Goal: Information Seeking & Learning: Learn about a topic

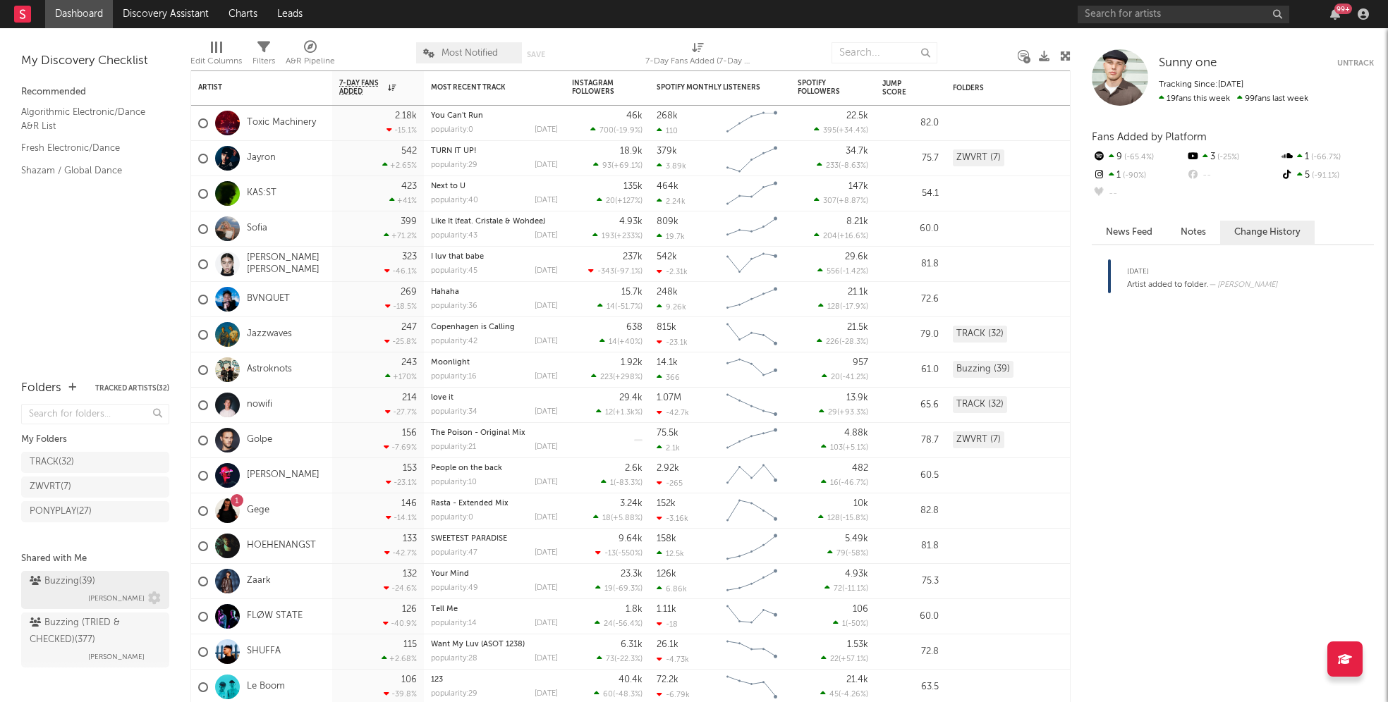
click at [77, 571] on link "Buzzing ( 39 ) [PERSON_NAME]" at bounding box center [95, 590] width 148 height 38
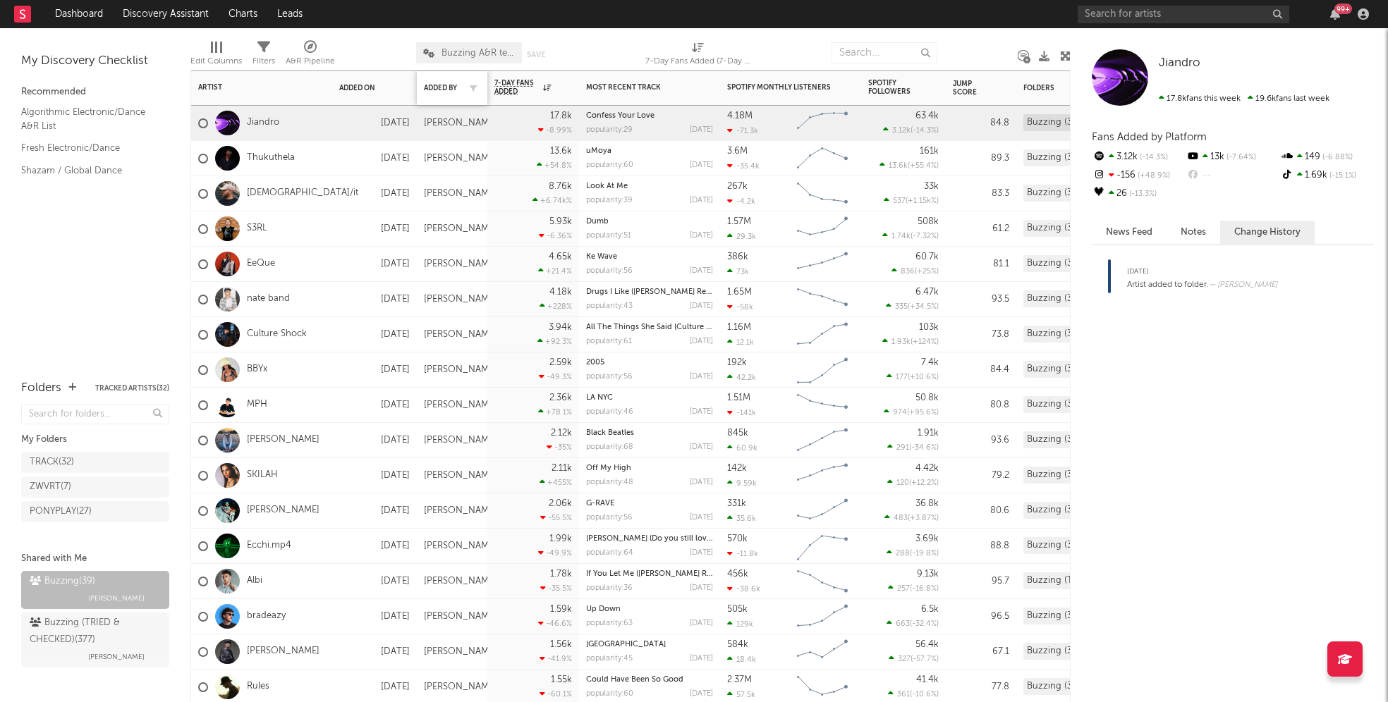
click at [450, 79] on div "Added By" at bounding box center [452, 88] width 56 height 30
click at [450, 84] on div "Added By" at bounding box center [441, 88] width 35 height 8
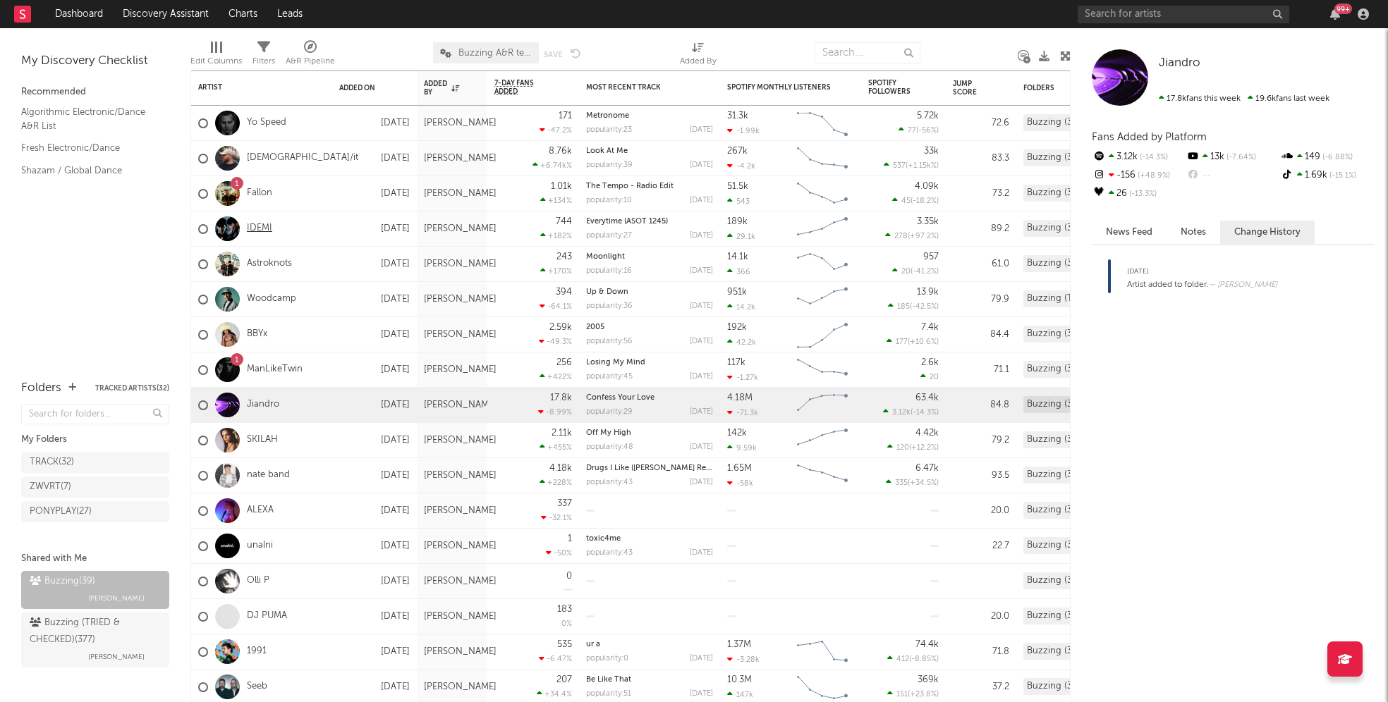
click at [252, 224] on link "IDEMI" at bounding box center [259, 229] width 25 height 12
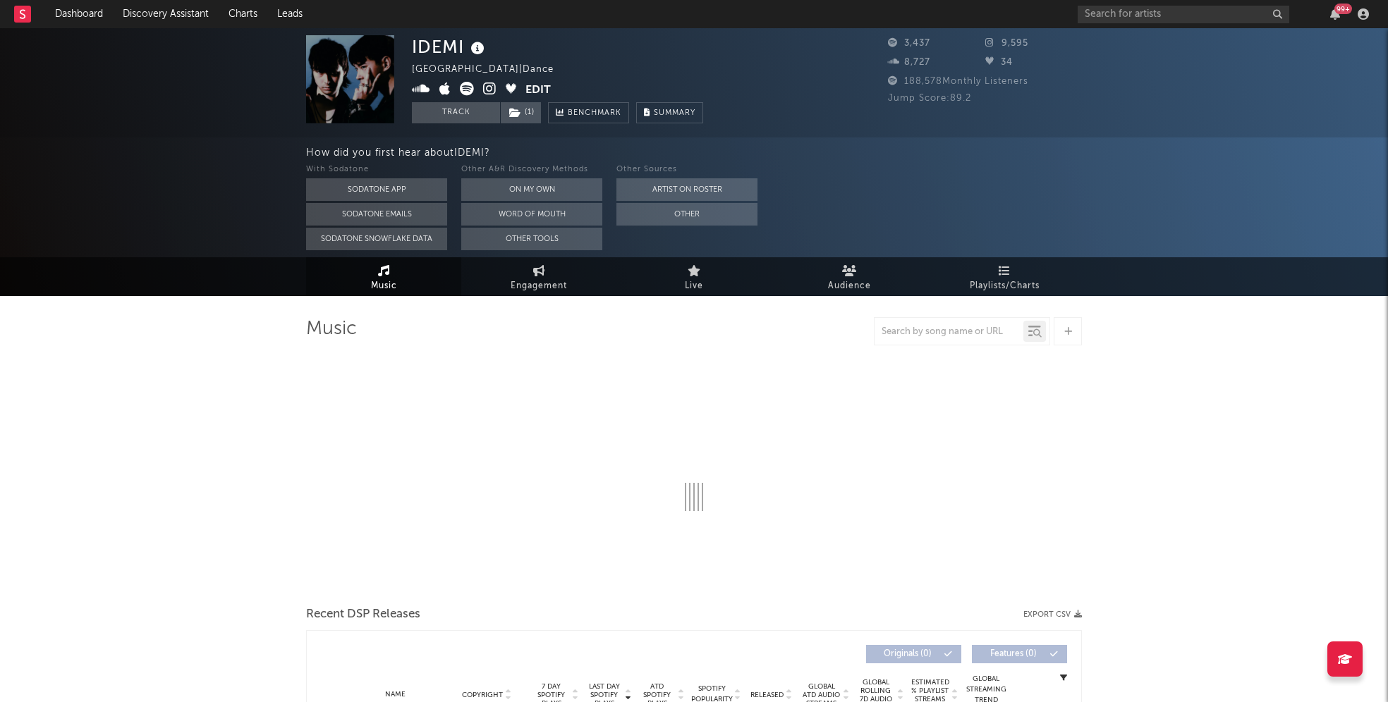
select select "1w"
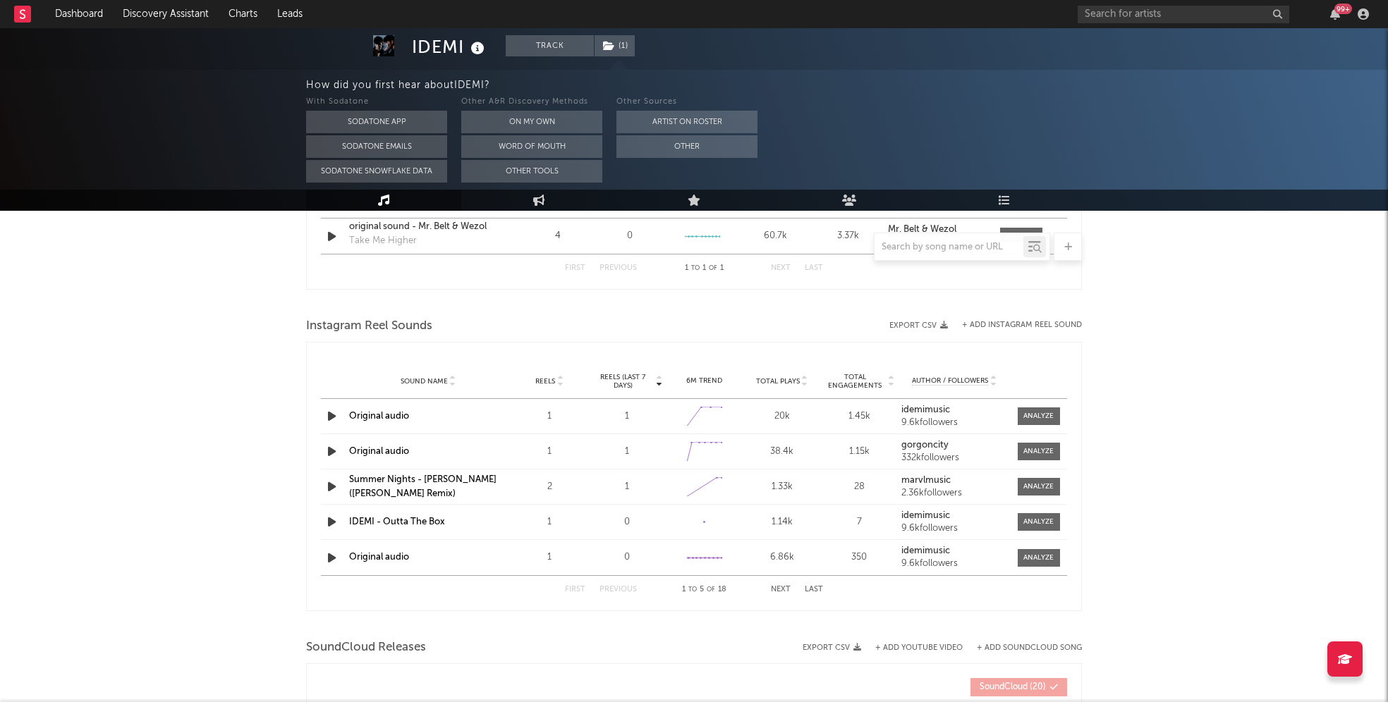
scroll to position [1101, 0]
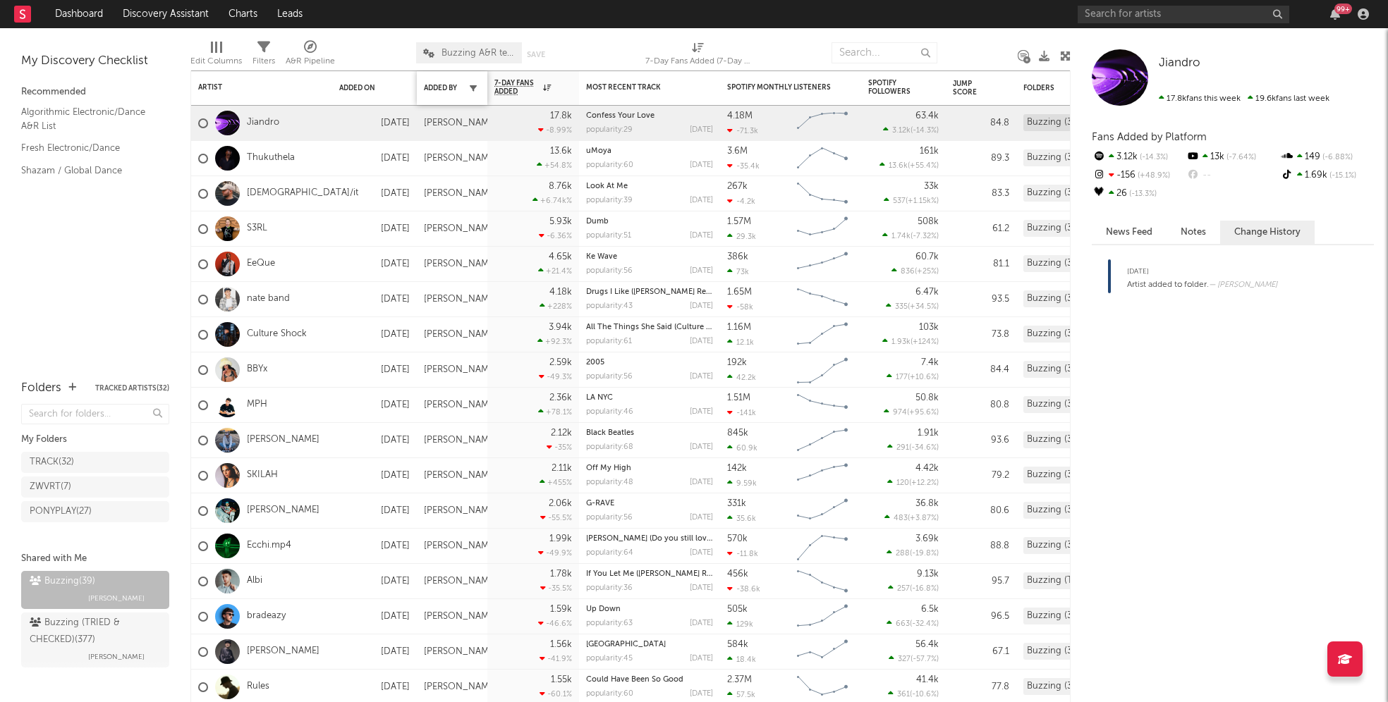
click at [466, 85] on button "button" at bounding box center [473, 88] width 14 height 14
click at [461, 95] on div "Added By" at bounding box center [452, 88] width 56 height 30
click at [456, 86] on div "Added By" at bounding box center [441, 88] width 35 height 8
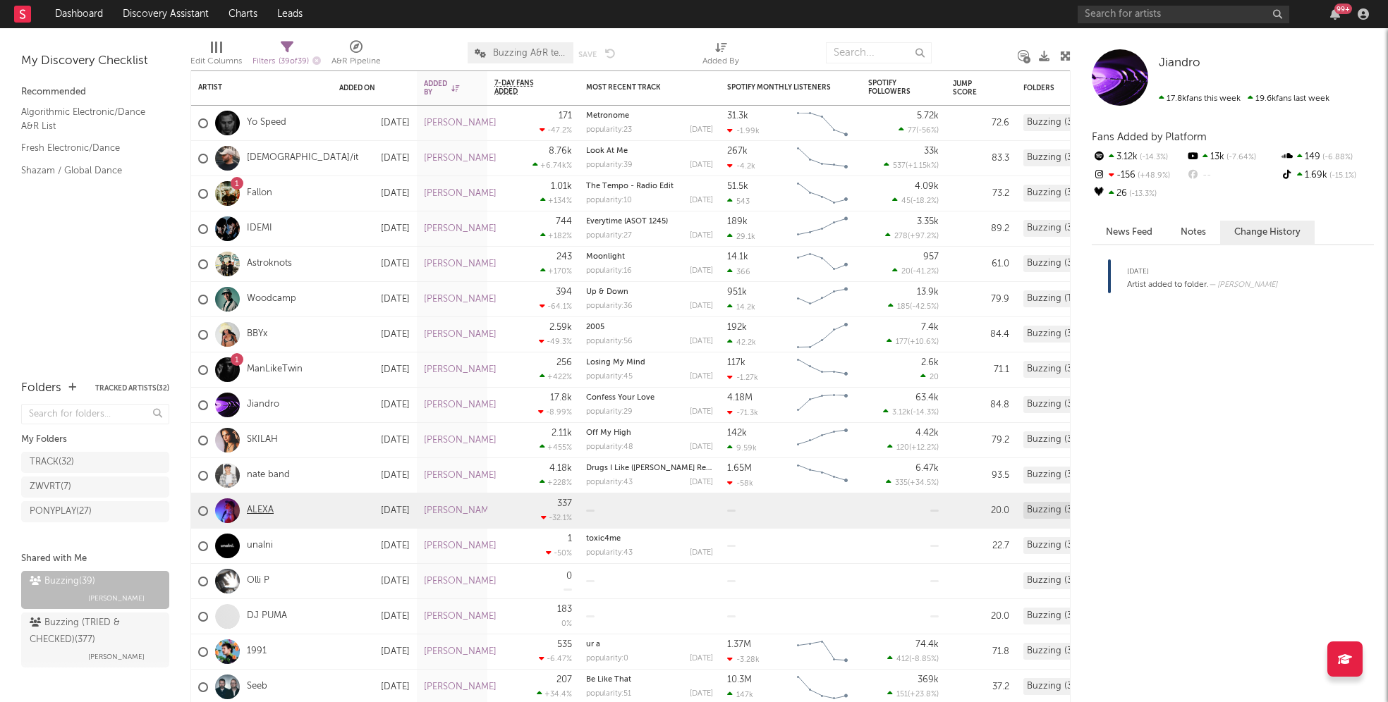
click at [259, 515] on link "ALEXA" at bounding box center [260, 511] width 27 height 12
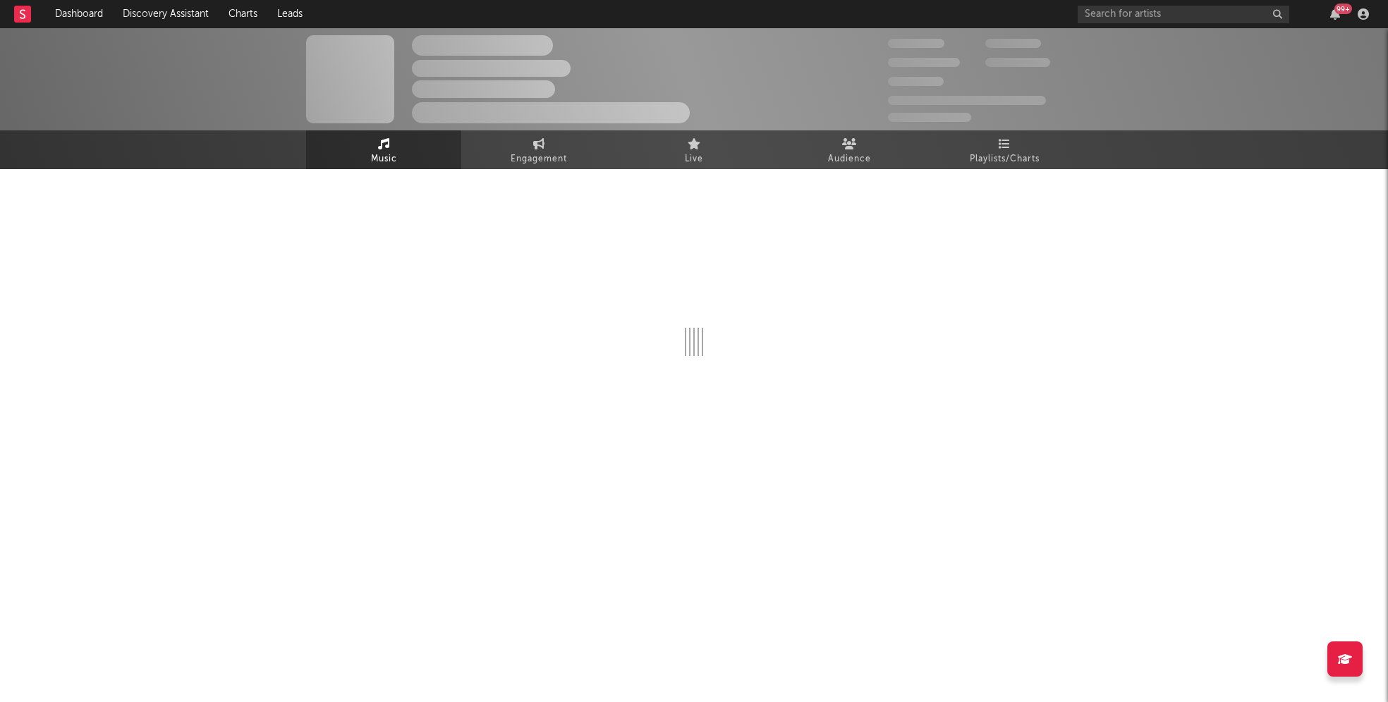
select select "1w"
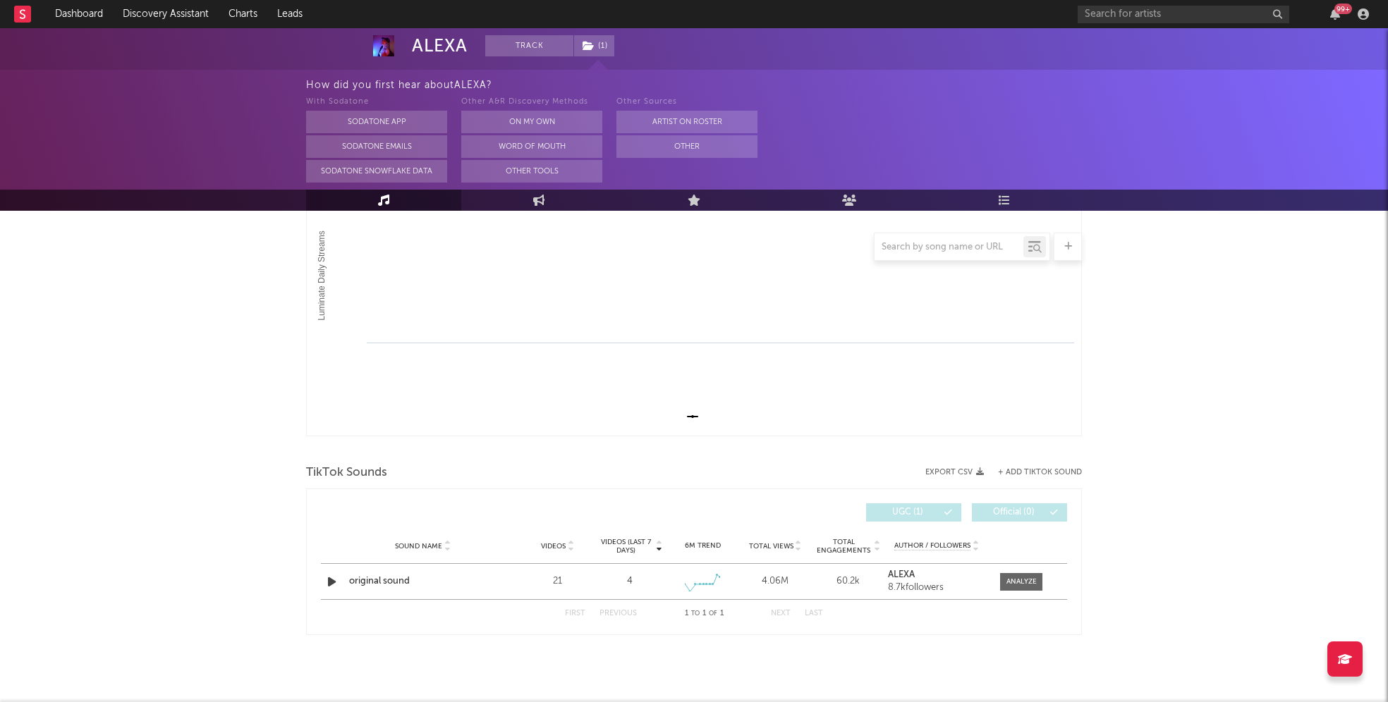
scroll to position [253, 0]
click at [336, 578] on icon "button" at bounding box center [331, 582] width 15 height 18
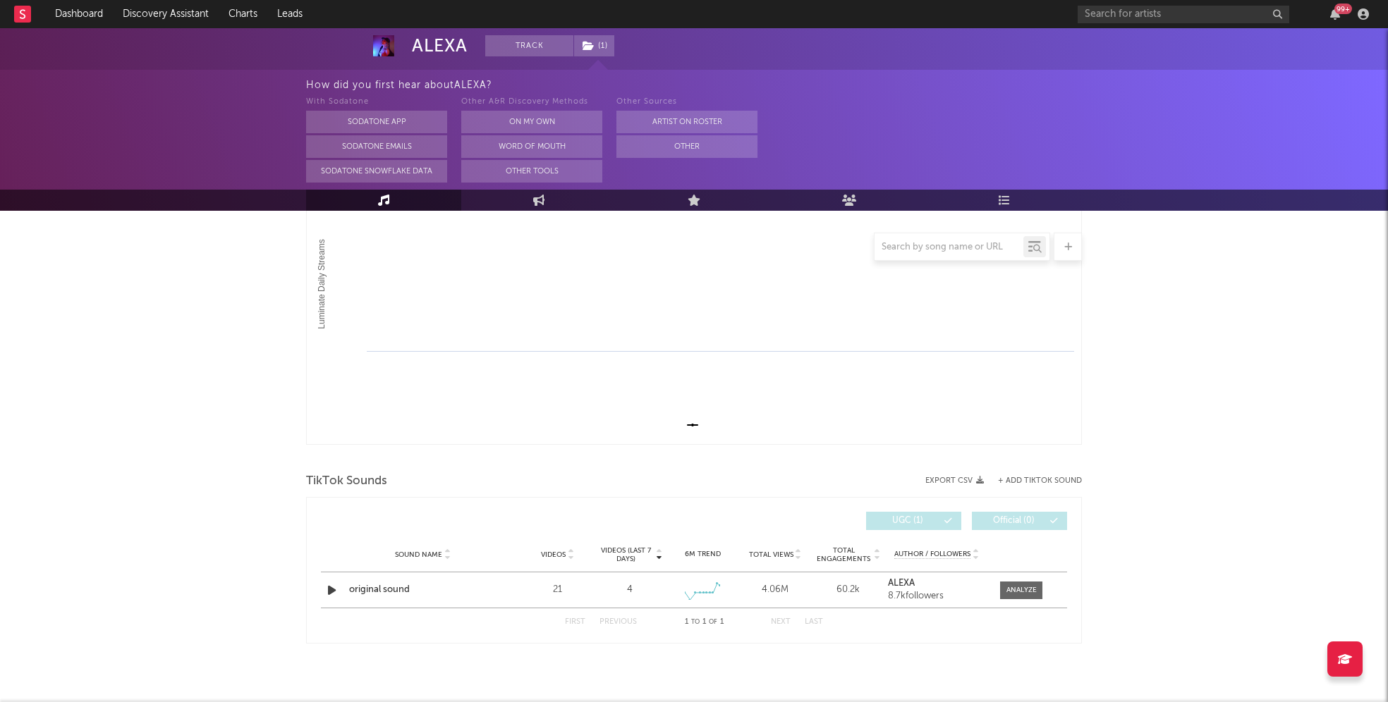
click at [259, 342] on div "ALEXA Track ( 1 ) [GEOGRAPHIC_DATA] | Unknown Genre Edit Track ( 1 ) Benchmark …" at bounding box center [694, 247] width 1388 height 927
click at [325, 589] on icon "button" at bounding box center [331, 591] width 15 height 18
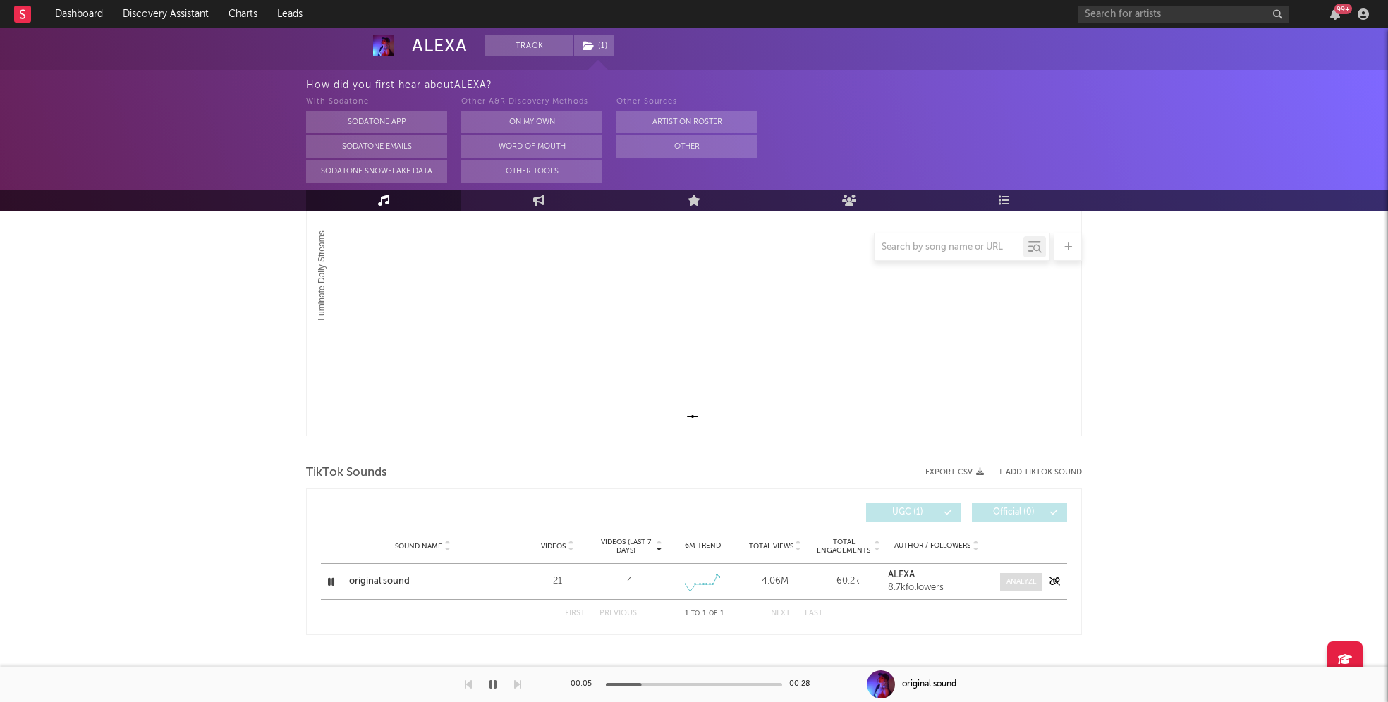
click at [1013, 580] on div at bounding box center [1021, 582] width 30 height 11
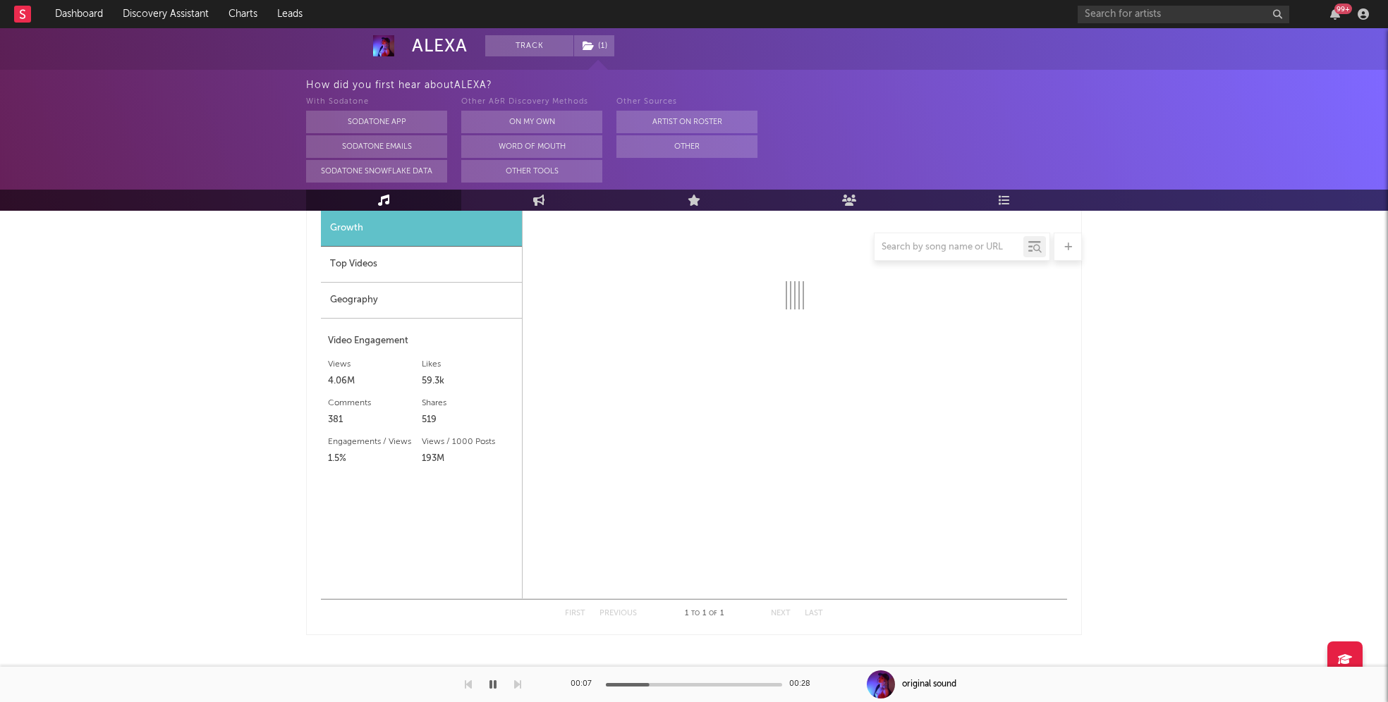
select select "1w"
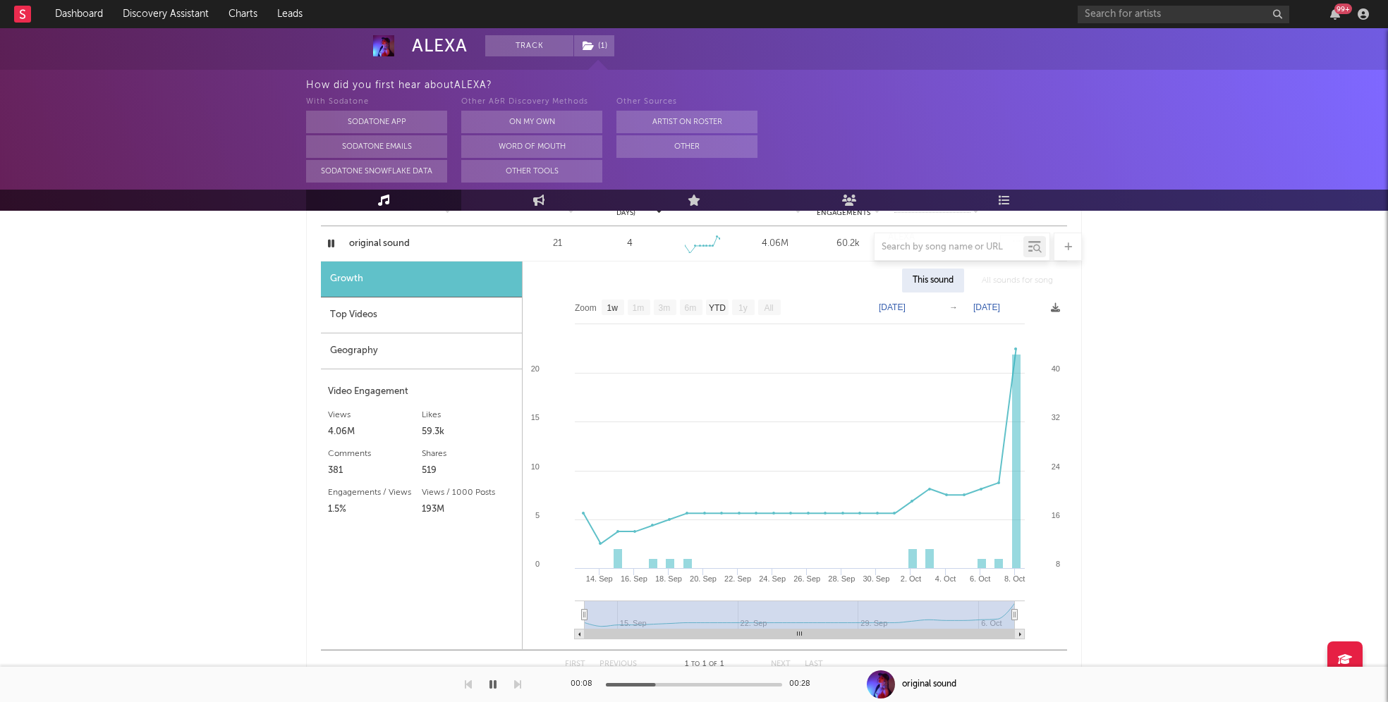
scroll to position [574, 0]
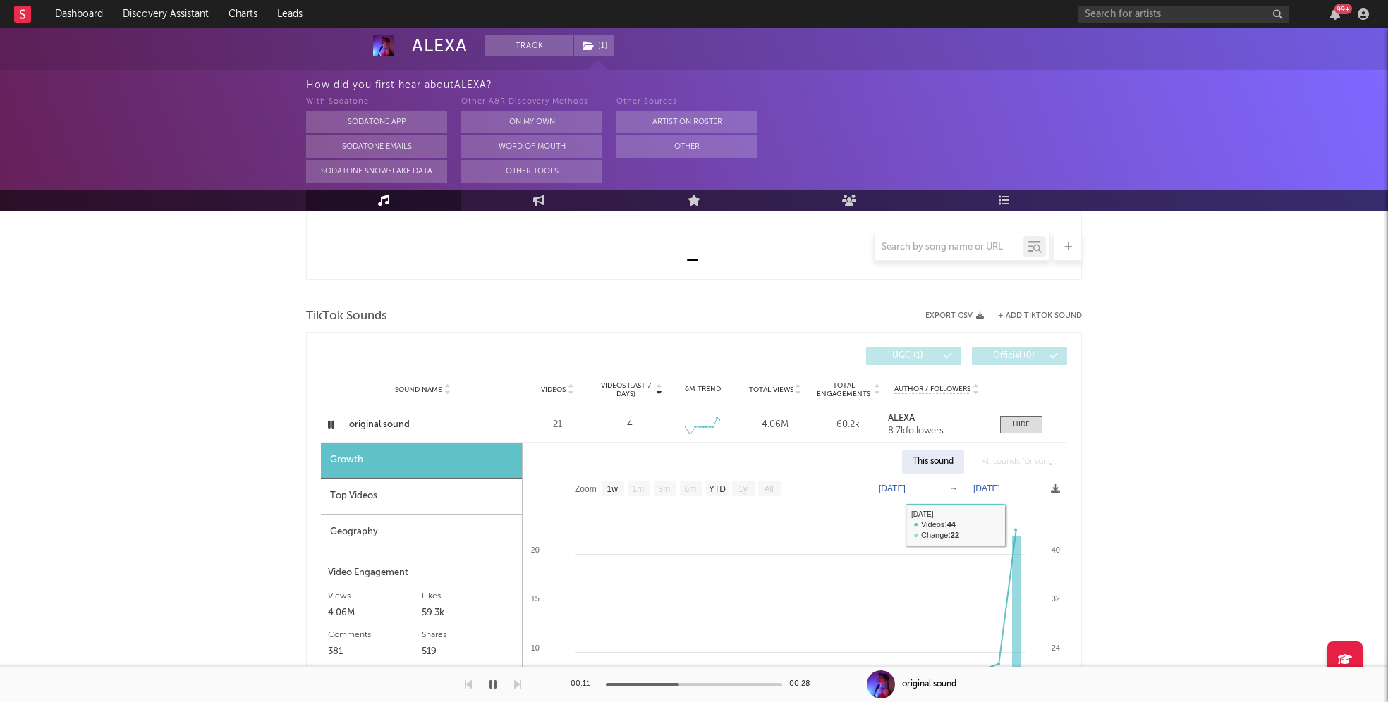
click at [1025, 420] on div at bounding box center [1020, 425] width 17 height 11
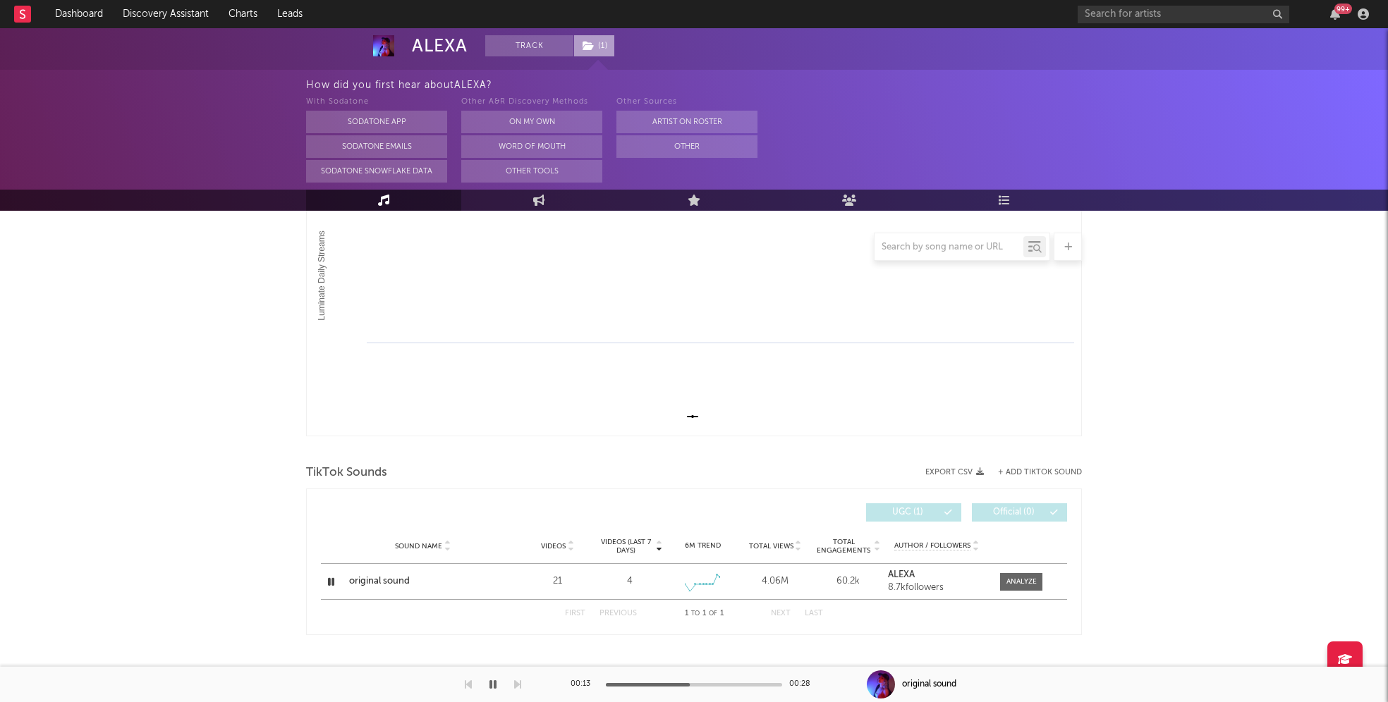
click at [580, 46] on span "( 1 )" at bounding box center [594, 45] width 42 height 21
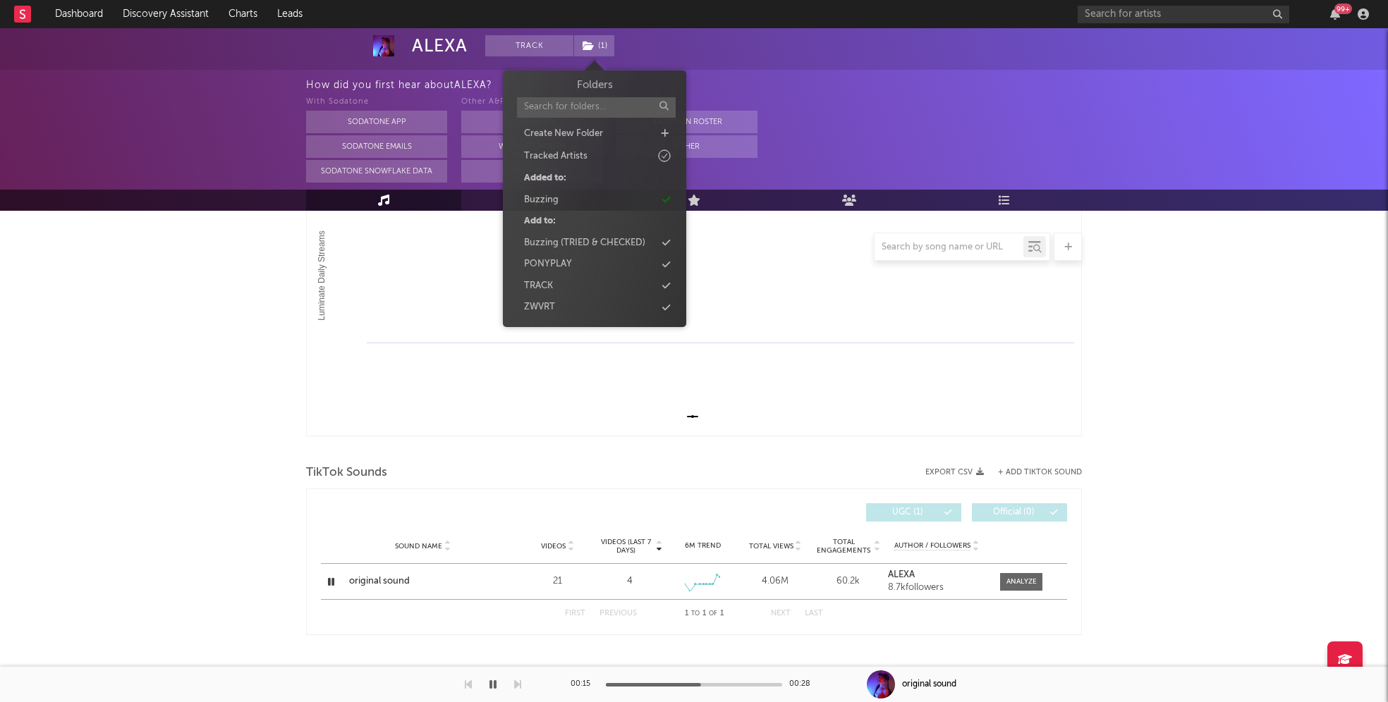
click at [832, 104] on div "With Sodatone Sodatone App Sodatone Emails Sodatone Snowflake Data Other A&R Di…" at bounding box center [847, 138] width 1082 height 89
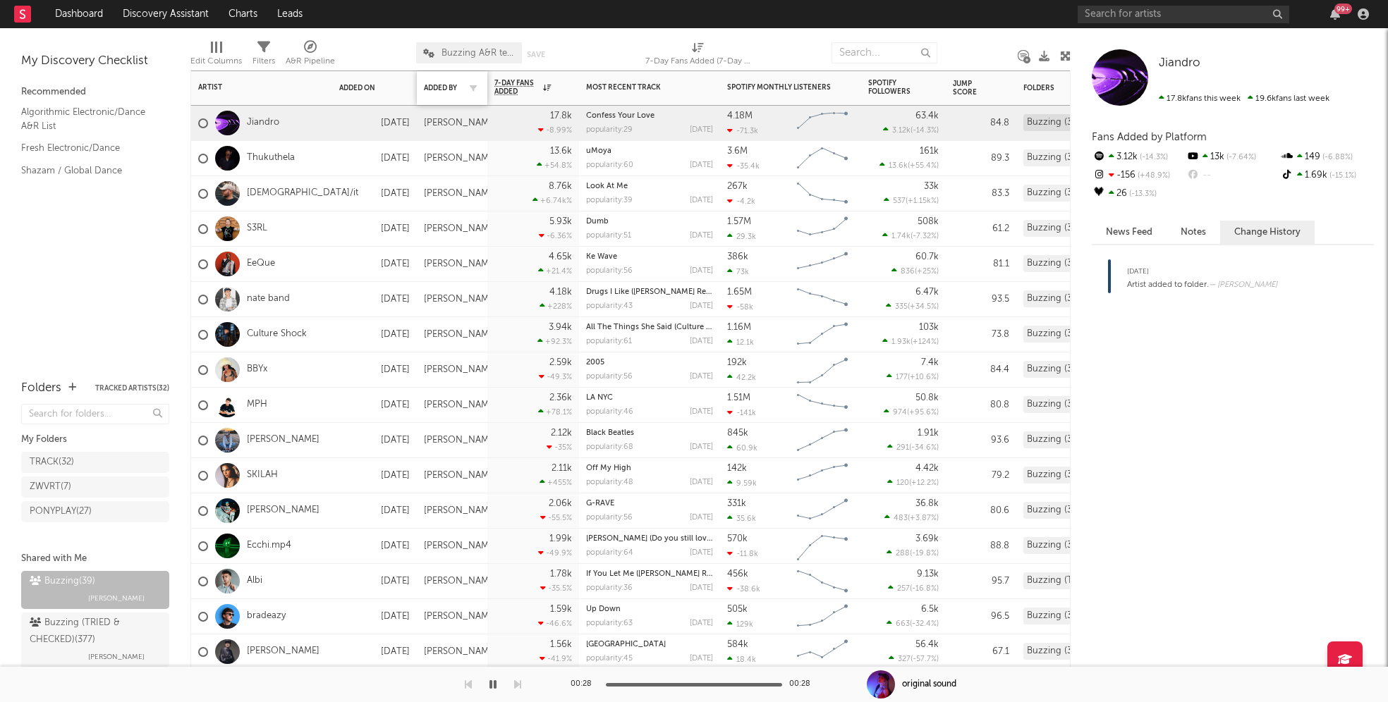
click at [453, 93] on div "Added By" at bounding box center [452, 88] width 56 height 30
click at [453, 82] on div "Added By" at bounding box center [452, 88] width 56 height 30
click at [448, 82] on div "Added By" at bounding box center [452, 88] width 56 height 30
click at [446, 90] on div "Added By" at bounding box center [441, 88] width 35 height 8
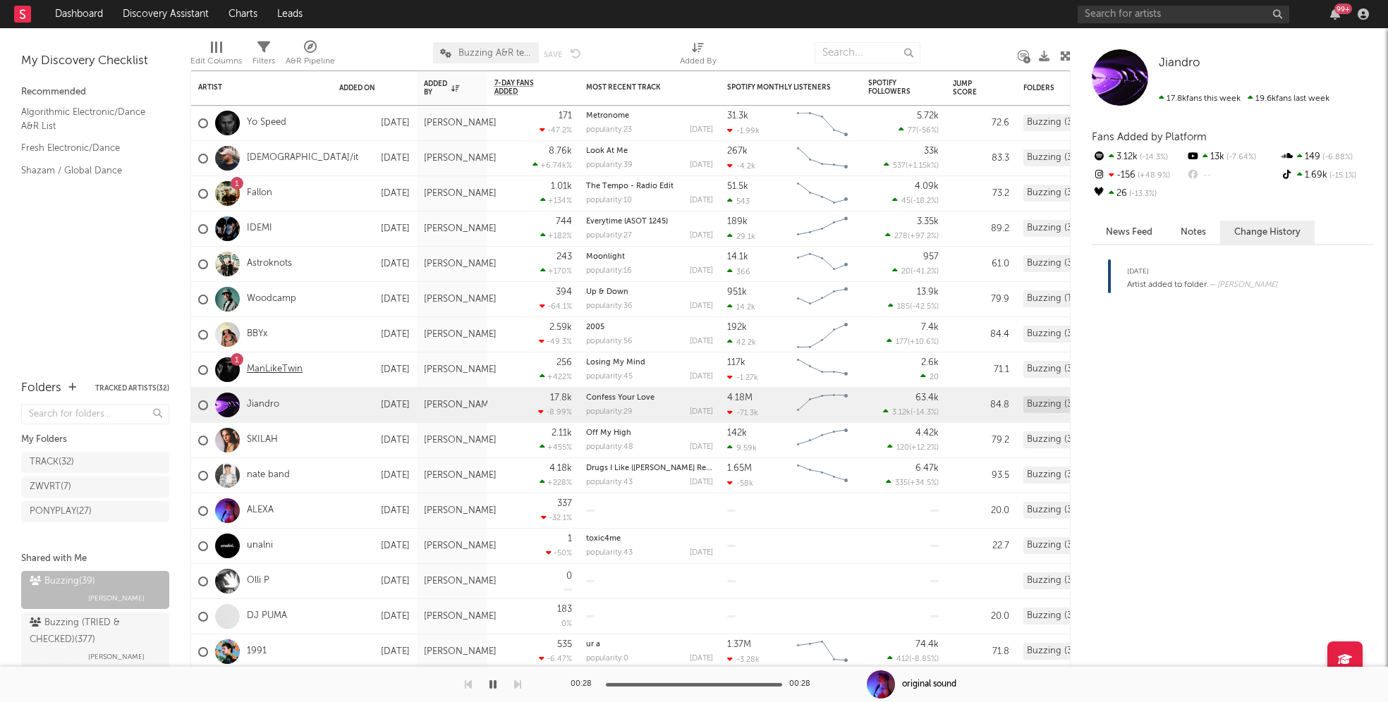
click at [261, 369] on link "ManLikeTwin" at bounding box center [275, 370] width 56 height 12
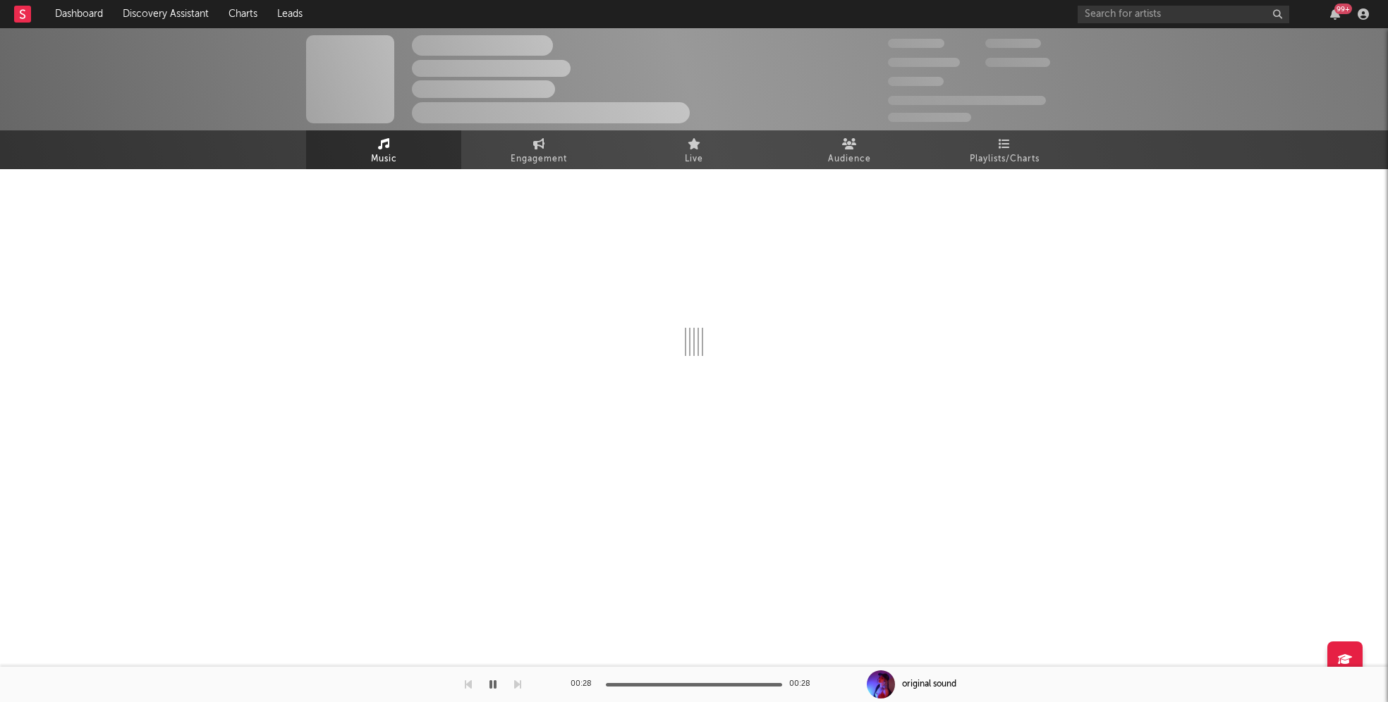
select select "6m"
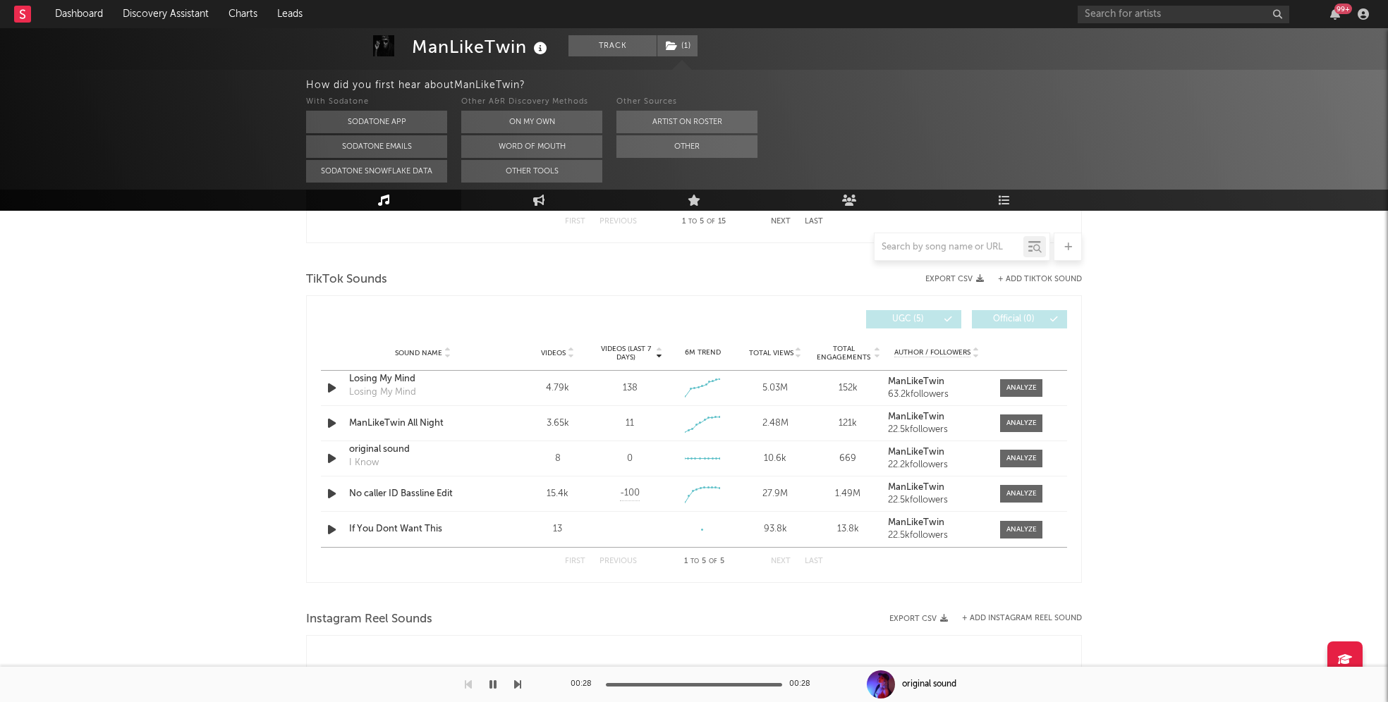
scroll to position [907, 0]
click at [1038, 281] on button "+ Add TikTok Sound" at bounding box center [1040, 278] width 84 height 8
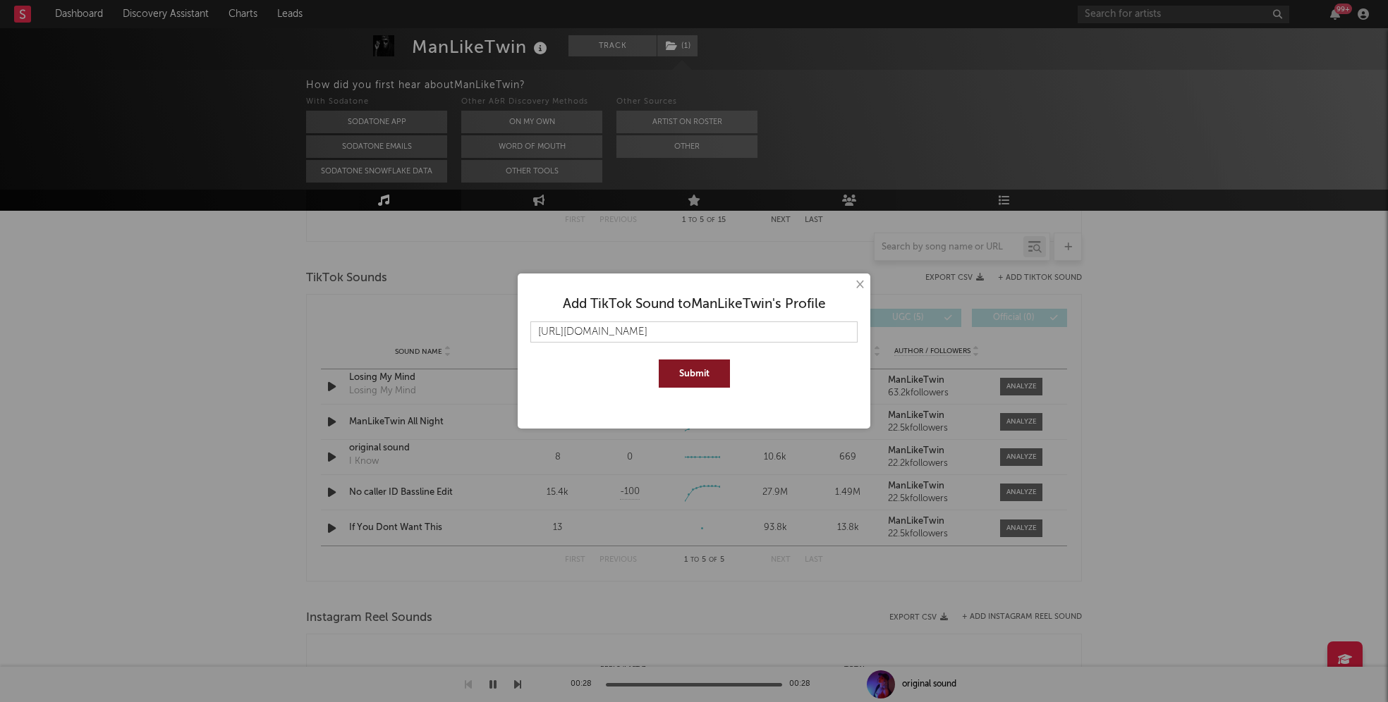
scroll to position [0, 254]
type input "[URL][DOMAIN_NAME]"
click at [702, 377] on button "Submit" at bounding box center [694, 374] width 71 height 28
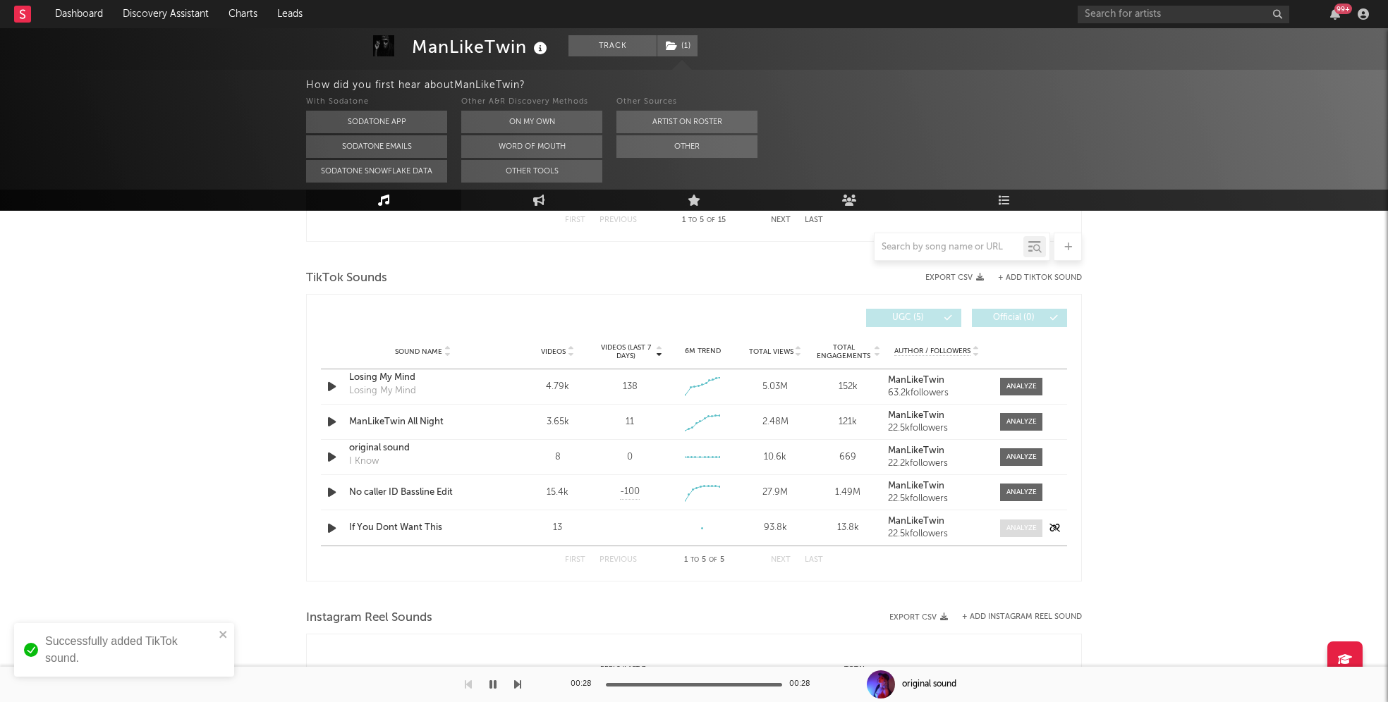
click at [1002, 522] on span at bounding box center [1021, 529] width 42 height 18
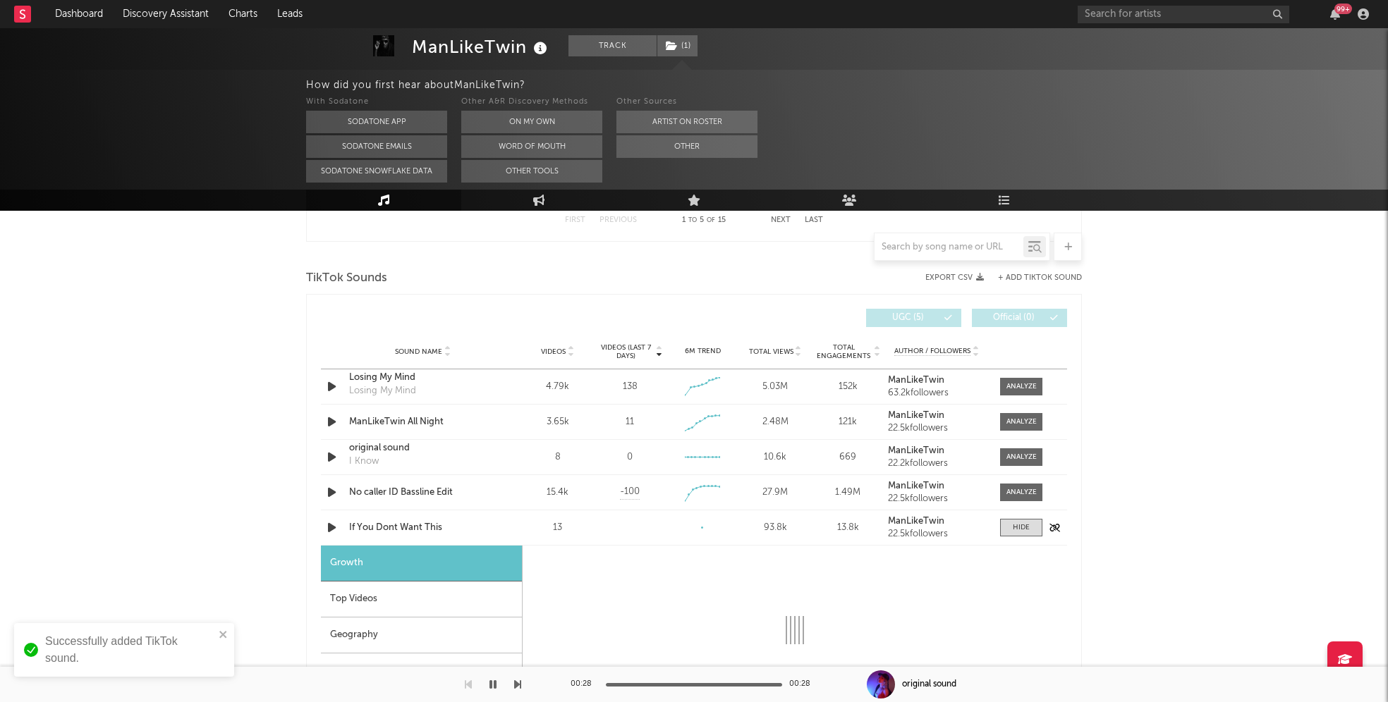
select select "1w"
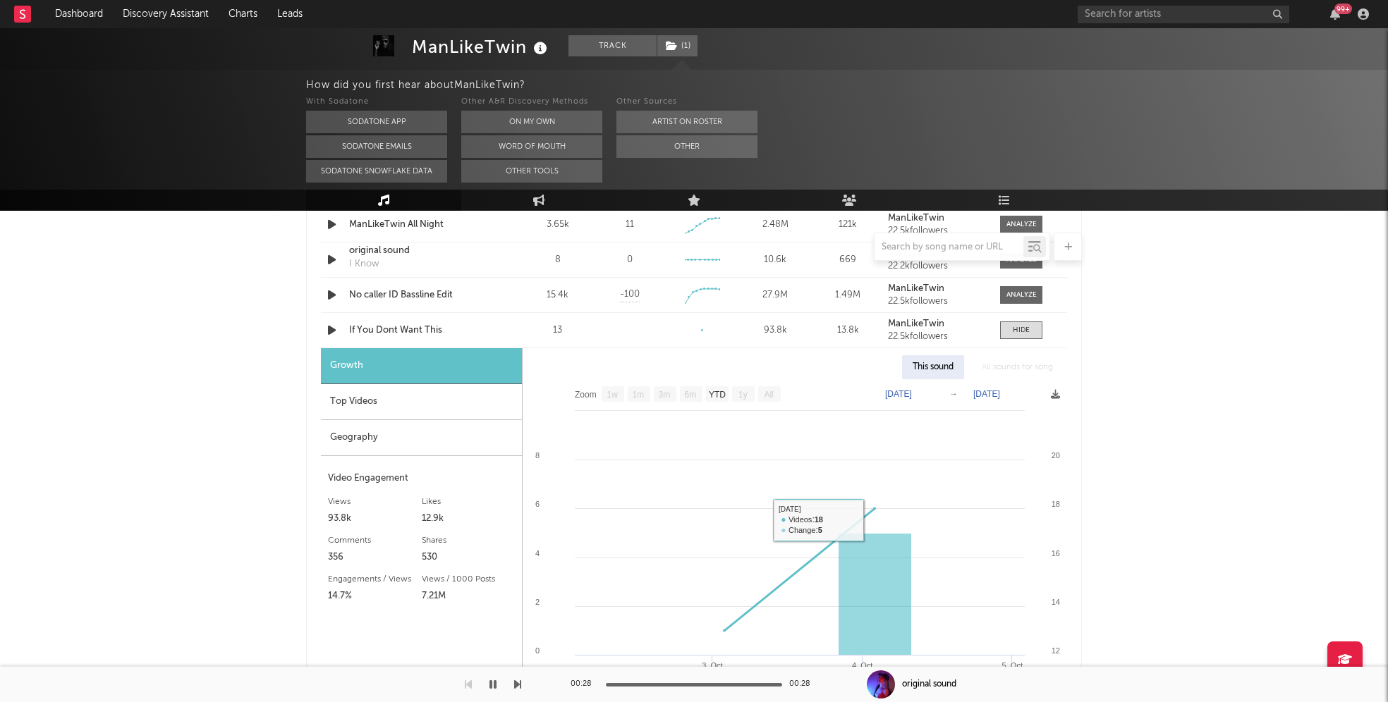
scroll to position [1010, 0]
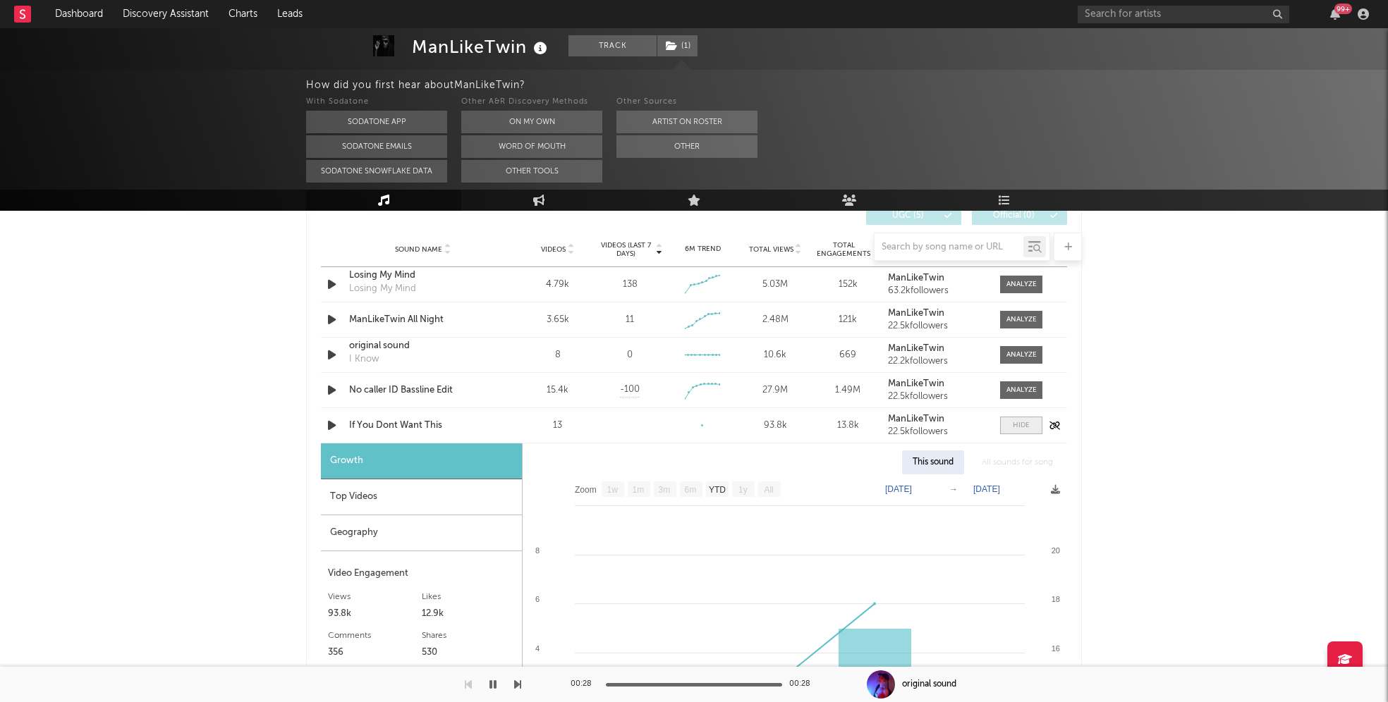
click at [1033, 429] on span at bounding box center [1021, 426] width 42 height 18
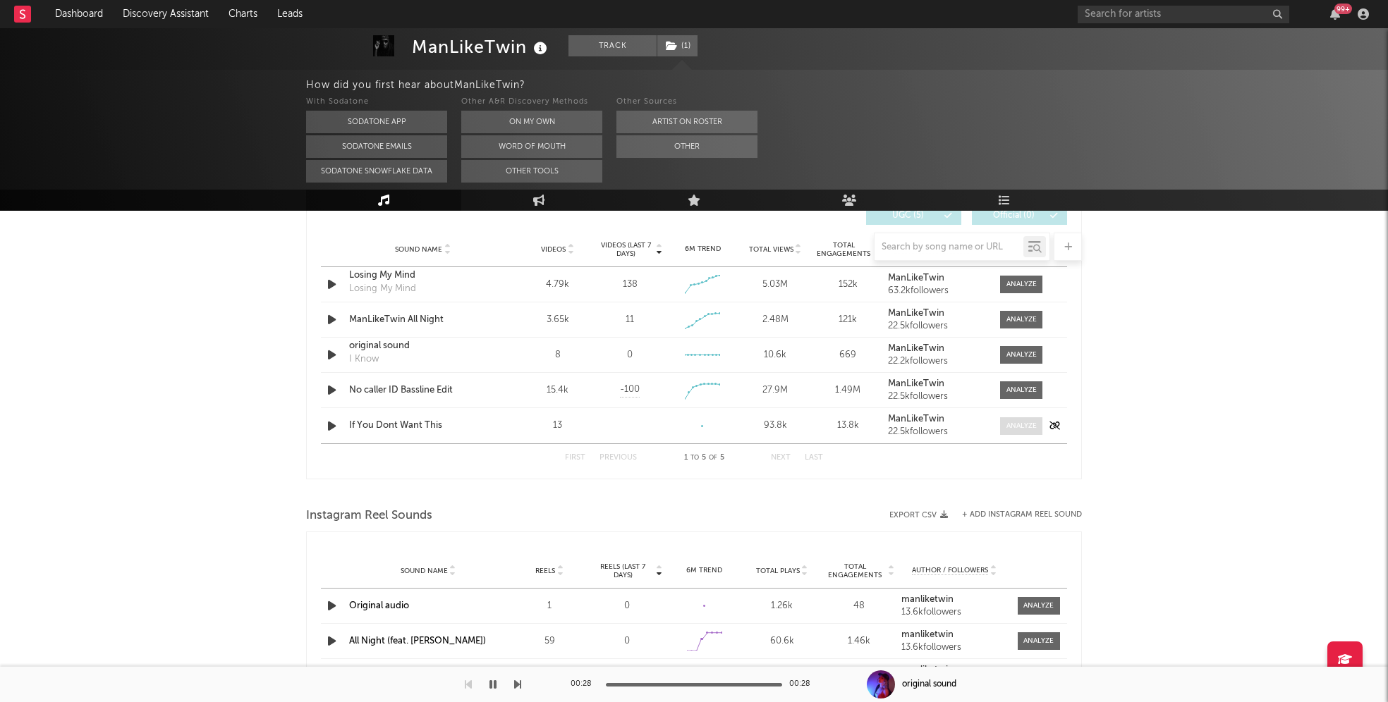
click at [1008, 424] on div at bounding box center [1021, 426] width 30 height 11
select select "1w"
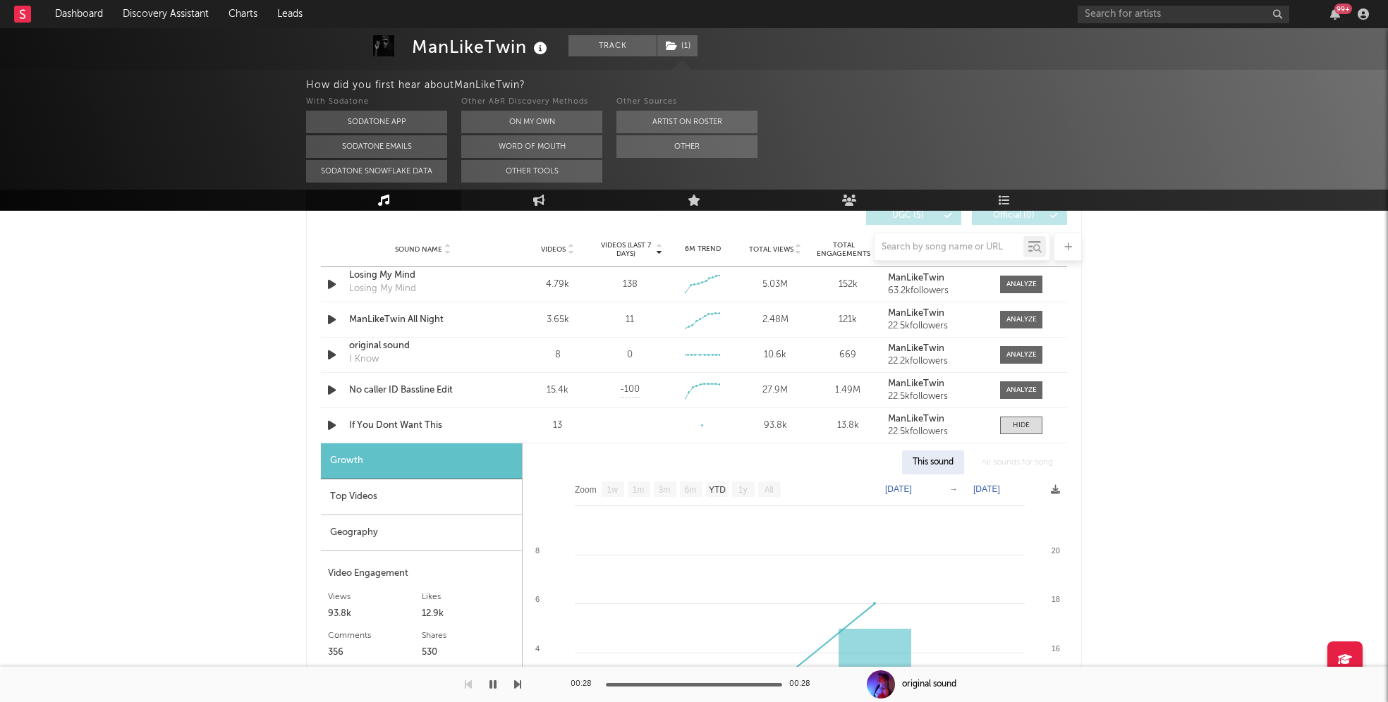
click at [397, 491] on div "Top Videos" at bounding box center [421, 497] width 201 height 36
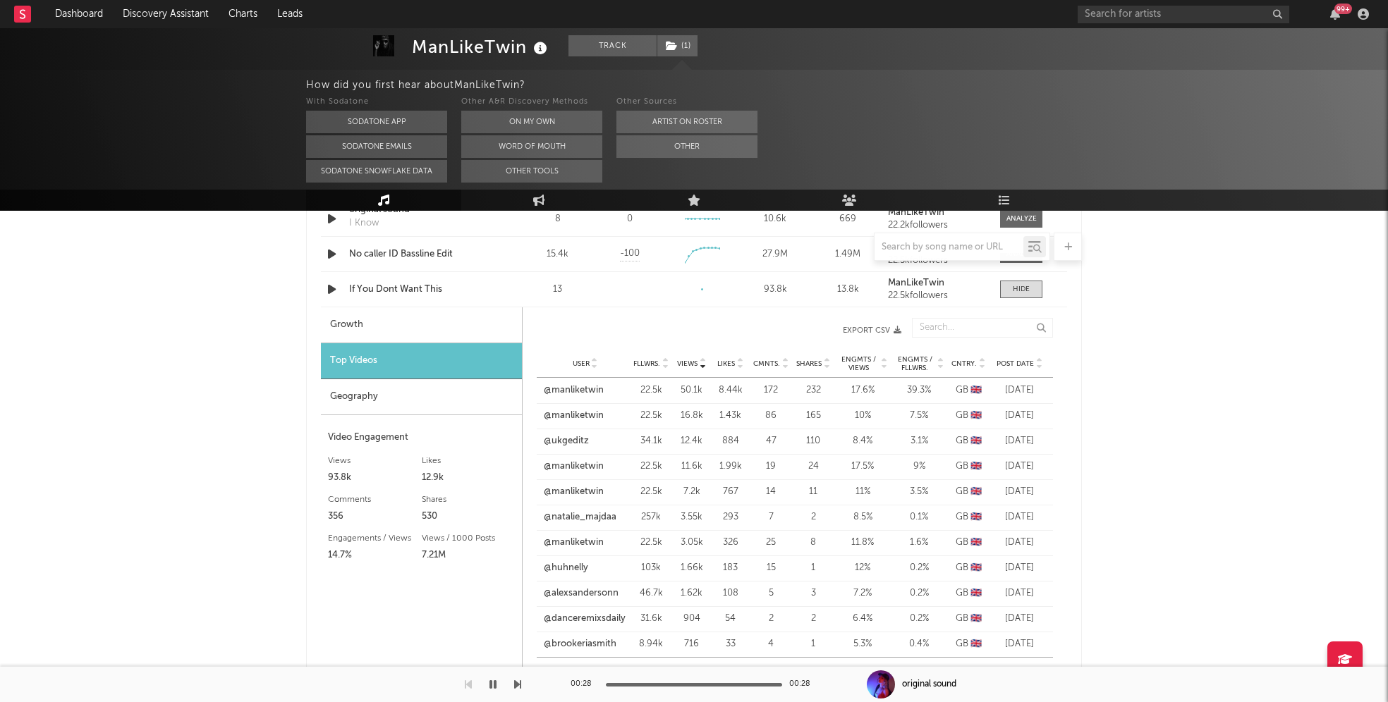
scroll to position [1148, 0]
click at [728, 359] on span "Likes" at bounding box center [726, 361] width 18 height 8
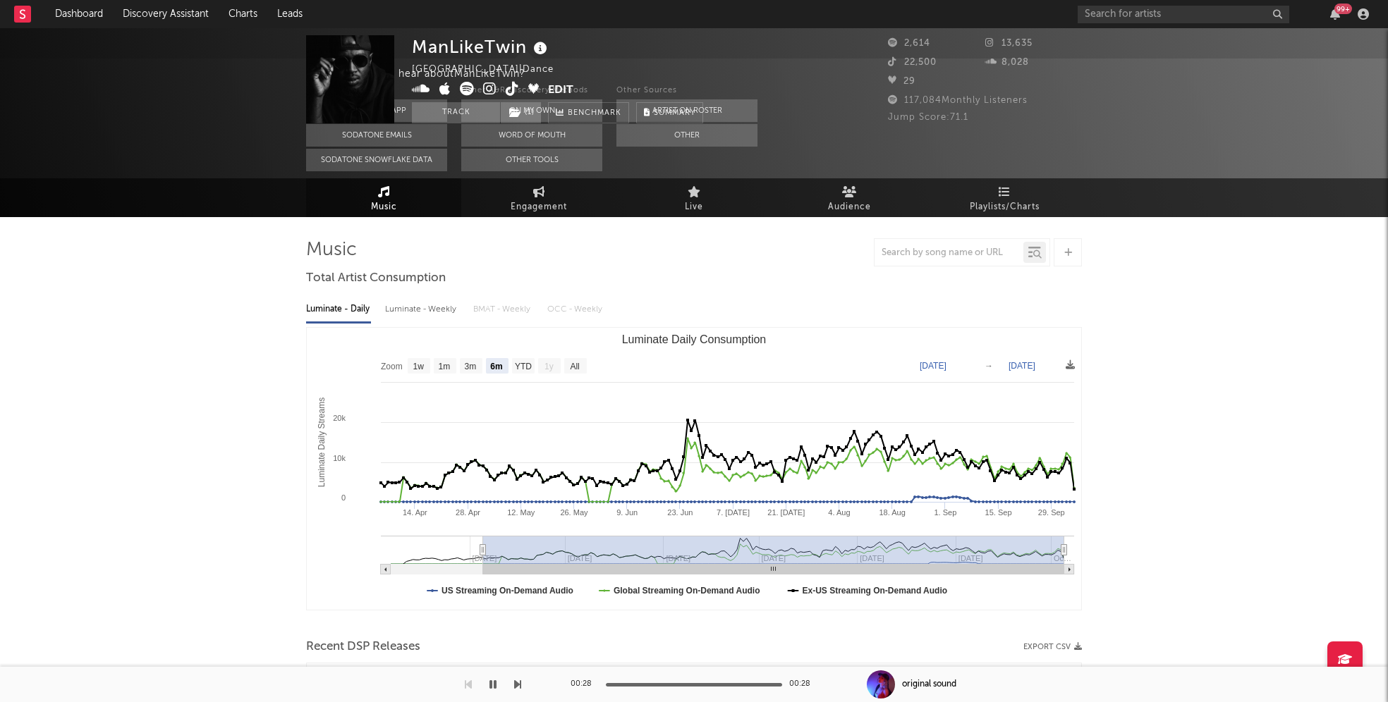
scroll to position [0, 0]
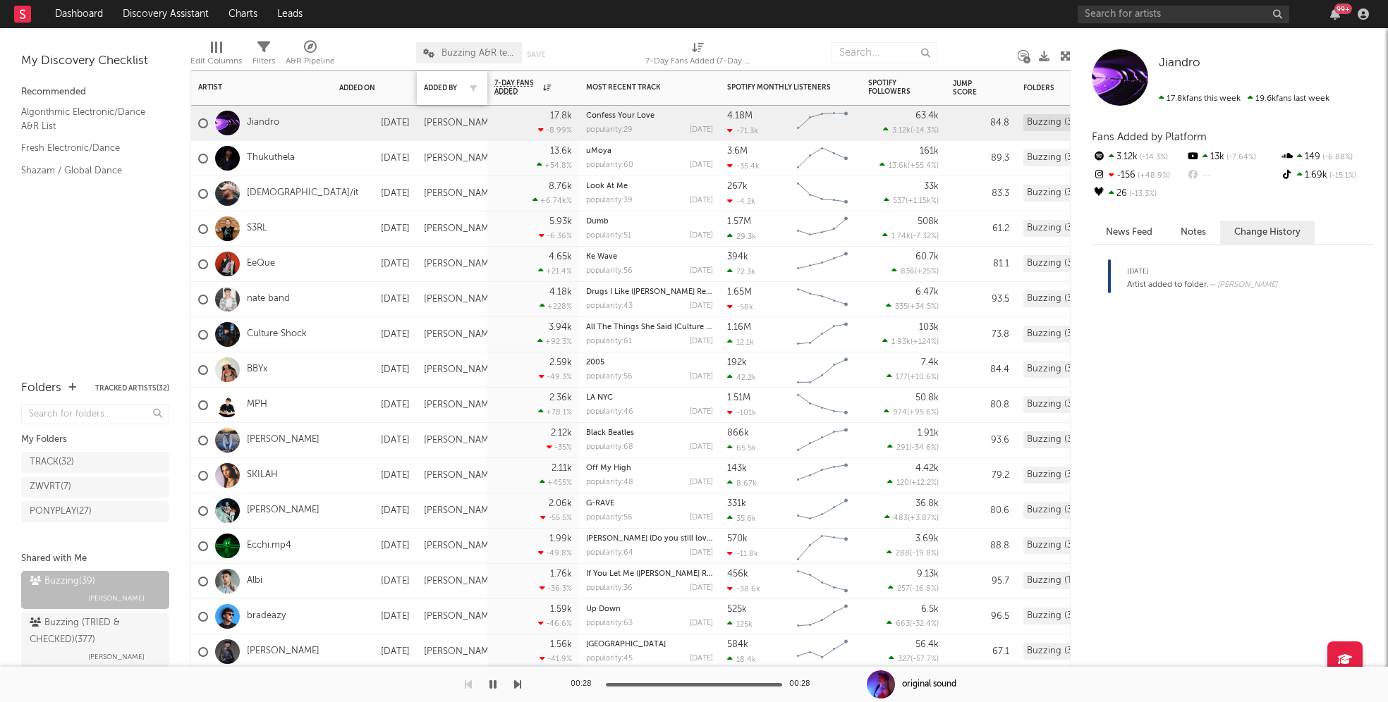
click at [446, 77] on div "Added By" at bounding box center [452, 88] width 56 height 30
click at [444, 84] on div "Added By" at bounding box center [441, 88] width 35 height 8
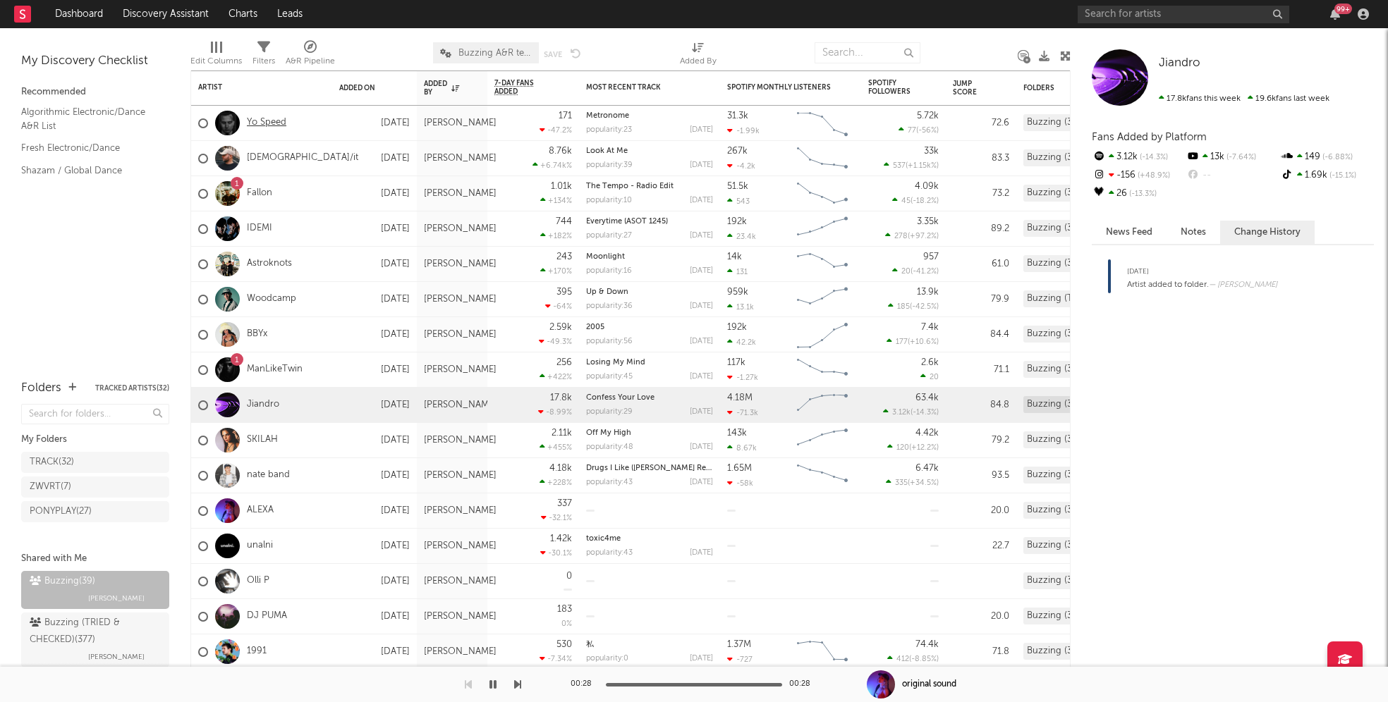
click at [275, 118] on link "Yo Speed" at bounding box center [266, 123] width 39 height 12
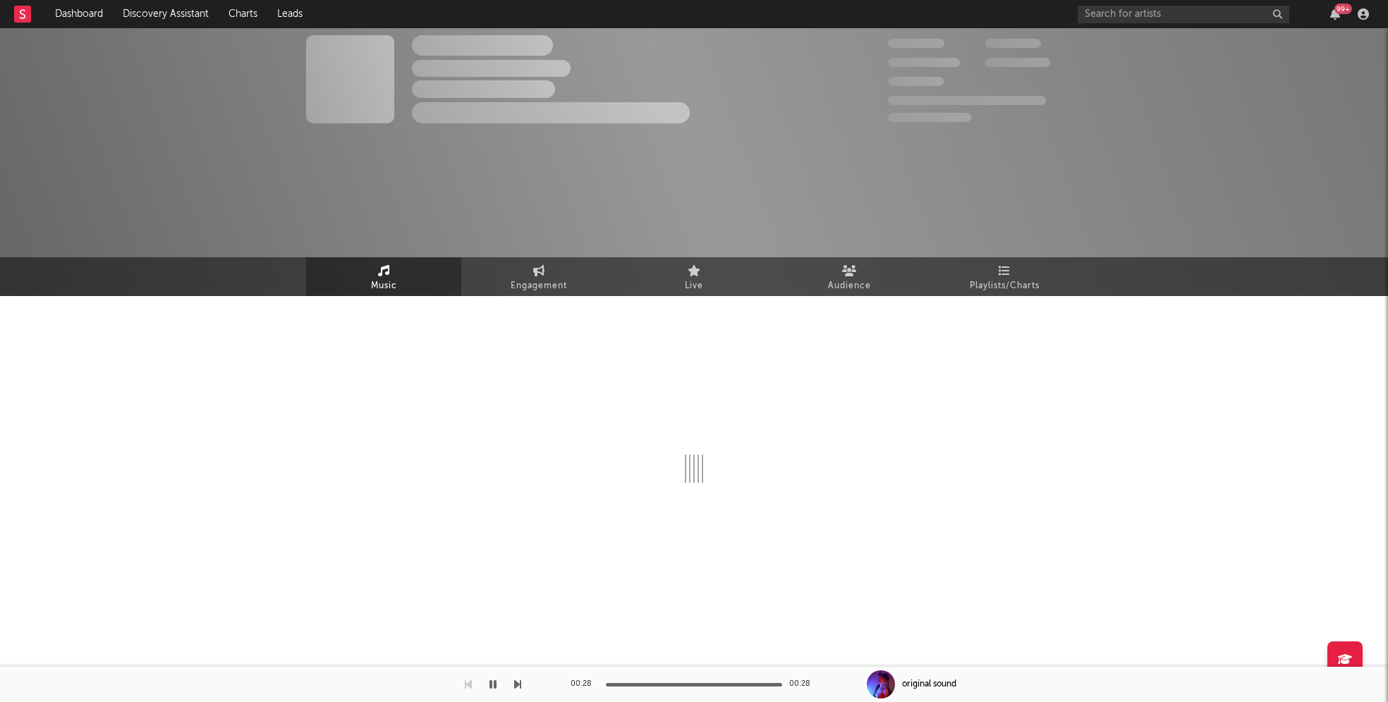
select select "1w"
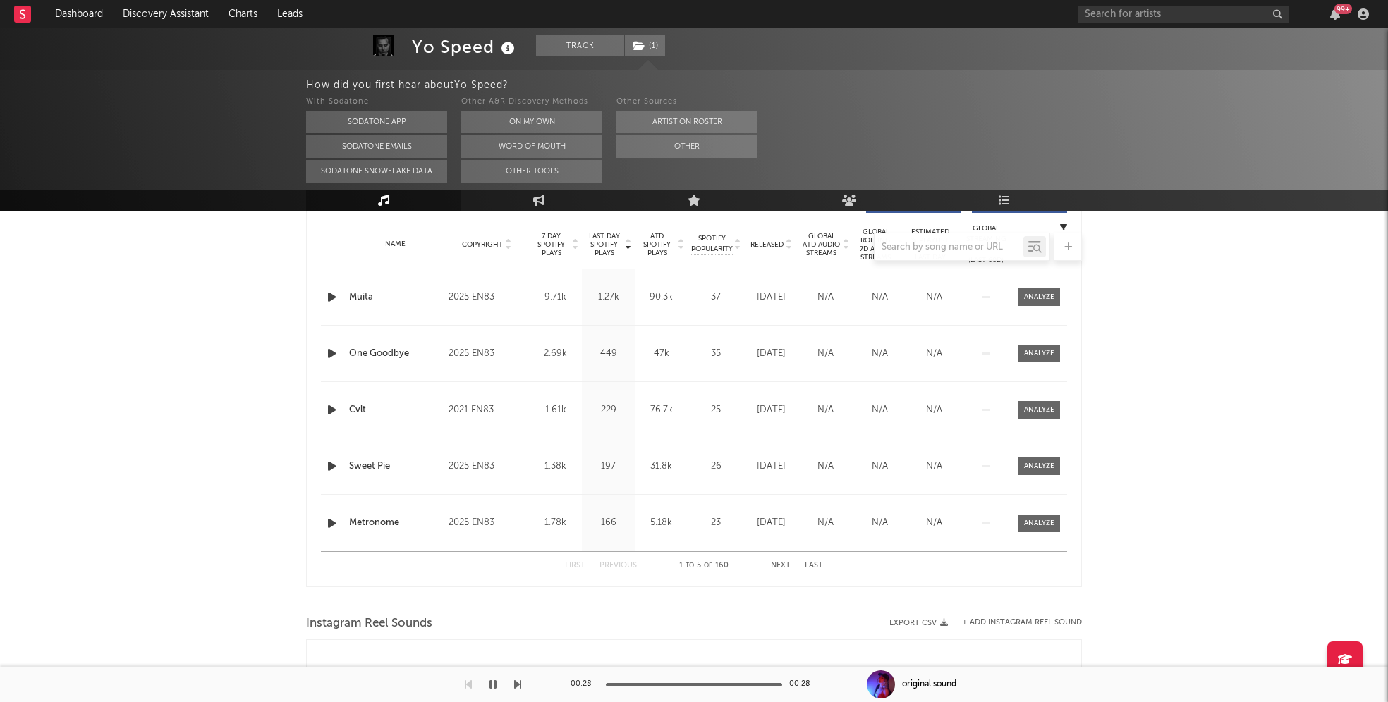
scroll to position [563, 0]
click at [1048, 297] on div at bounding box center [1039, 295] width 30 height 11
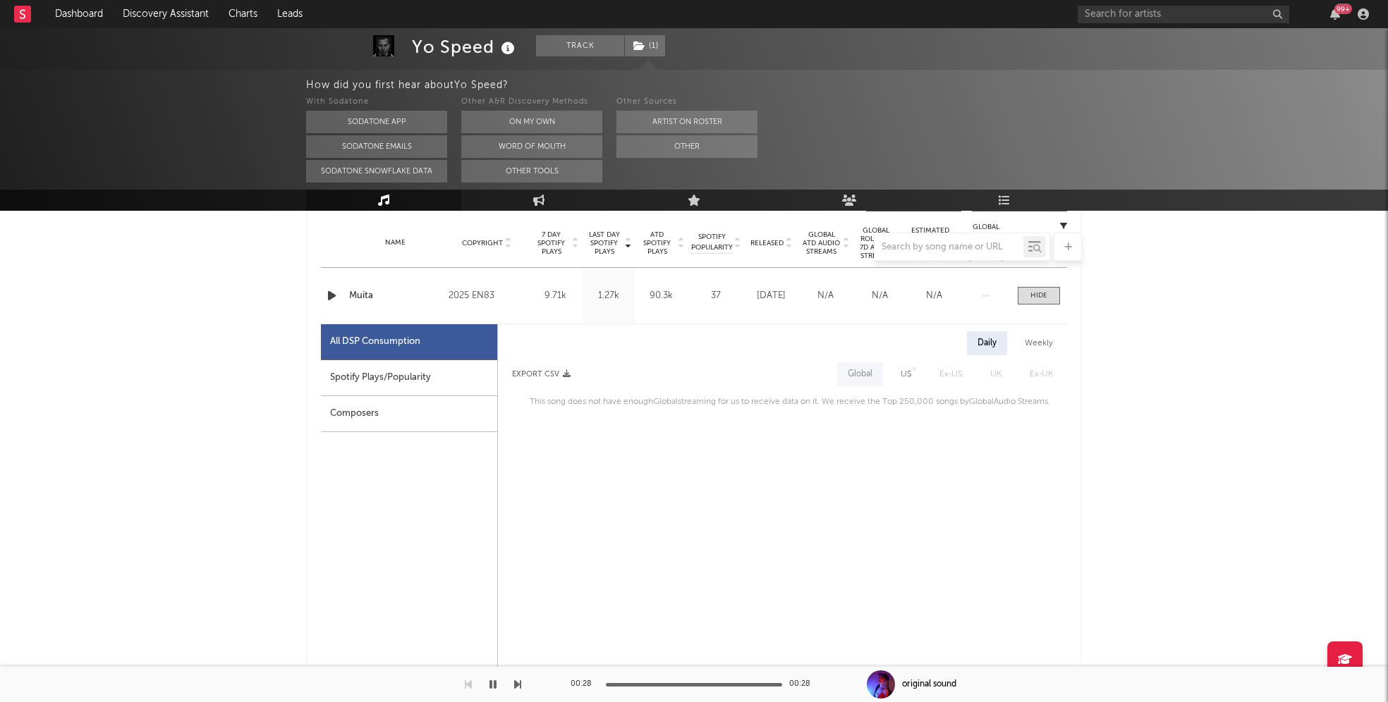
click at [433, 374] on div "Spotify Plays/Popularity" at bounding box center [409, 378] width 176 height 36
select select "1w"
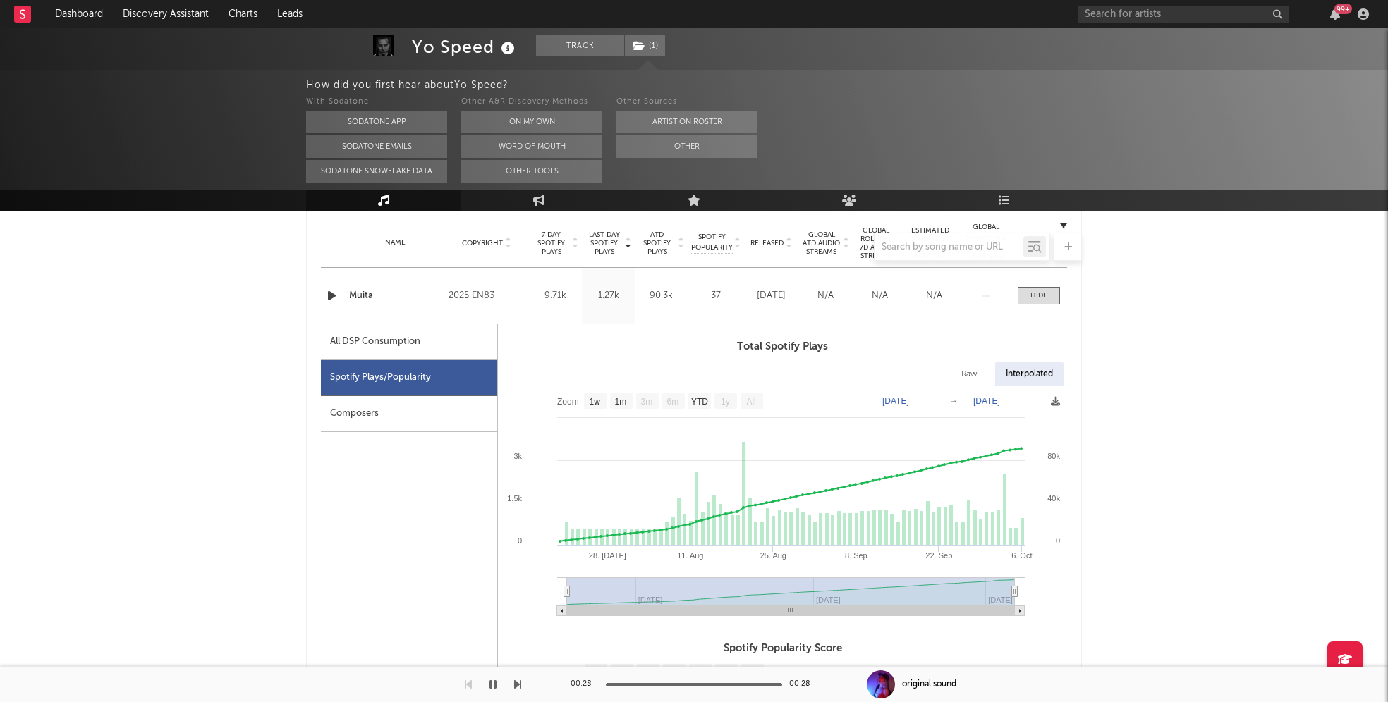
drag, startPoint x: 653, startPoint y: 46, endPoint x: 654, endPoint y: 63, distance: 17.0
click at [654, 46] on span "( 1 )" at bounding box center [645, 45] width 42 height 21
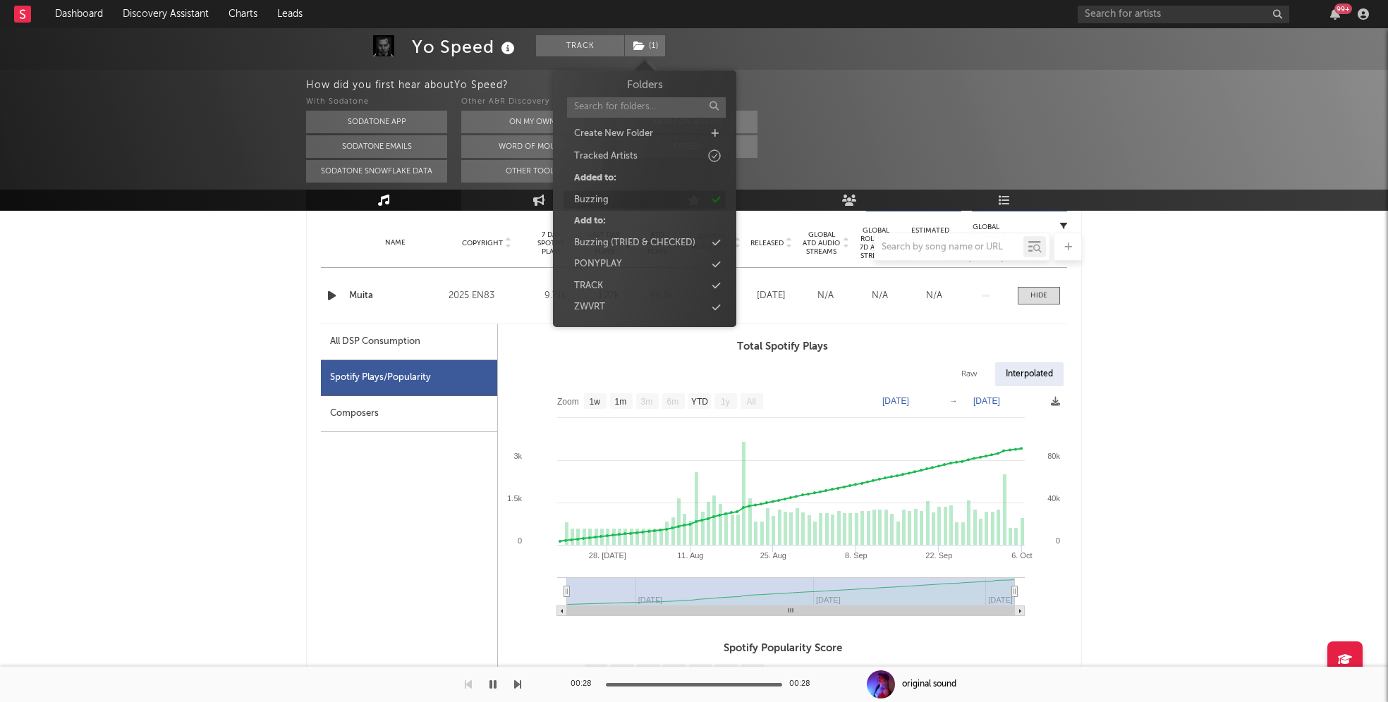
click at [673, 199] on div "Buzzing" at bounding box center [644, 200] width 162 height 18
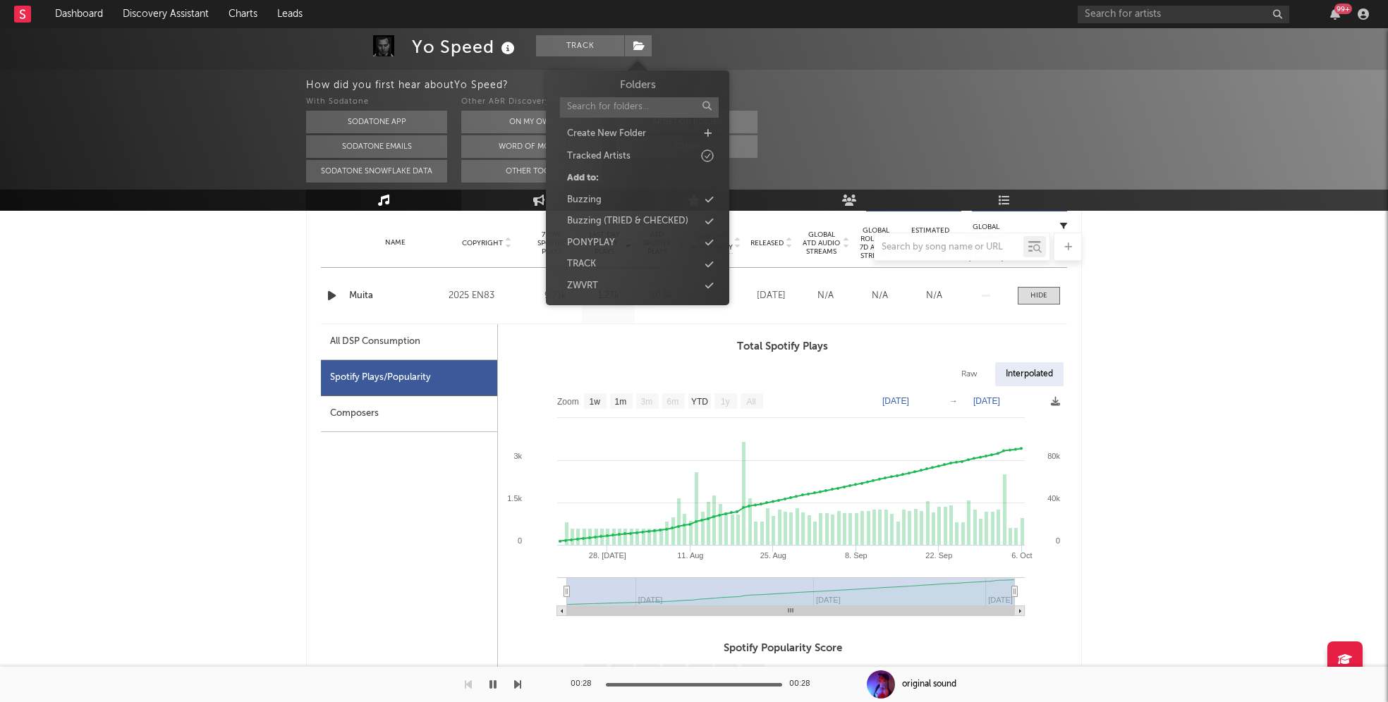
click at [782, 52] on div at bounding box center [694, 77] width 1388 height 268
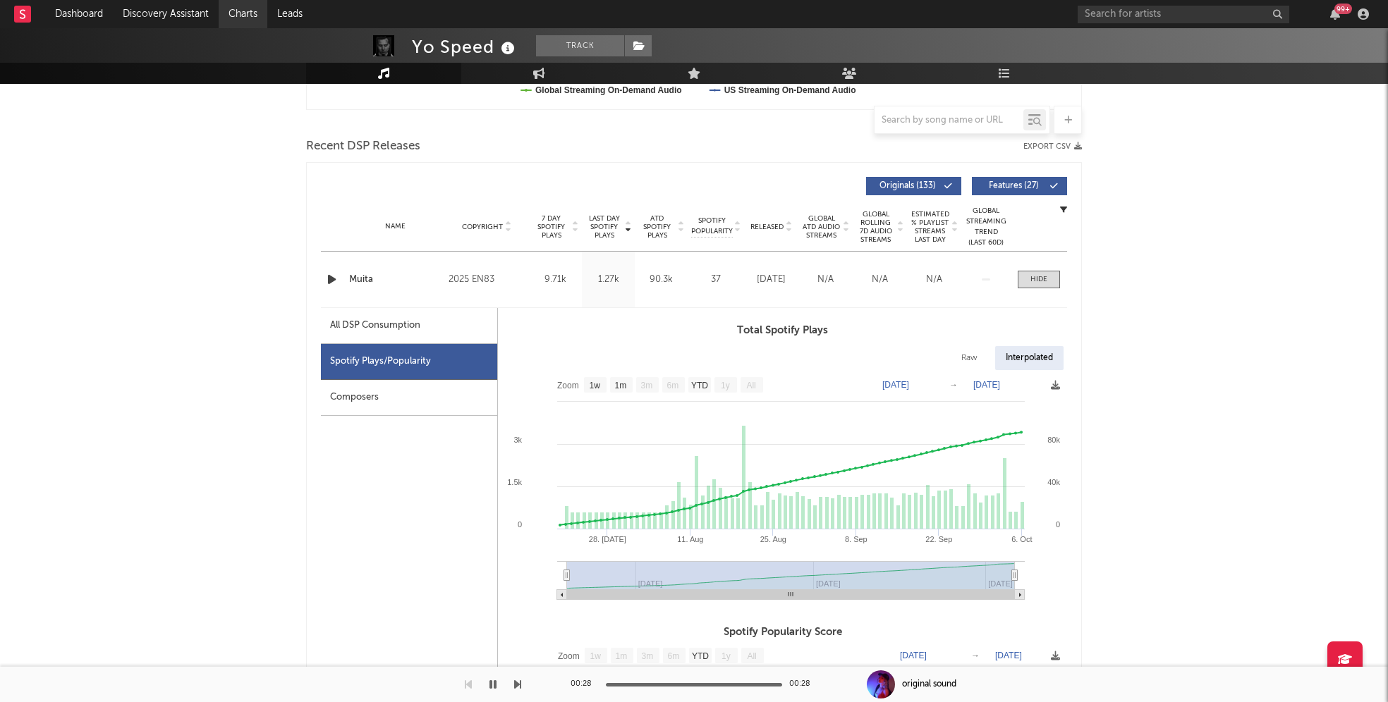
scroll to position [436, 0]
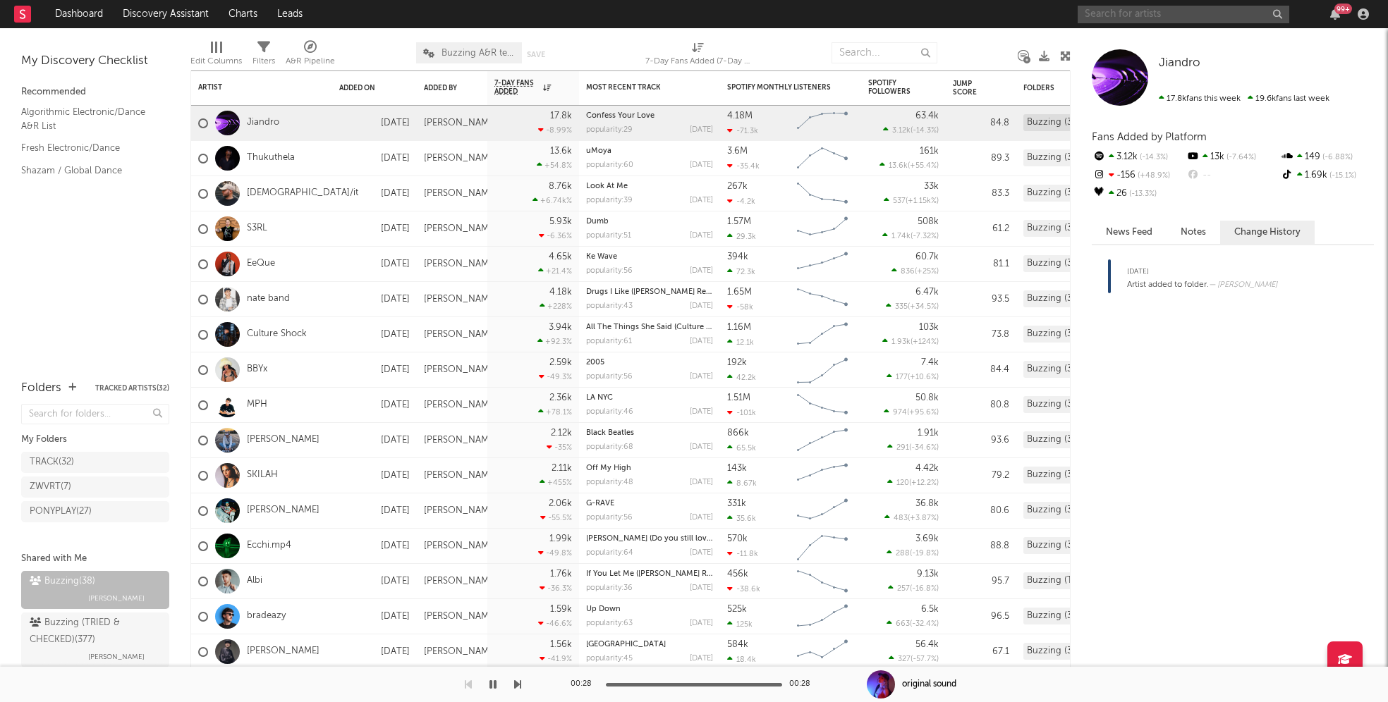
click at [1137, 11] on input "text" at bounding box center [1183, 15] width 212 height 18
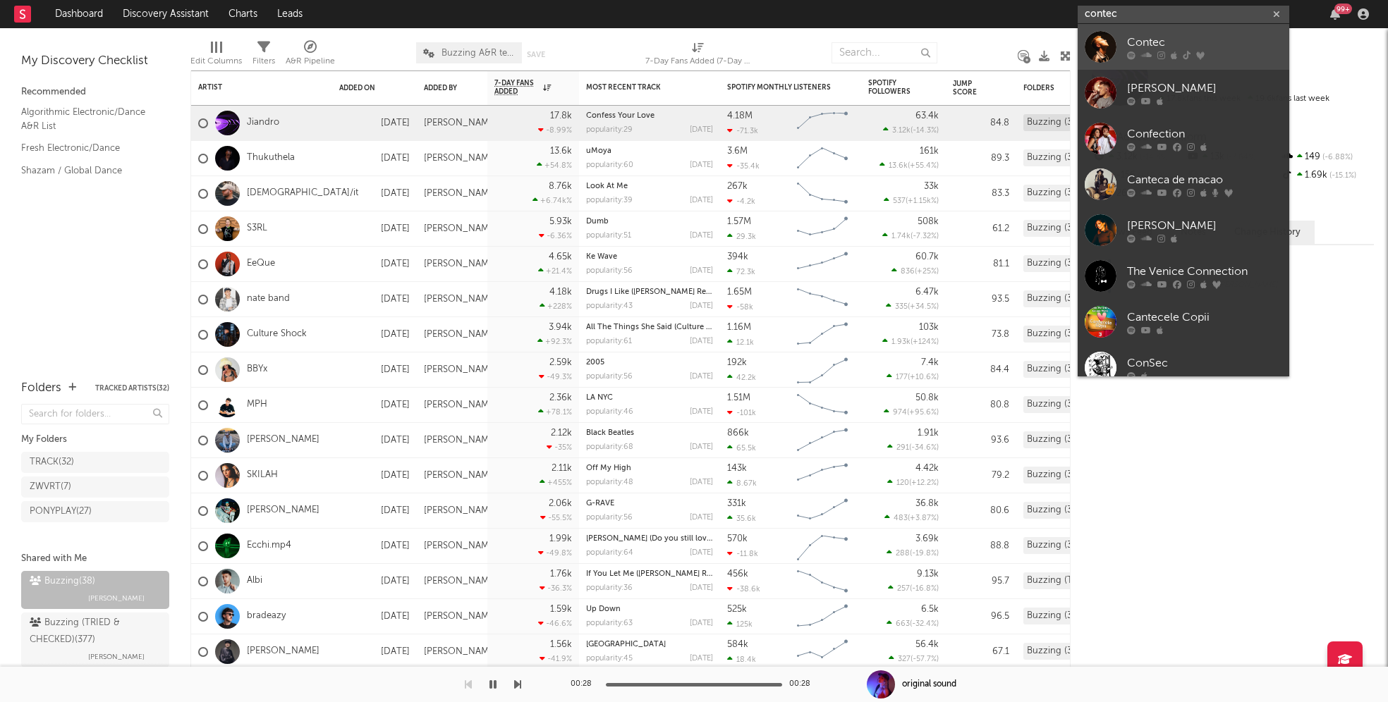
type input "contec"
click at [1178, 37] on div "Contec" at bounding box center [1204, 42] width 155 height 17
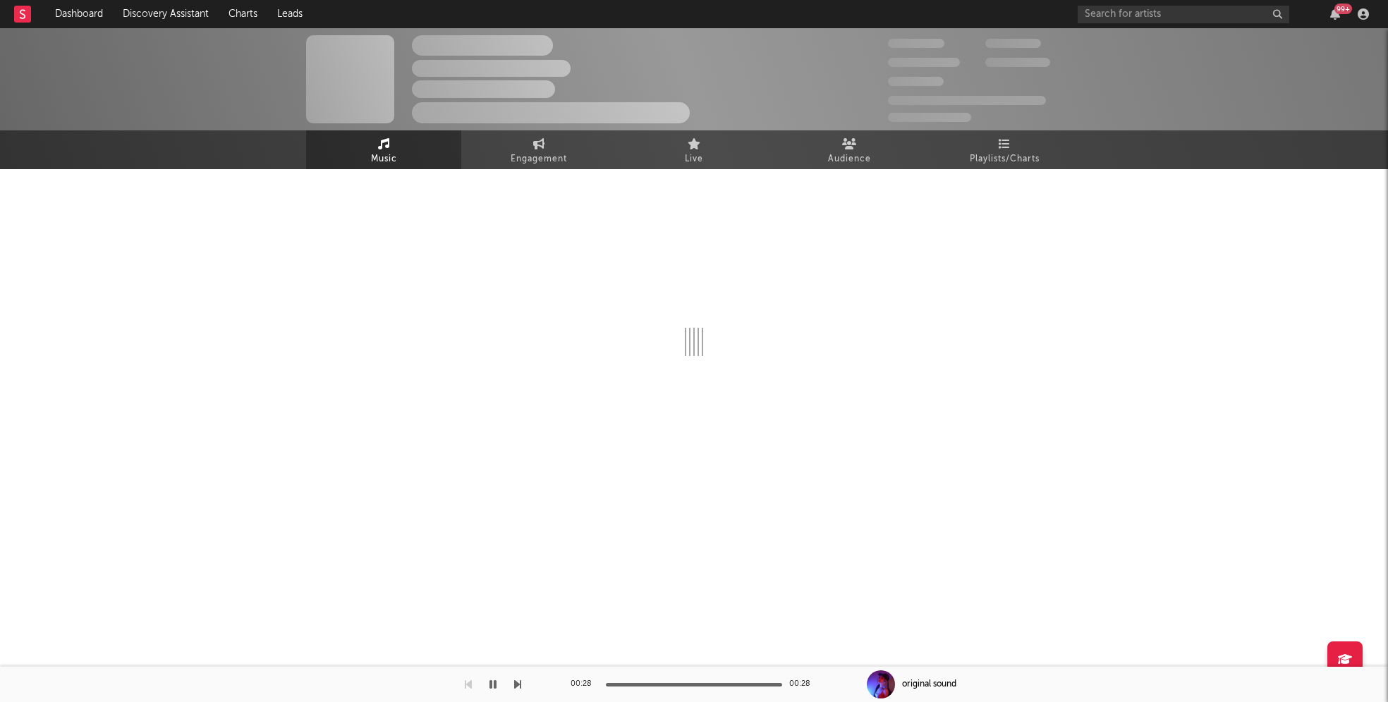
select select "1w"
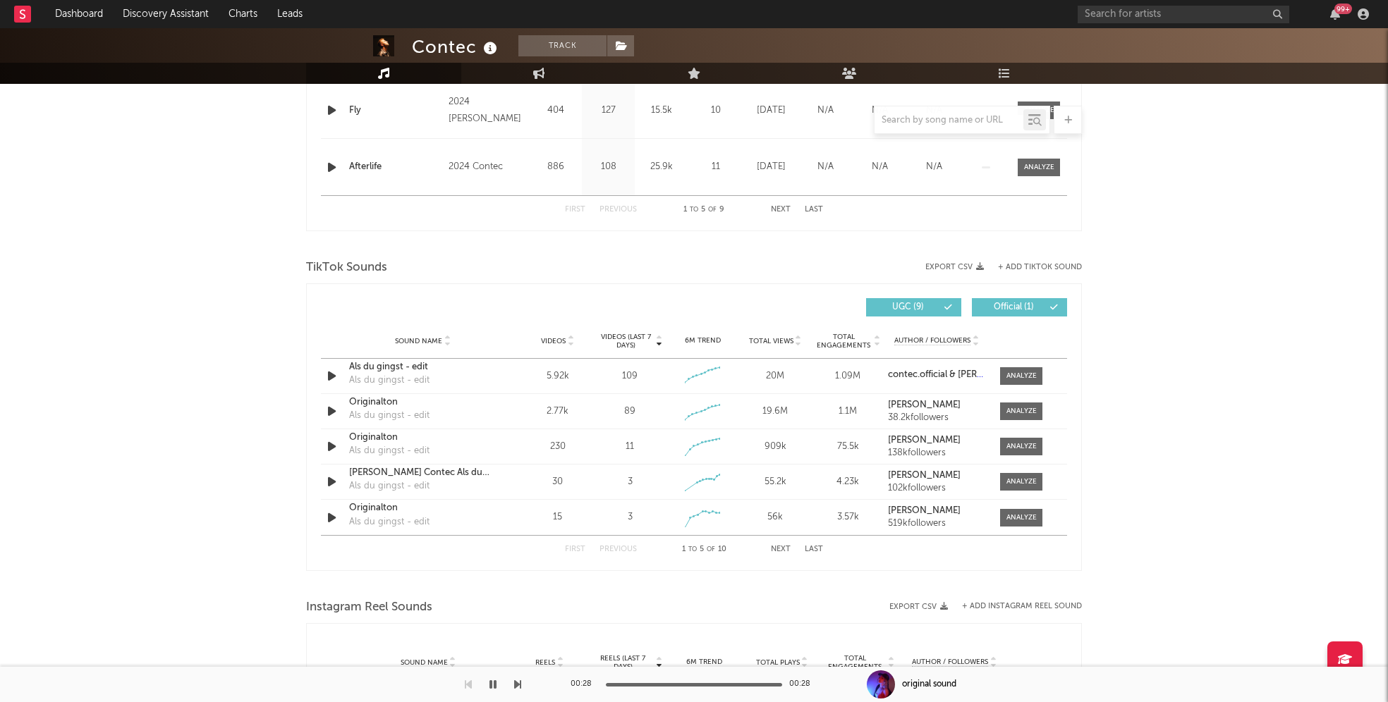
scroll to position [842, 0]
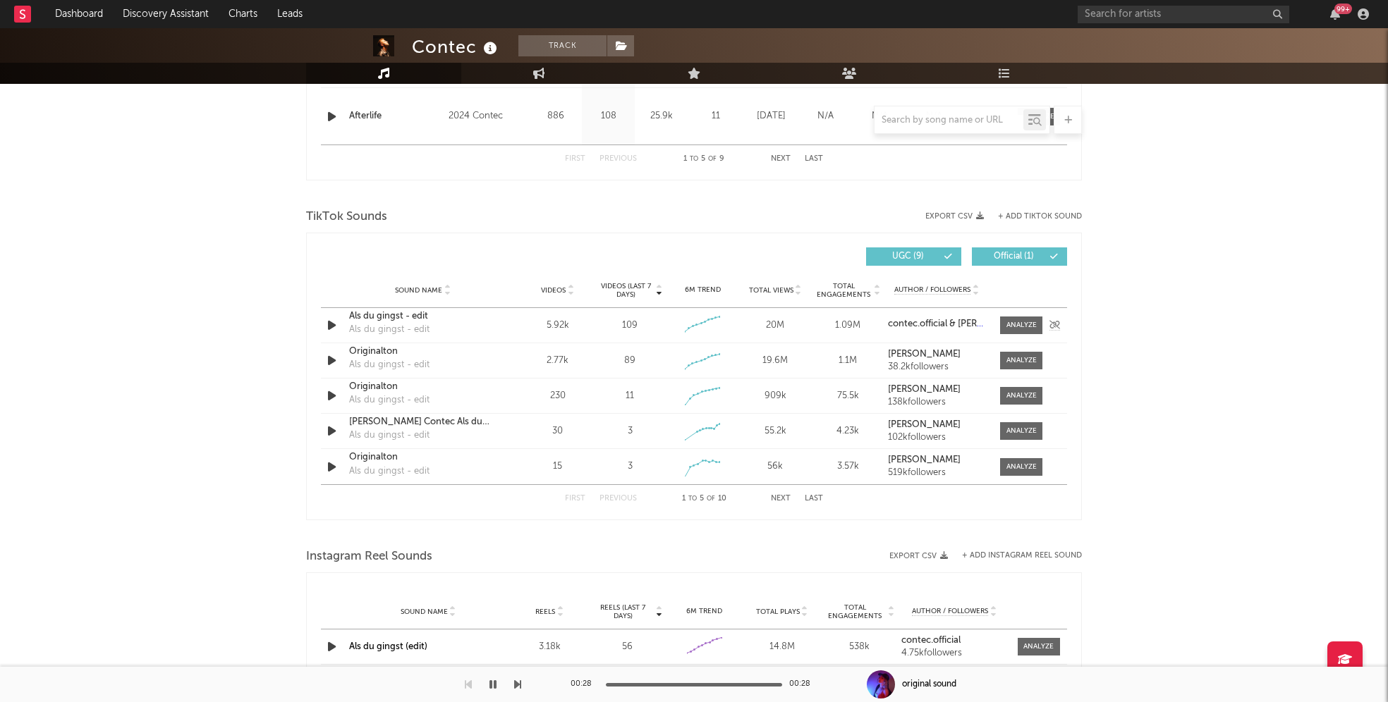
click at [336, 325] on icon "button" at bounding box center [331, 326] width 15 height 18
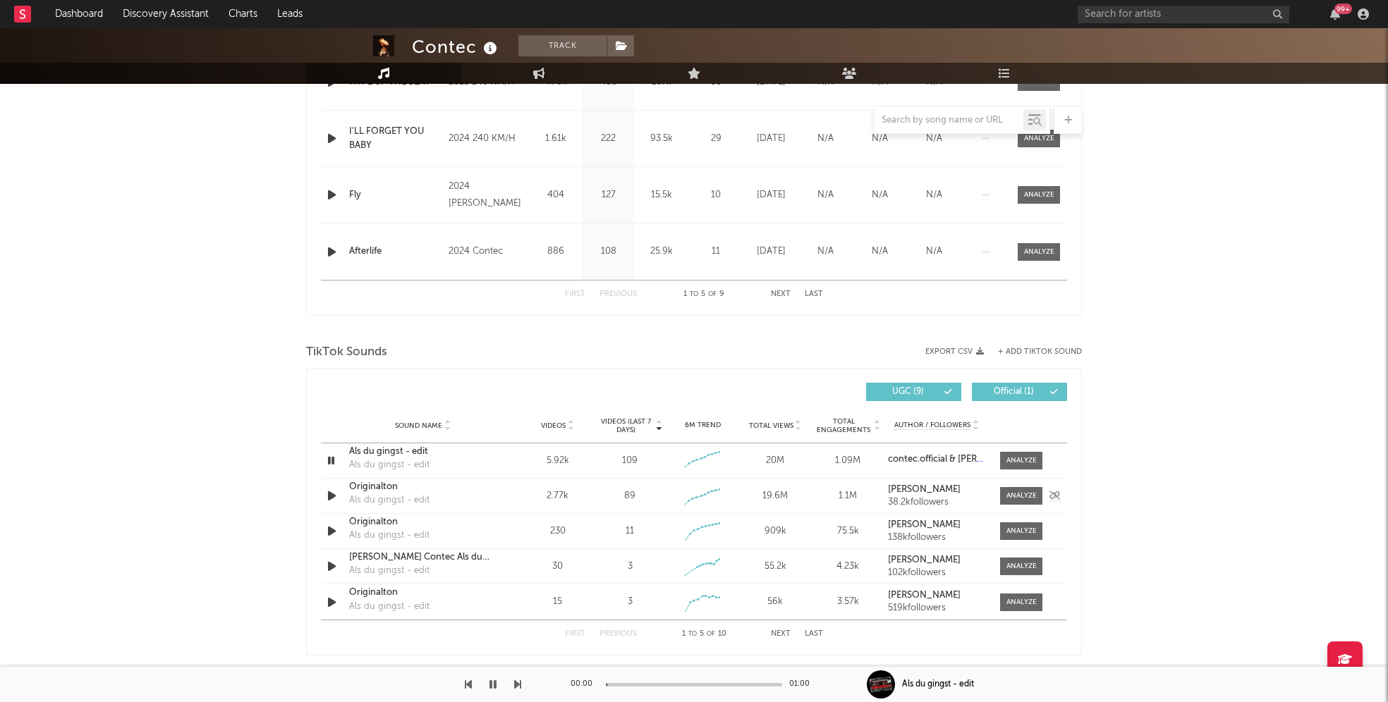
scroll to position [557, 0]
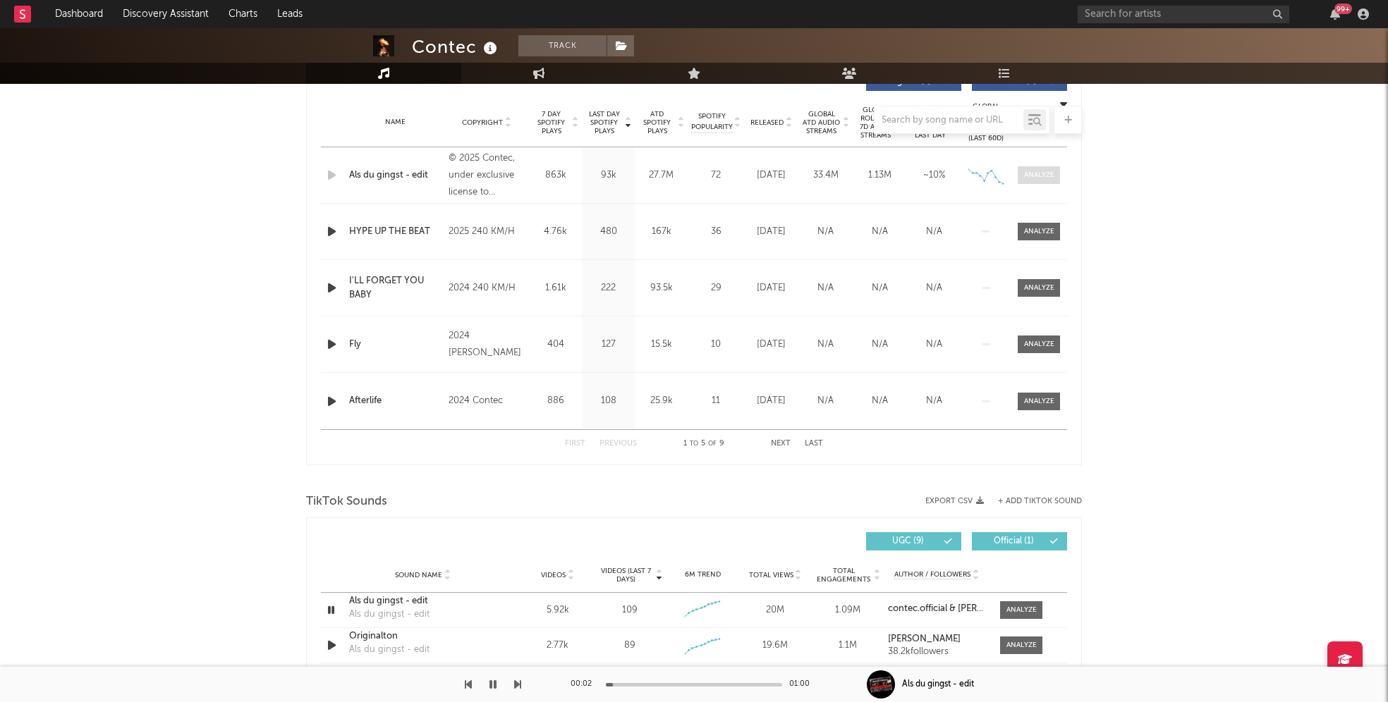
click at [1051, 170] on div at bounding box center [1039, 175] width 30 height 11
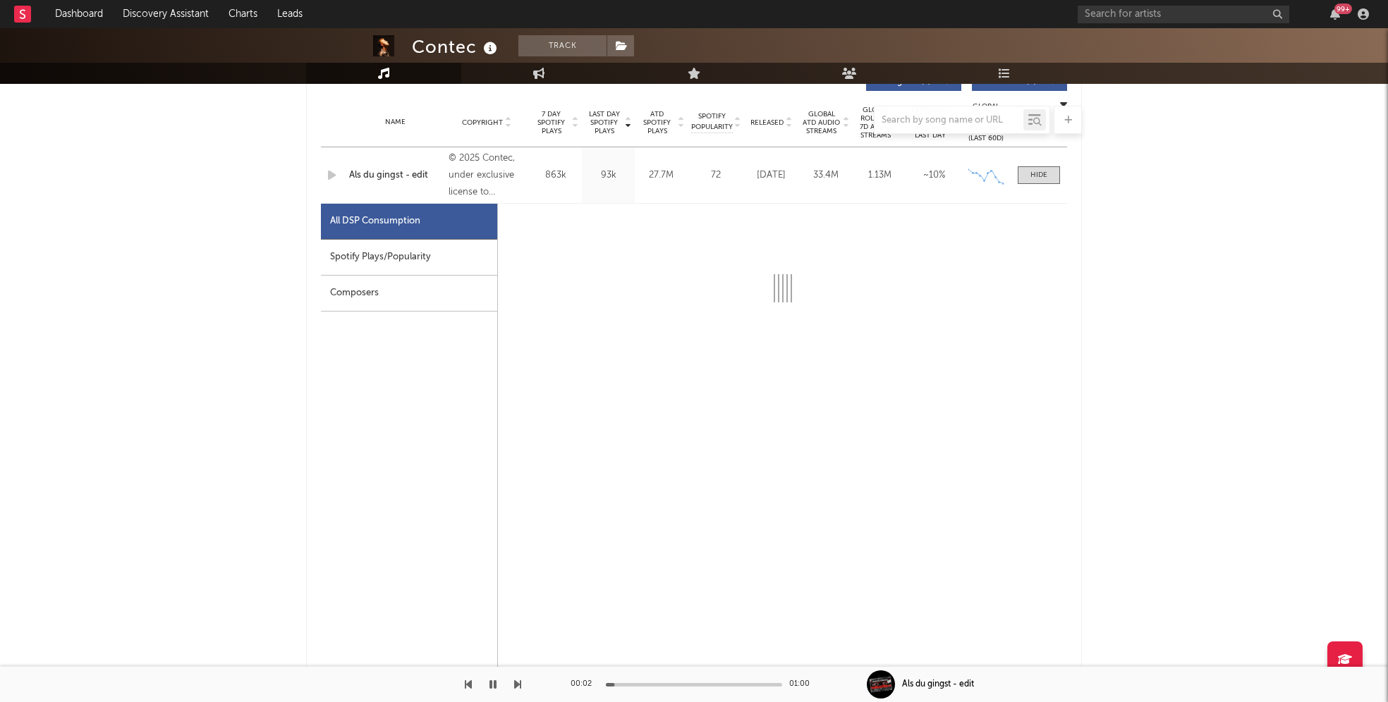
select select "1w"
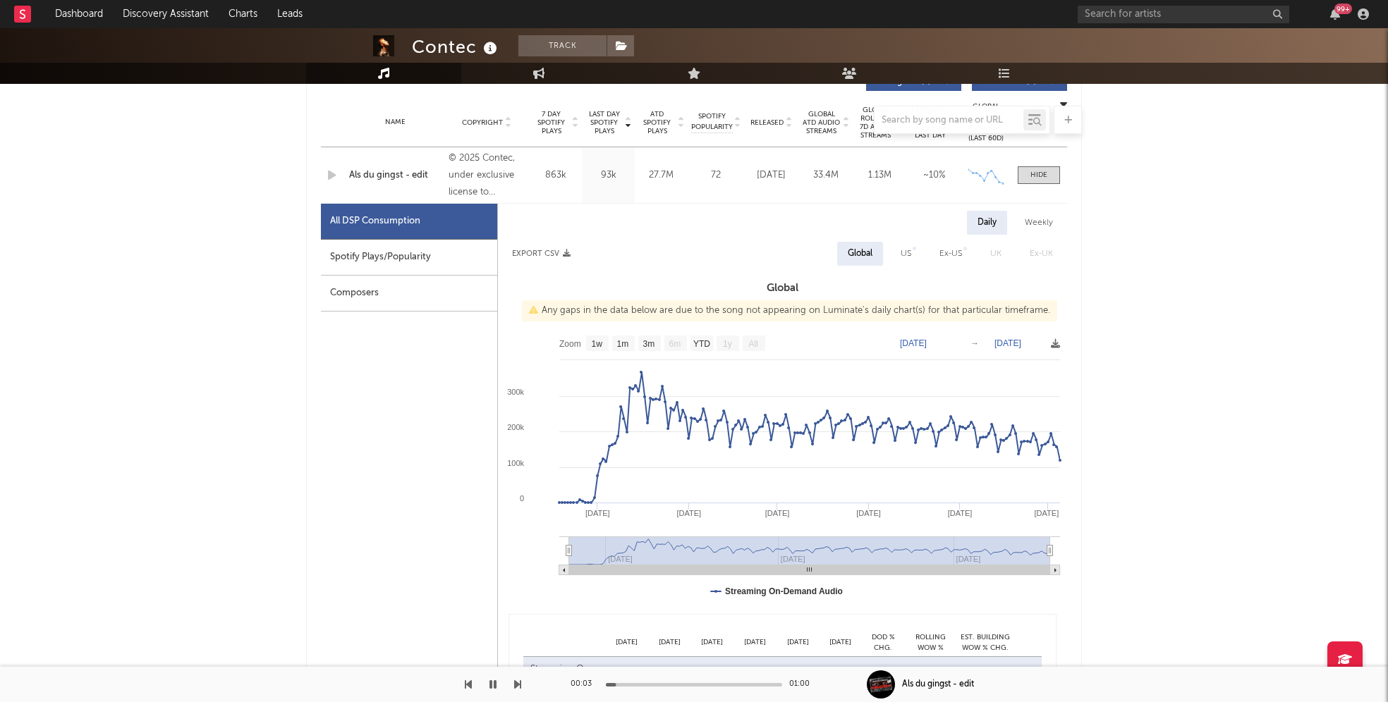
drag, startPoint x: 384, startPoint y: 260, endPoint x: 409, endPoint y: 235, distance: 35.4
click at [384, 259] on div "Spotify Plays/Popularity" at bounding box center [409, 258] width 176 height 36
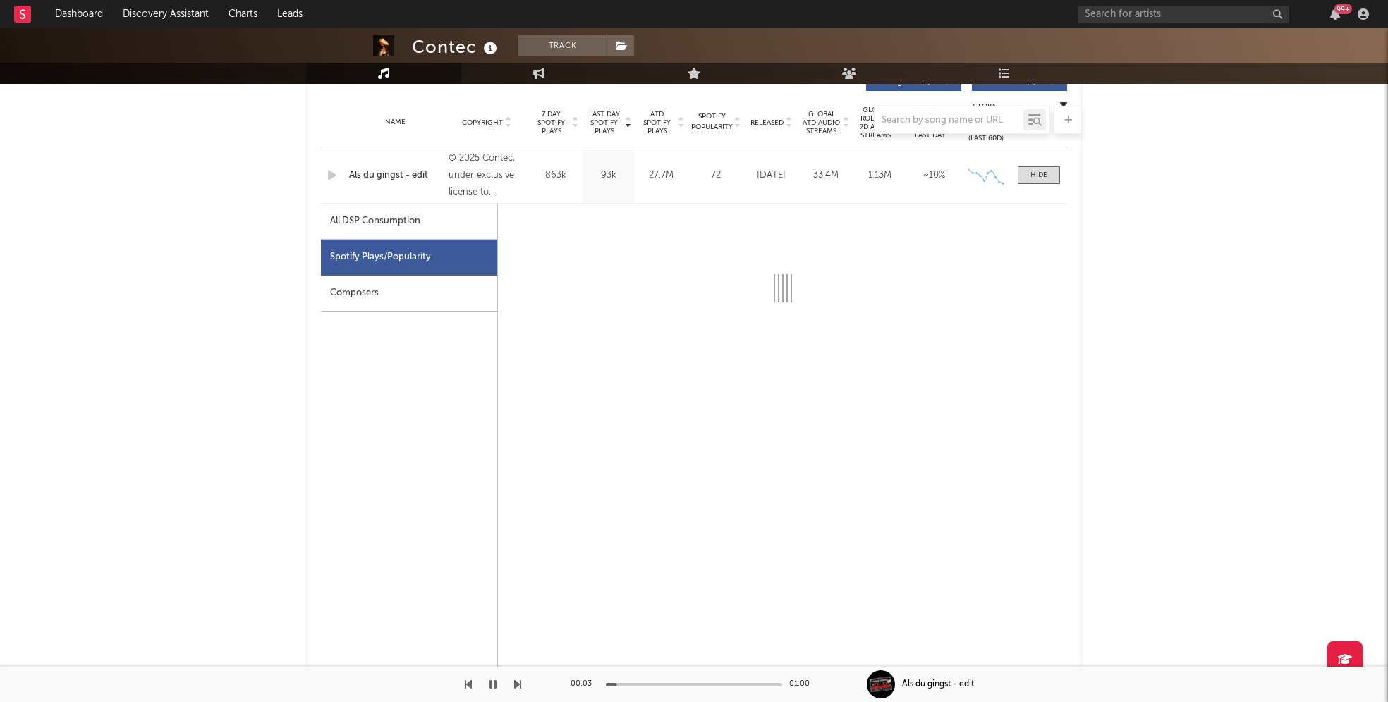
select select "1w"
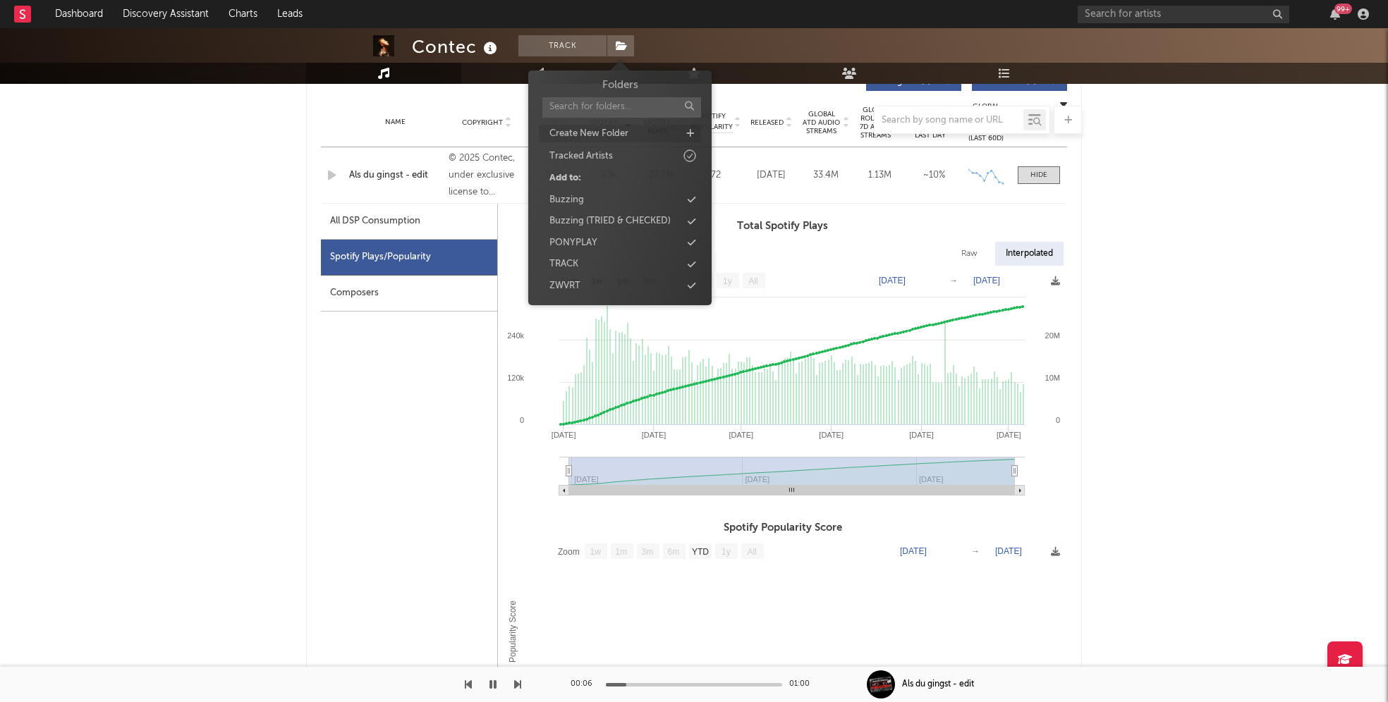
drag, startPoint x: 623, startPoint y: 38, endPoint x: 640, endPoint y: 126, distance: 89.9
click at [623, 39] on span at bounding box center [620, 45] width 28 height 21
click at [624, 203] on div "Buzzing" at bounding box center [620, 200] width 162 height 18
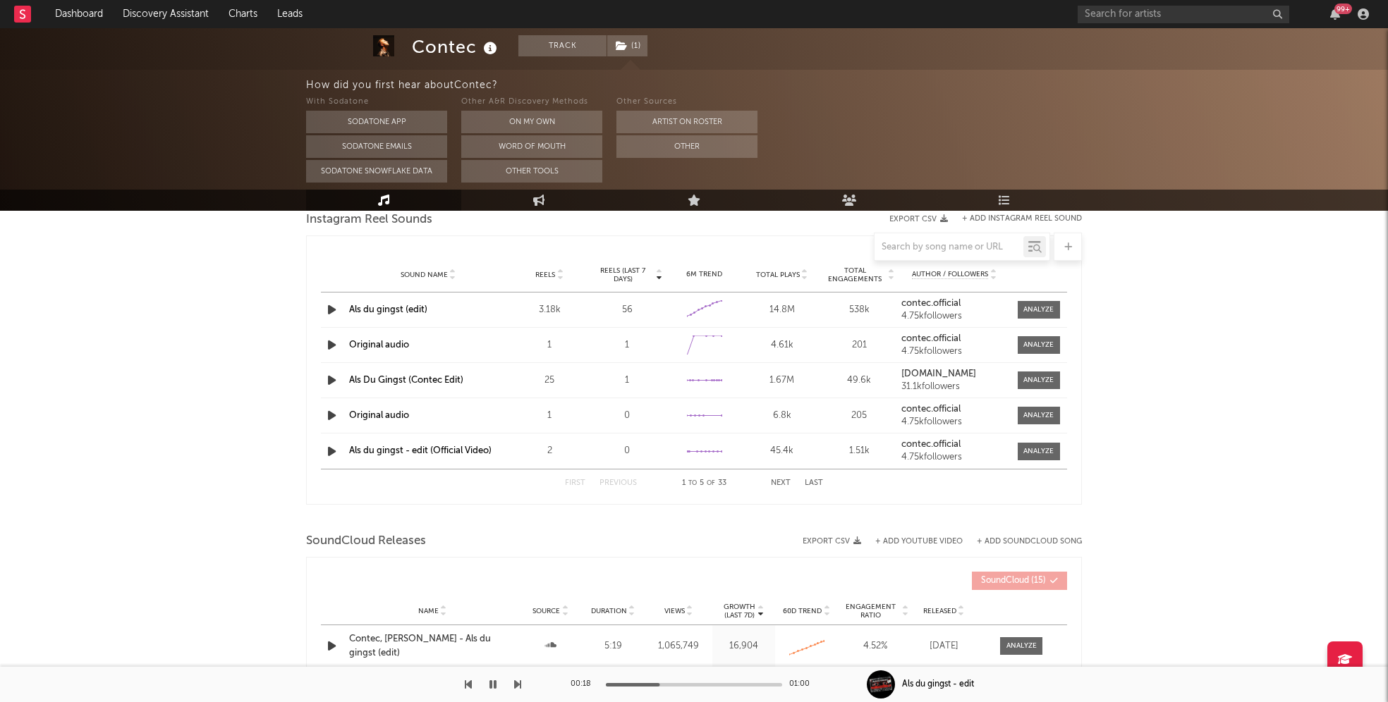
scroll to position [2010, 0]
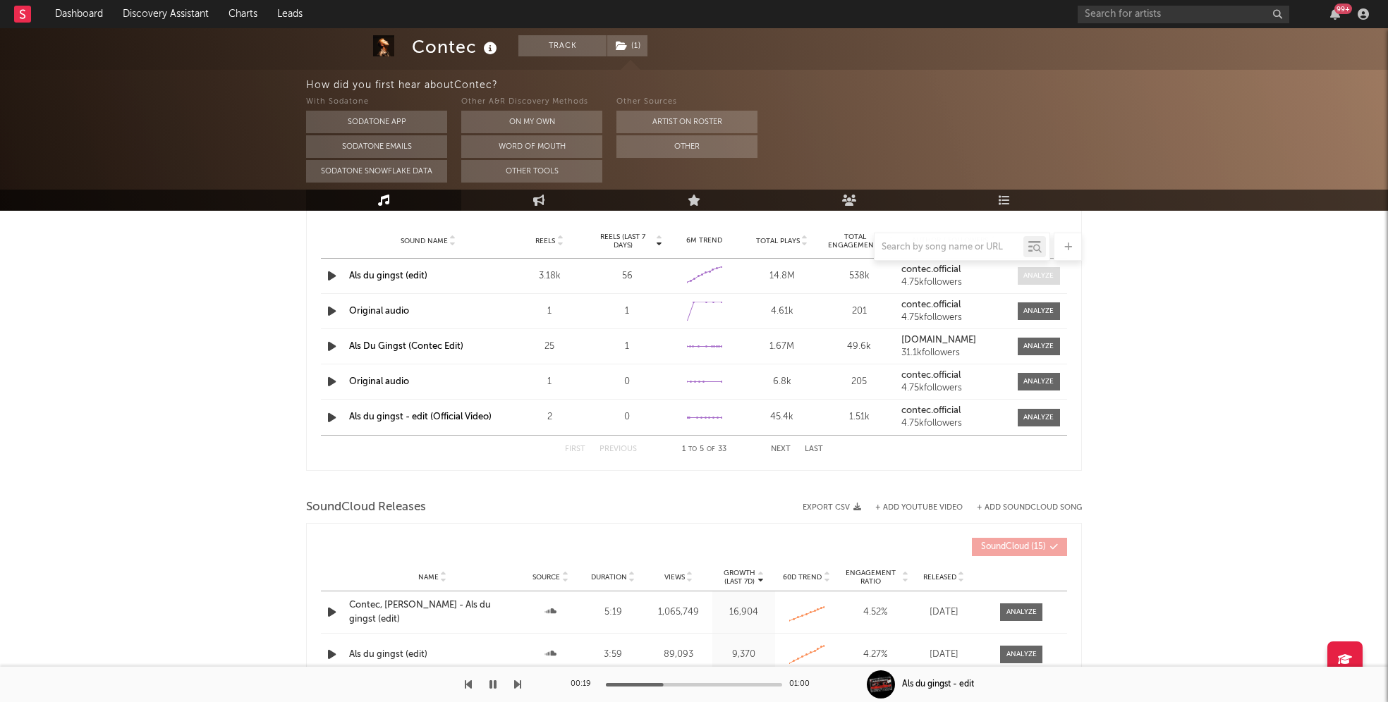
drag, startPoint x: 1047, startPoint y: 269, endPoint x: 1032, endPoint y: 270, distance: 14.9
click at [1048, 269] on span at bounding box center [1038, 276] width 42 height 18
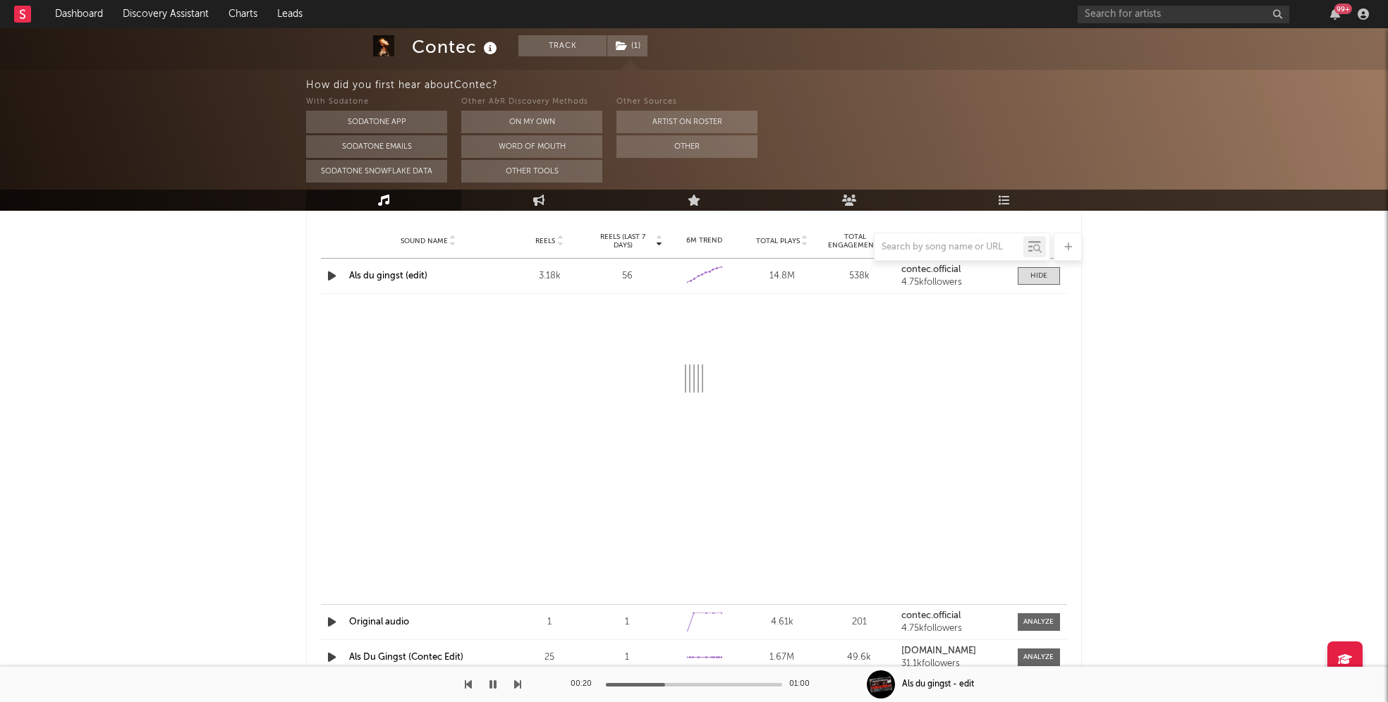
select select "1w"
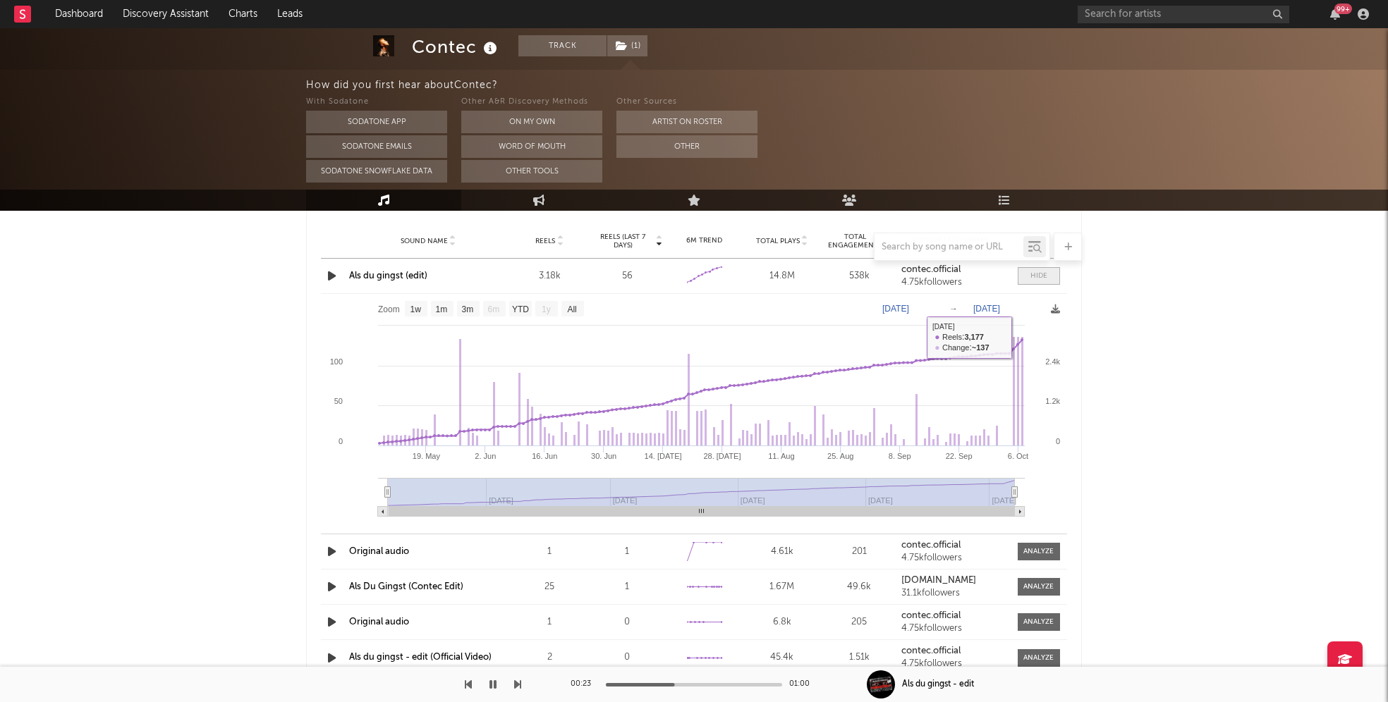
drag, startPoint x: 1038, startPoint y: 279, endPoint x: 946, endPoint y: 302, distance: 95.1
click at [1039, 281] on div at bounding box center [1038, 276] width 17 height 11
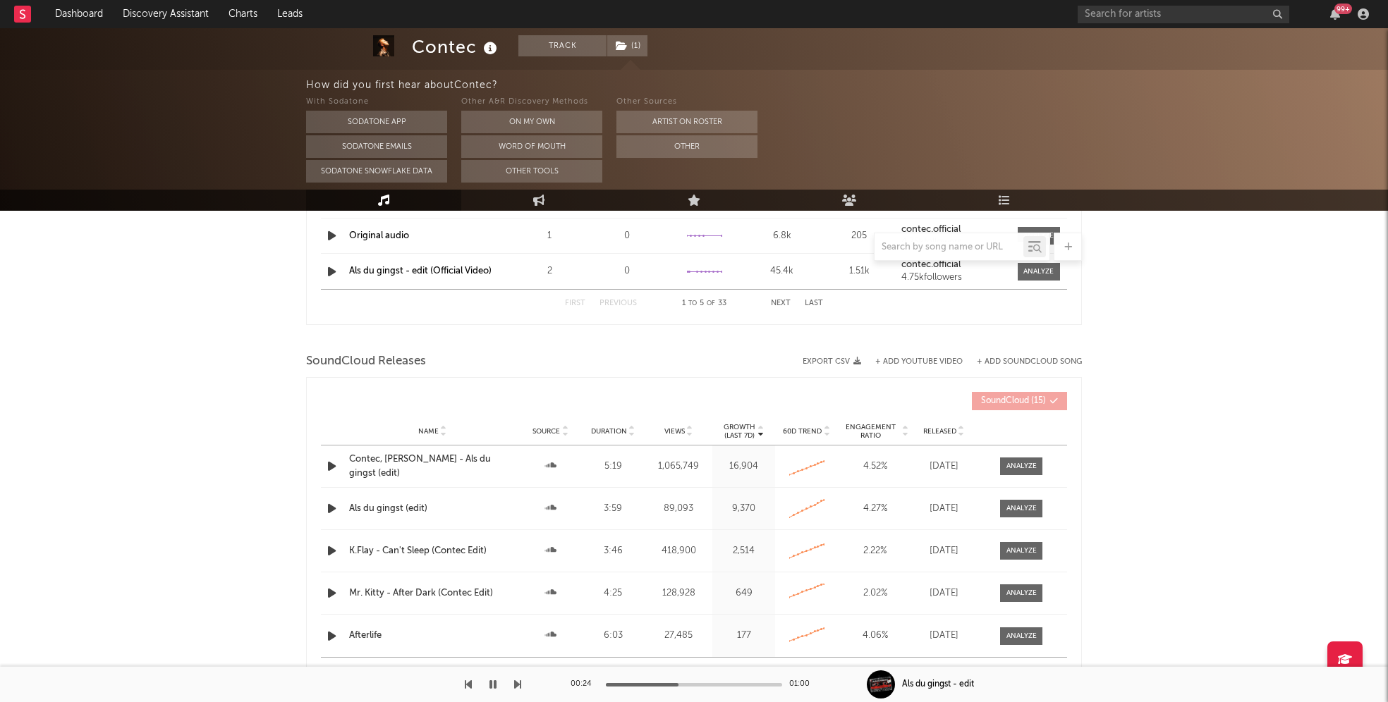
scroll to position [2215, 0]
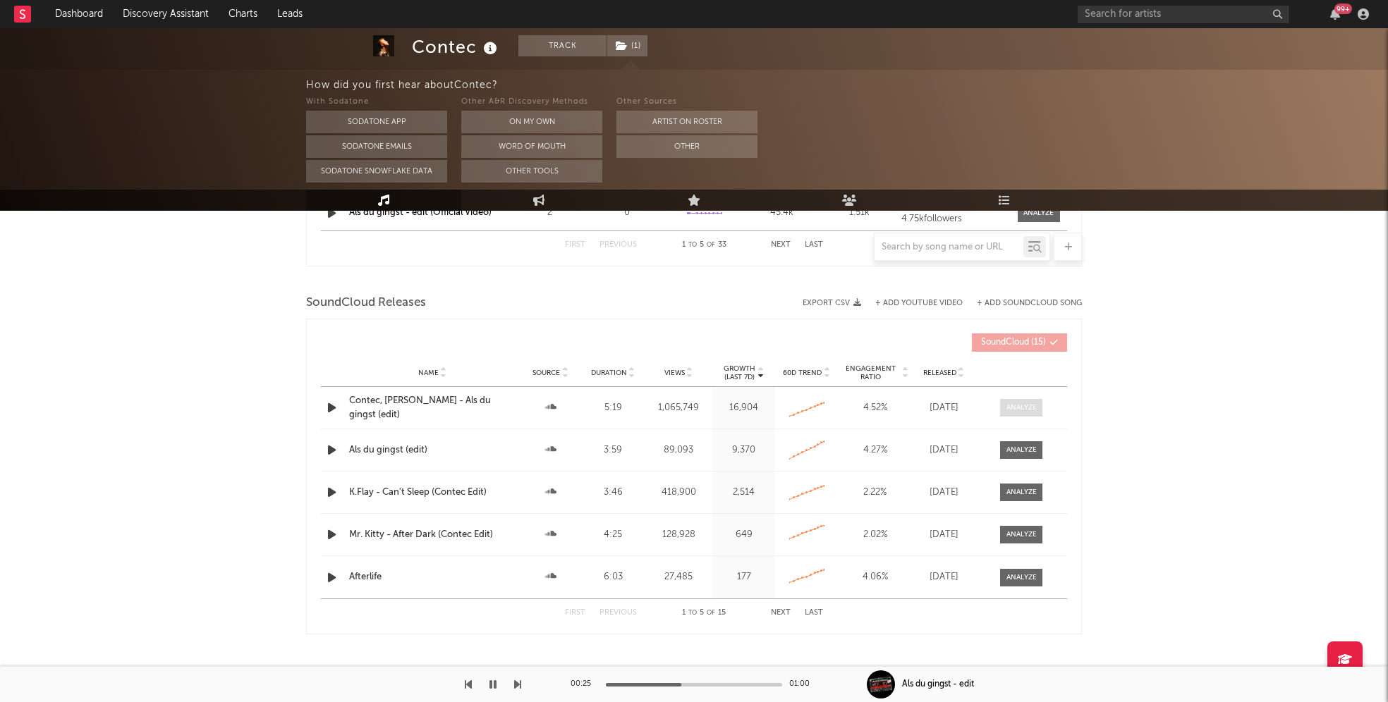
drag, startPoint x: 1012, startPoint y: 406, endPoint x: 992, endPoint y: 408, distance: 19.9
click at [1012, 407] on div at bounding box center [1021, 408] width 30 height 11
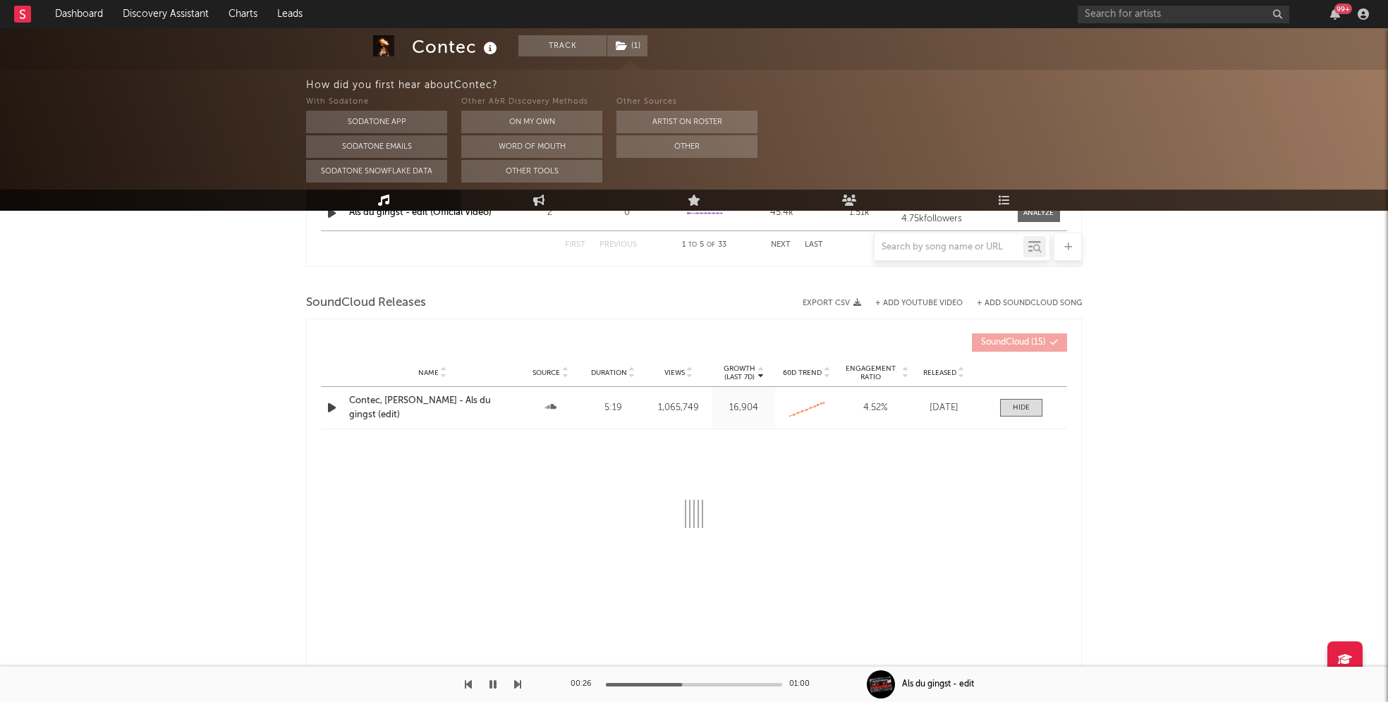
select select "6m"
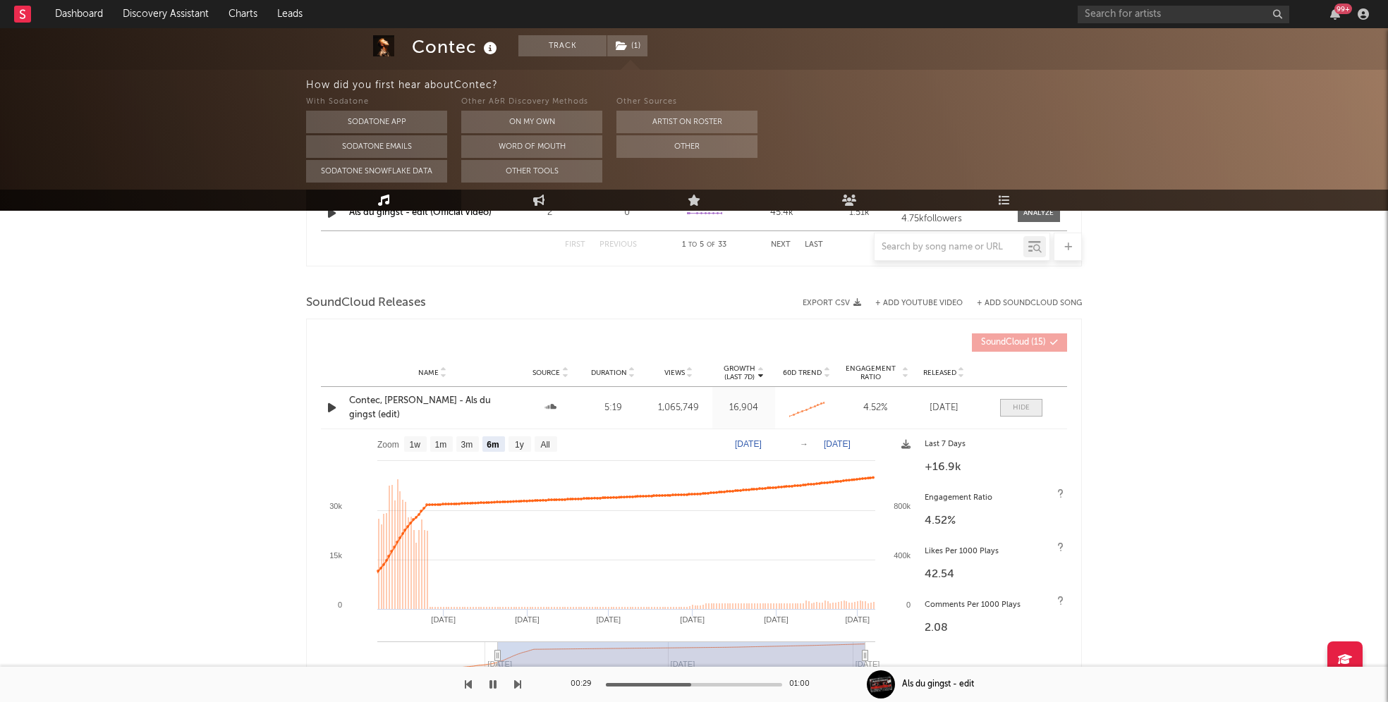
click at [1016, 412] on div at bounding box center [1020, 408] width 17 height 11
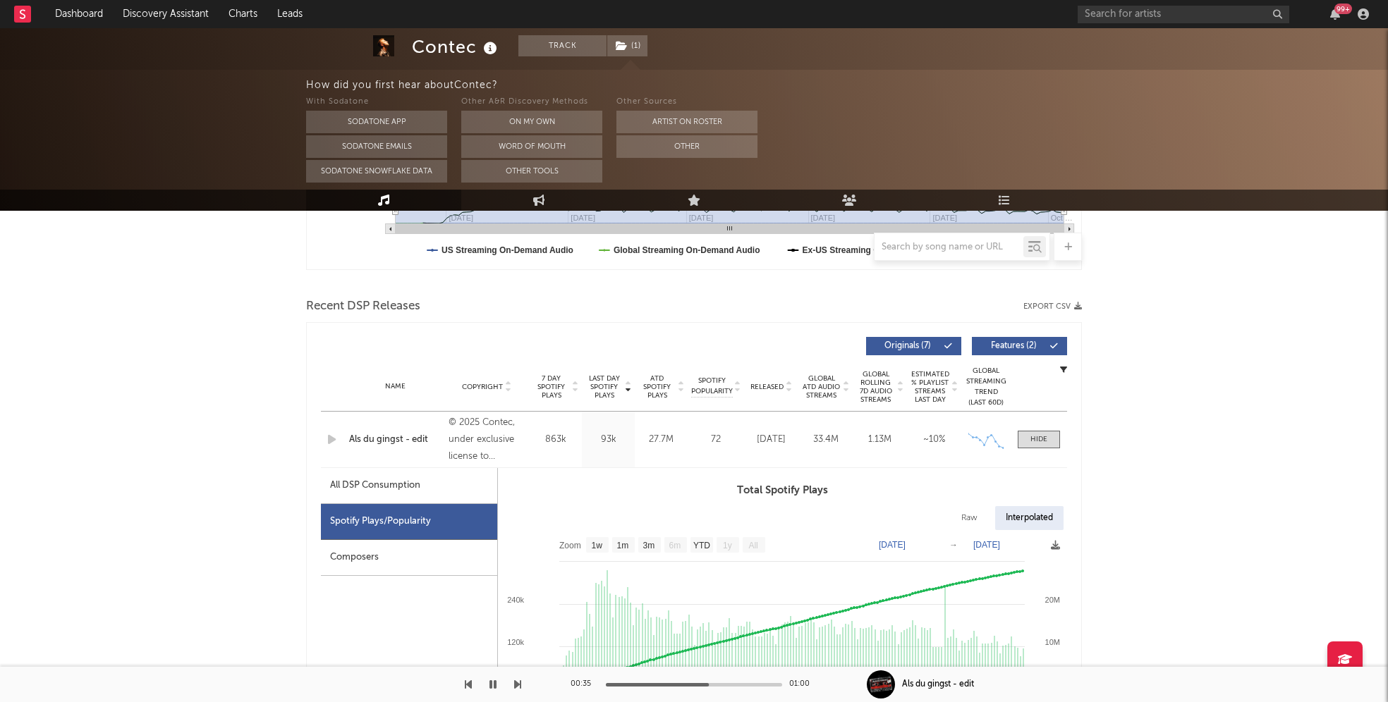
scroll to position [421, 0]
click at [1035, 437] on div at bounding box center [1038, 438] width 17 height 11
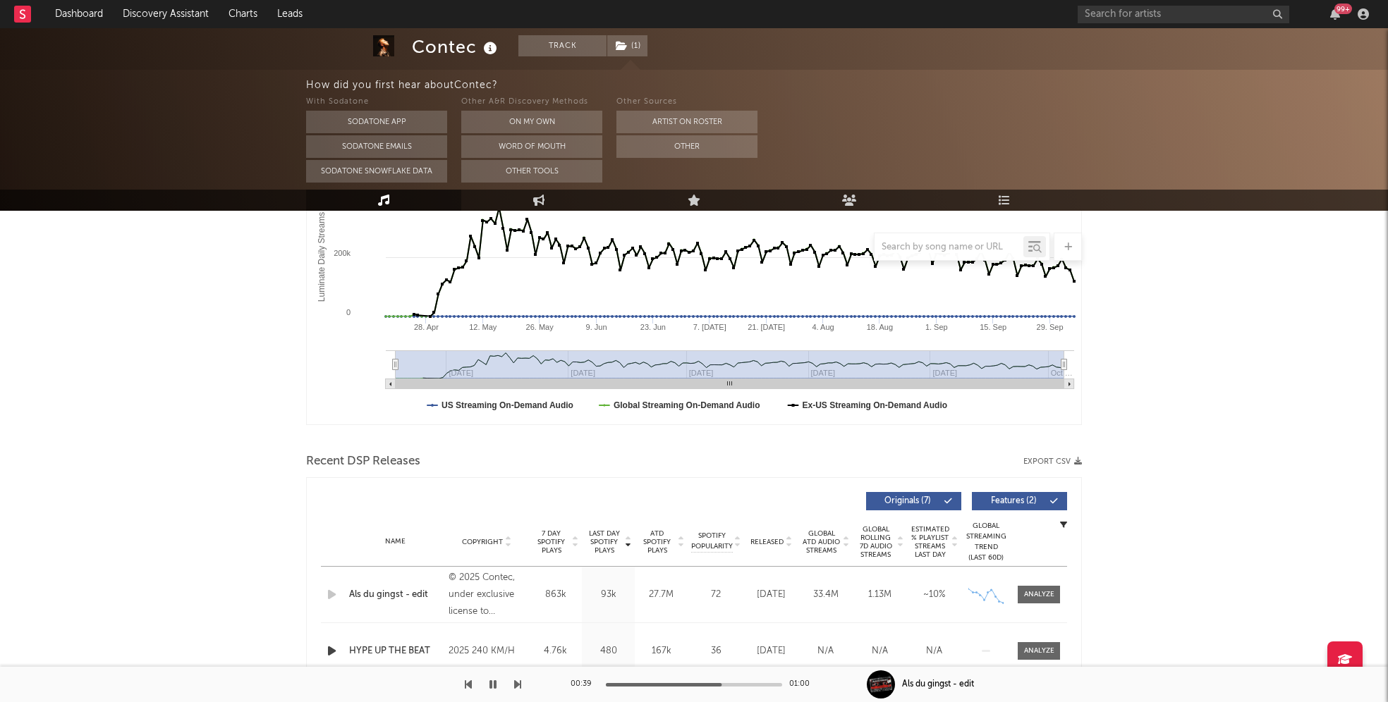
scroll to position [0, 0]
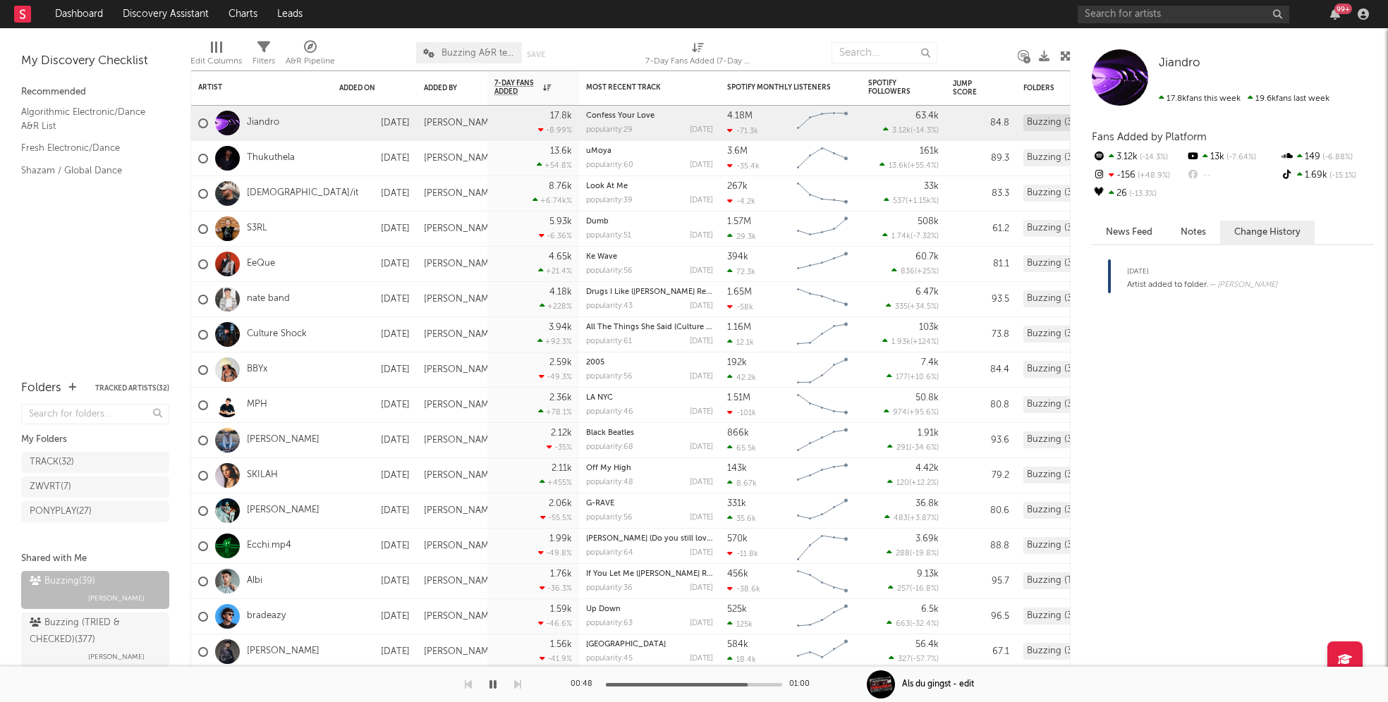
drag, startPoint x: 498, startPoint y: 685, endPoint x: 498, endPoint y: 489, distance: 196.0
click at [498, 685] on button "button" at bounding box center [493, 684] width 14 height 35
click at [431, 90] on div "Added By" at bounding box center [441, 88] width 35 height 8
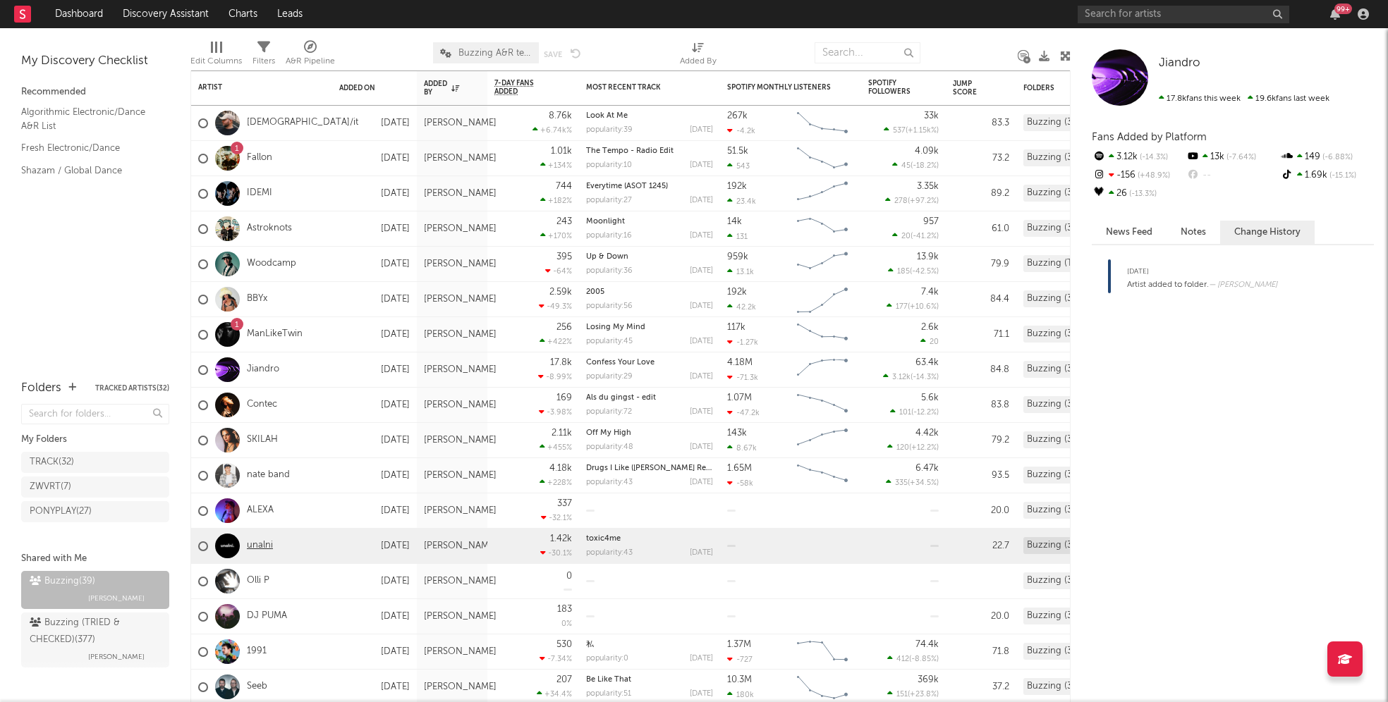
click at [263, 541] on link "unalni" at bounding box center [260, 546] width 26 height 12
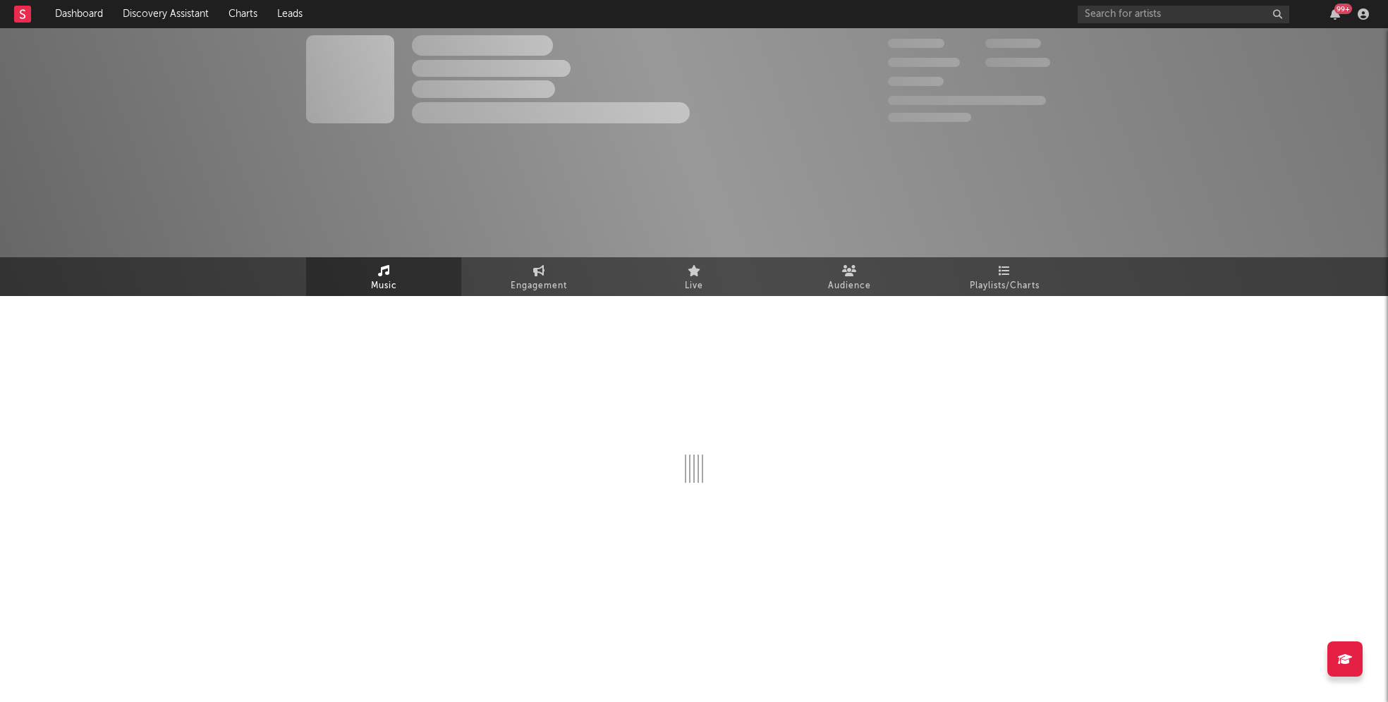
select select "1w"
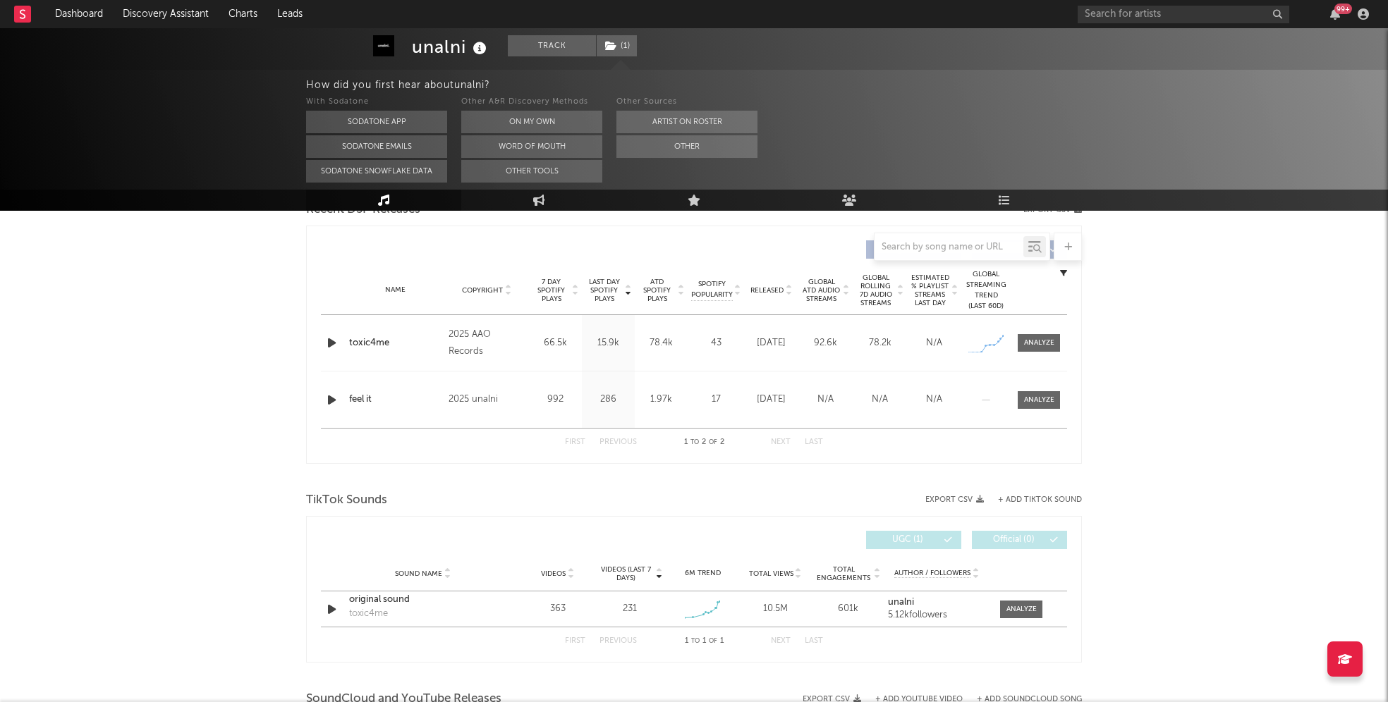
scroll to position [582, 0]
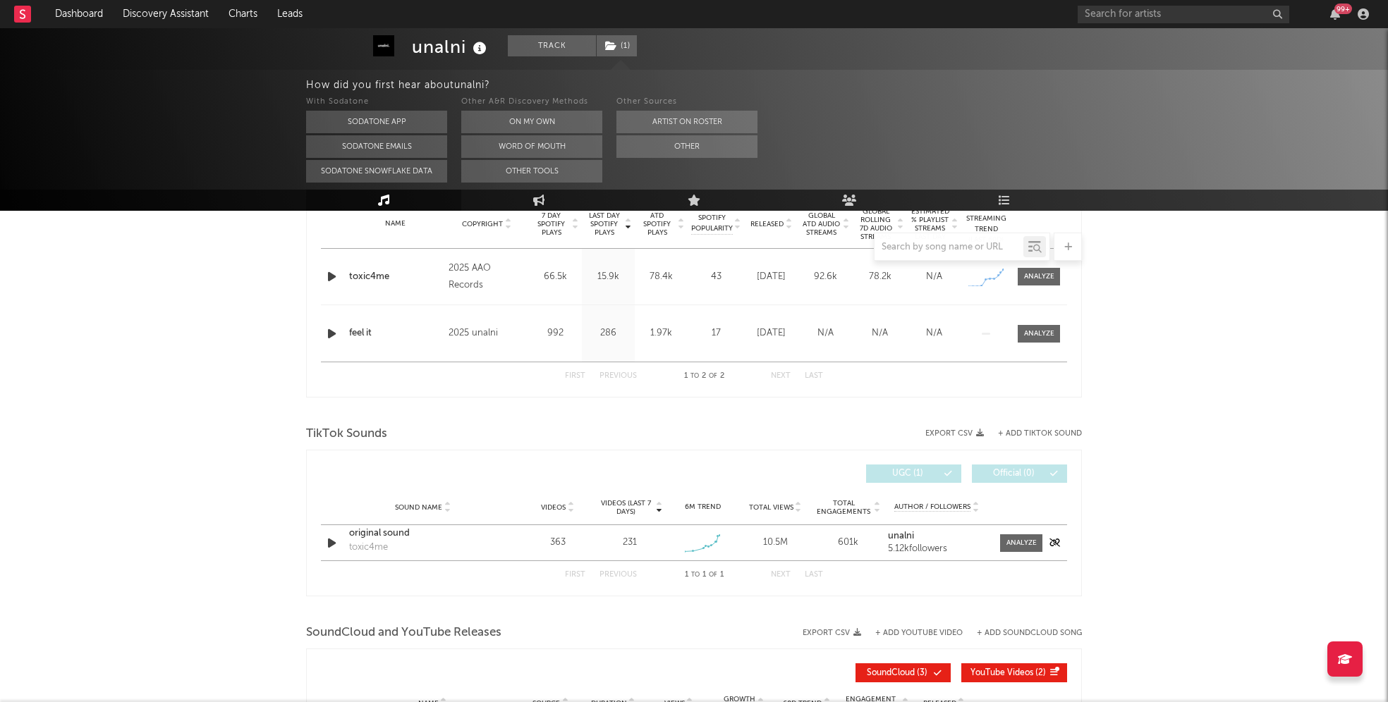
click at [329, 540] on icon "button" at bounding box center [331, 543] width 15 height 18
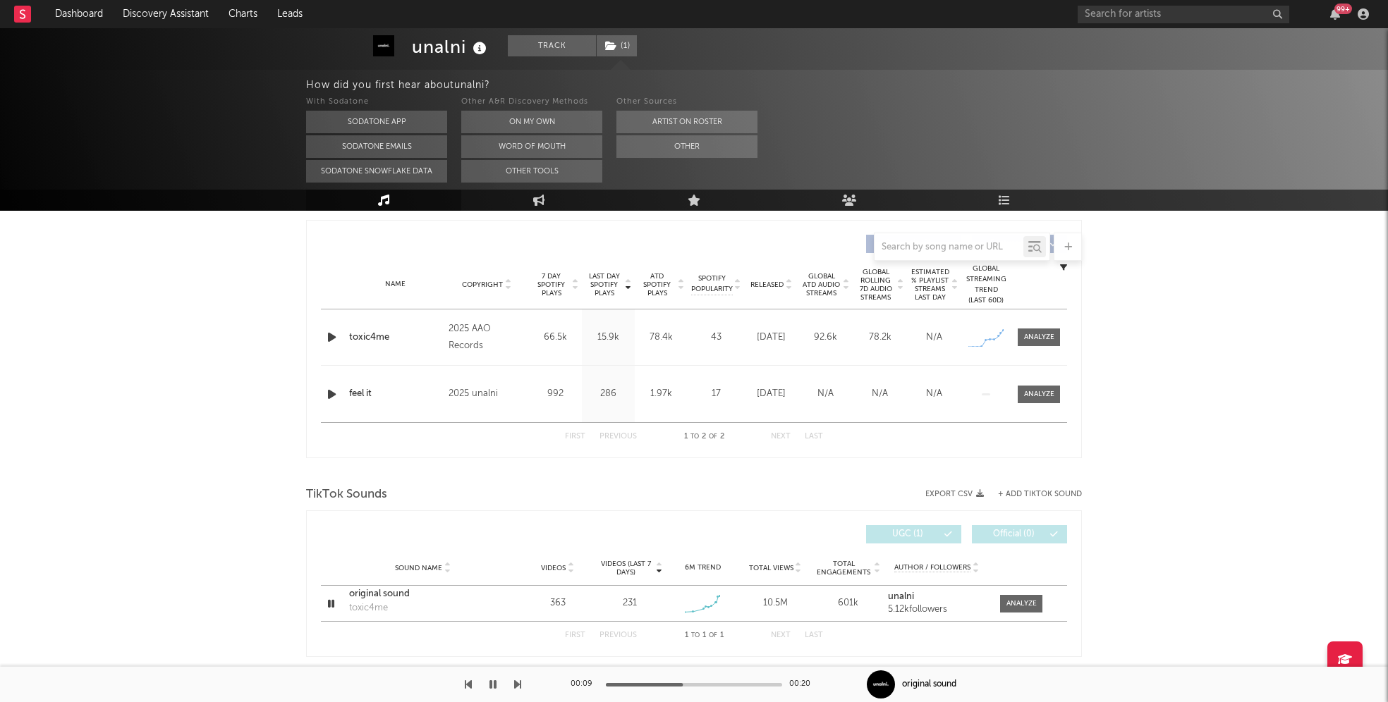
scroll to position [507, 0]
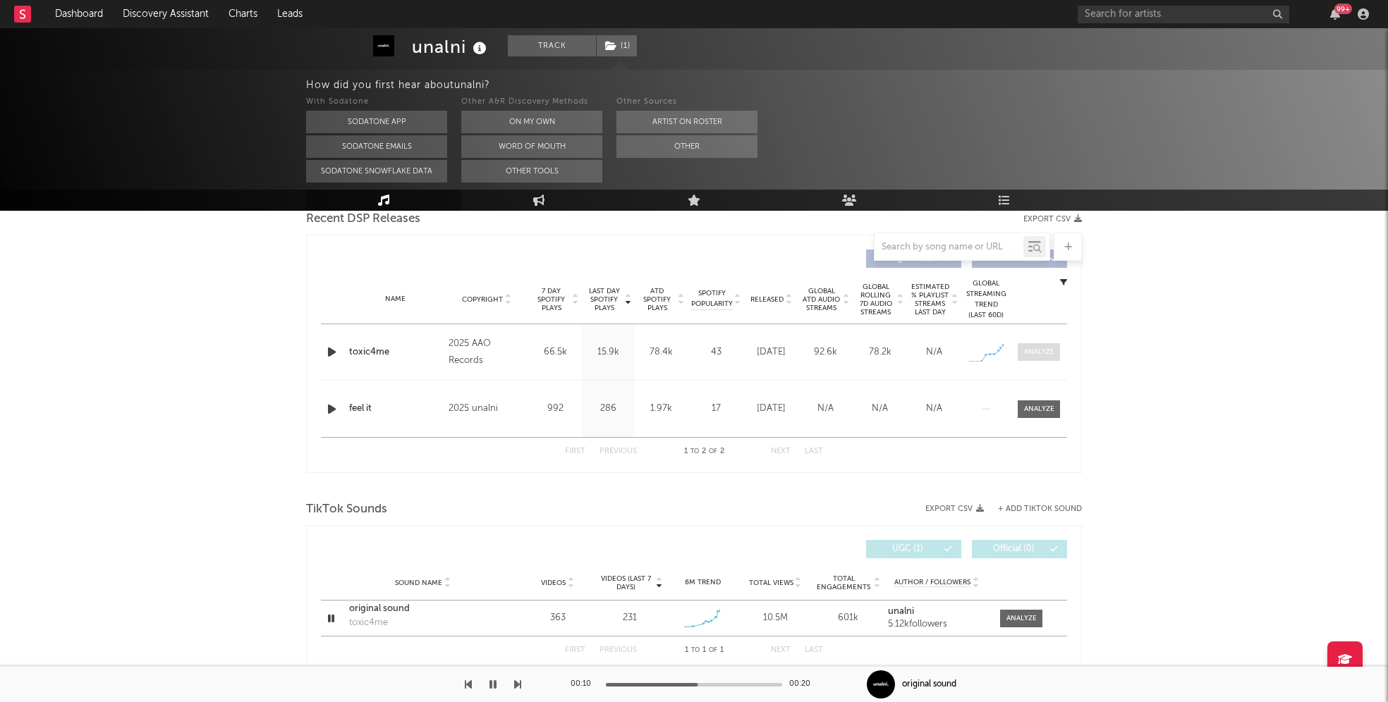
click at [1043, 352] on div at bounding box center [1039, 352] width 30 height 11
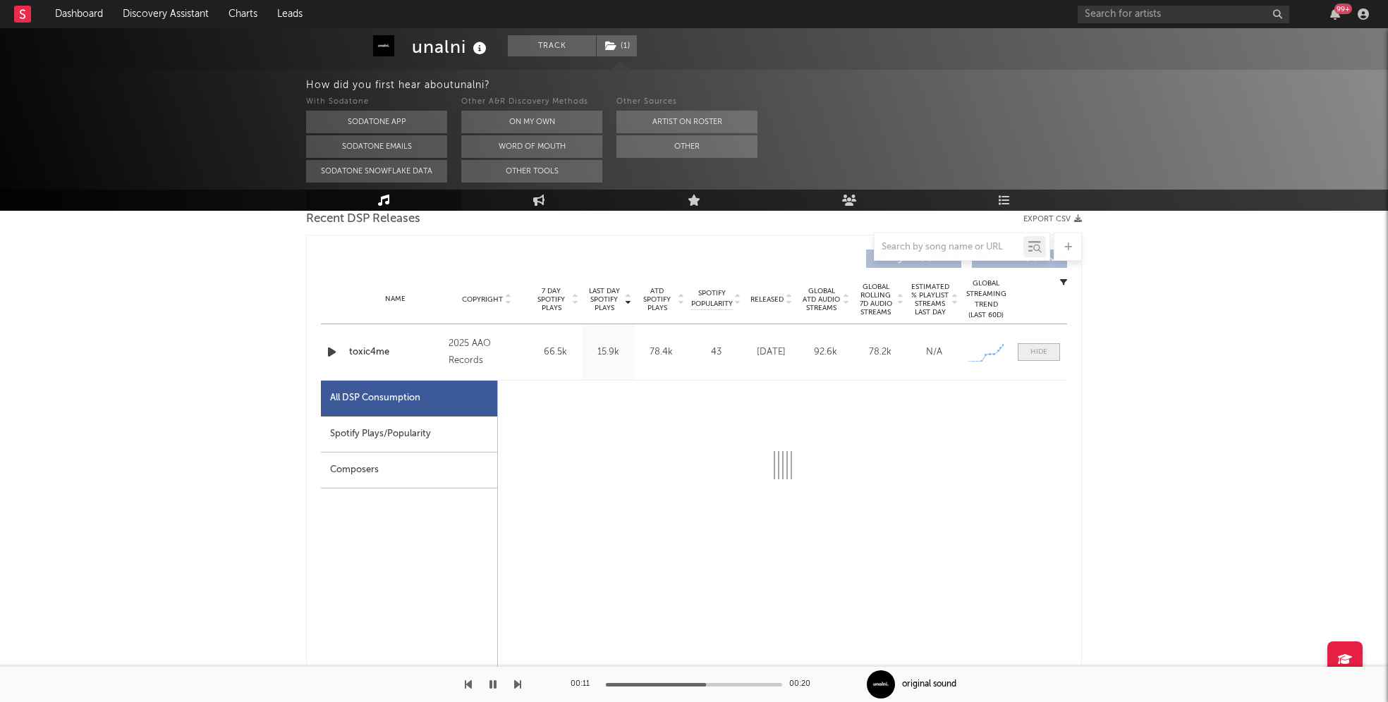
select select "1w"
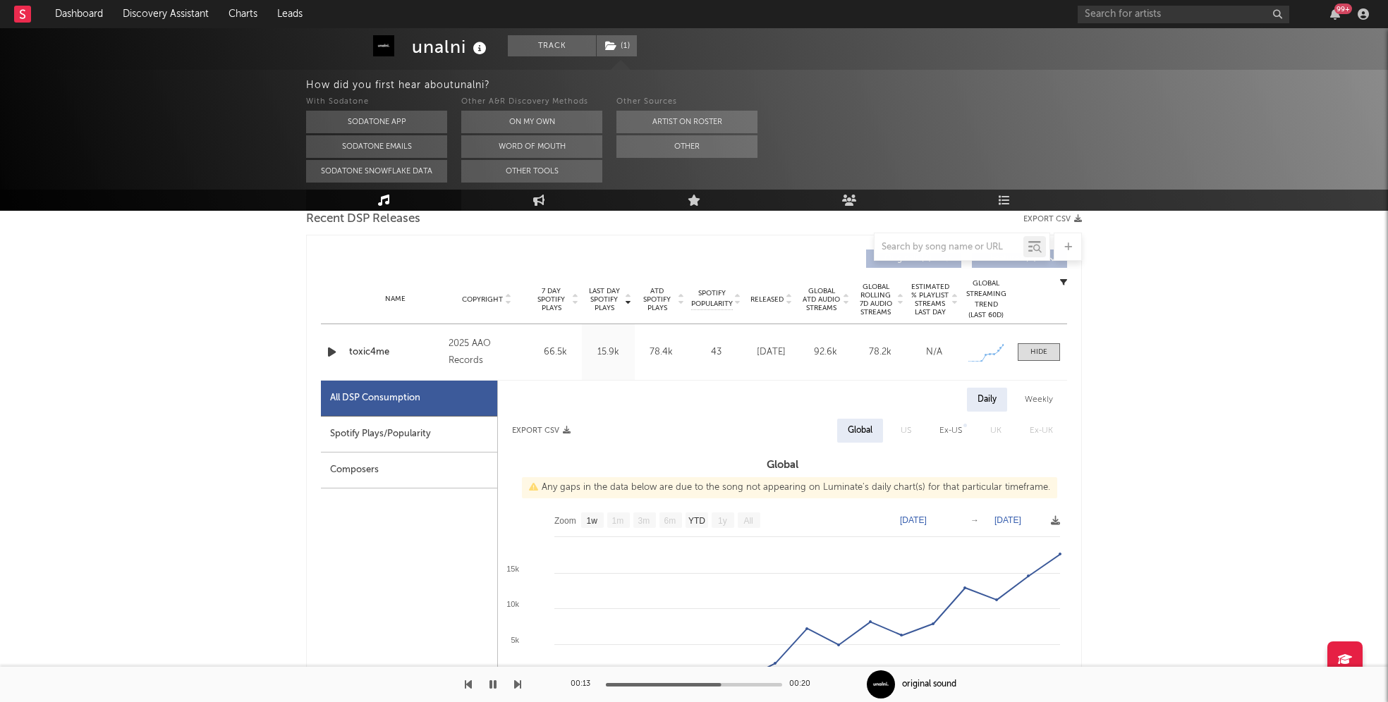
click at [438, 427] on div "Spotify Plays/Popularity" at bounding box center [409, 435] width 176 height 36
select select "1w"
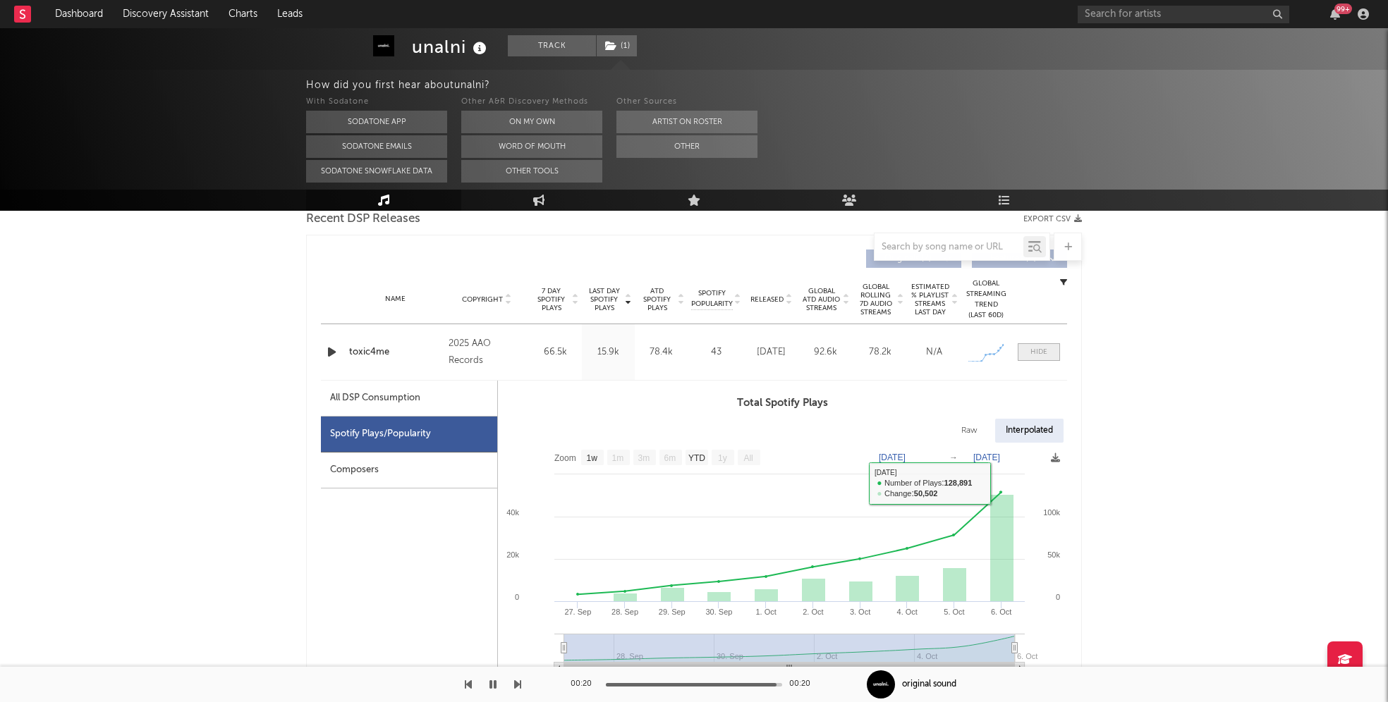
click at [1032, 343] on span at bounding box center [1038, 352] width 42 height 18
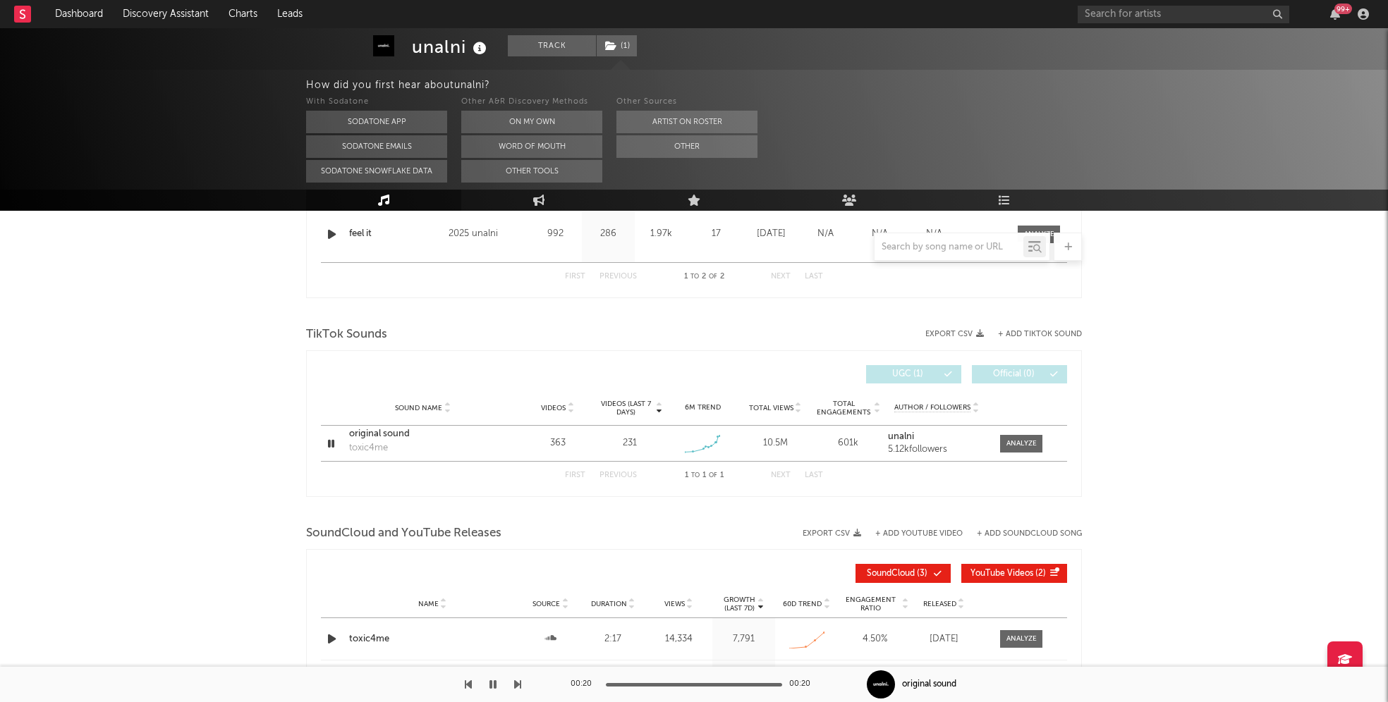
scroll to position [711, 0]
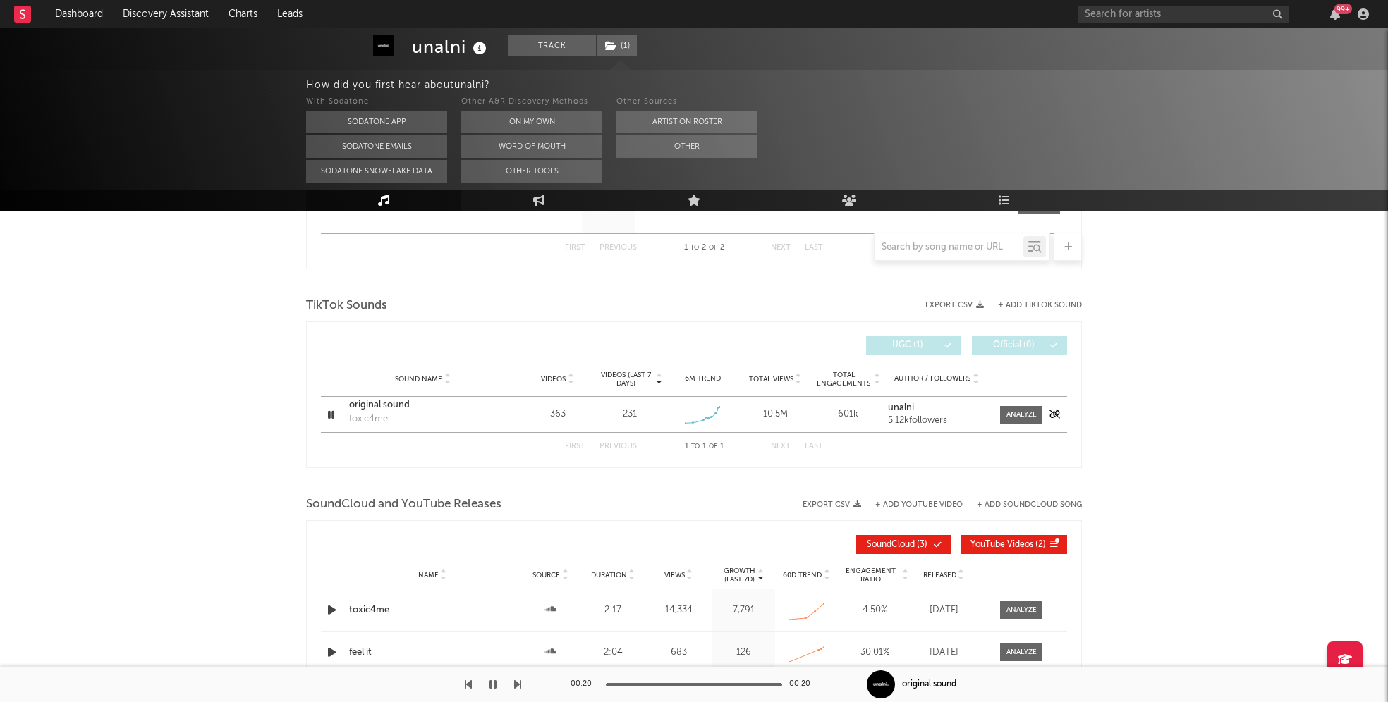
click at [1042, 413] on div at bounding box center [1017, 415] width 56 height 18
click at [1027, 417] on div at bounding box center [1021, 415] width 30 height 11
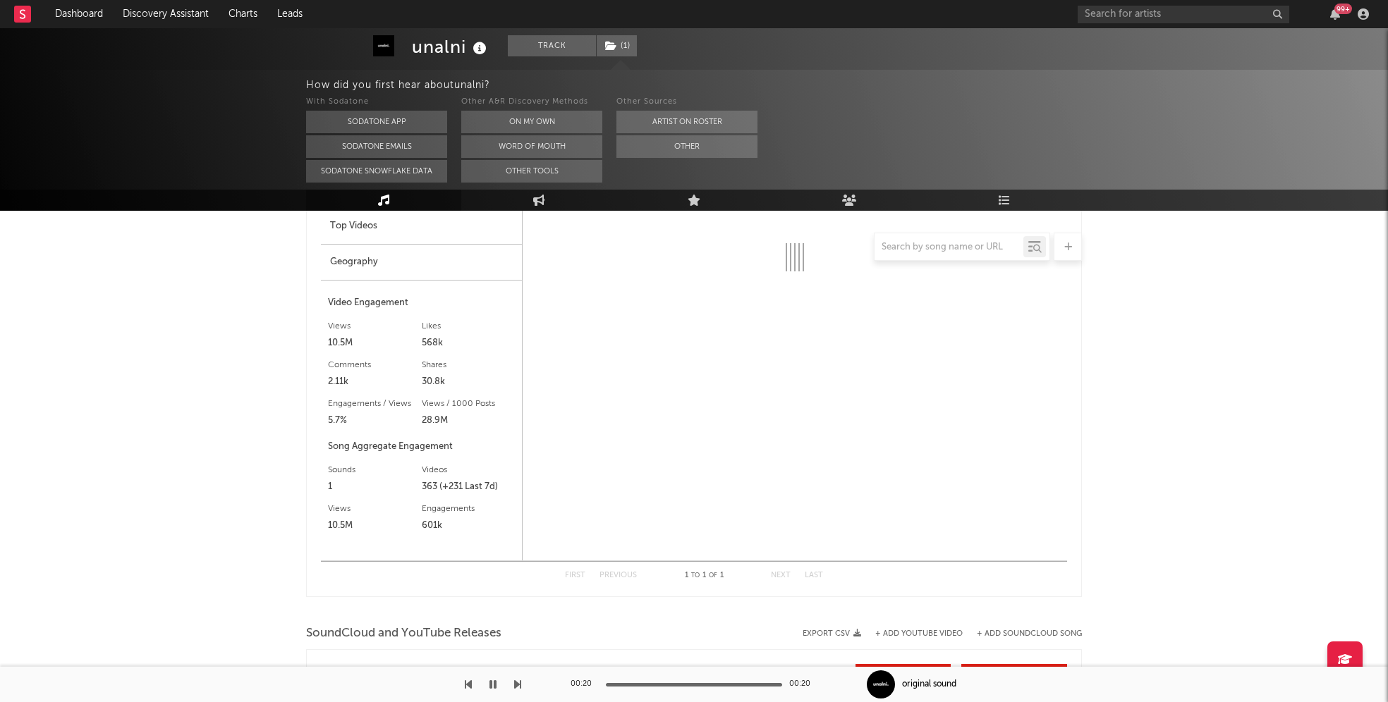
select select "1w"
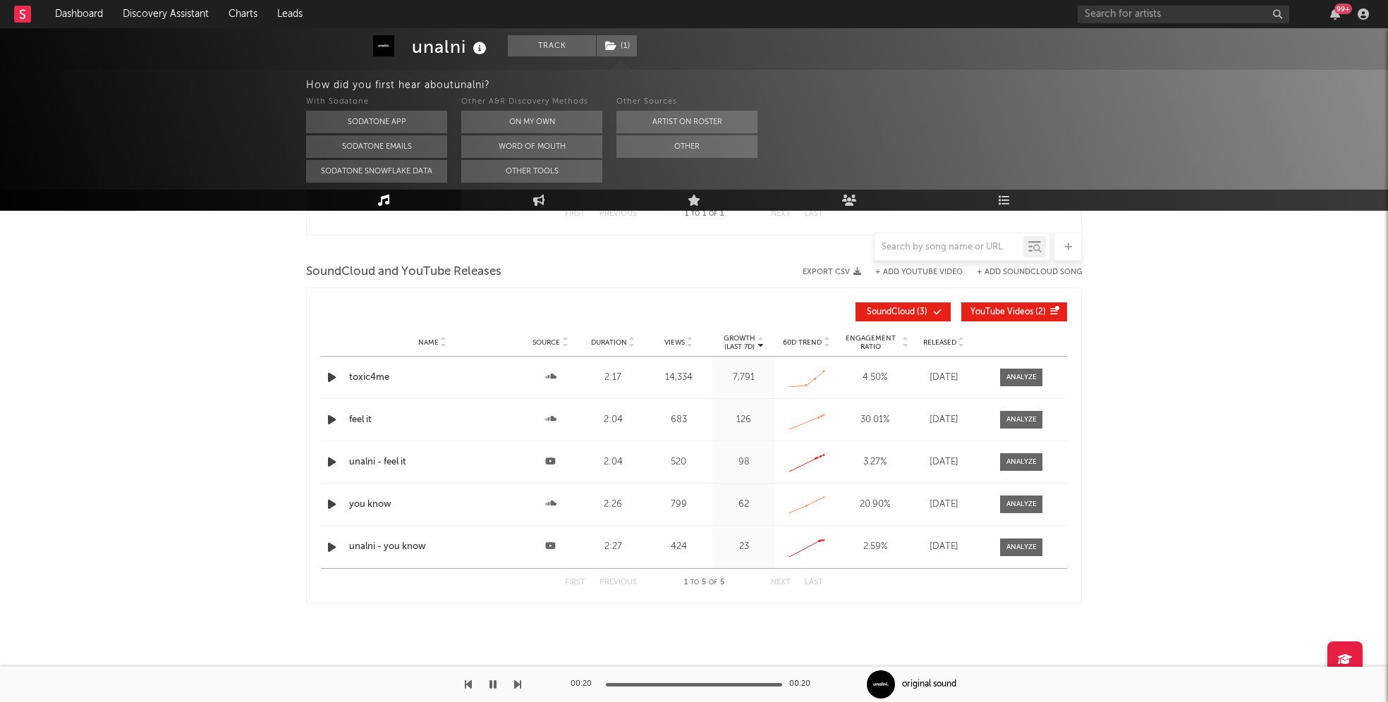
scroll to position [1340, 0]
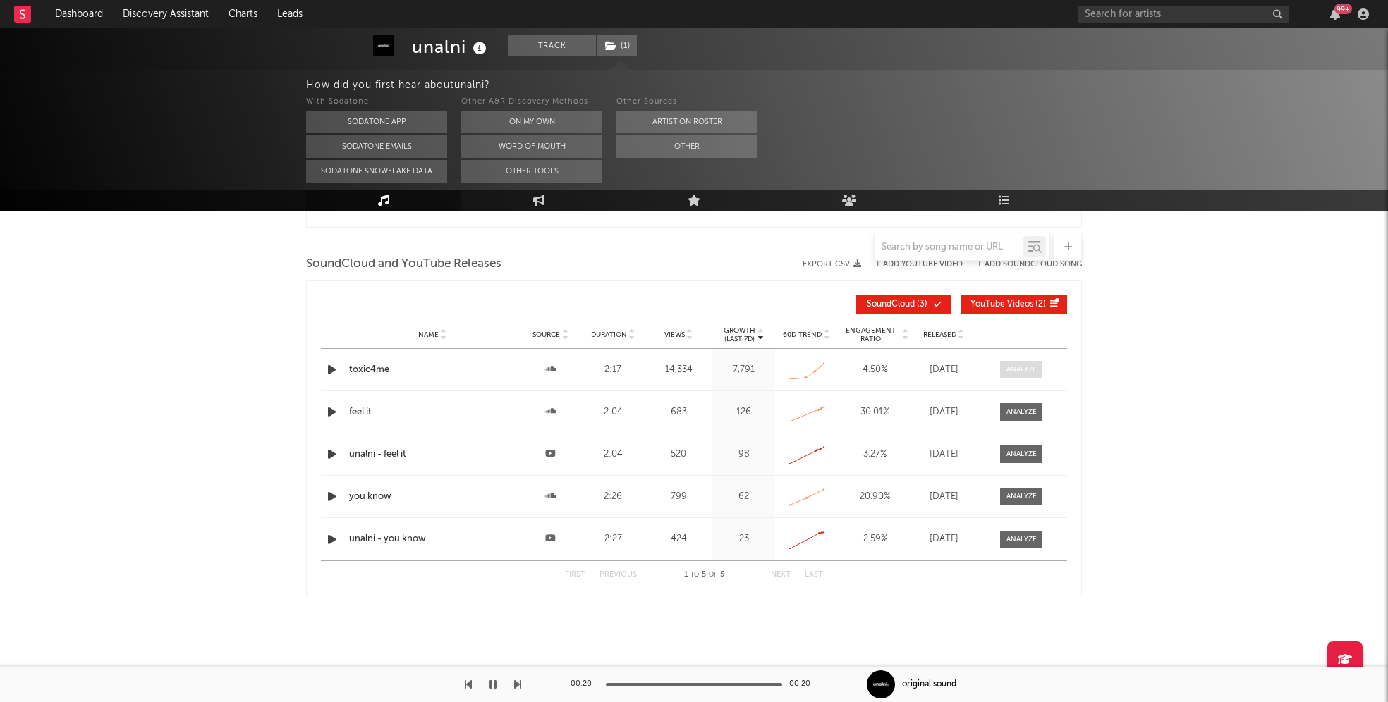
click at [1024, 371] on div at bounding box center [1021, 370] width 30 height 11
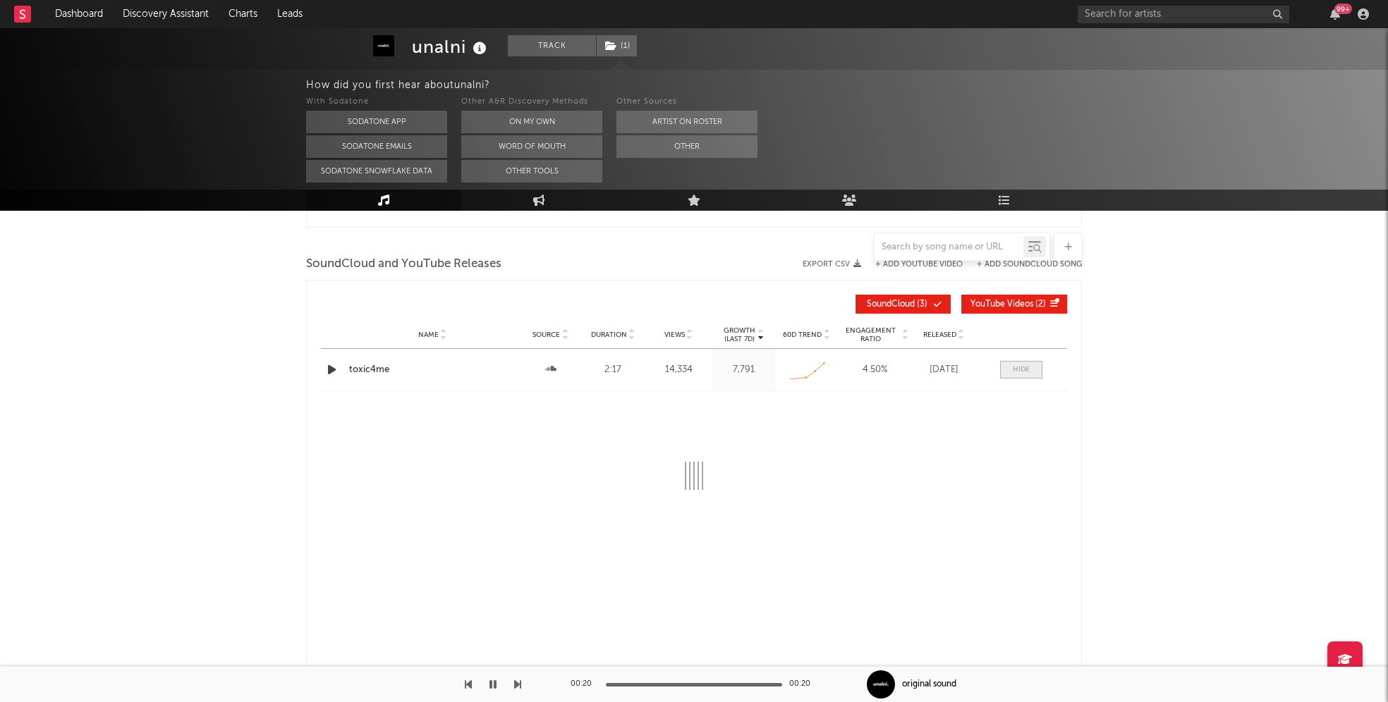
select select "All"
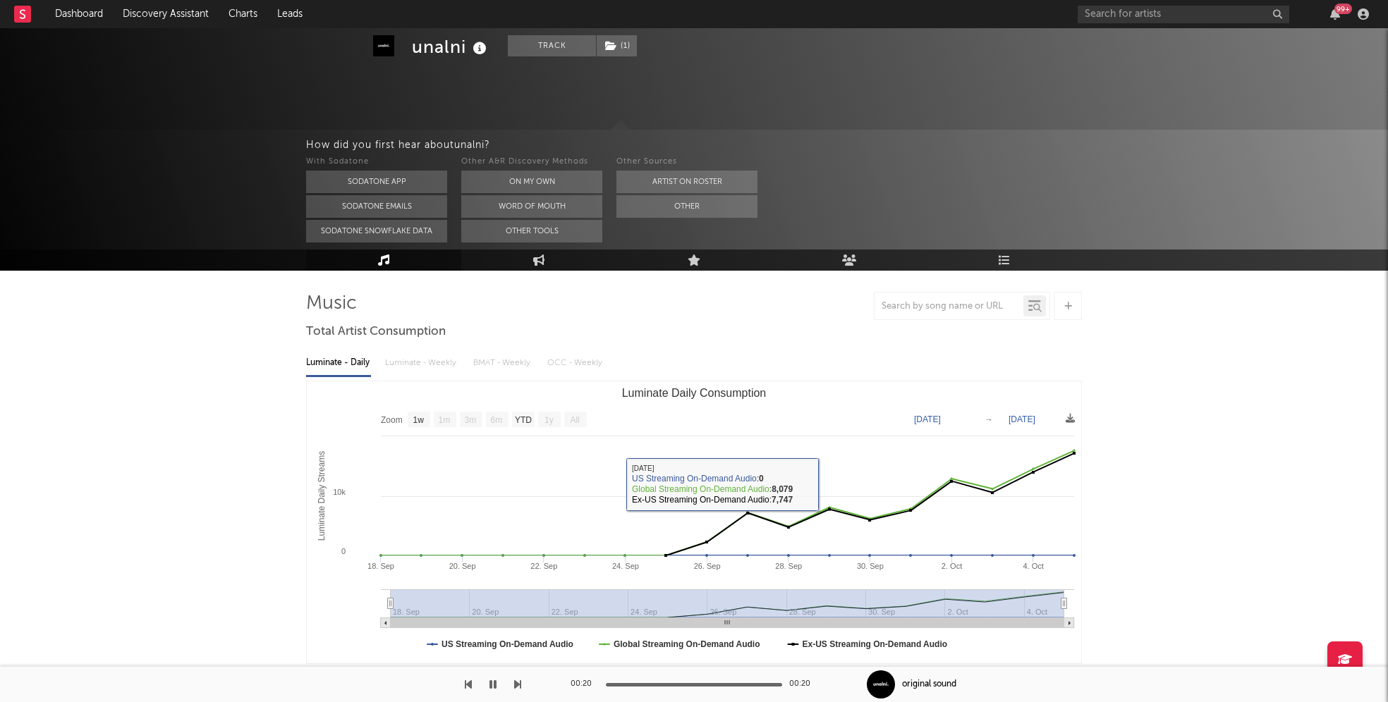
scroll to position [0, 0]
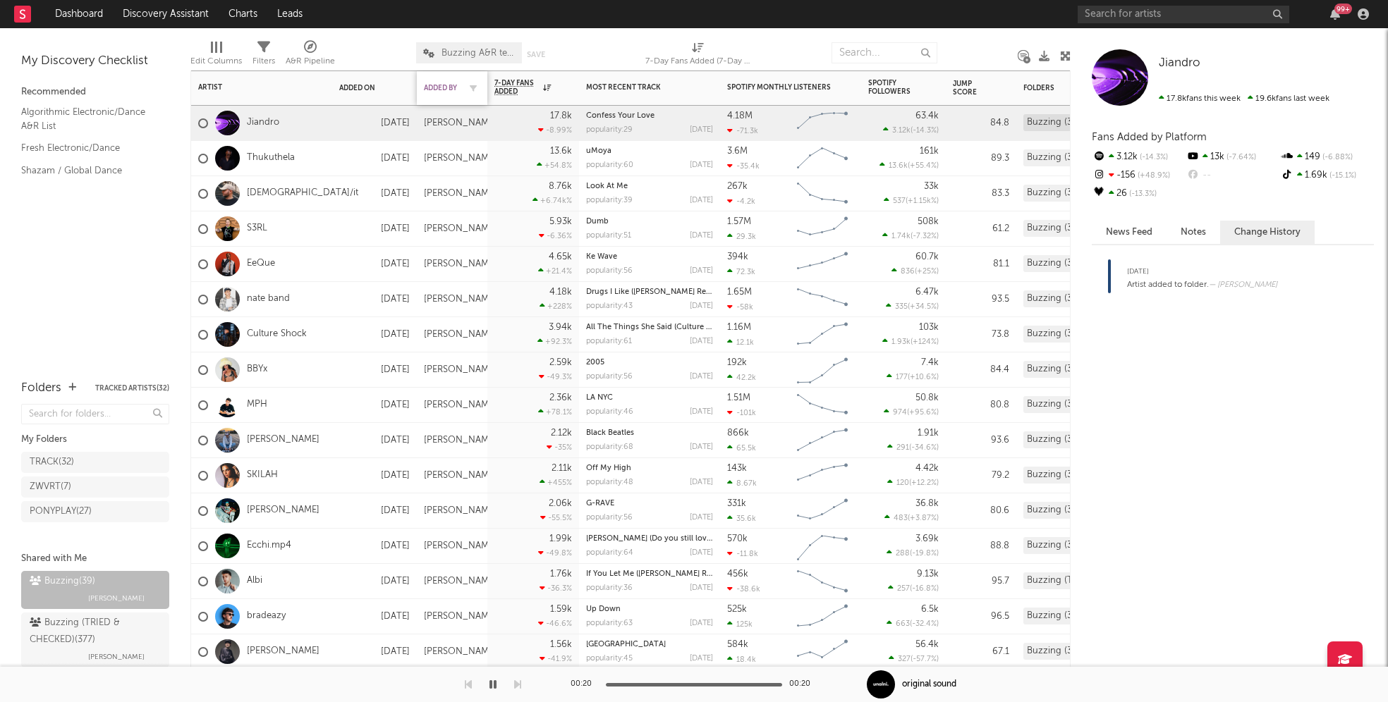
click at [448, 88] on div "Added By" at bounding box center [441, 88] width 35 height 8
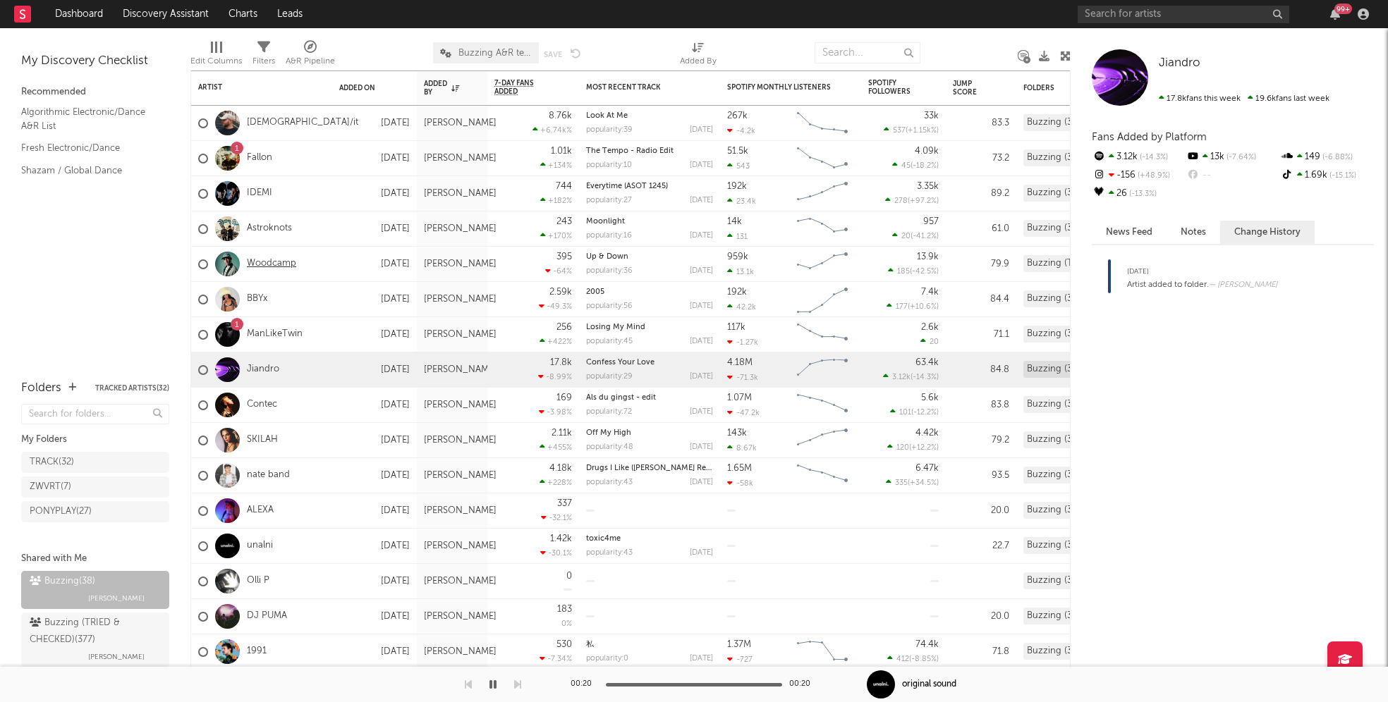
click at [256, 264] on link "Woodcamp" at bounding box center [271, 264] width 49 height 12
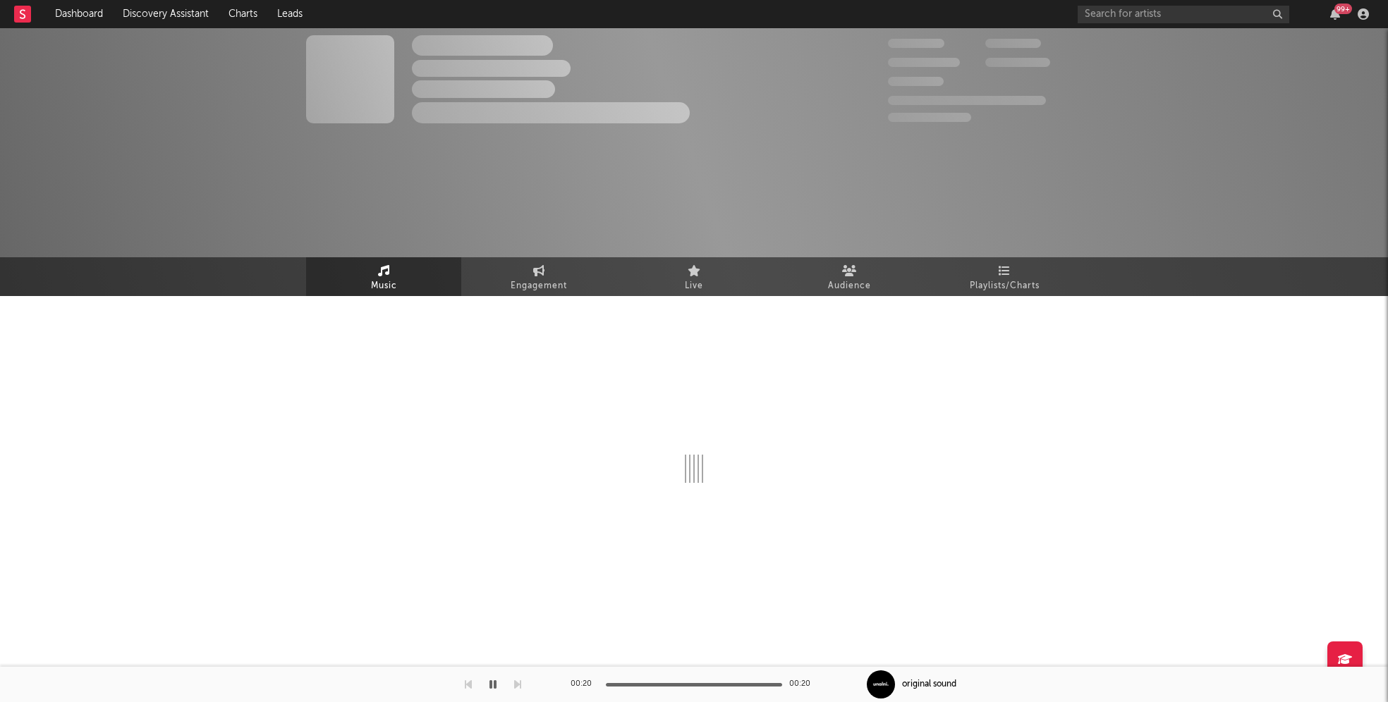
select select "6m"
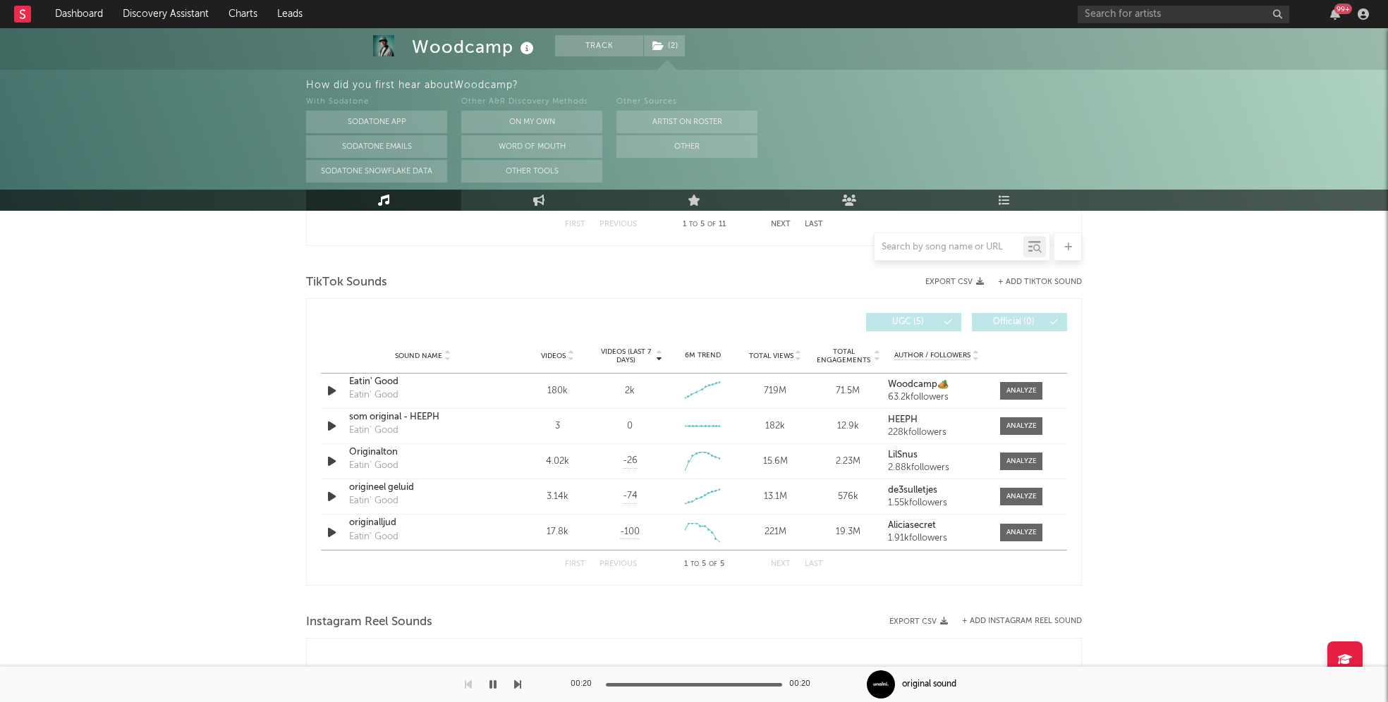
scroll to position [873, 0]
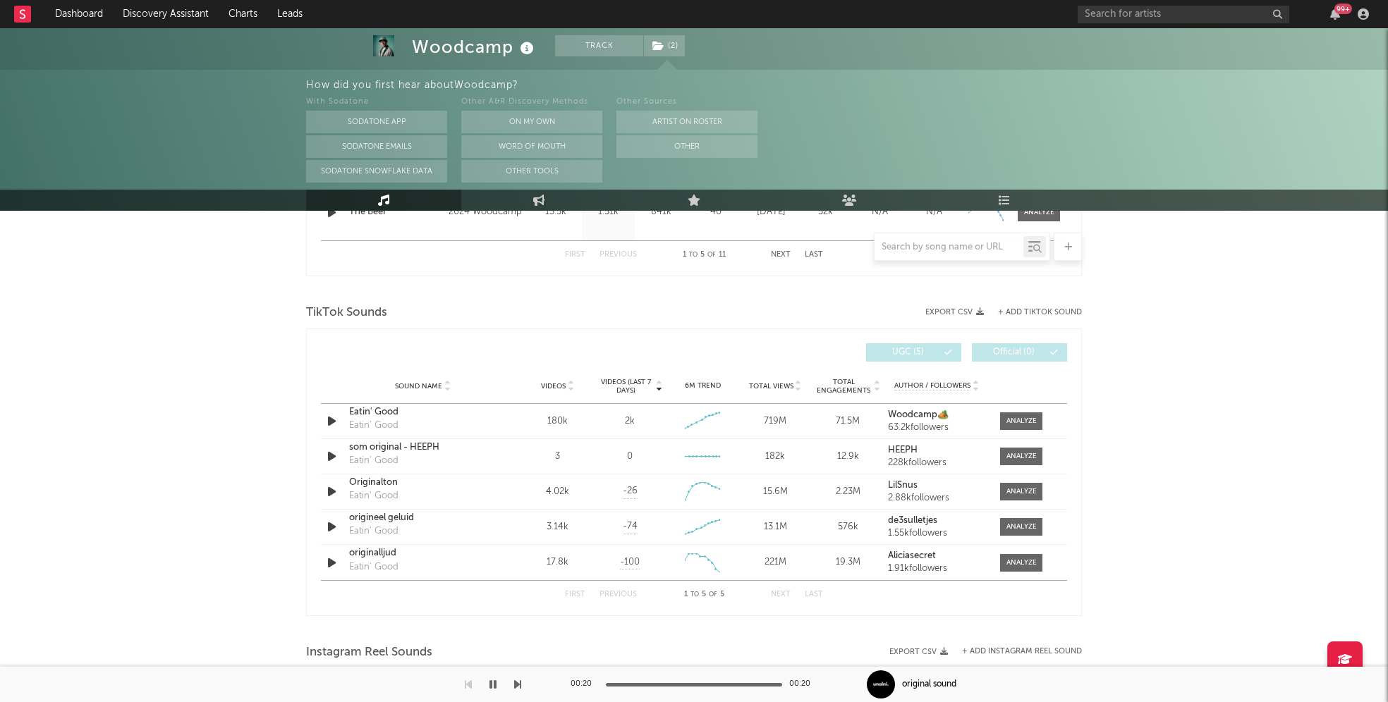
click at [1021, 315] on button "+ Add TikTok Sound" at bounding box center [1040, 313] width 84 height 8
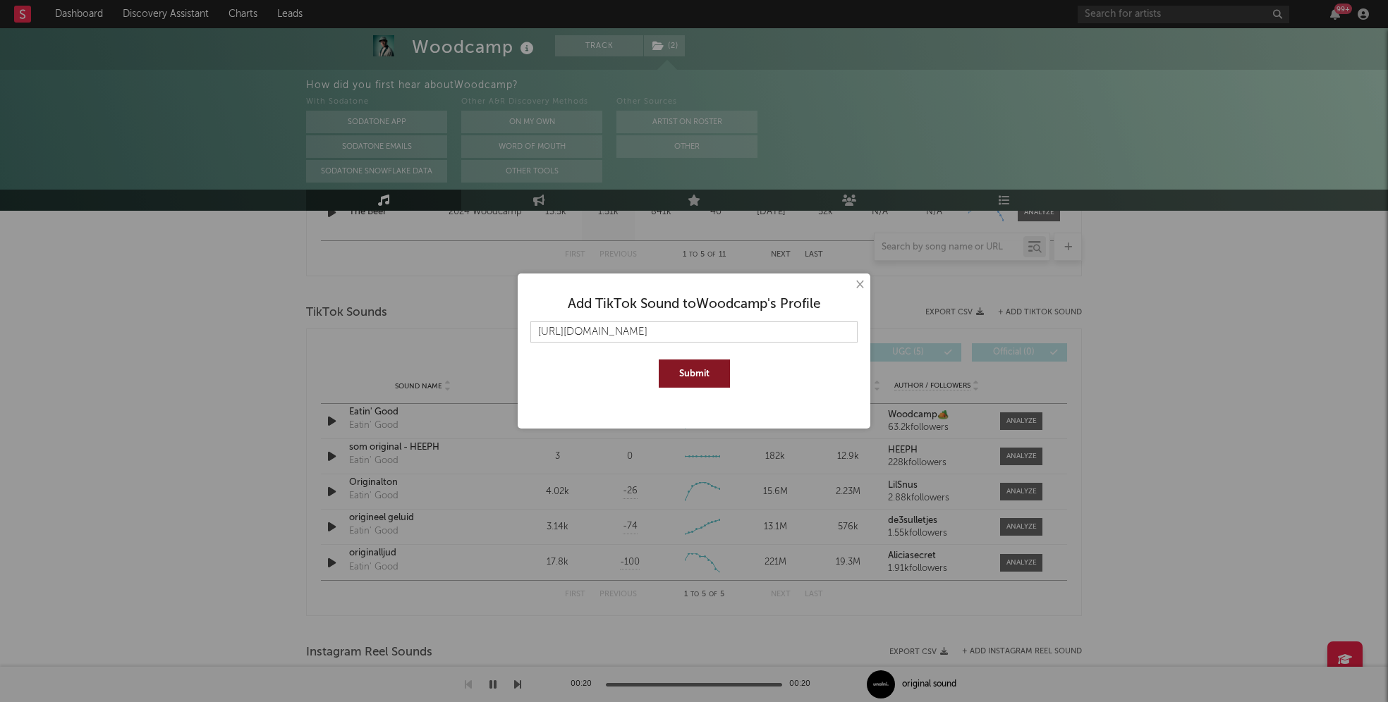
scroll to position [0, 194]
type input "[URL][DOMAIN_NAME]"
click at [678, 365] on button "Submit" at bounding box center [694, 374] width 71 height 28
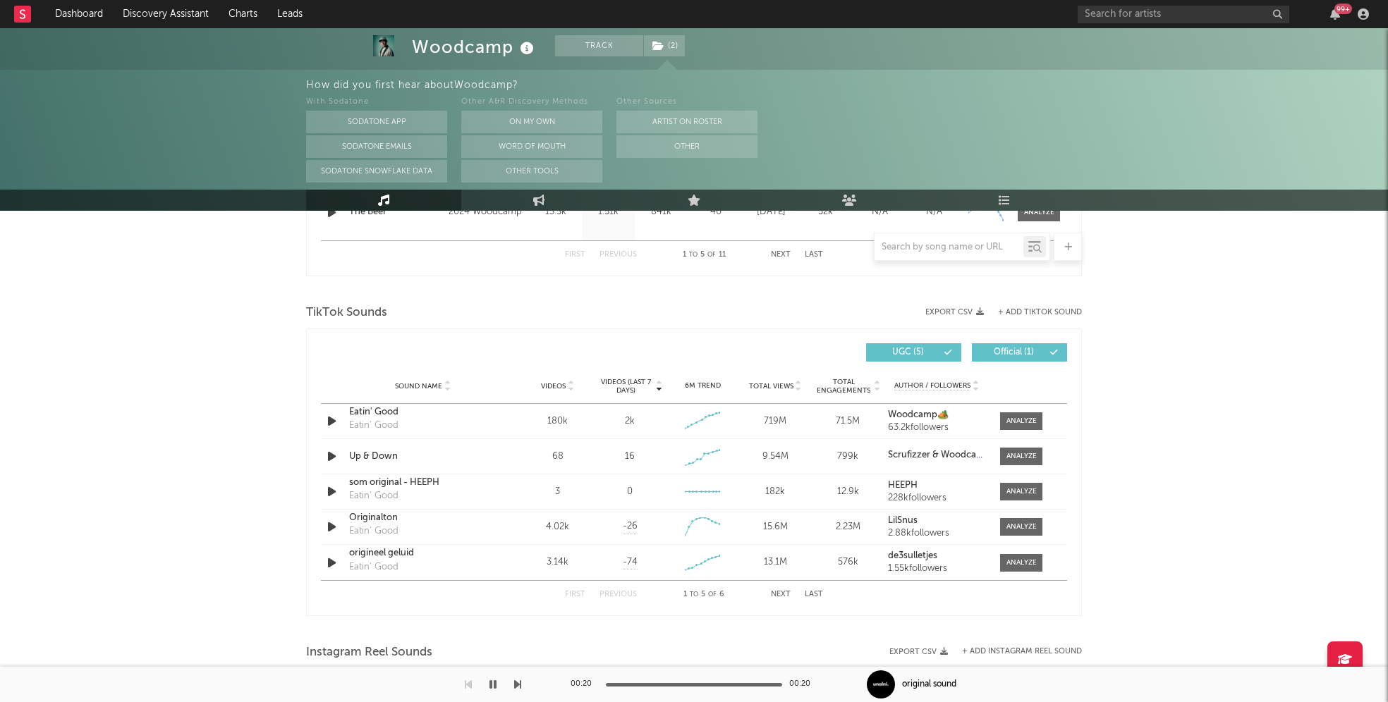
scroll to position [900, 0]
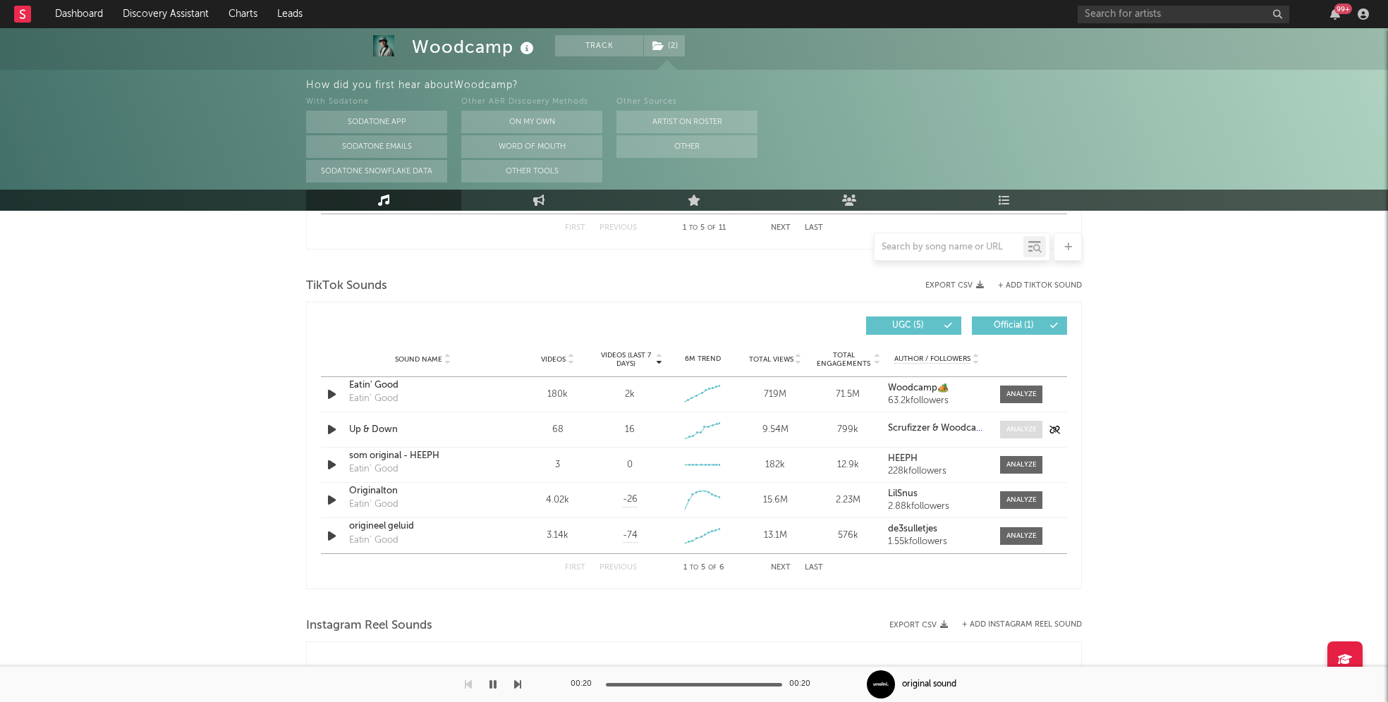
click at [1033, 425] on div at bounding box center [1021, 429] width 30 height 11
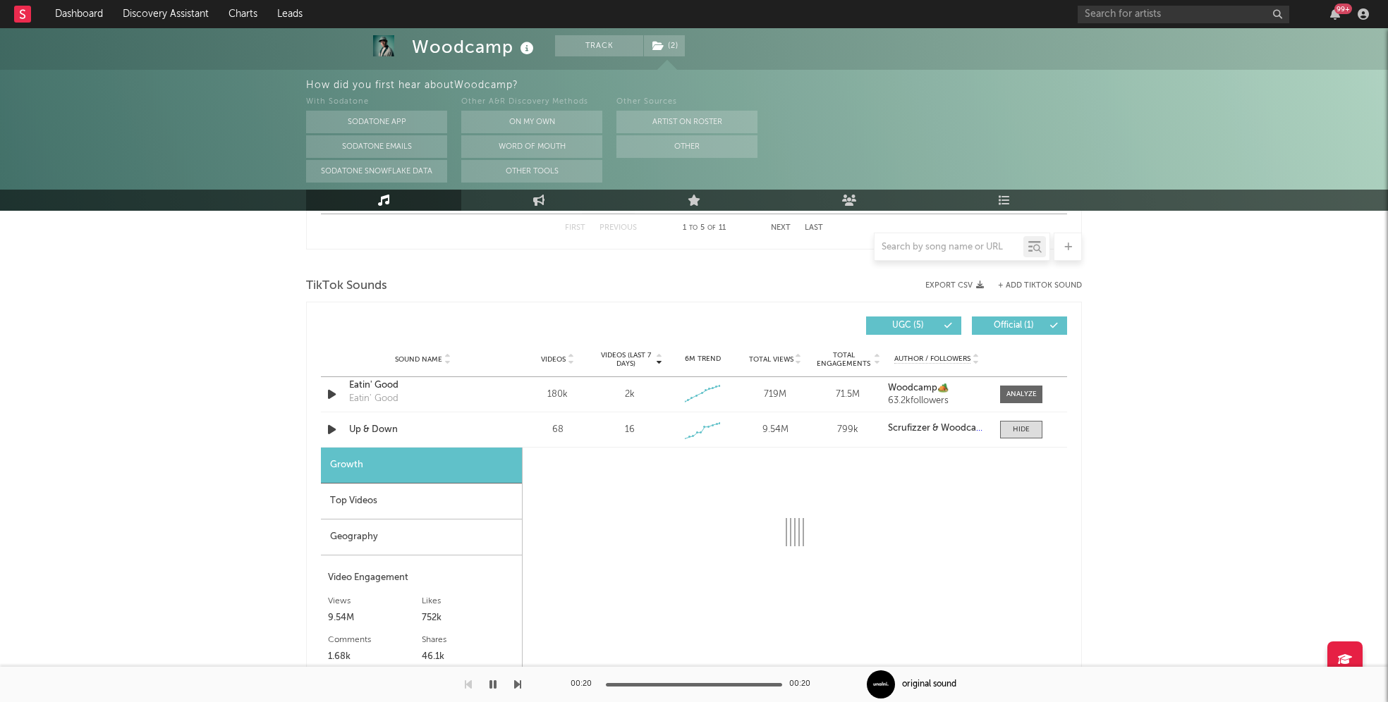
click at [405, 500] on div "Top Videos" at bounding box center [421, 502] width 201 height 36
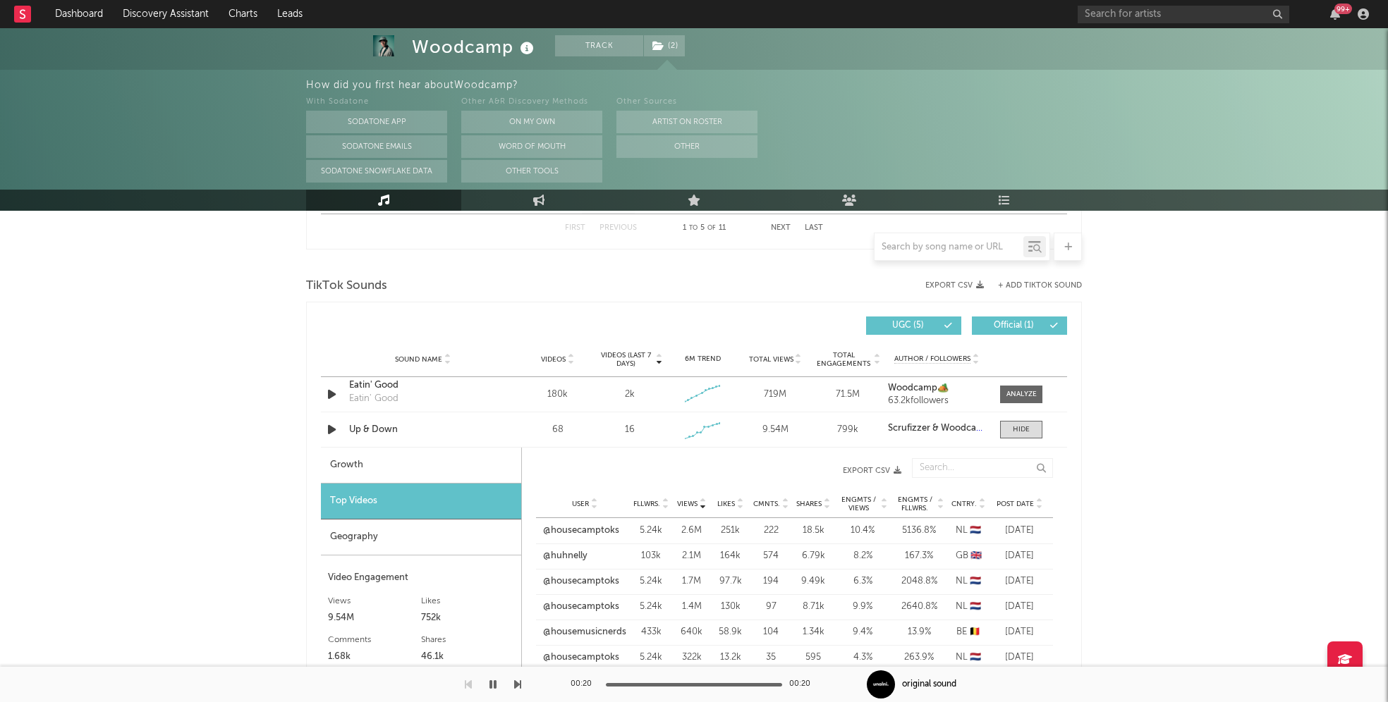
click at [392, 525] on div "Geography" at bounding box center [421, 538] width 200 height 36
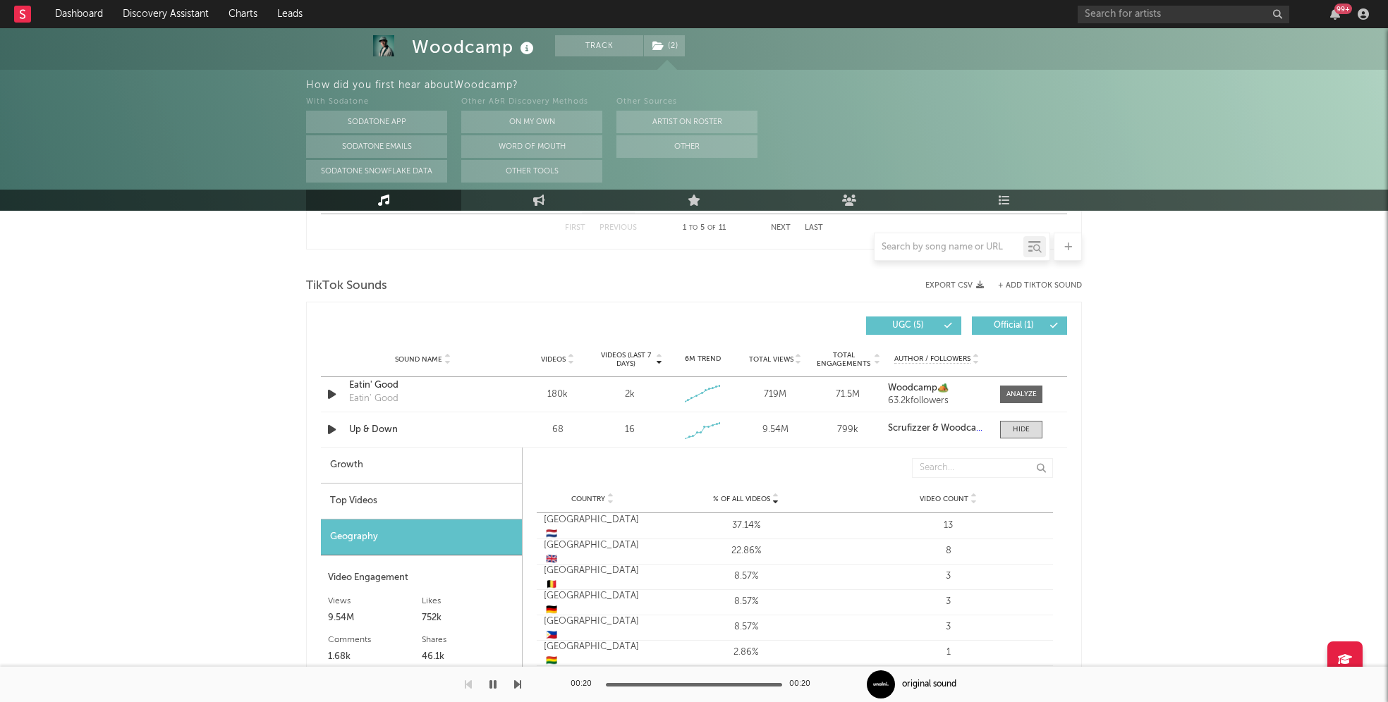
click at [389, 465] on div "Growth" at bounding box center [421, 466] width 201 height 36
select select "1w"
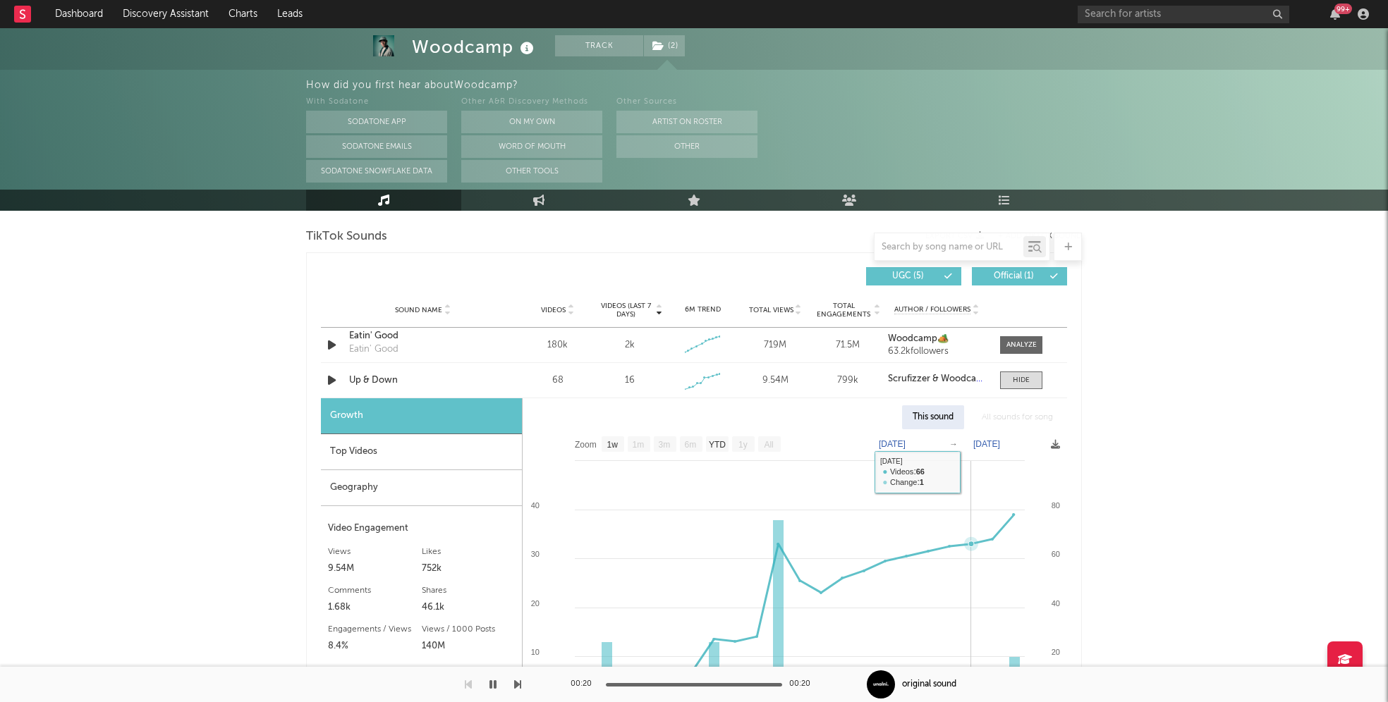
scroll to position [1007, 0]
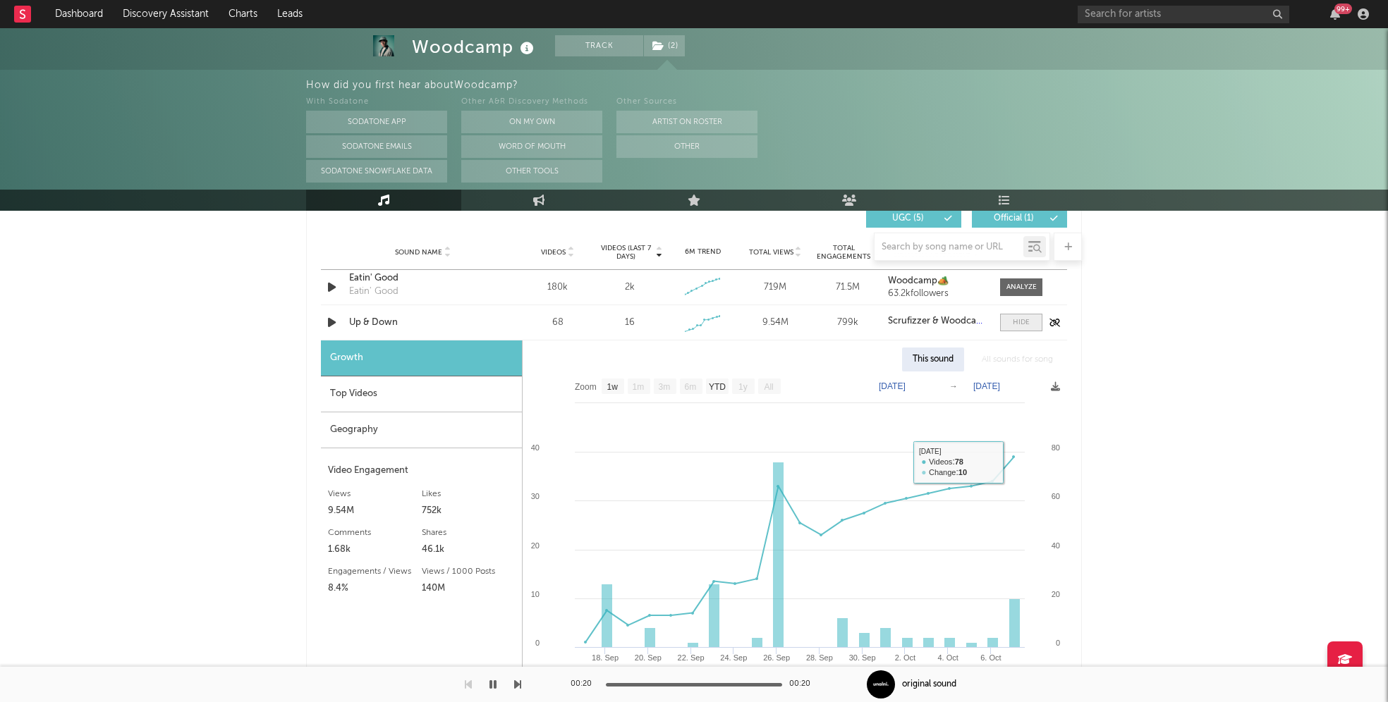
drag, startPoint x: 1036, startPoint y: 317, endPoint x: 1022, endPoint y: 326, distance: 16.6
click at [1036, 317] on span at bounding box center [1021, 323] width 42 height 18
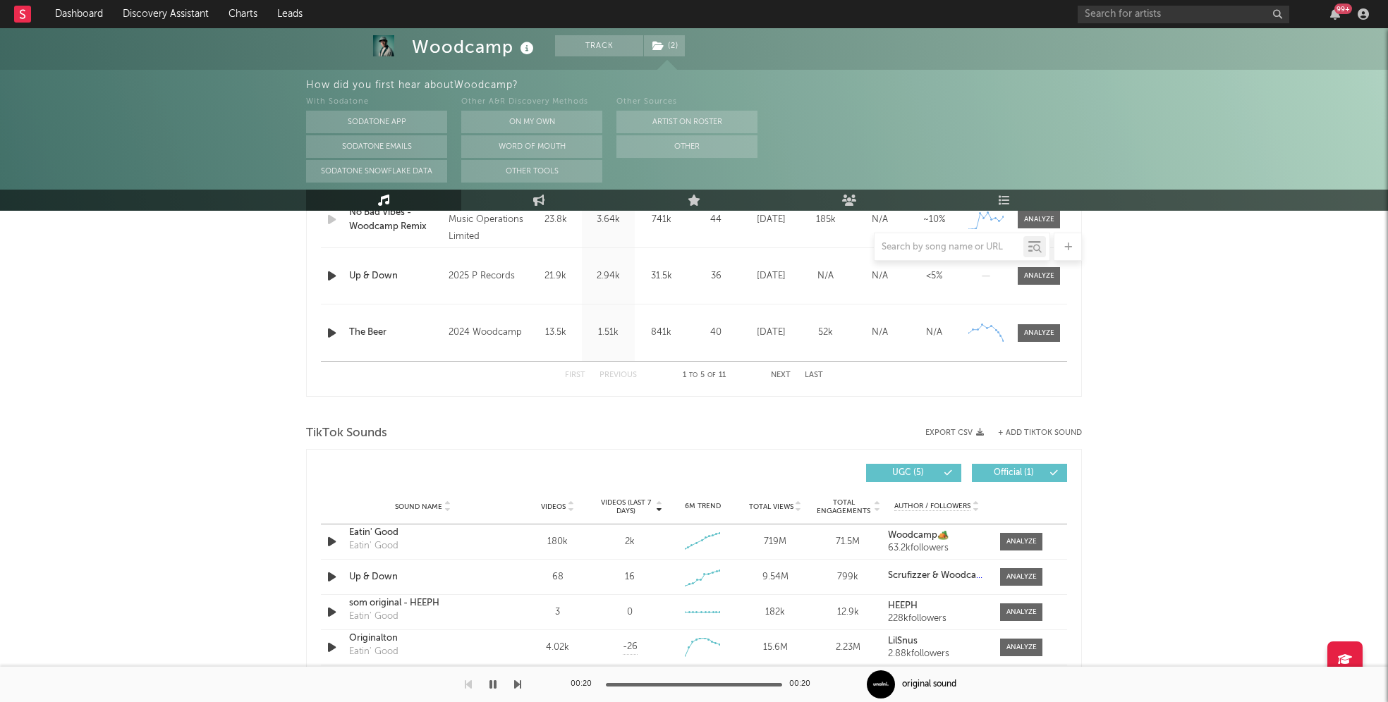
scroll to position [295, 0]
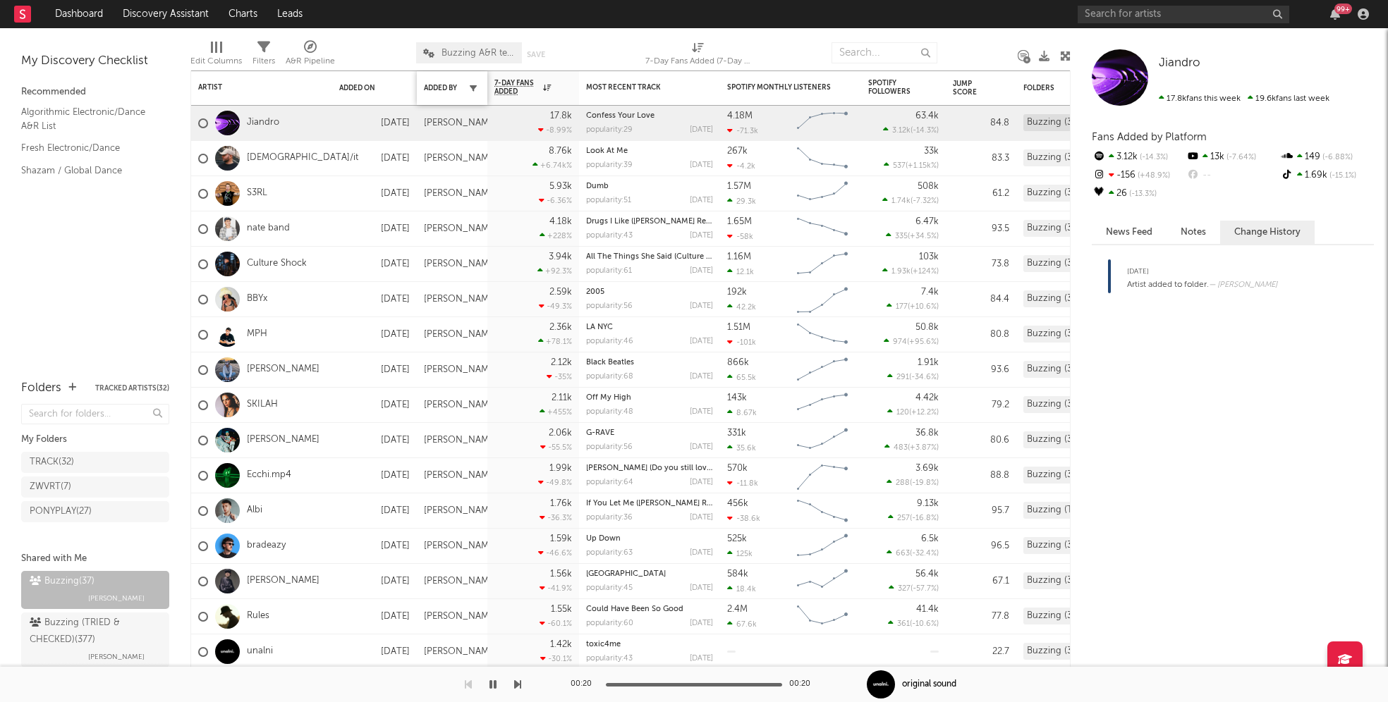
click at [468, 87] on button "button" at bounding box center [473, 88] width 14 height 14
click at [456, 90] on div "Added By" at bounding box center [441, 88] width 35 height 8
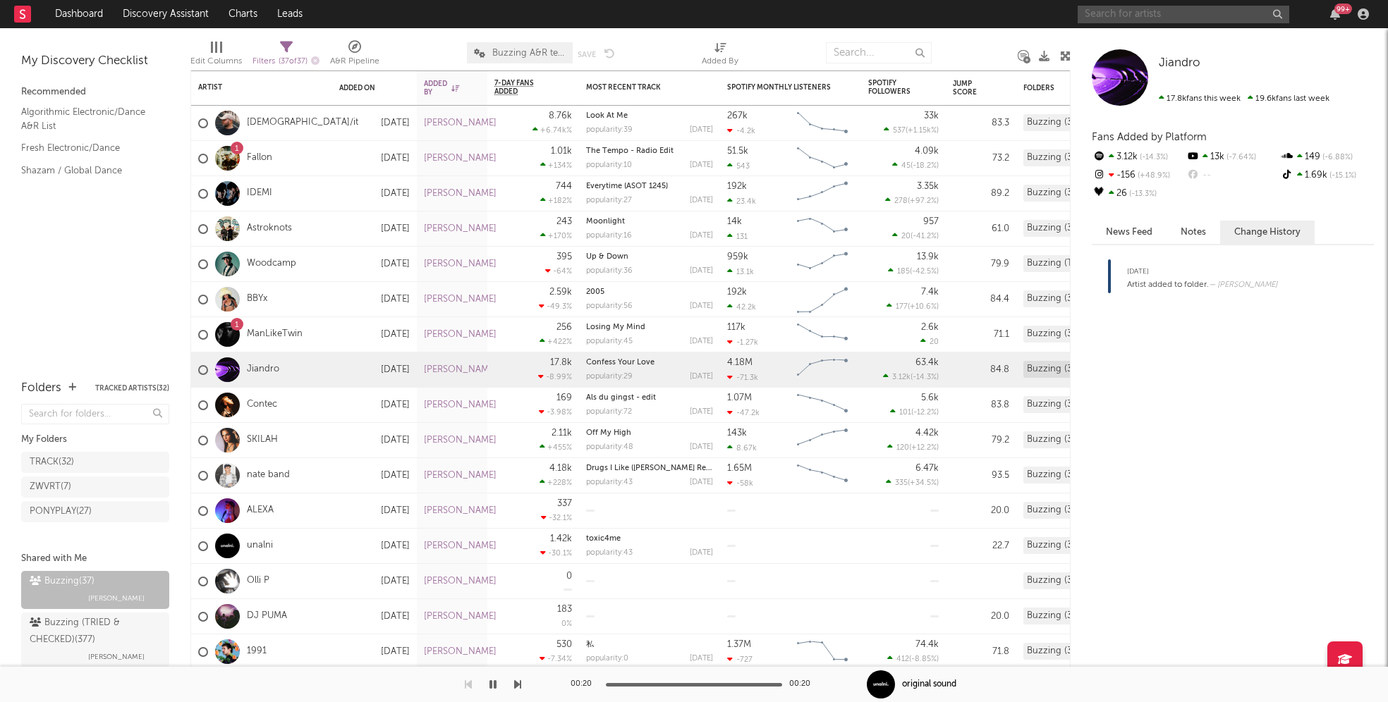
click at [1143, 14] on input "text" at bounding box center [1183, 15] width 212 height 18
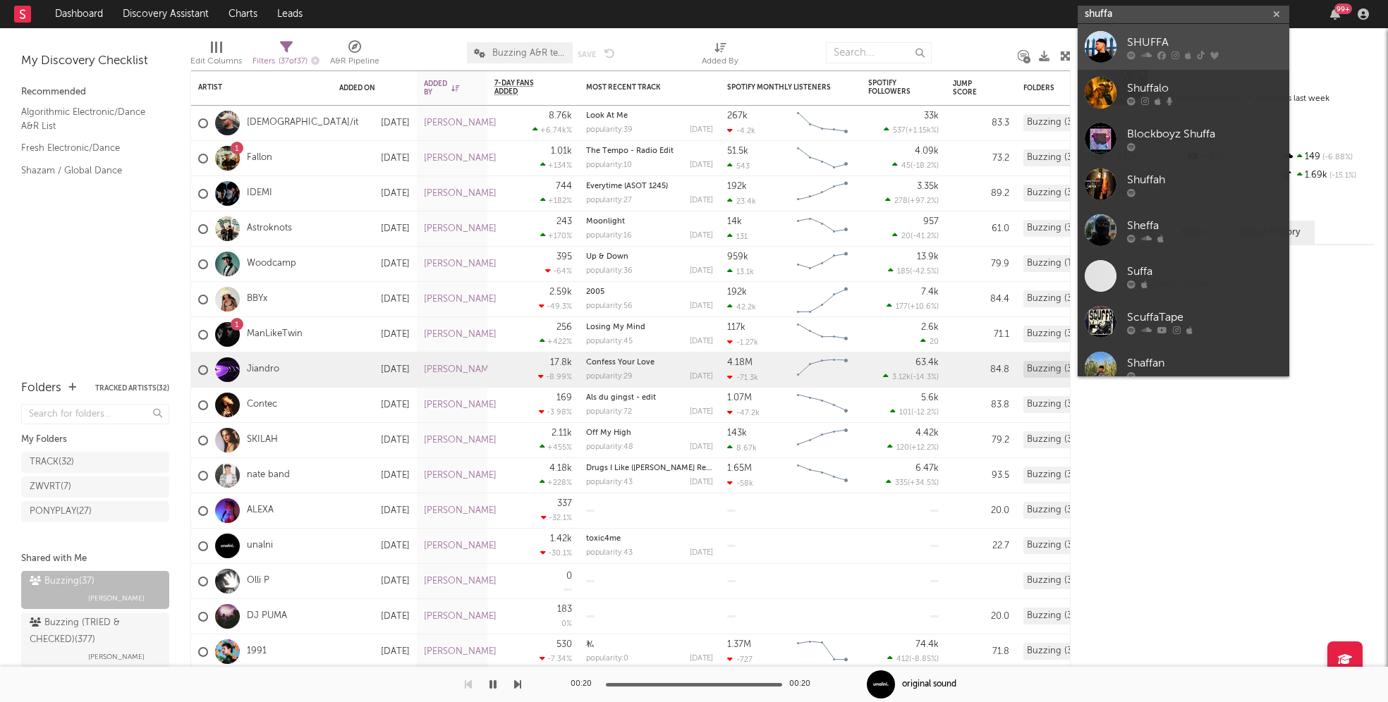
type input "shuffa"
click at [1125, 37] on link "SHUFFA" at bounding box center [1183, 47] width 212 height 46
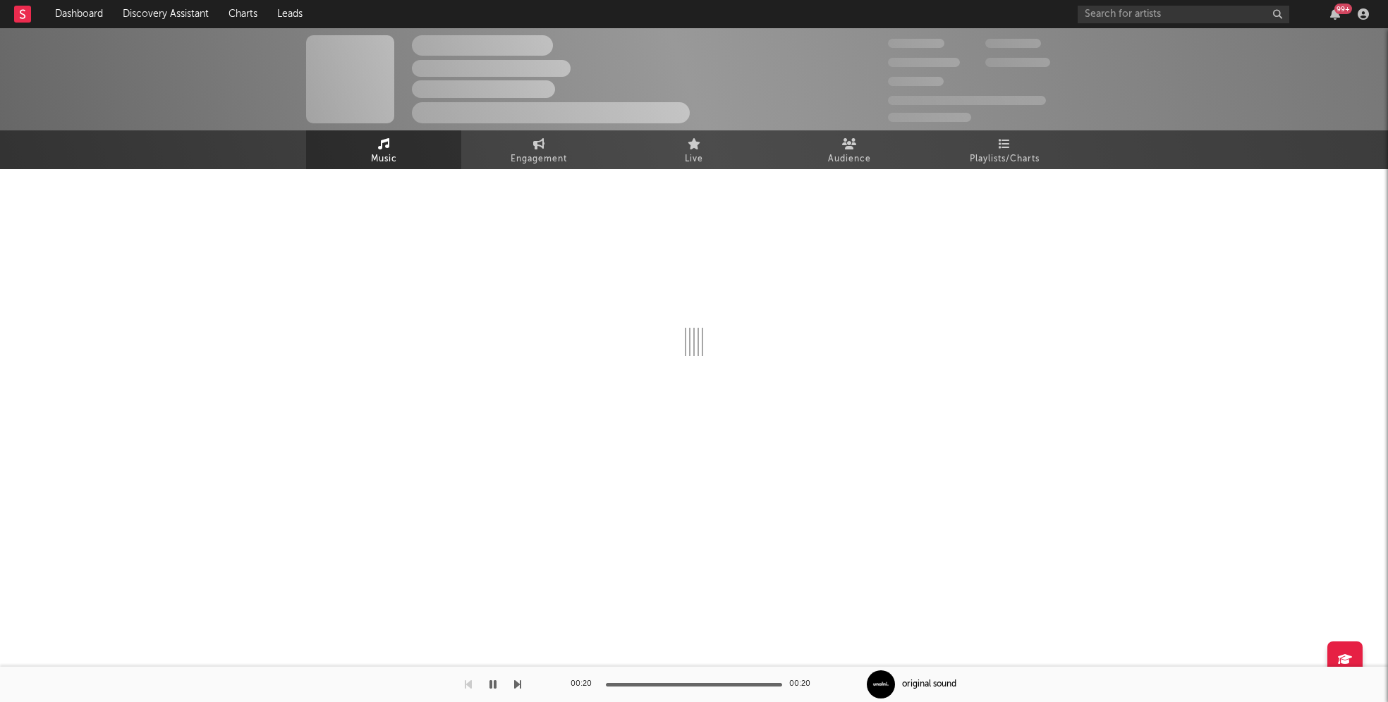
select select "6m"
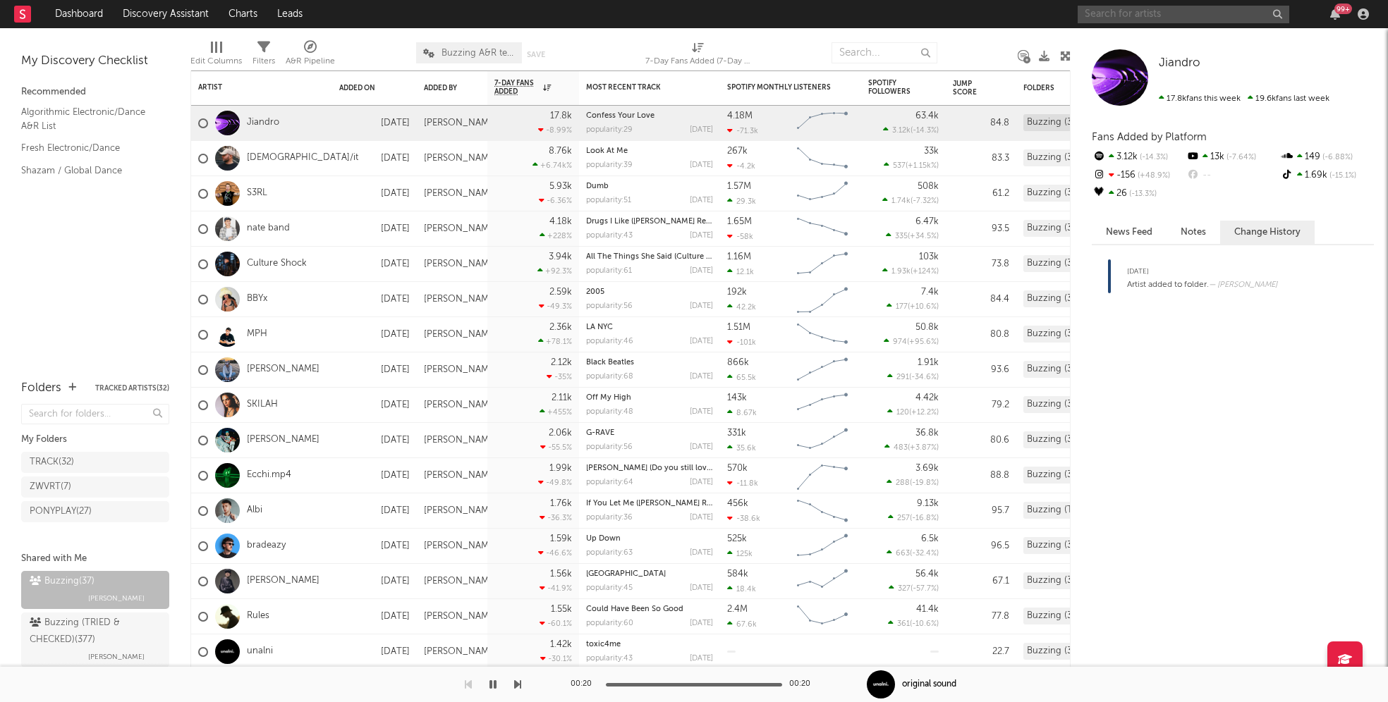
click at [1209, 13] on input "text" at bounding box center [1183, 15] width 212 height 18
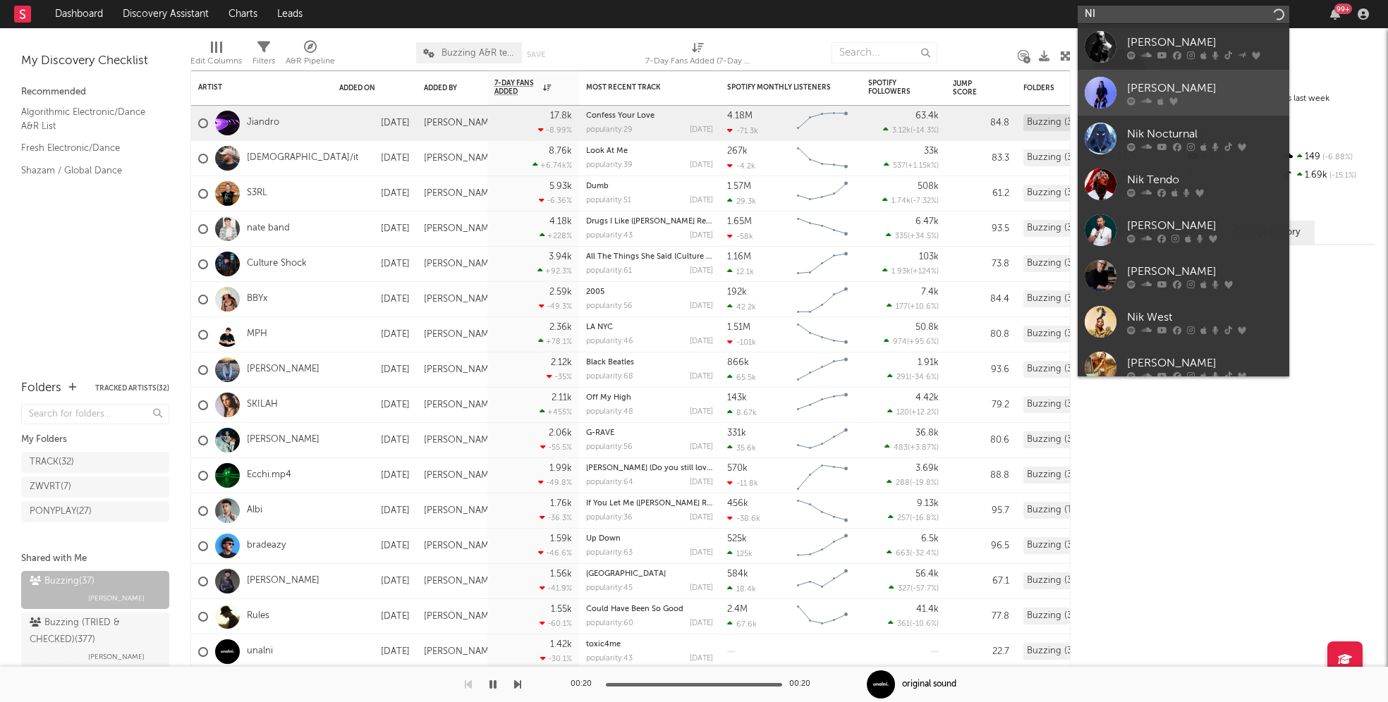
type input "NIK"
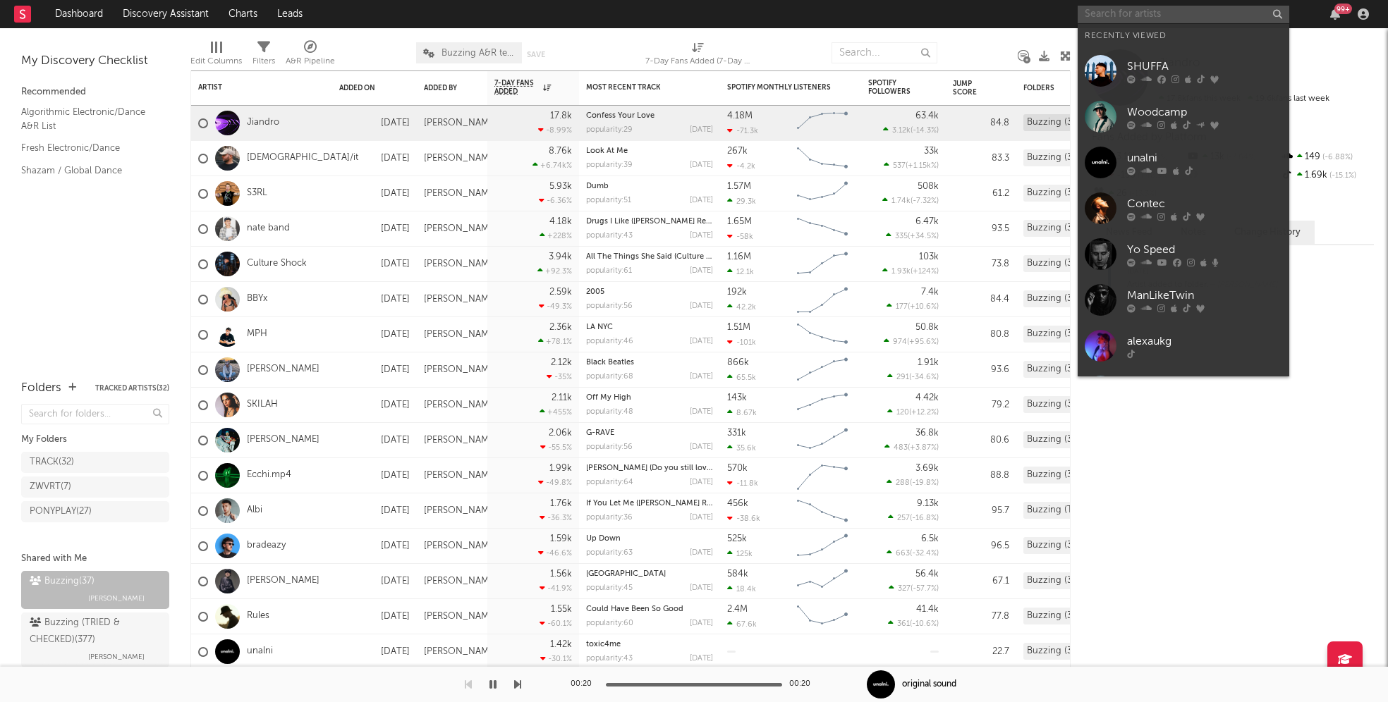
paste input "[URL][DOMAIN_NAME]"
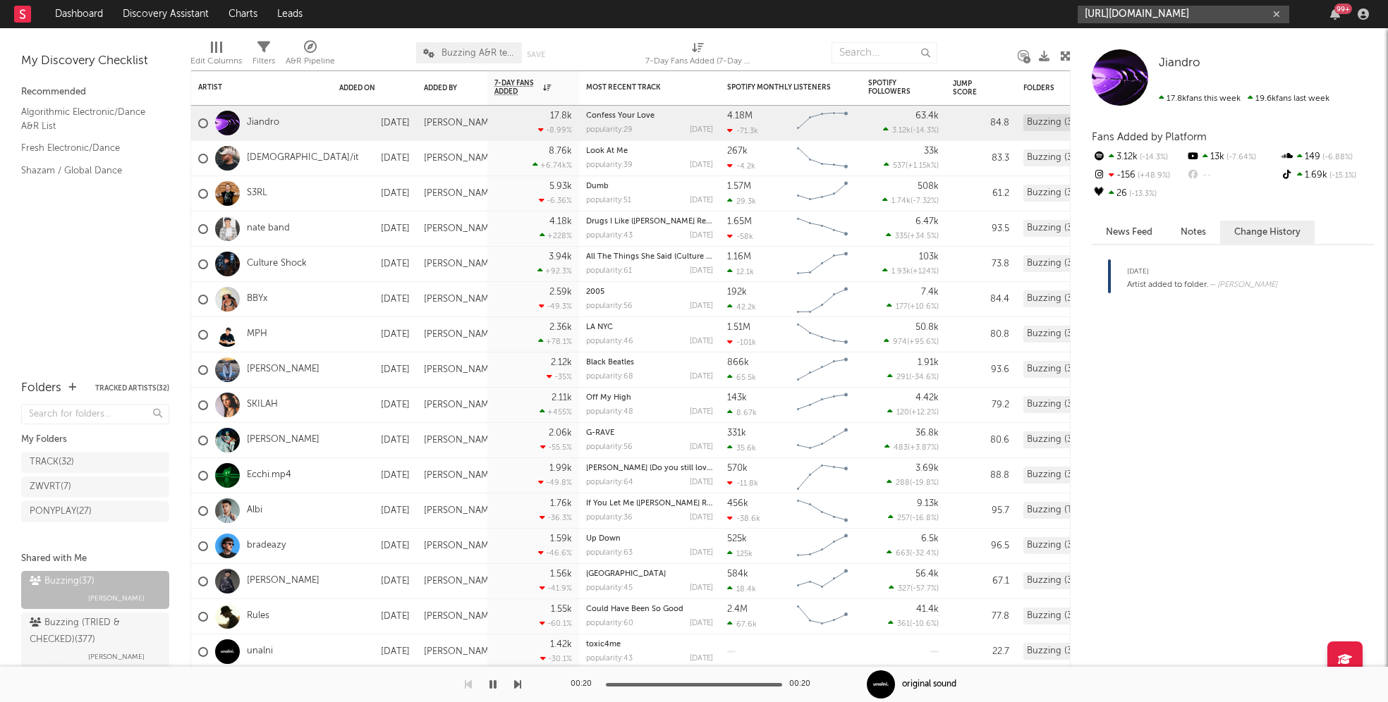
scroll to position [0, 162]
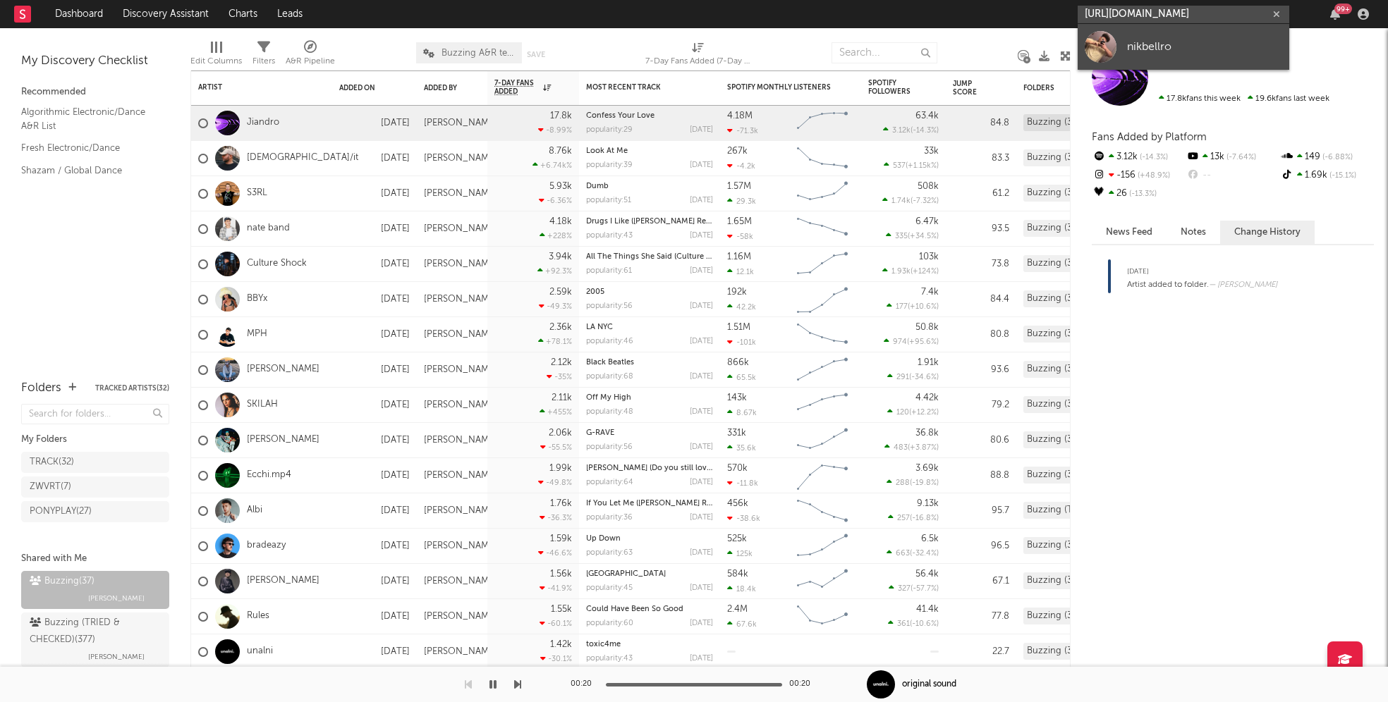
type input "[URL][DOMAIN_NAME]"
click at [1170, 37] on link "nikbellro" at bounding box center [1183, 47] width 212 height 46
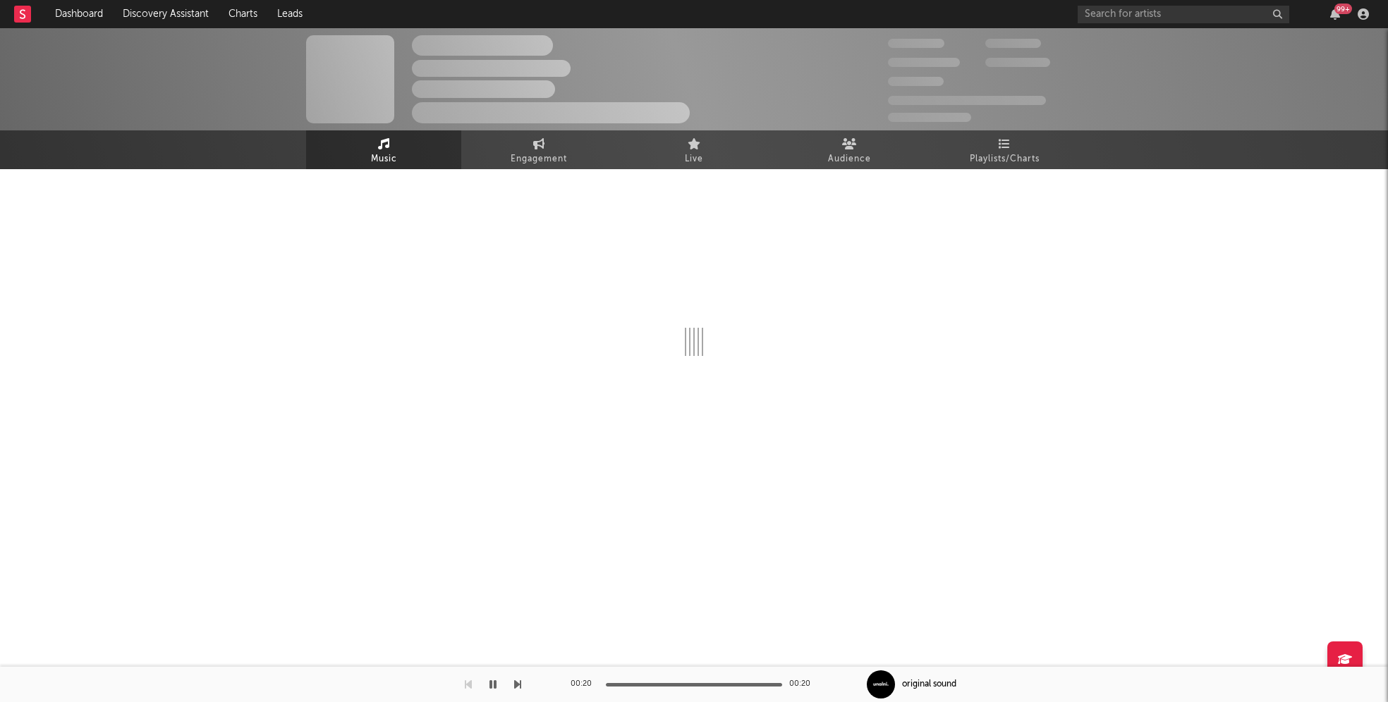
select select "1w"
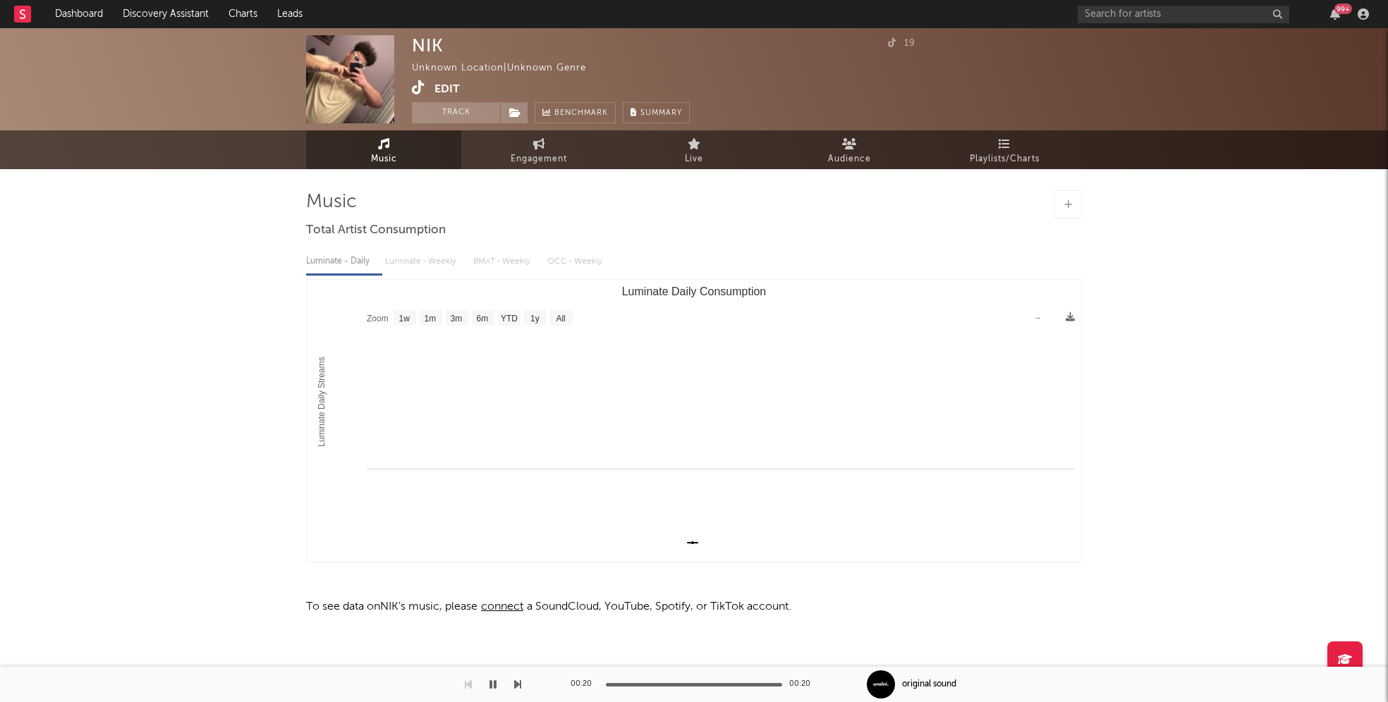
drag, startPoint x: 1061, startPoint y: 196, endPoint x: 1046, endPoint y: 202, distance: 16.1
click at [1058, 197] on div at bounding box center [1067, 204] width 28 height 28
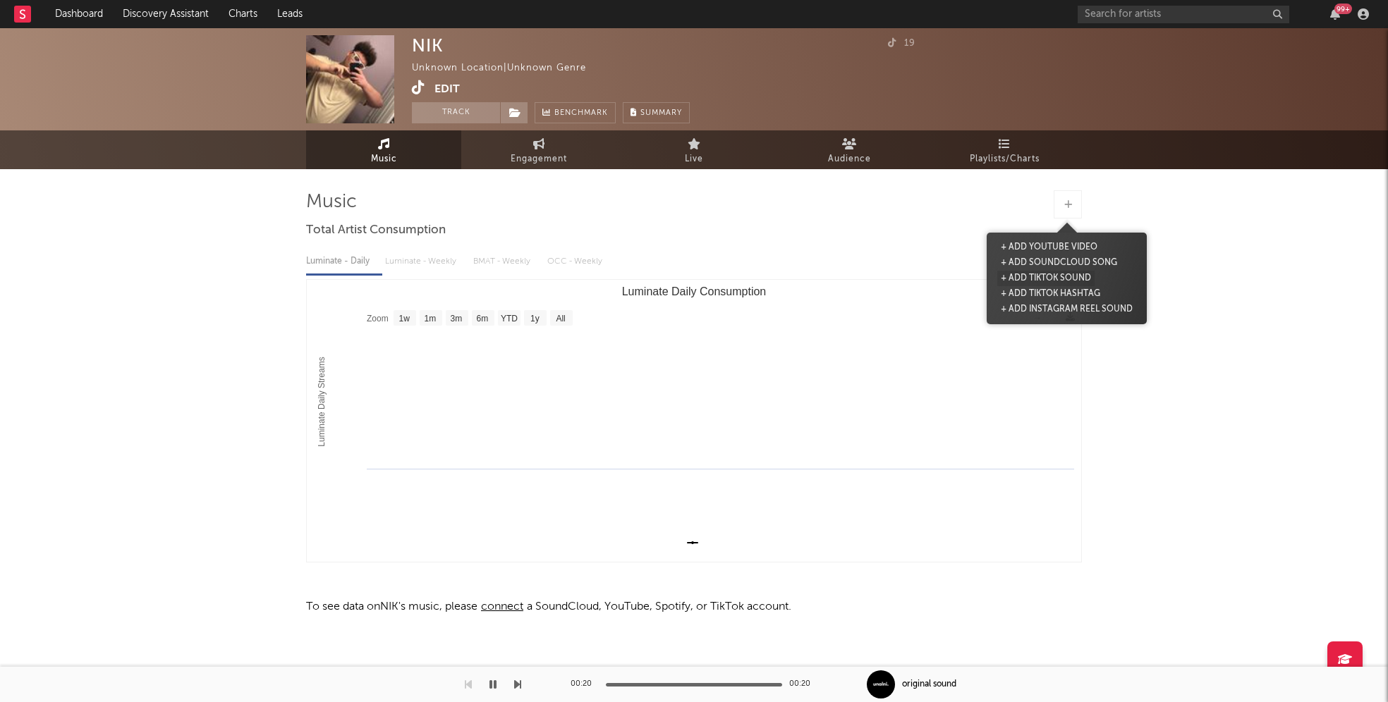
click at [1060, 279] on button "+ Add TikTok Sound" at bounding box center [1045, 279] width 97 height 16
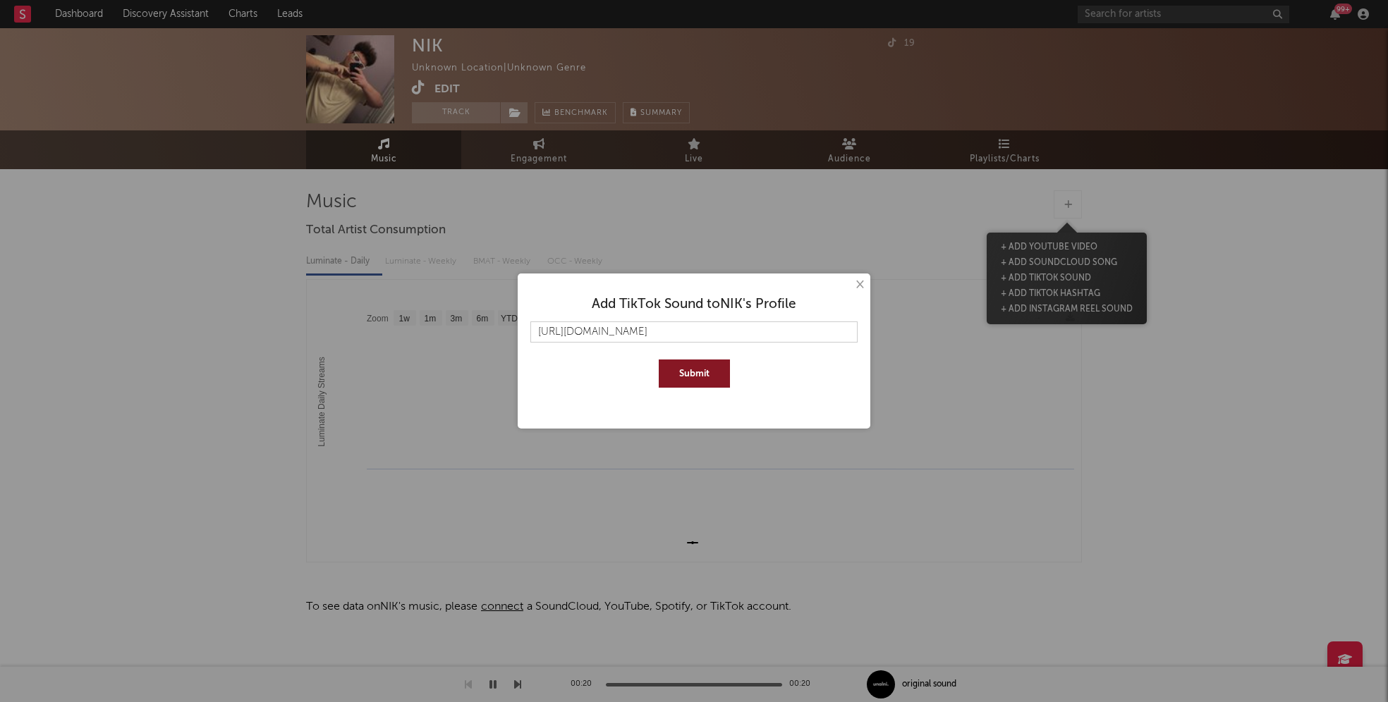
scroll to position [0, 249]
type input "[URL][DOMAIN_NAME]"
click at [708, 368] on button "Submit" at bounding box center [694, 374] width 71 height 28
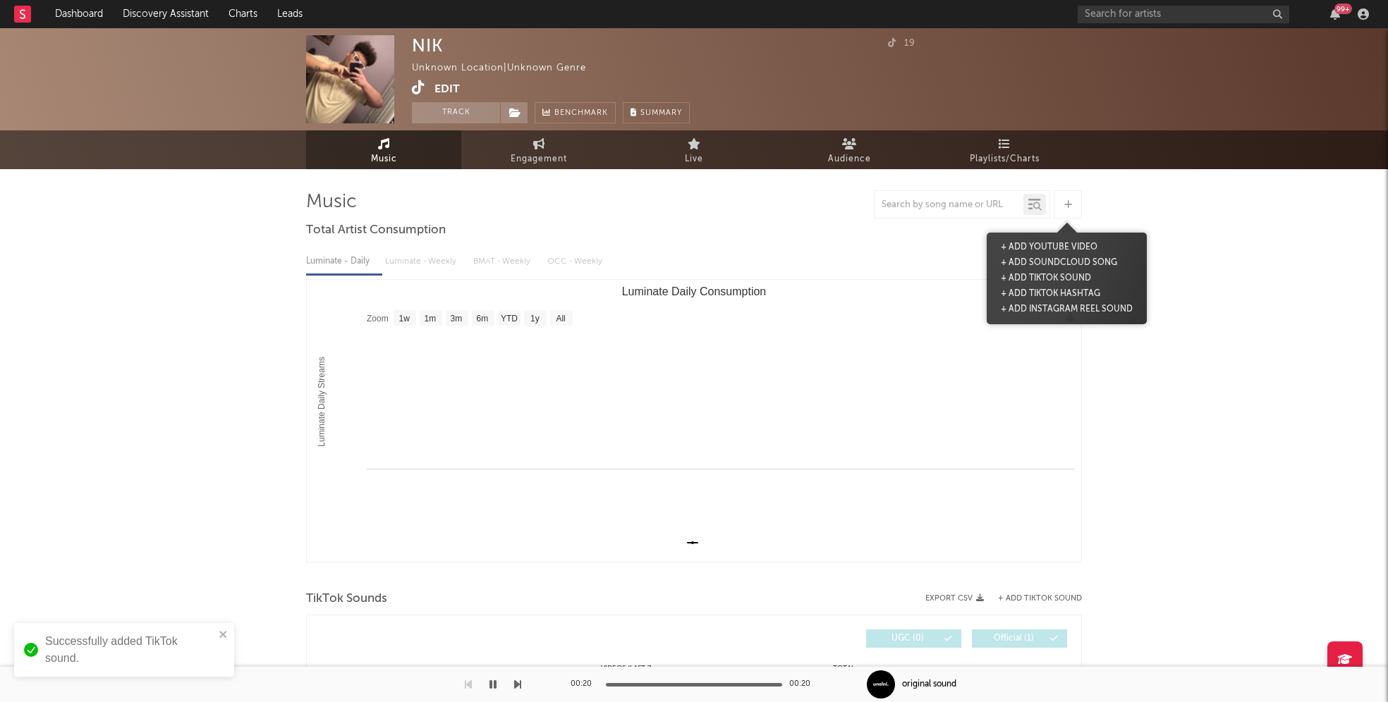
click at [1311, 379] on div "NIK Unknown Location | Unknown Genre Edit Track Benchmark Summary 19 Music Enga…" at bounding box center [694, 428] width 1388 height 800
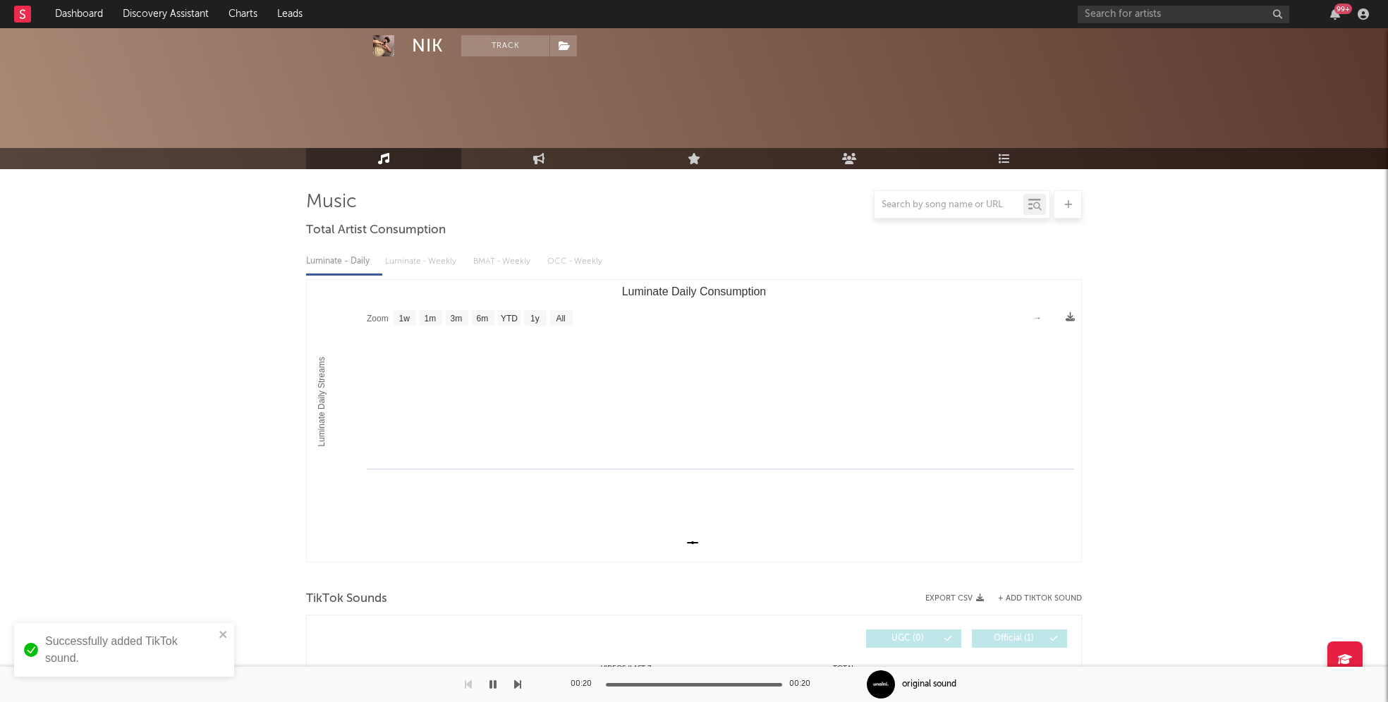
scroll to position [126, 0]
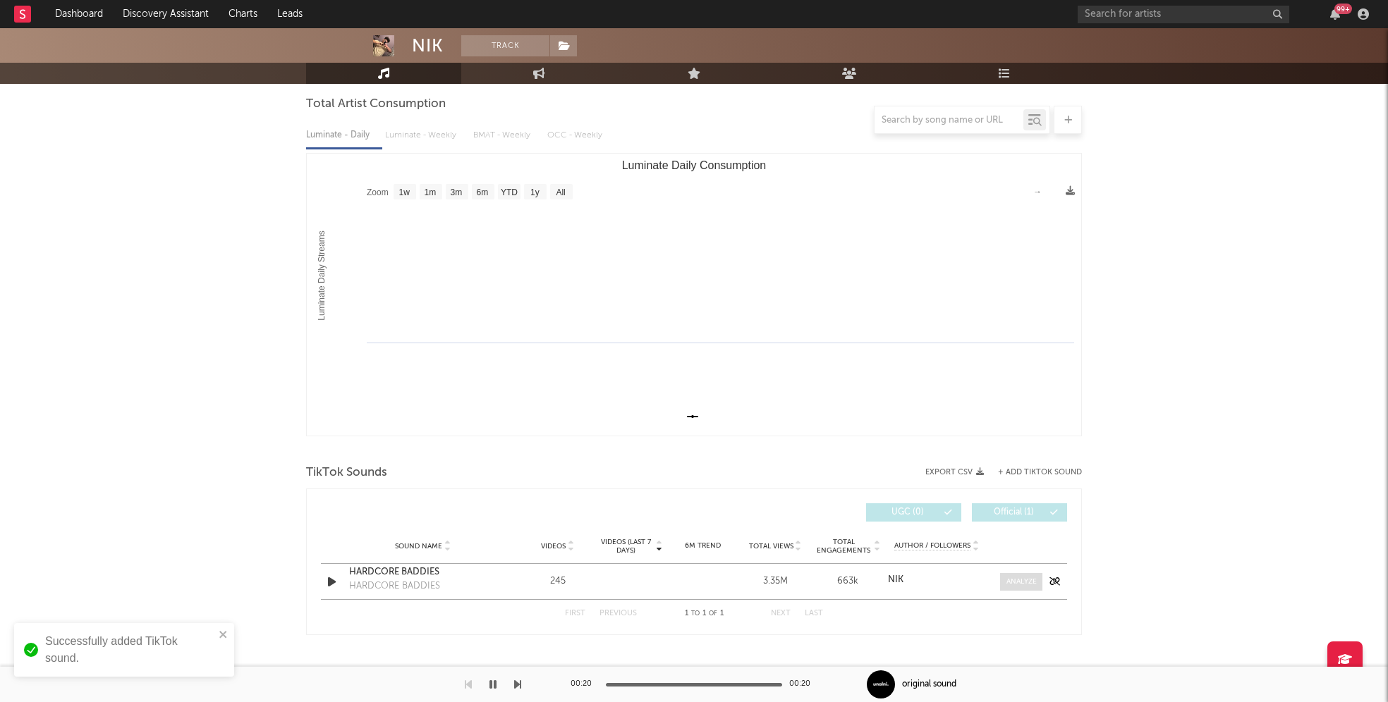
click at [1029, 582] on div at bounding box center [1021, 582] width 30 height 11
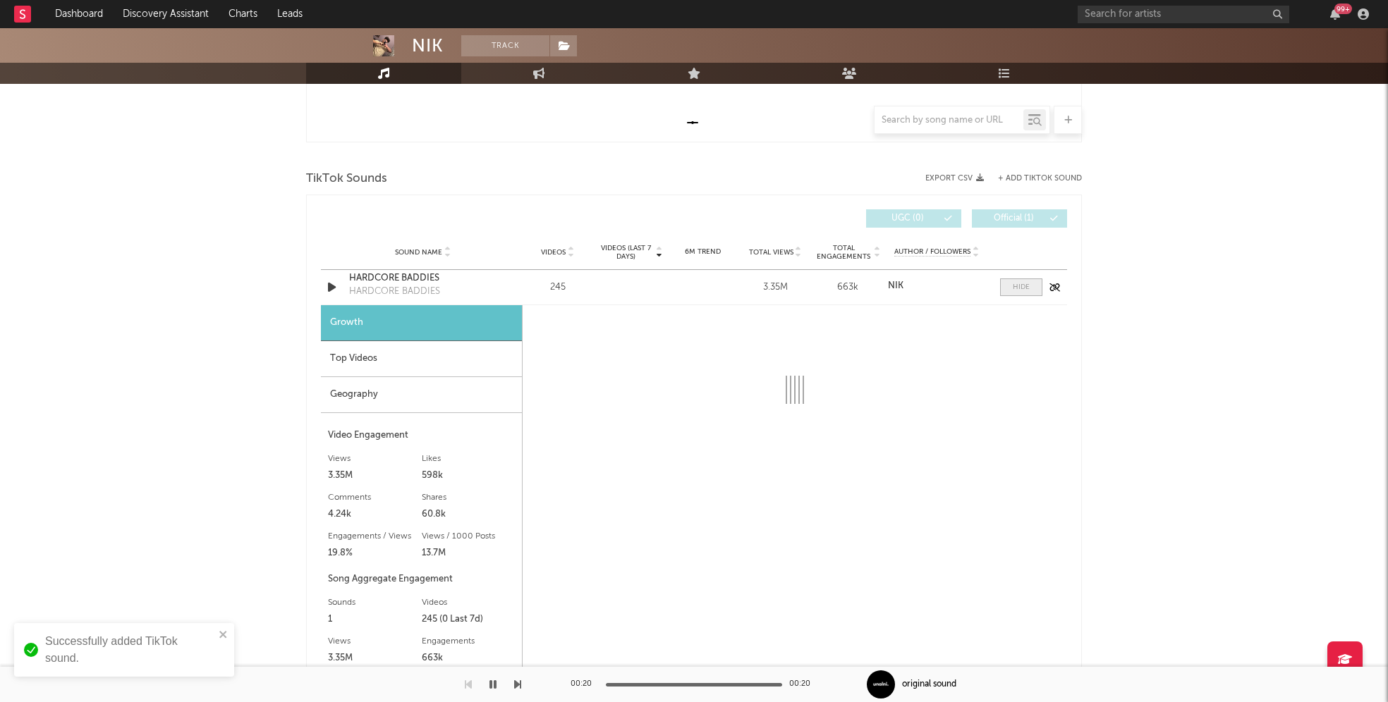
scroll to position [446, 0]
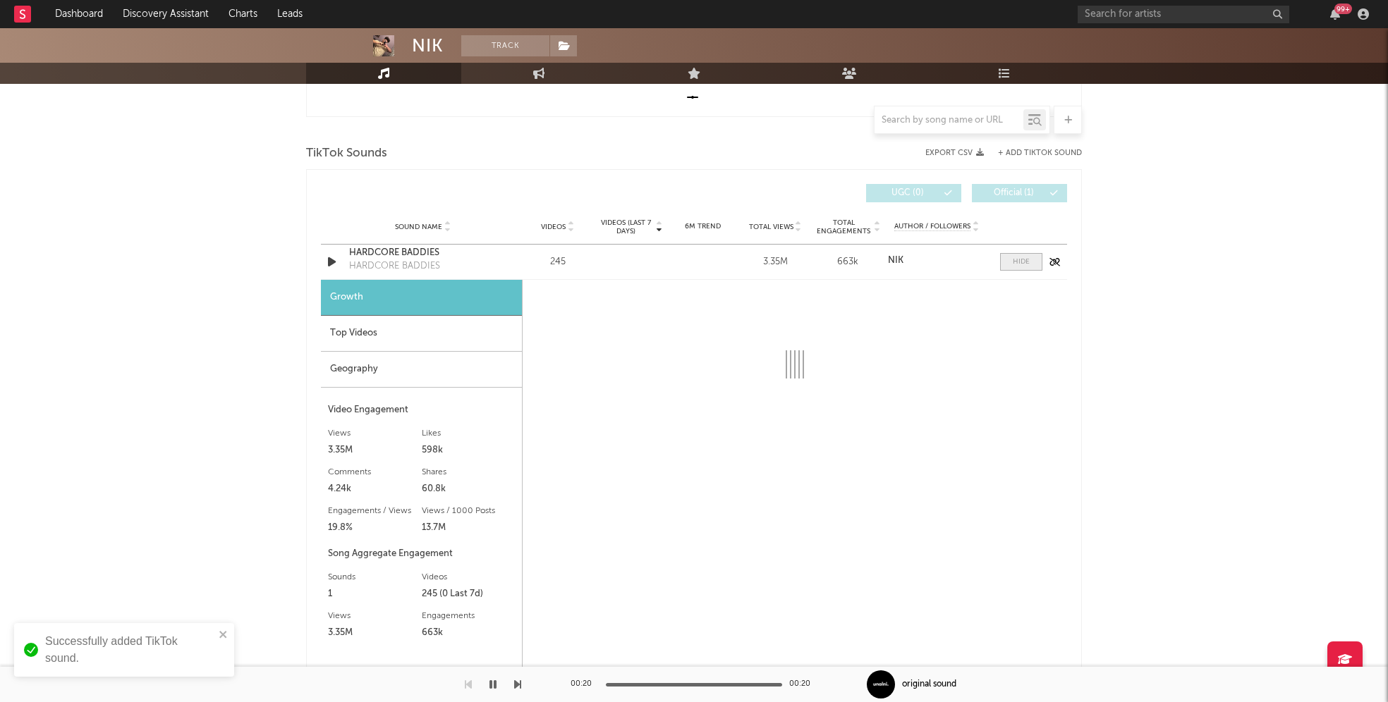
select select "1w"
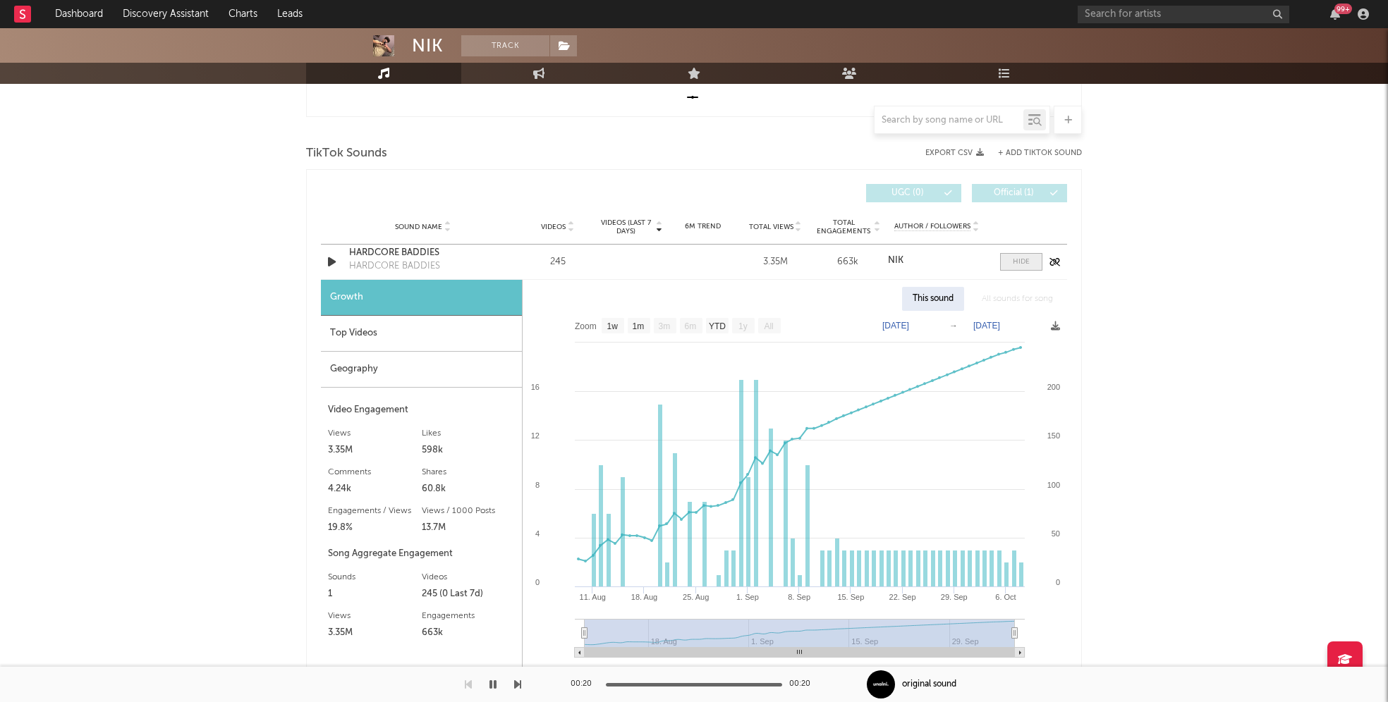
click at [1025, 265] on div at bounding box center [1020, 262] width 17 height 11
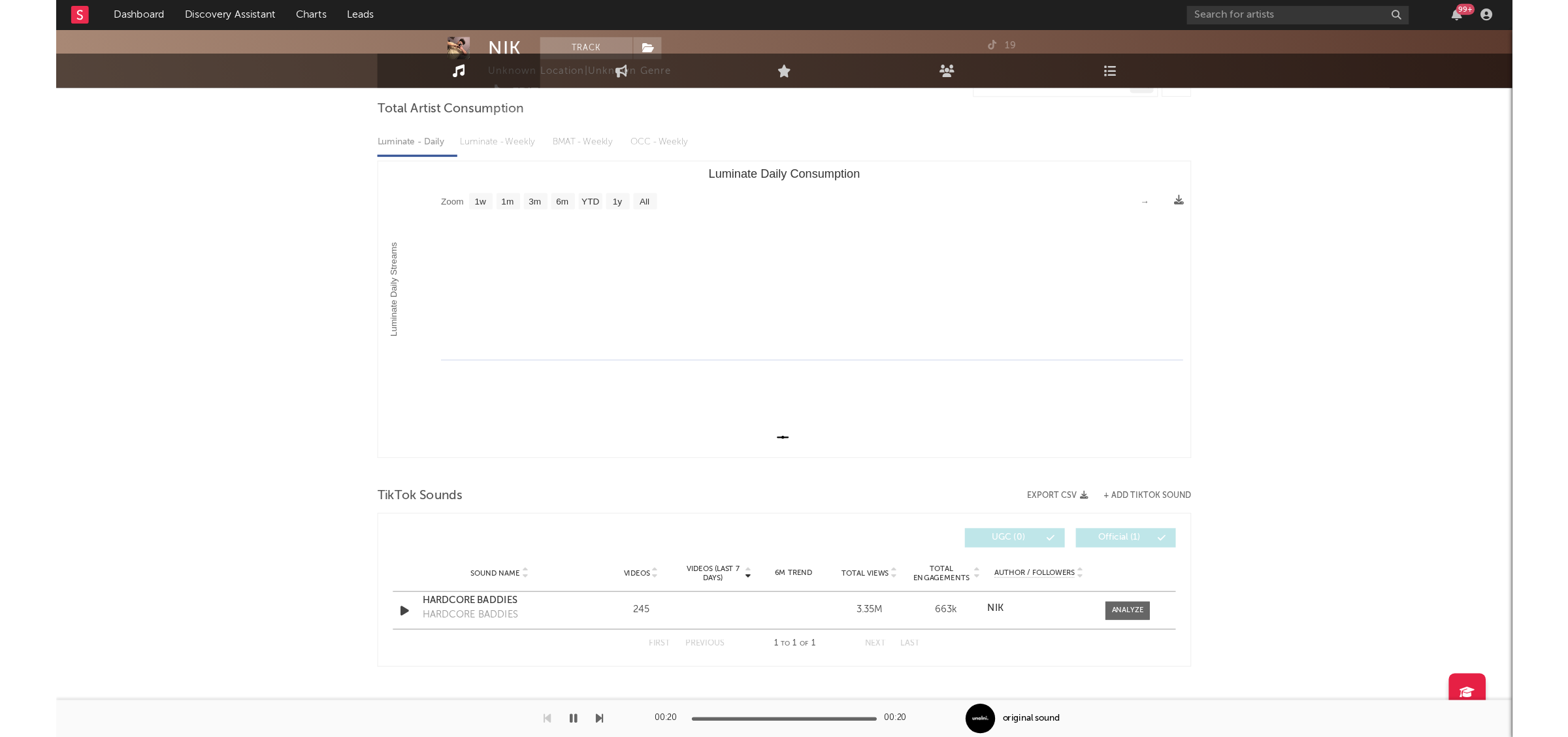
scroll to position [0, 0]
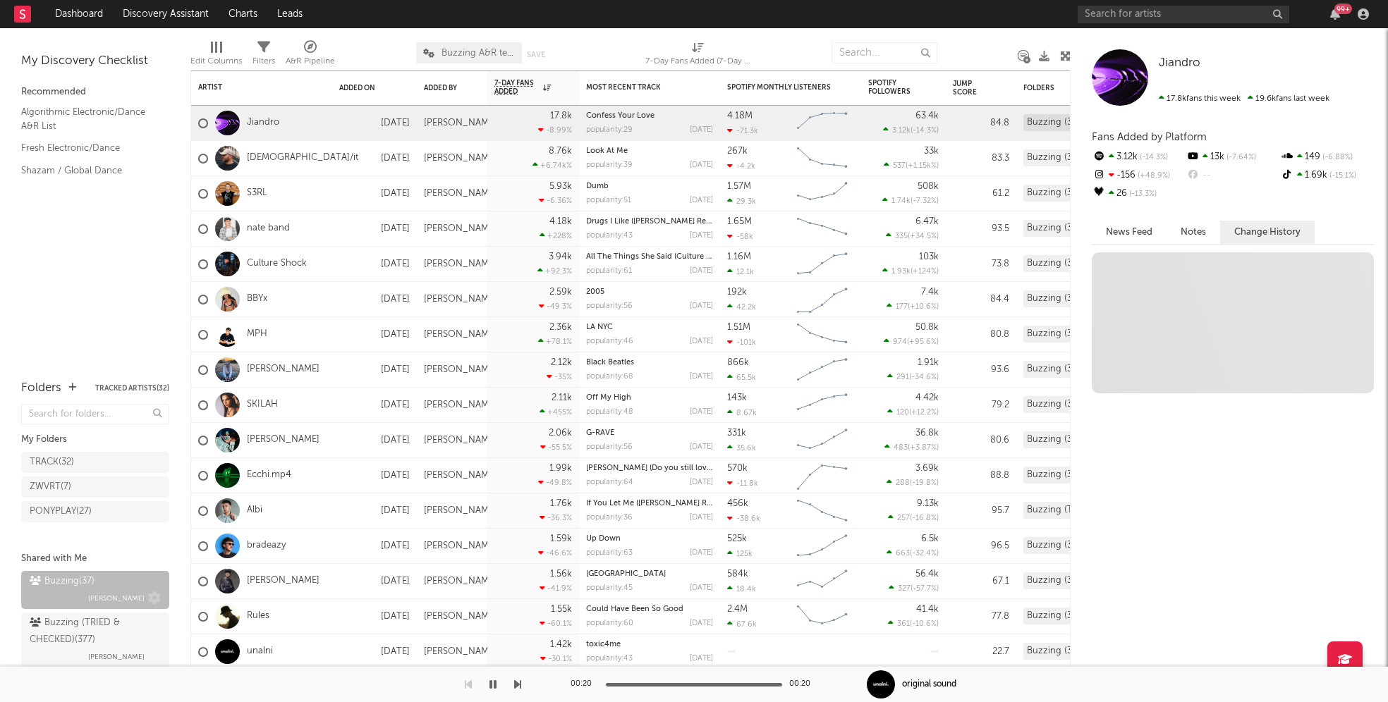
click at [68, 583] on div "Buzzing ( 37 )" at bounding box center [62, 581] width 65 height 17
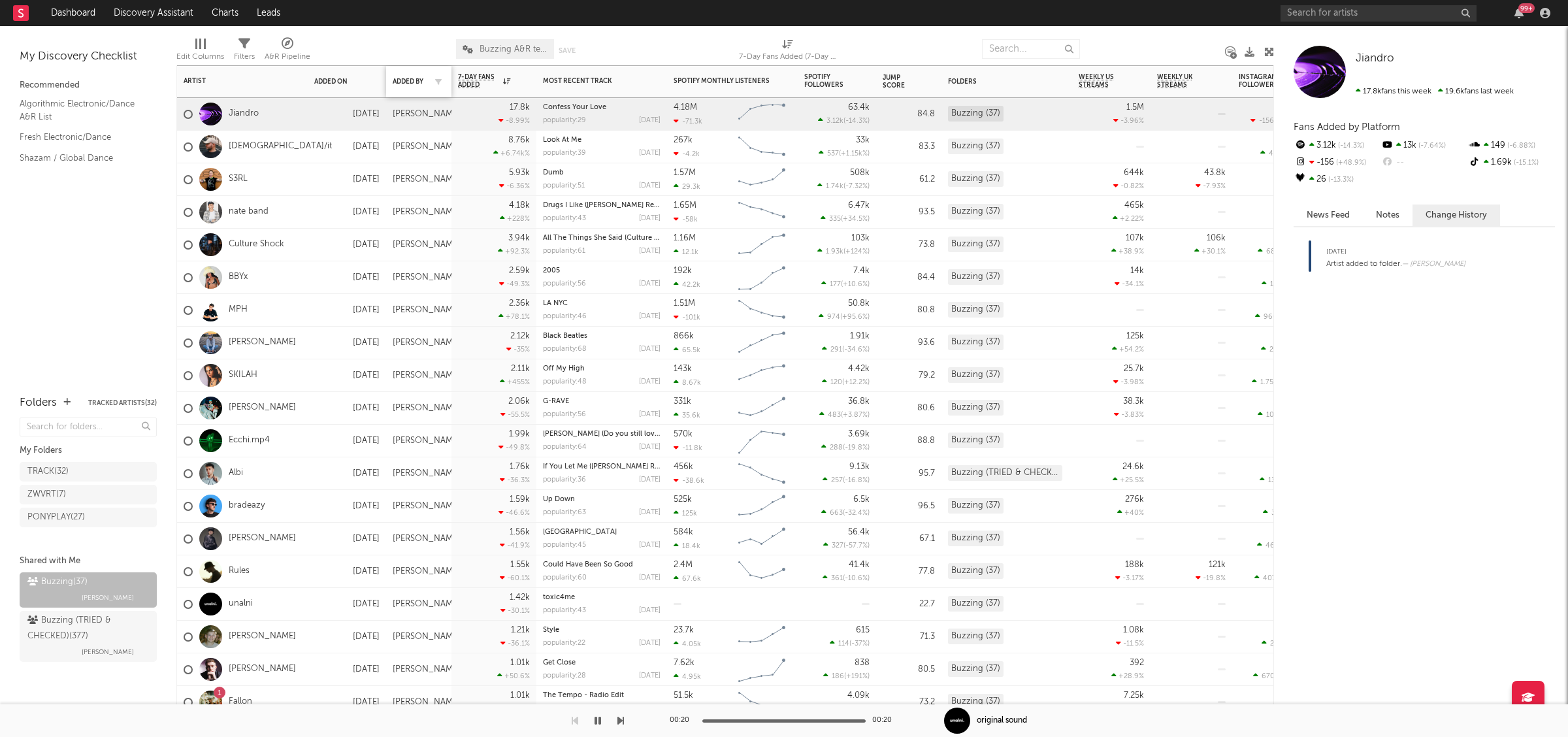
click at [424, 74] on div "Added By" at bounding box center [419, 82] width 52 height 28
click at [423, 78] on div "Added By" at bounding box center [409, 82] width 32 height 7
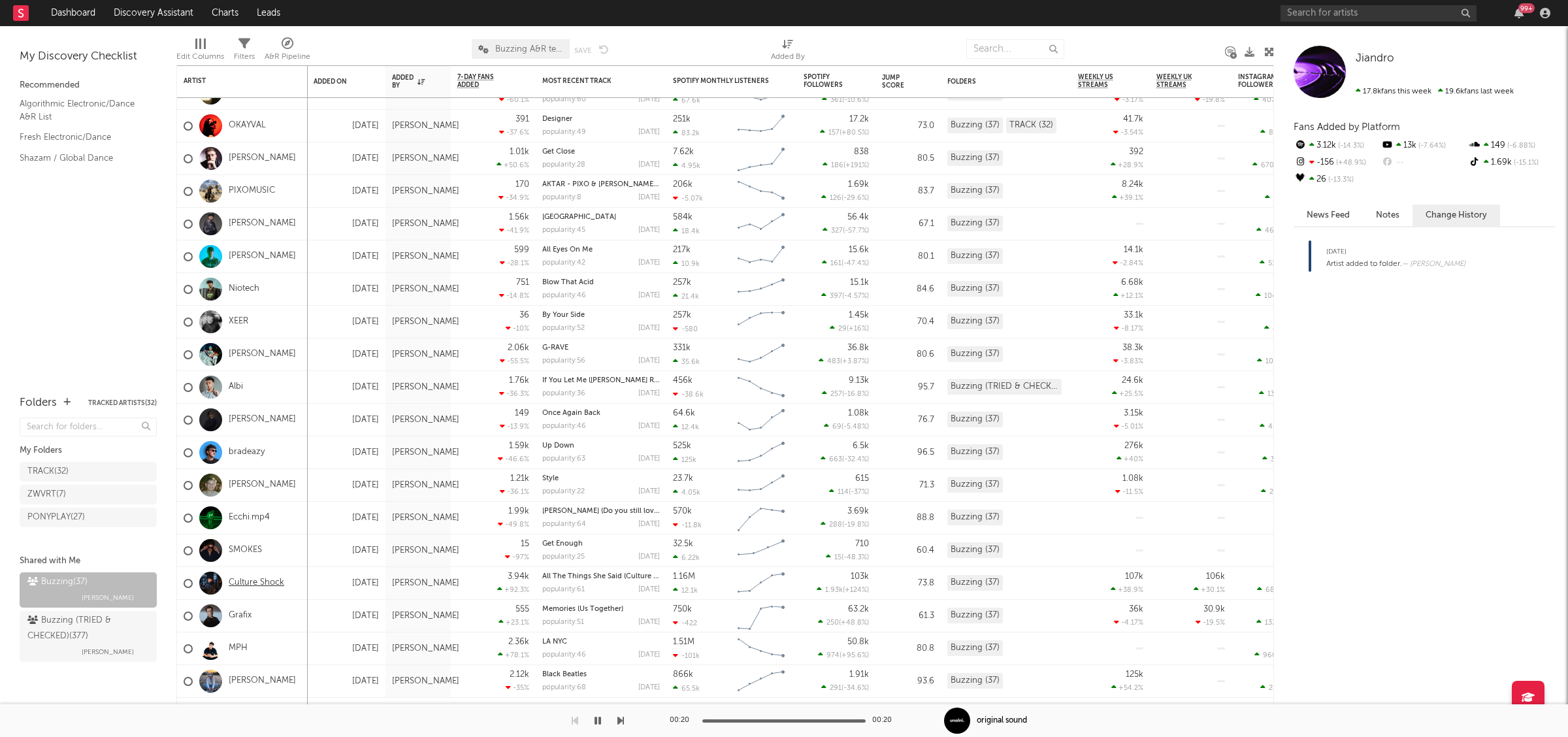
click at [262, 582] on link "Culture Shock" at bounding box center [257, 583] width 56 height 11
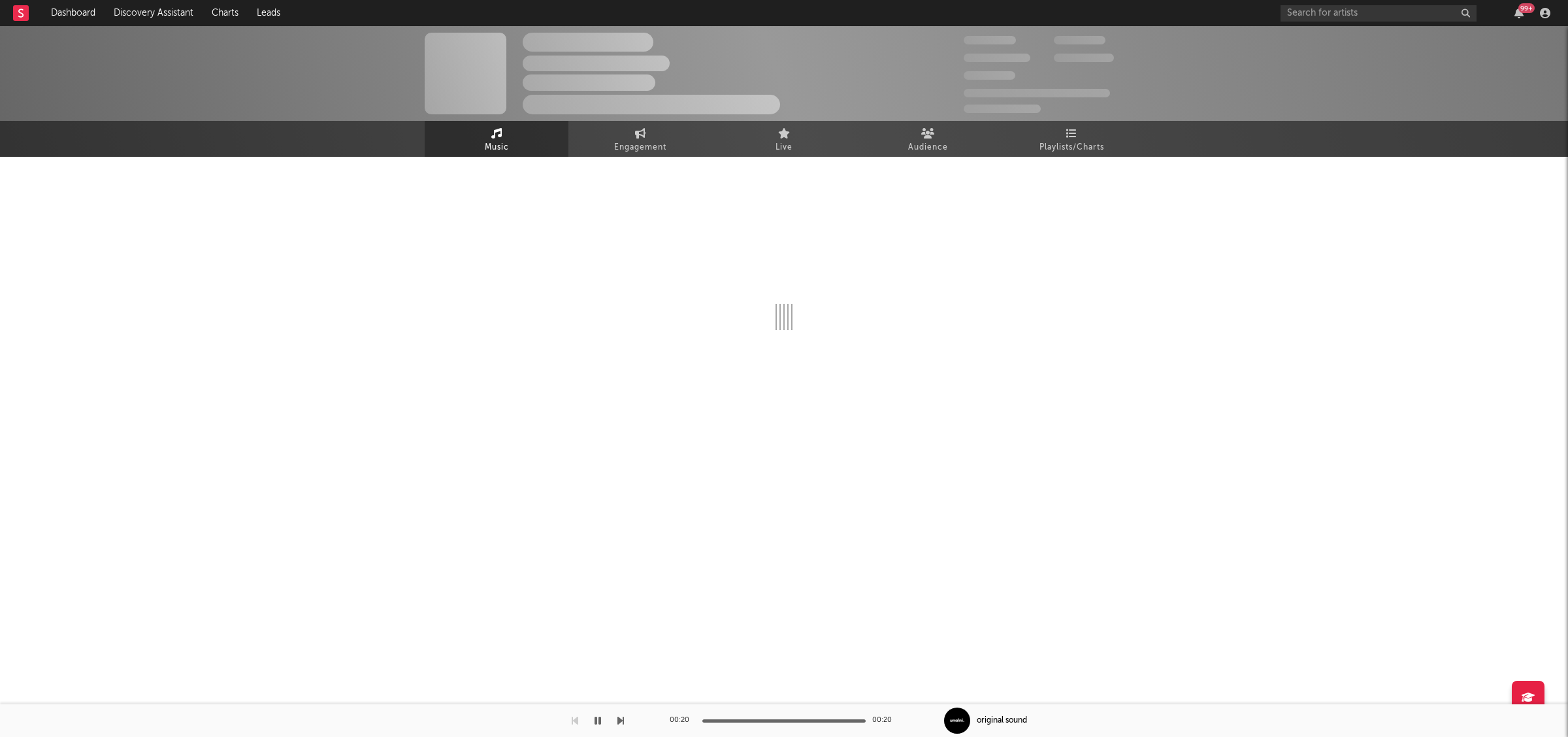
select select "6m"
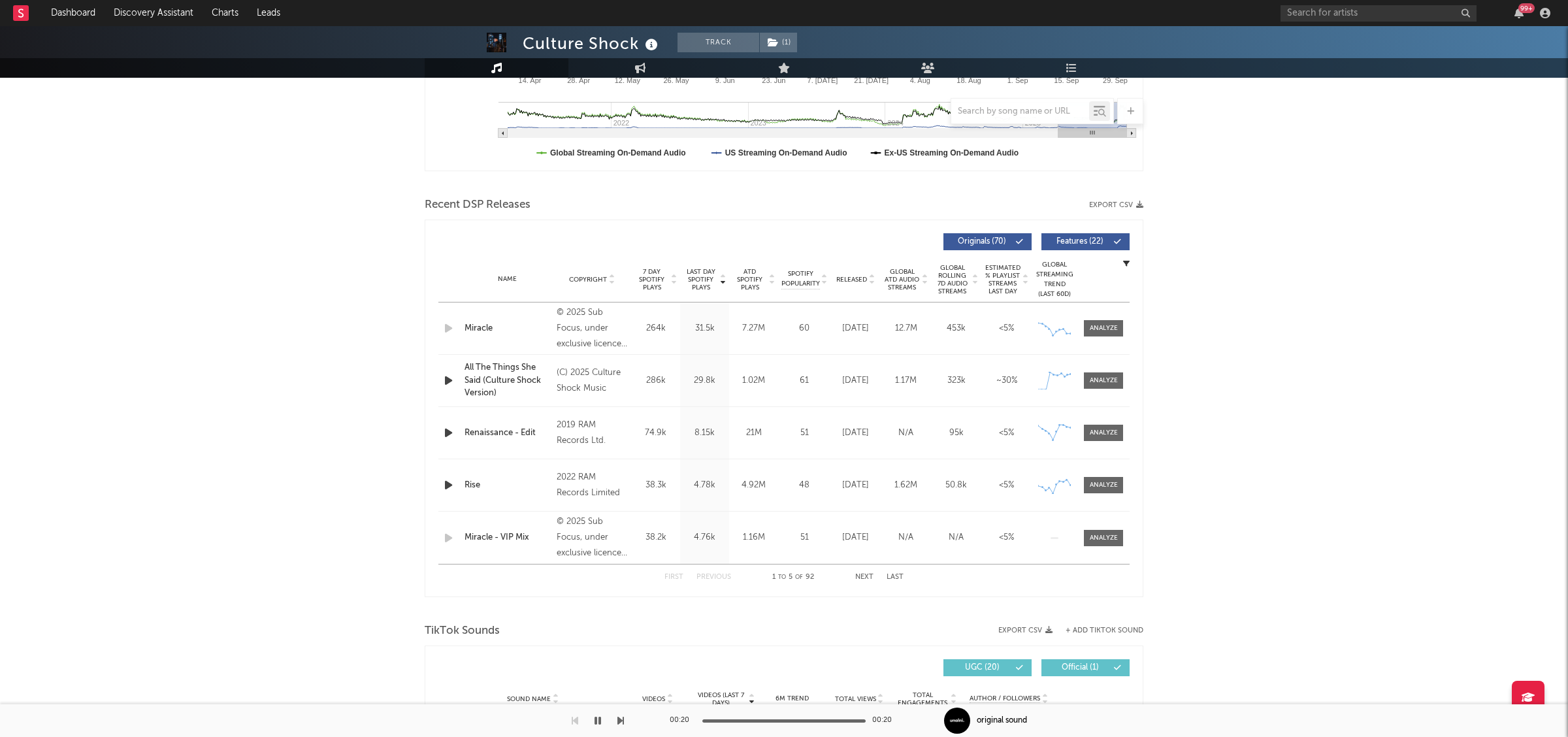
scroll to position [349, 0]
click at [1109, 387] on span at bounding box center [1104, 382] width 39 height 17
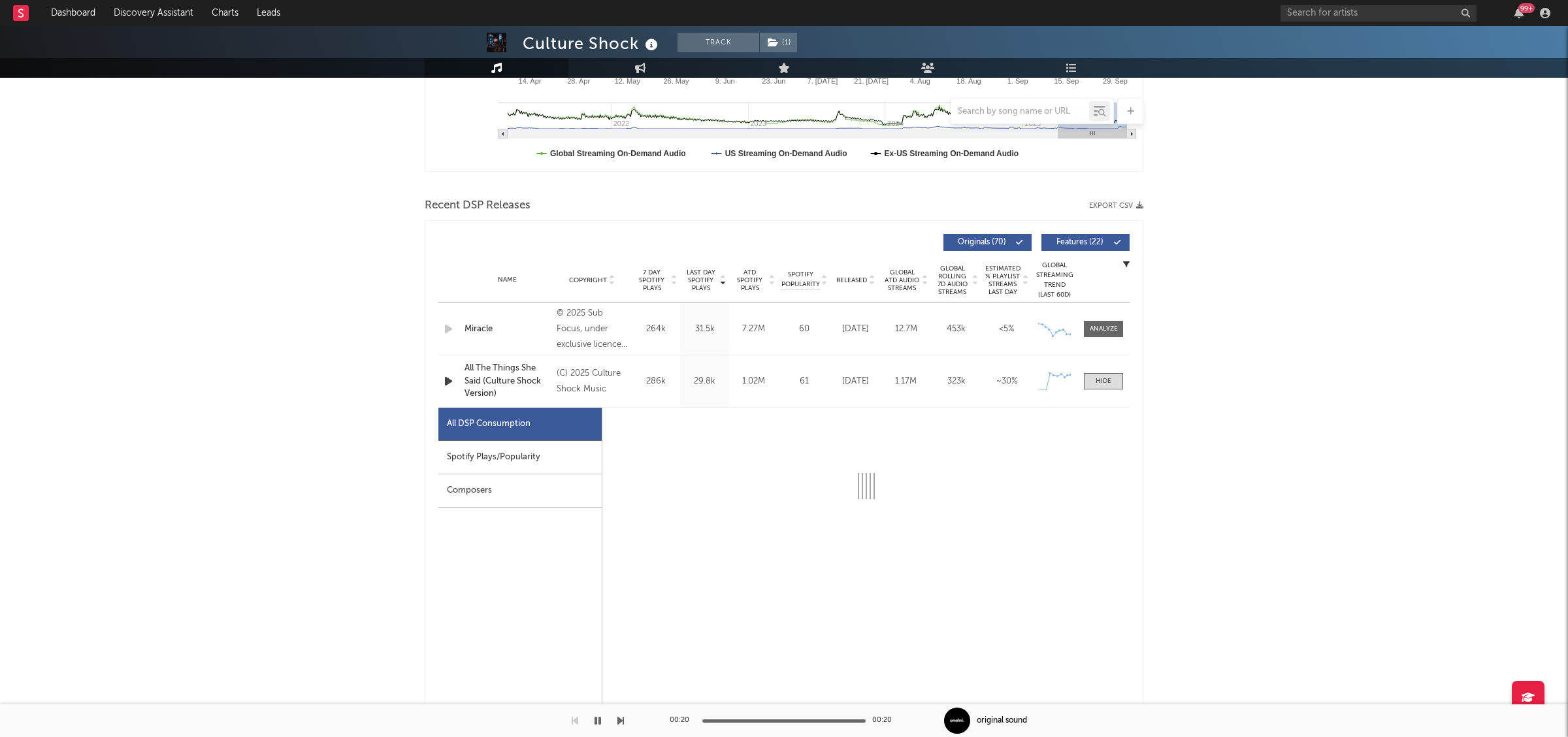
select select "1w"
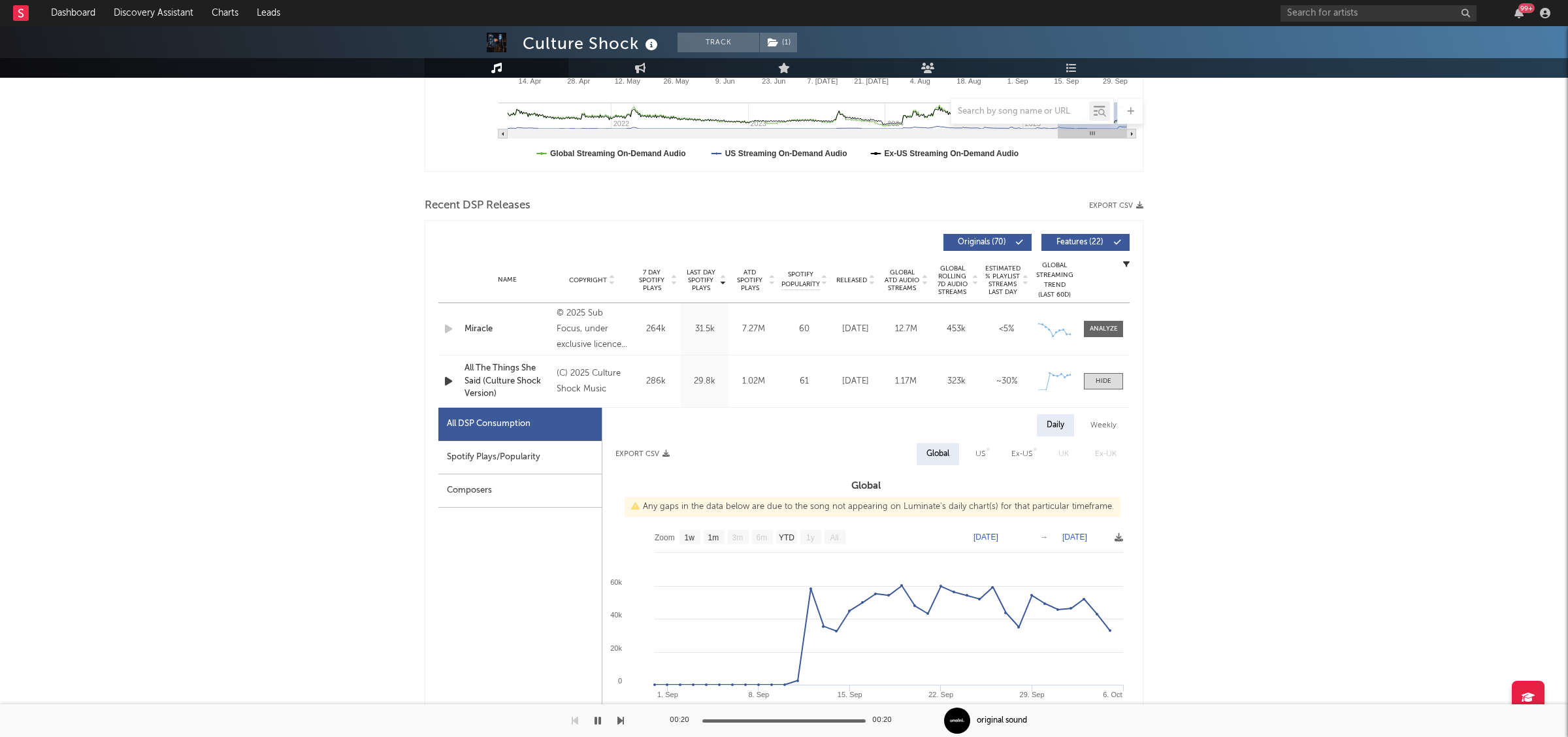
click at [555, 448] on div "Spotify Plays/Popularity" at bounding box center [520, 458] width 163 height 33
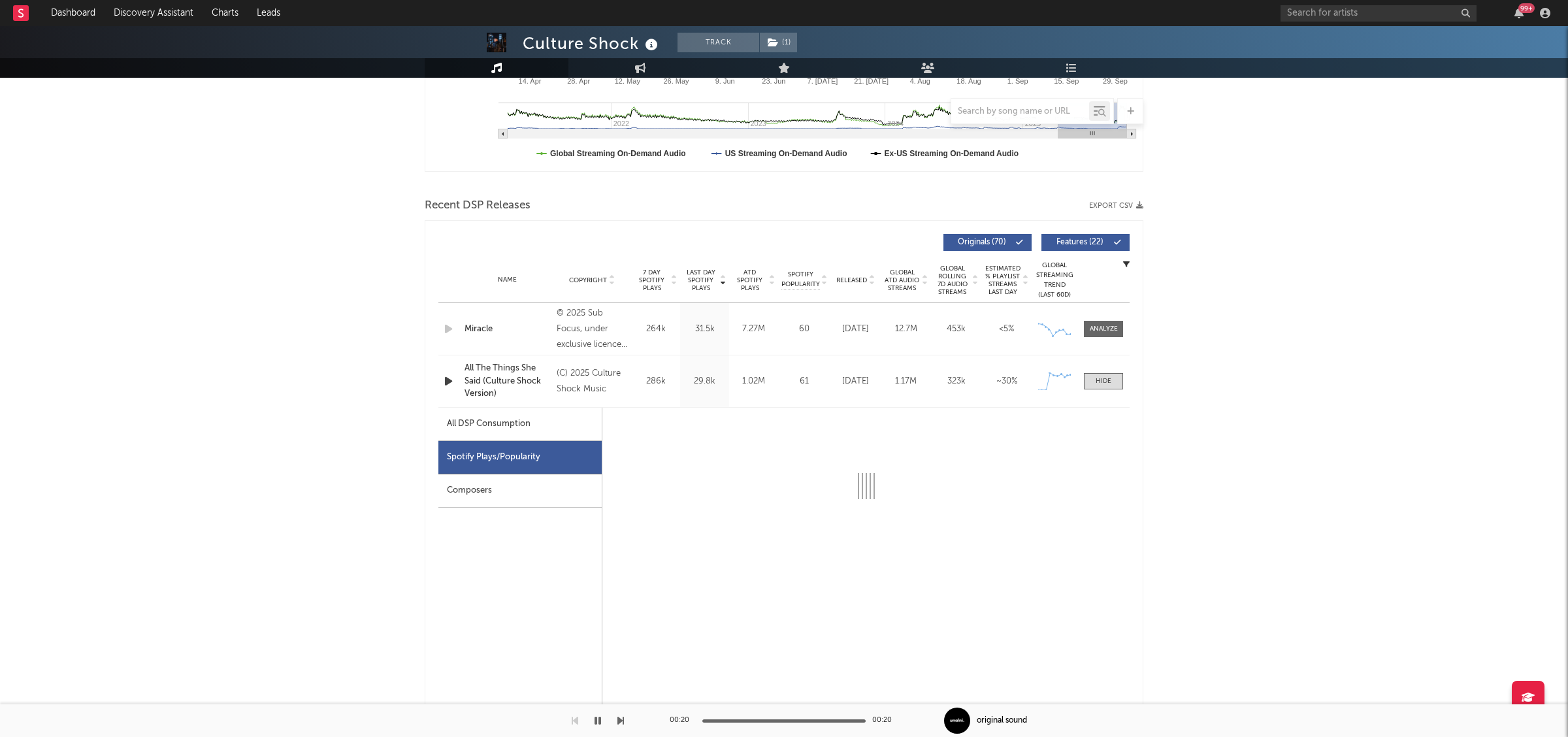
select select "1w"
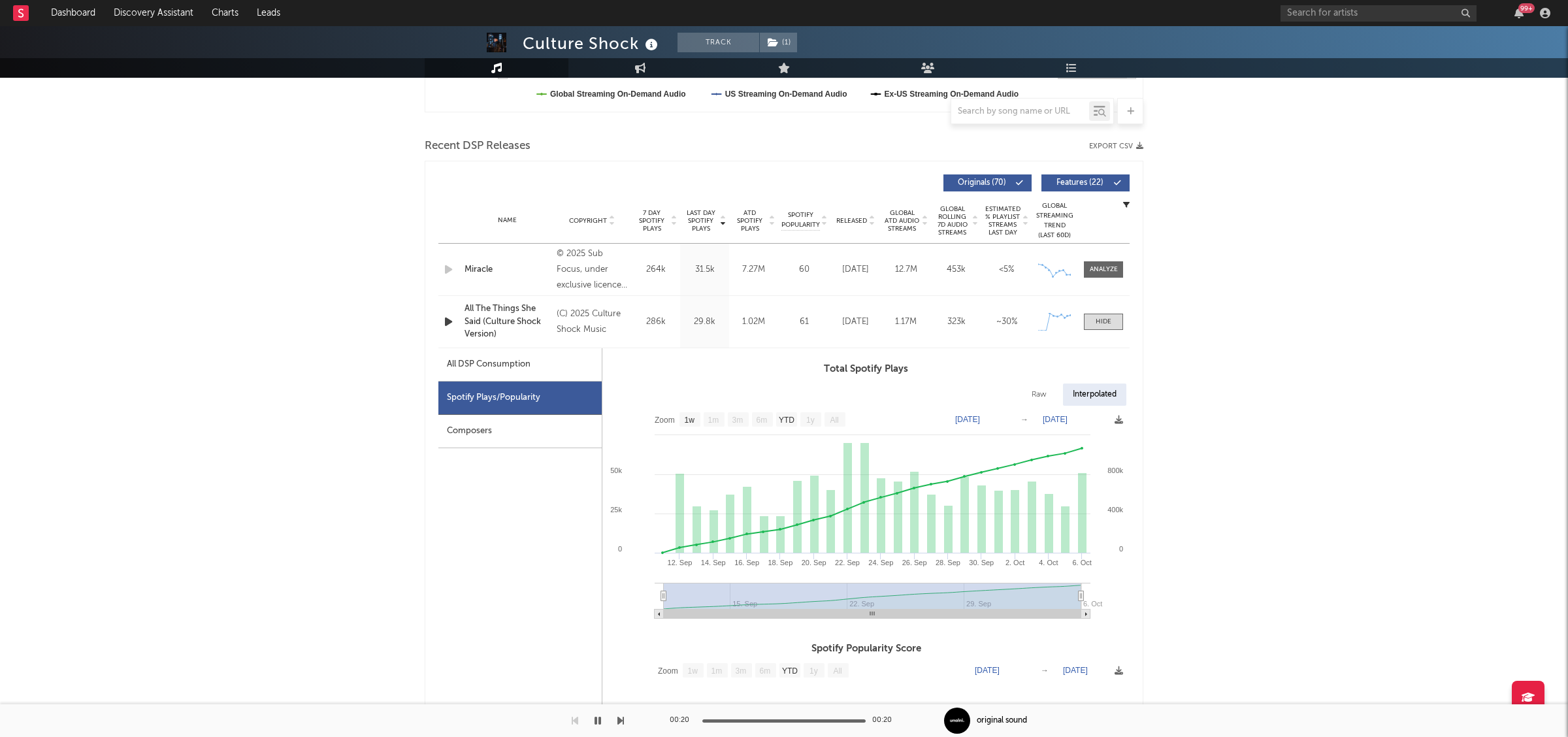
scroll to position [413, 0]
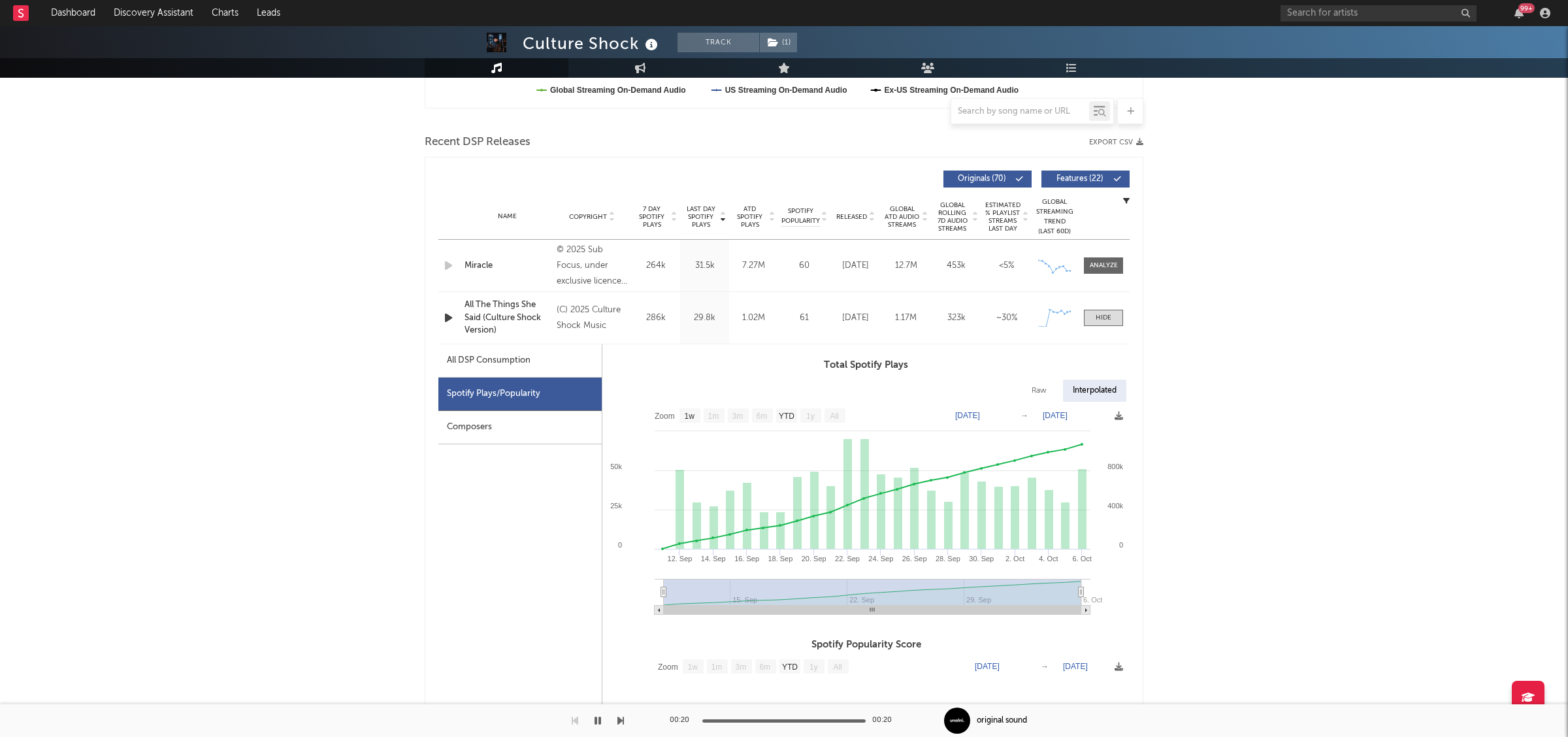
click at [445, 318] on icon "button" at bounding box center [449, 318] width 14 height 17
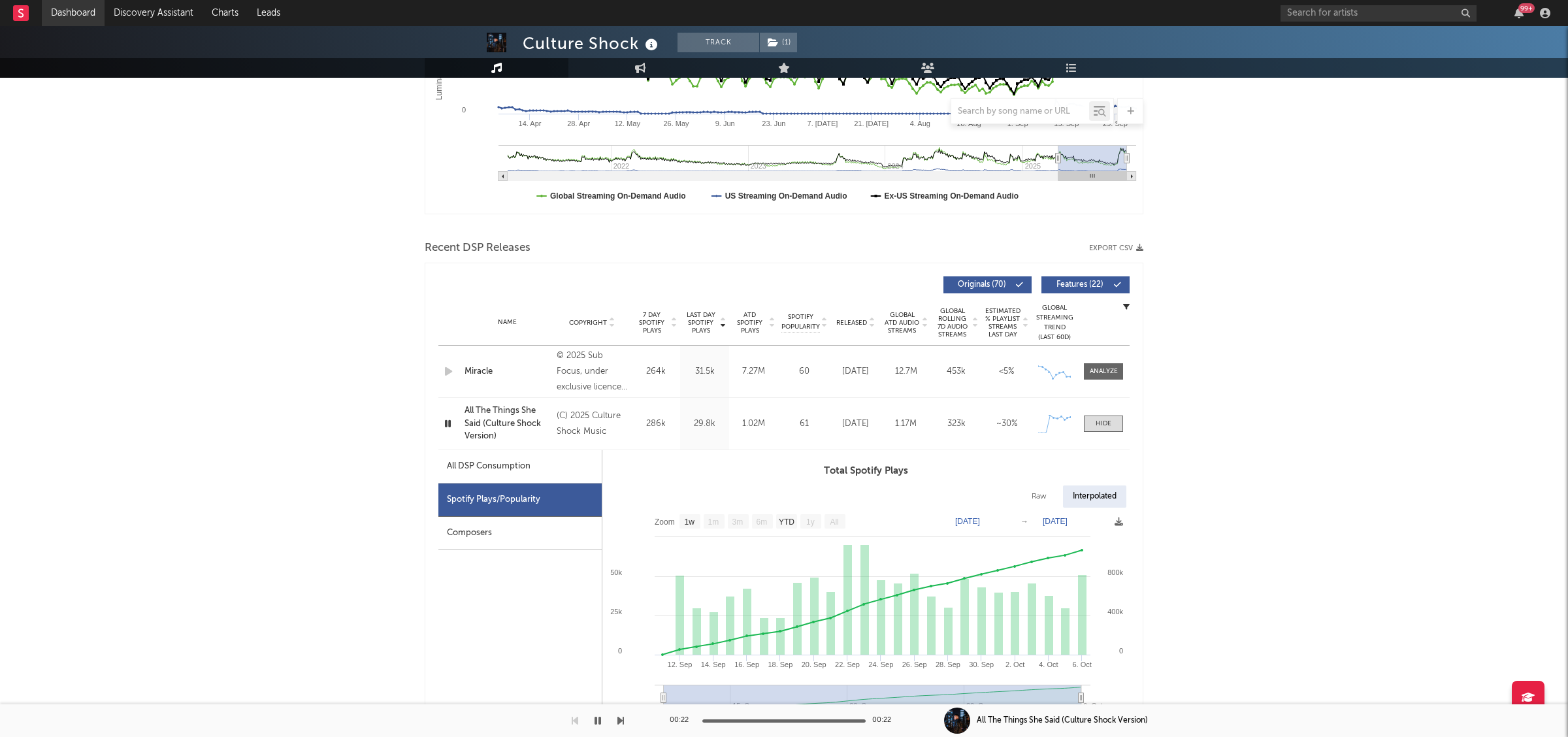
scroll to position [284, 0]
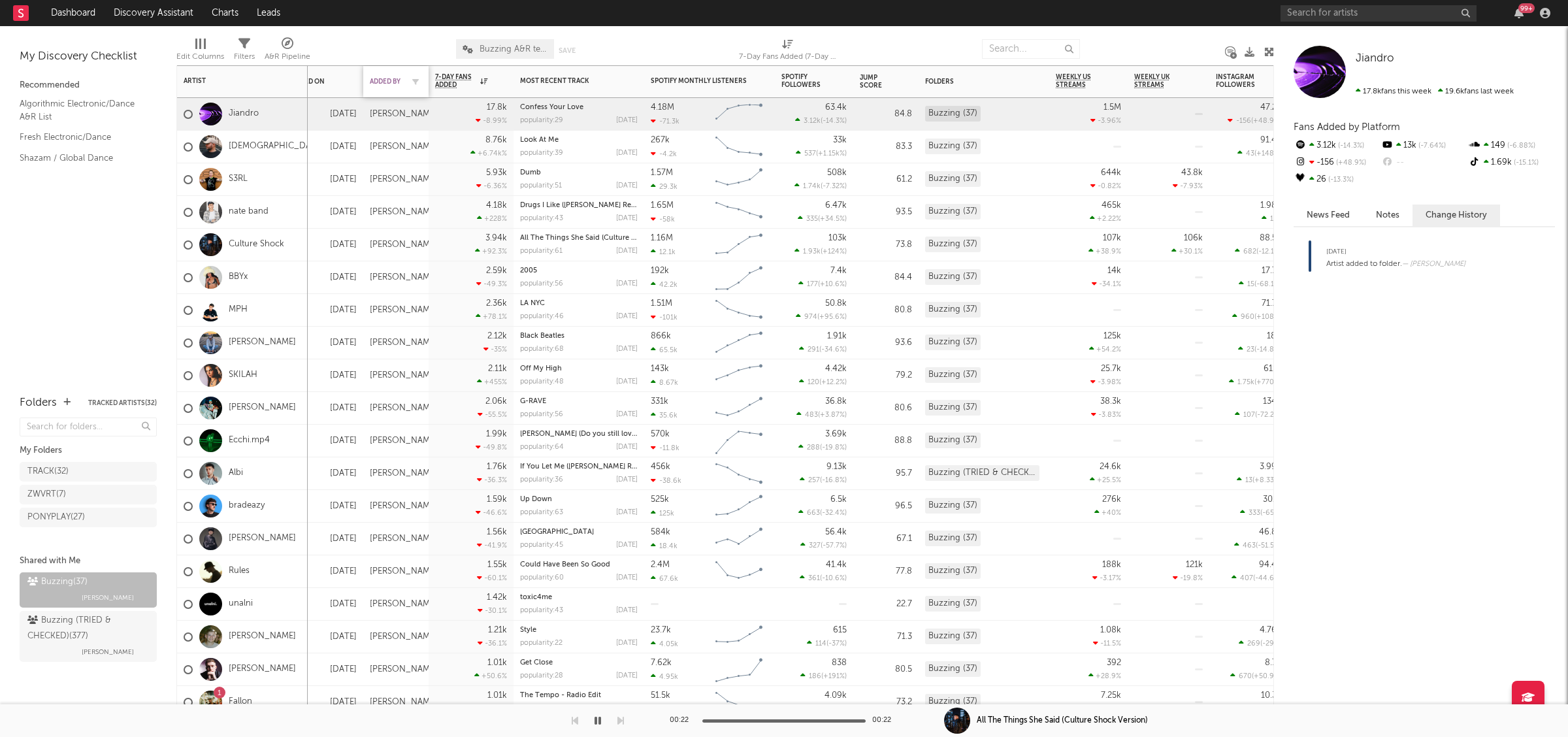
click at [391, 80] on div "Added By" at bounding box center [386, 82] width 32 height 7
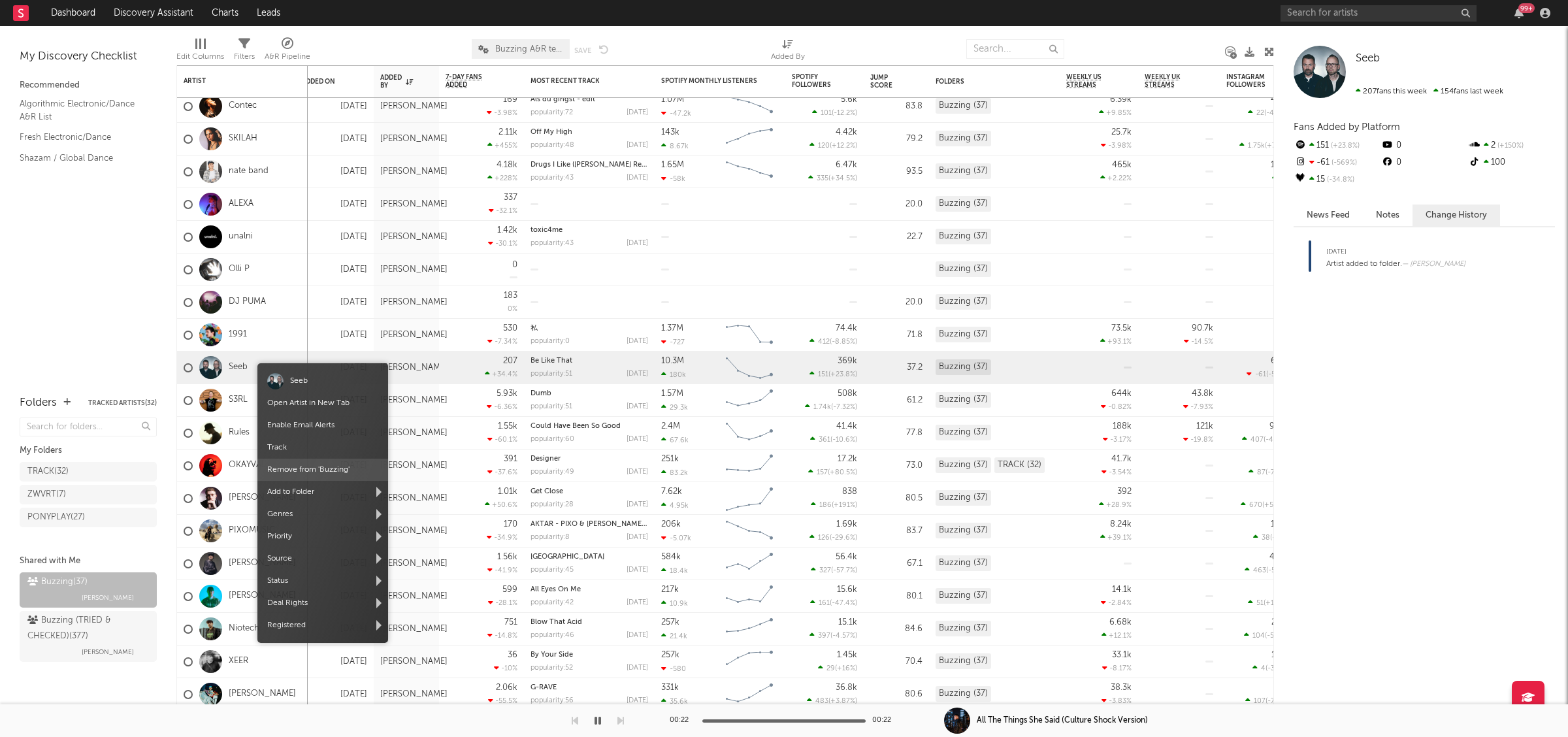
click at [305, 463] on span "Remove from ' Buzzing '" at bounding box center [322, 470] width 131 height 22
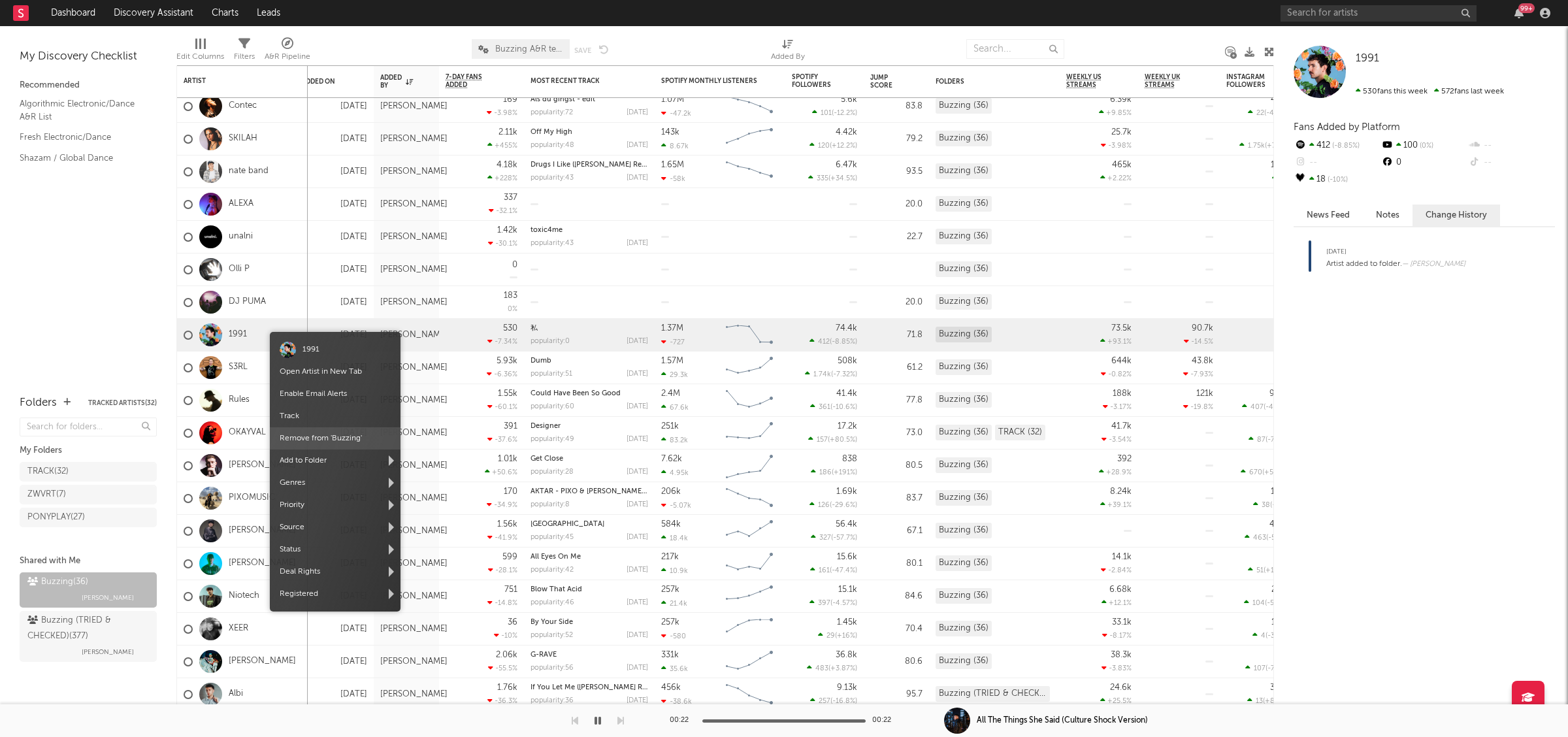
click at [356, 442] on span "Remove from ' Buzzing '" at bounding box center [335, 438] width 131 height 22
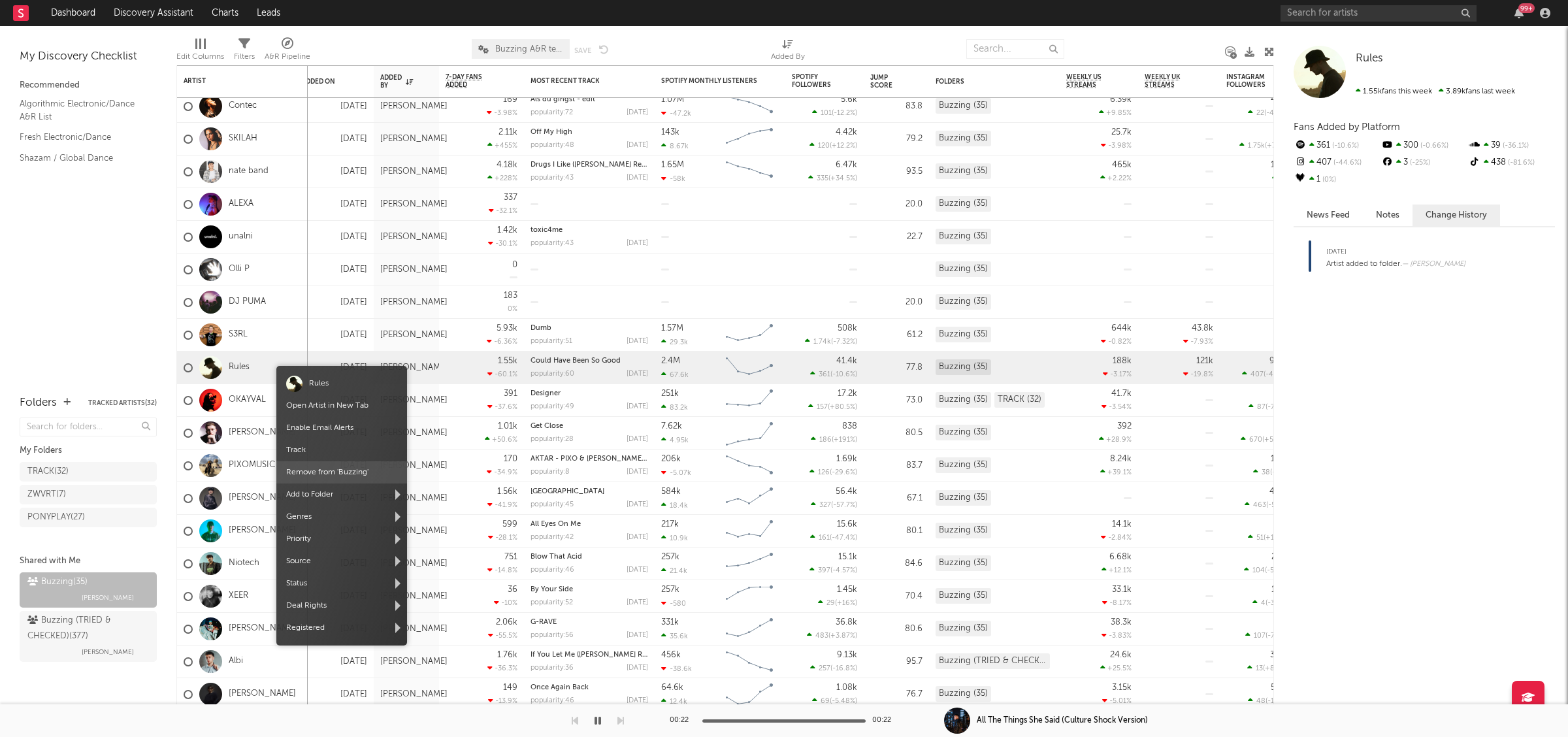
click at [321, 470] on span "Remove from ' Buzzing '" at bounding box center [341, 473] width 131 height 22
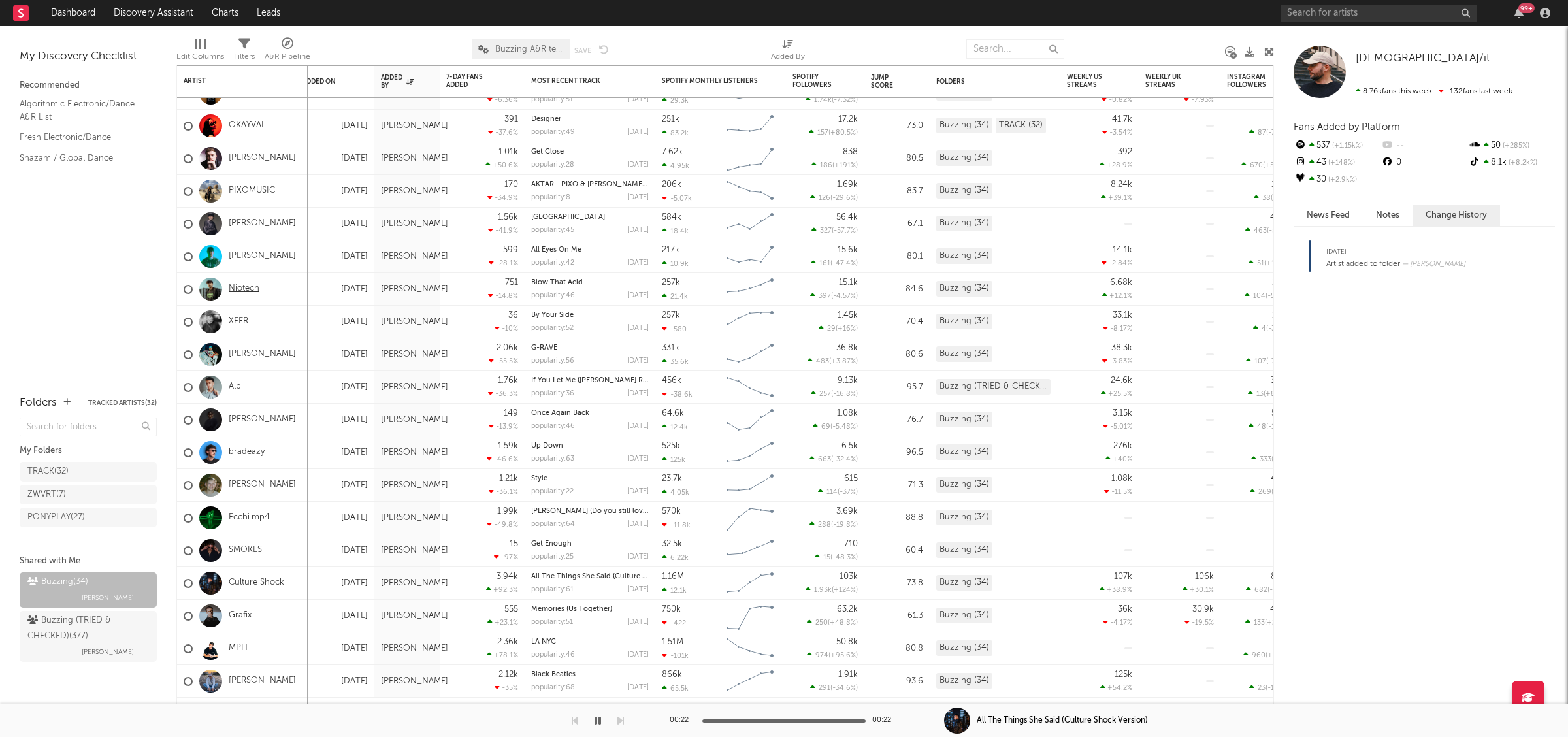
click at [247, 285] on link "Niotech" at bounding box center [244, 289] width 31 height 11
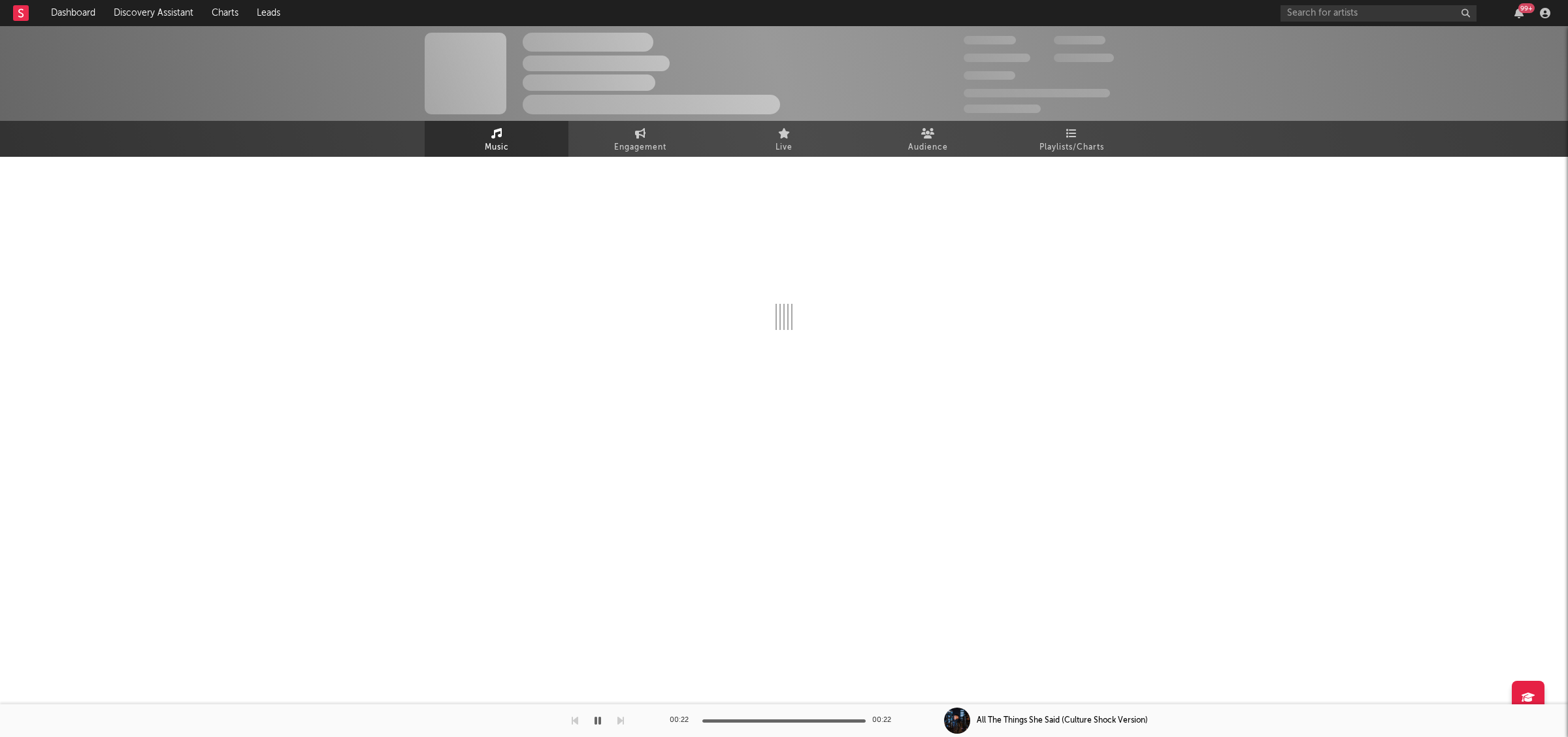
select select "1w"
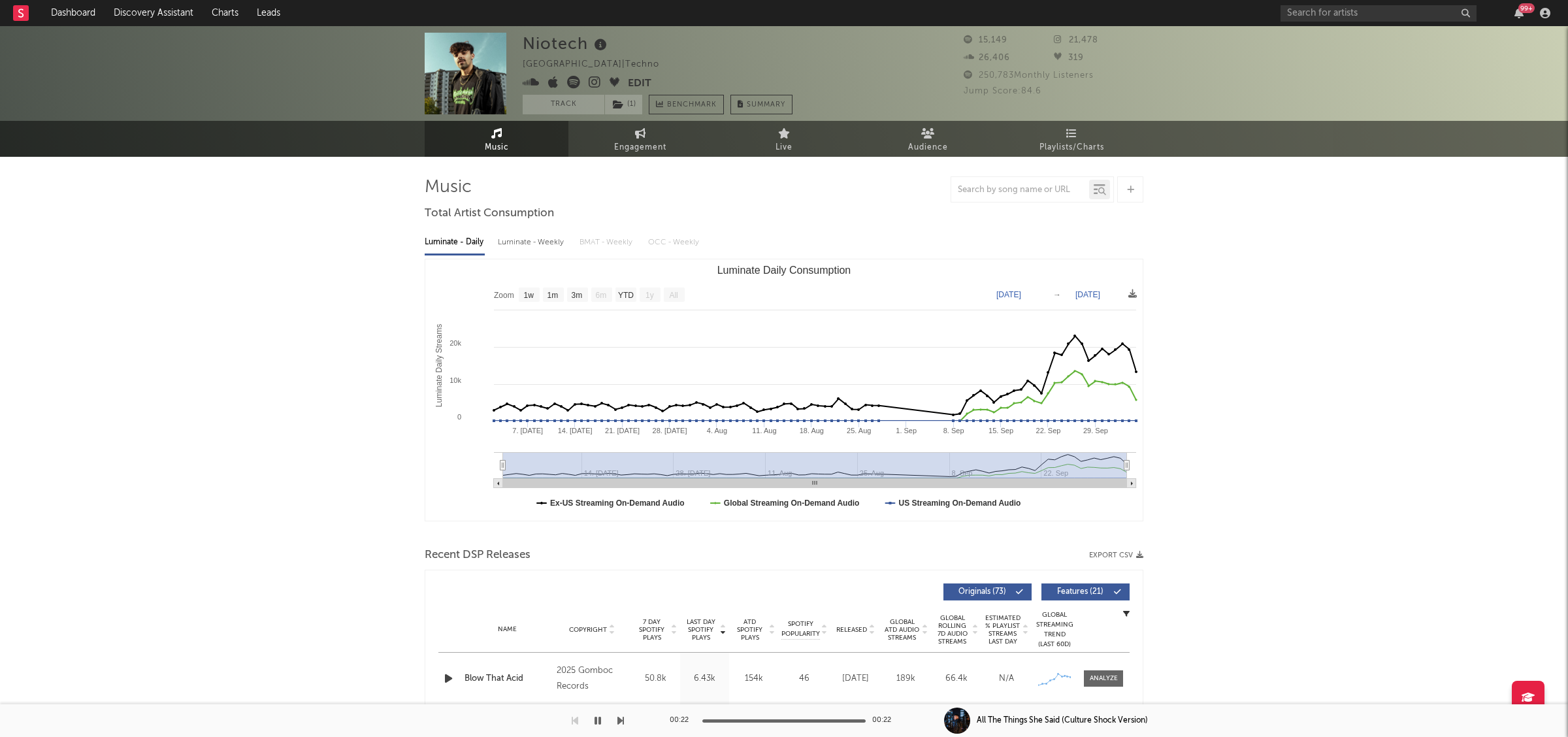
scroll to position [6, 0]
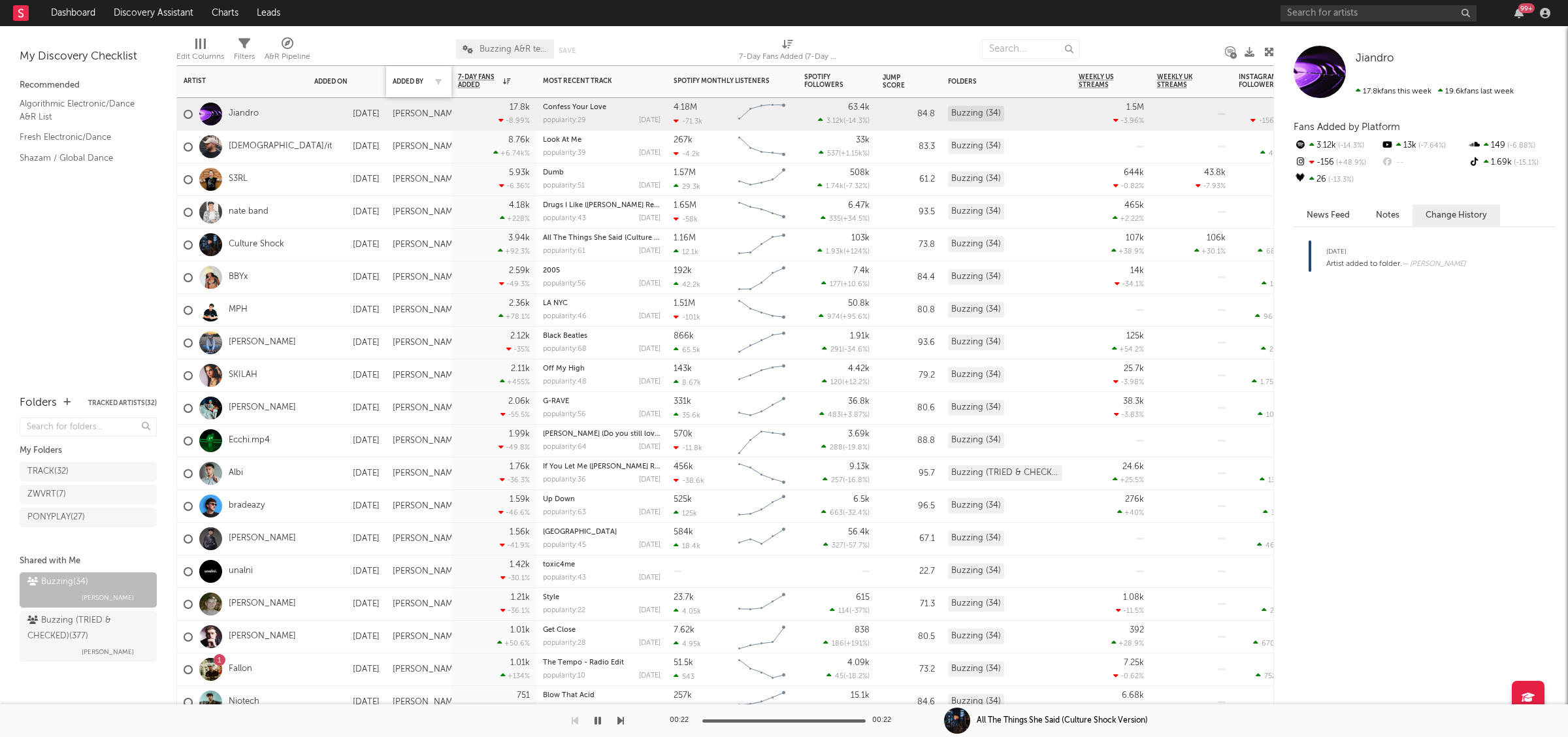
click at [430, 83] on div at bounding box center [435, 82] width 19 height 13
drag, startPoint x: 420, startPoint y: 83, endPoint x: 420, endPoint y: 91, distance: 8.0
click at [420, 83] on div "Added By" at bounding box center [409, 82] width 32 height 7
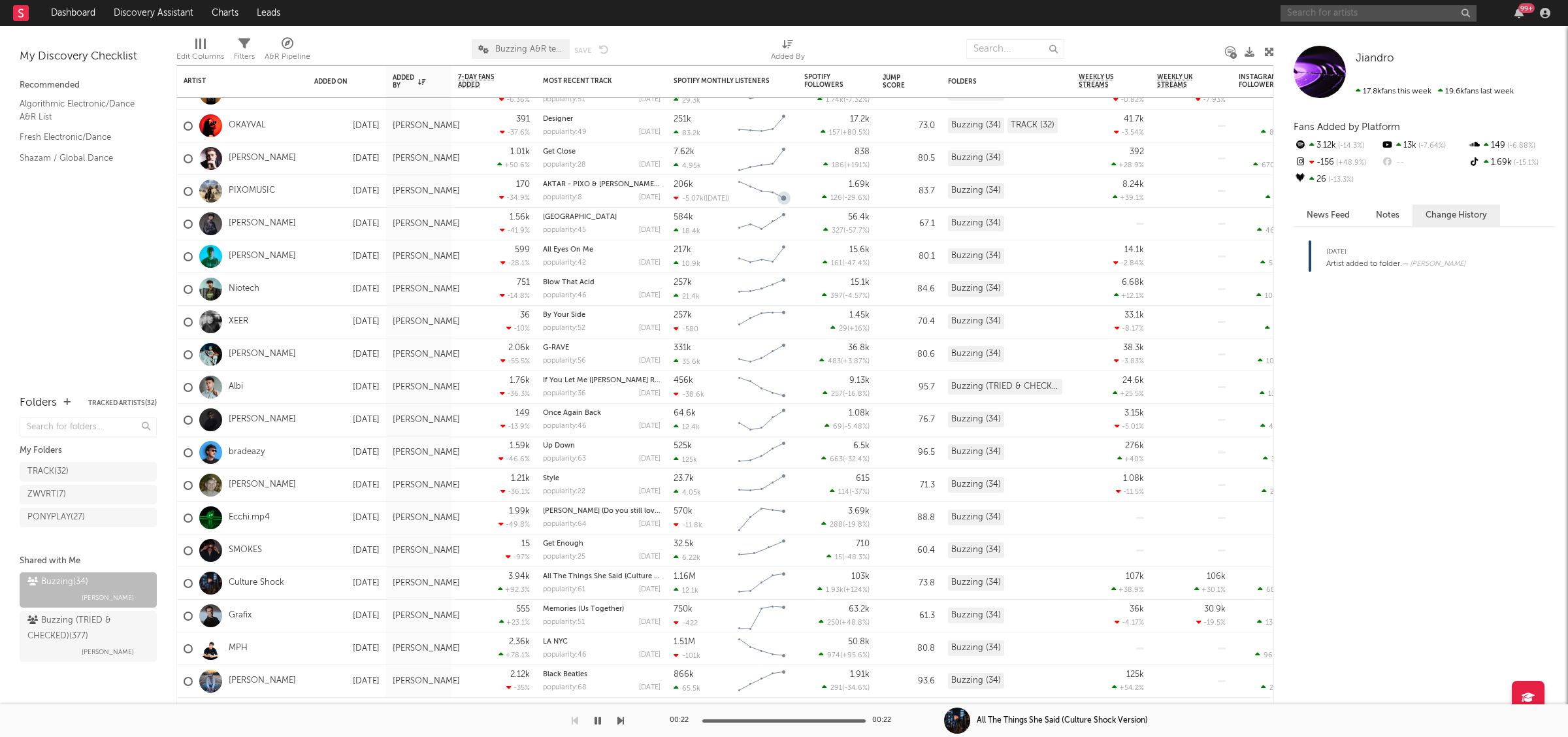
click at [1285, 16] on input "text" at bounding box center [1379, 14] width 196 height 17
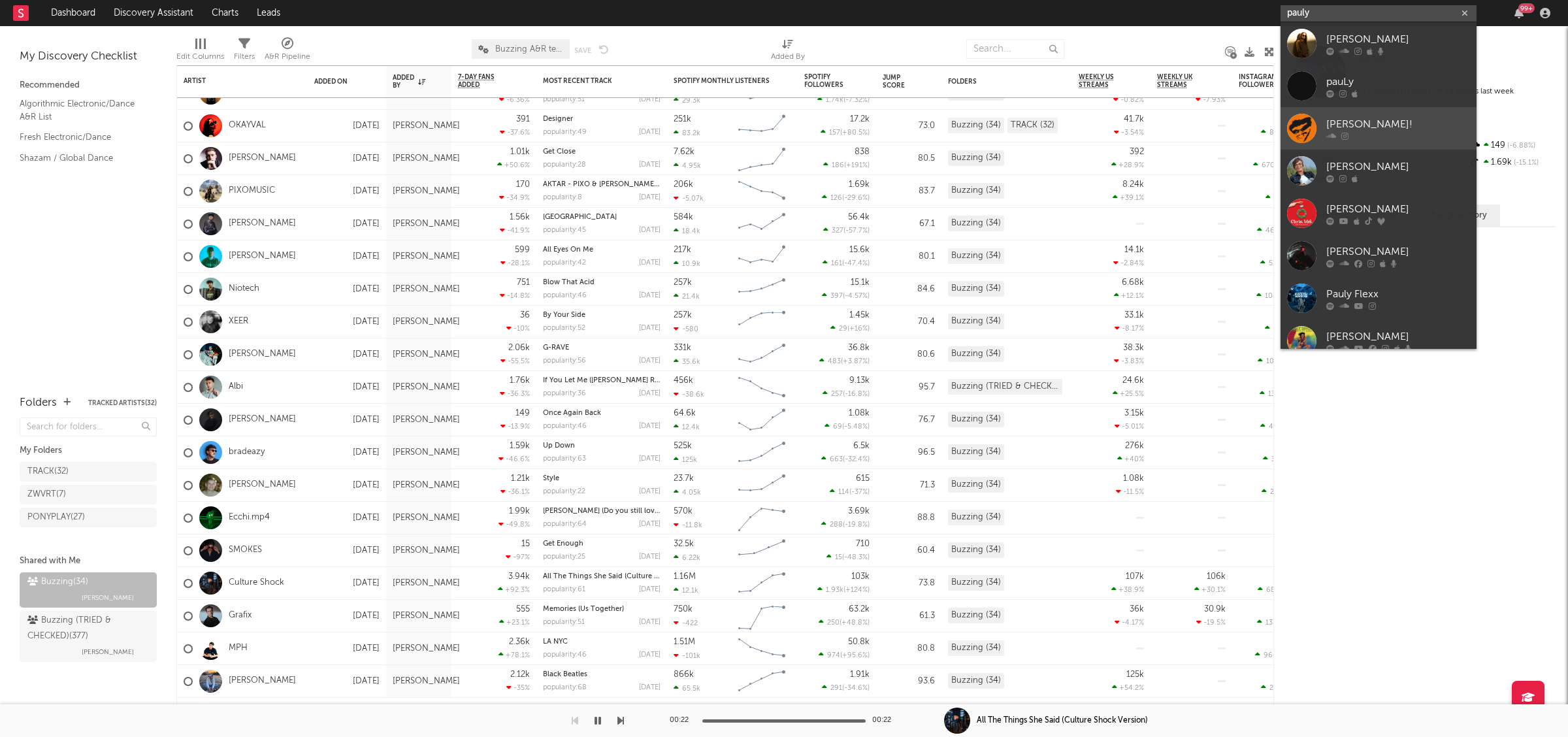
type input "pauly"
click at [1285, 140] on link "[PERSON_NAME]!" at bounding box center [1379, 129] width 196 height 43
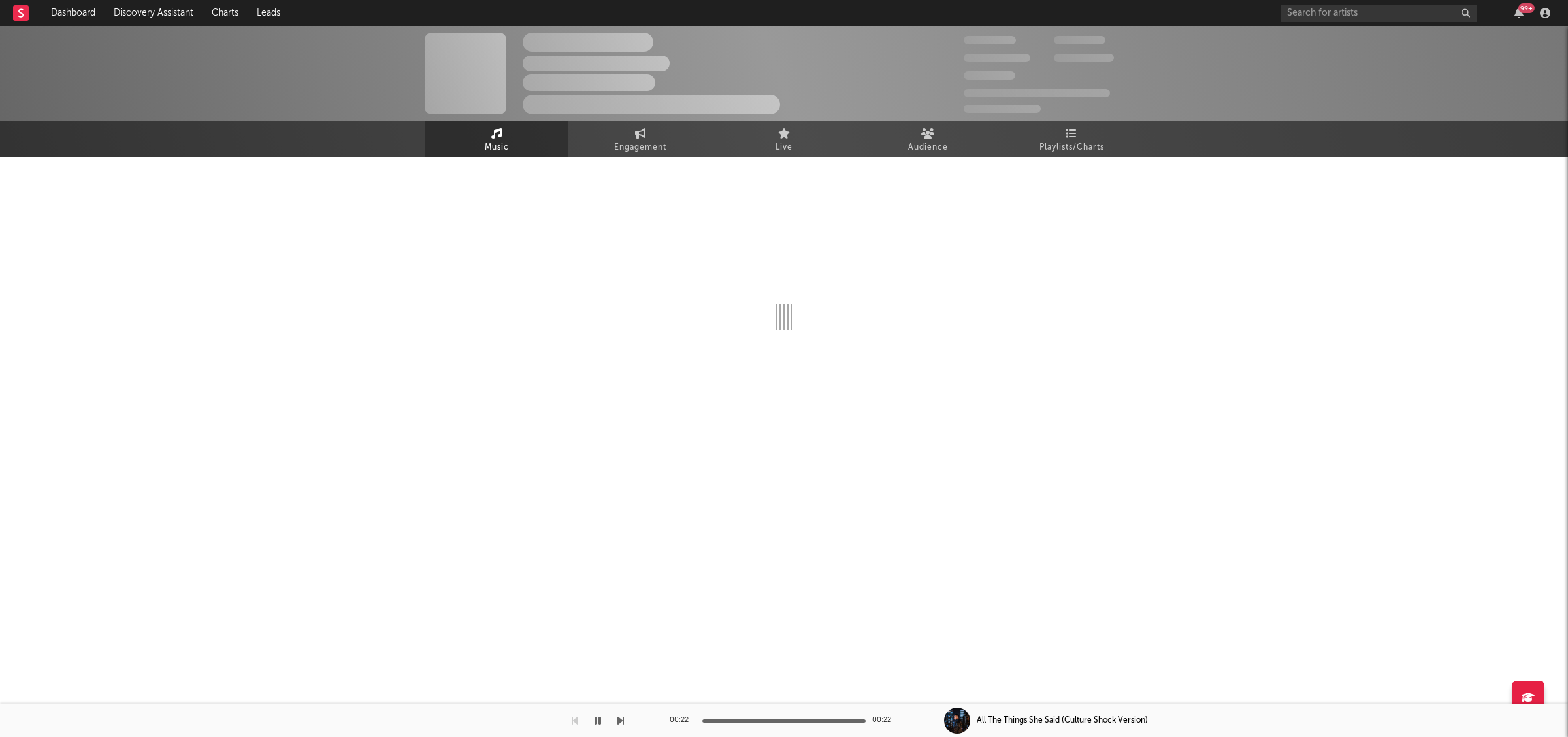
select select "1w"
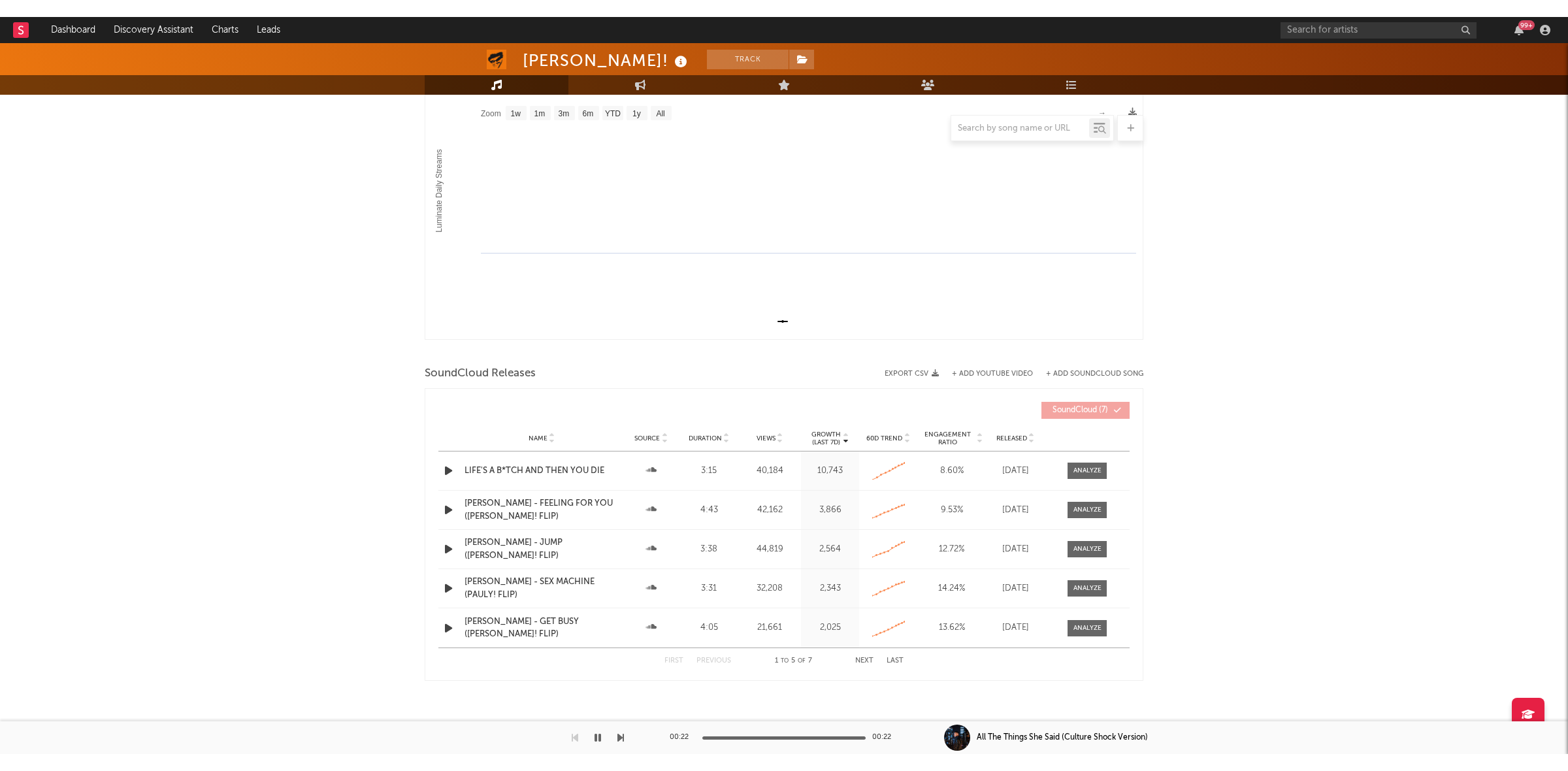
scroll to position [189, 0]
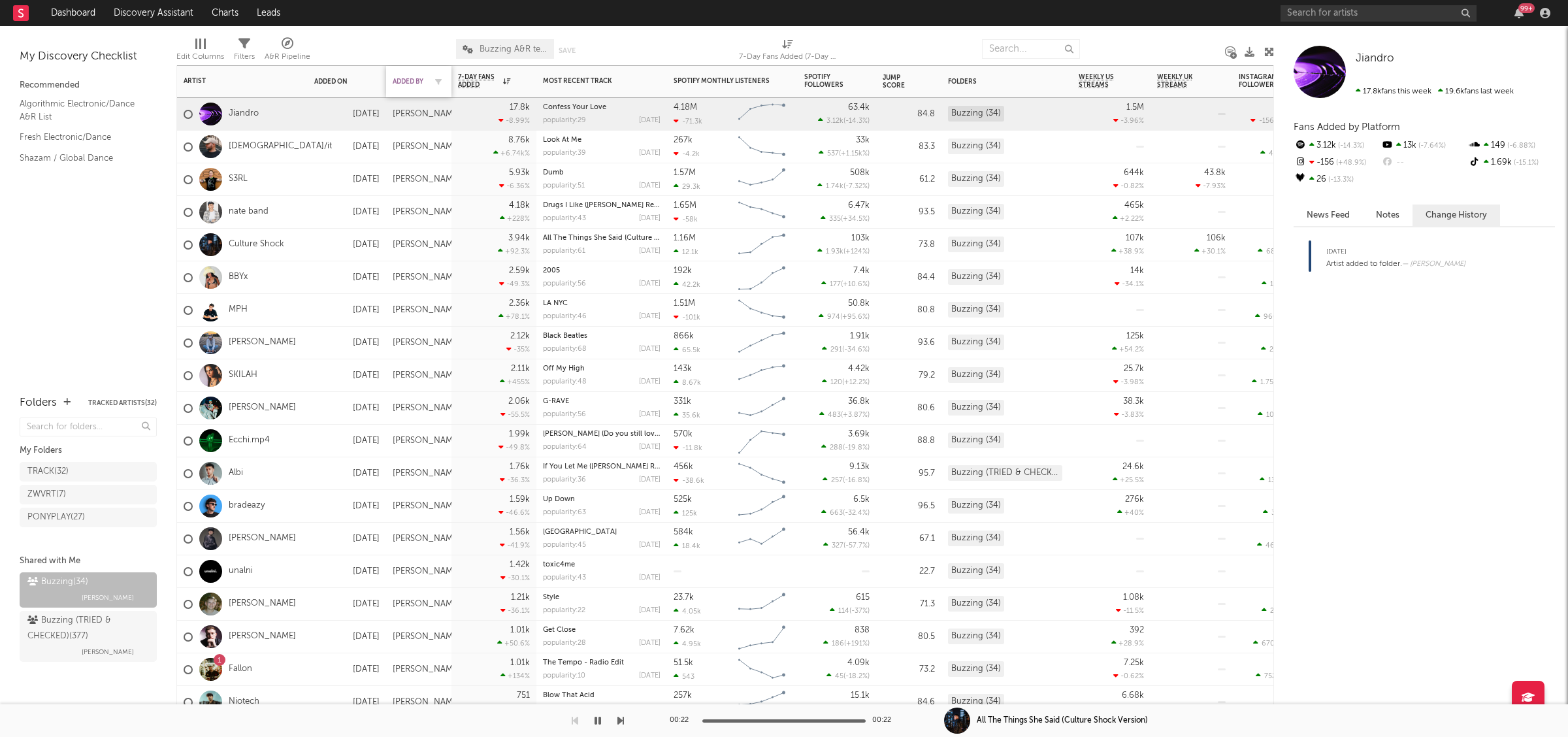
click at [401, 80] on div "Added By" at bounding box center [409, 82] width 32 height 7
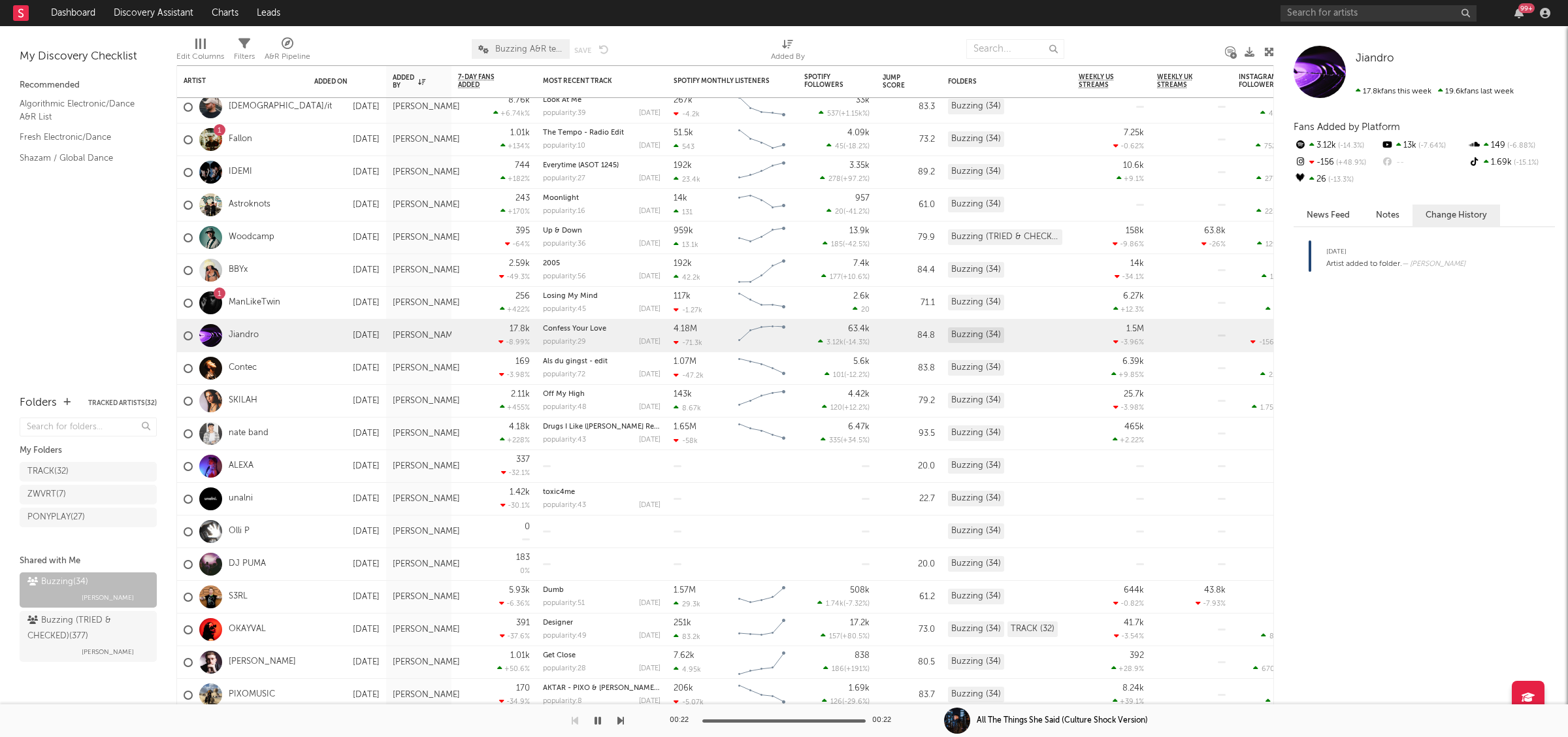
click at [231, 461] on link "ALEXA" at bounding box center [241, 466] width 25 height 11
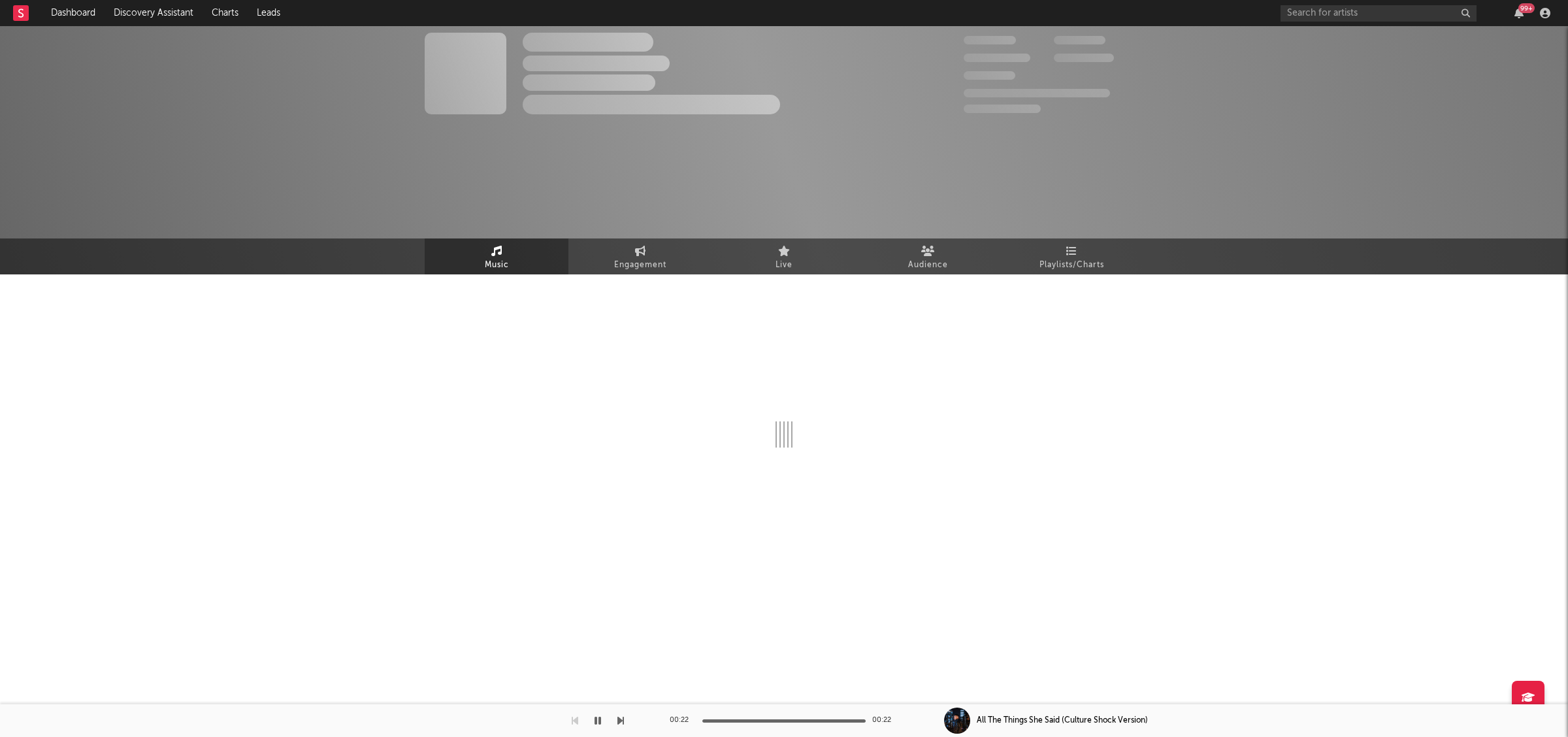
select select "1w"
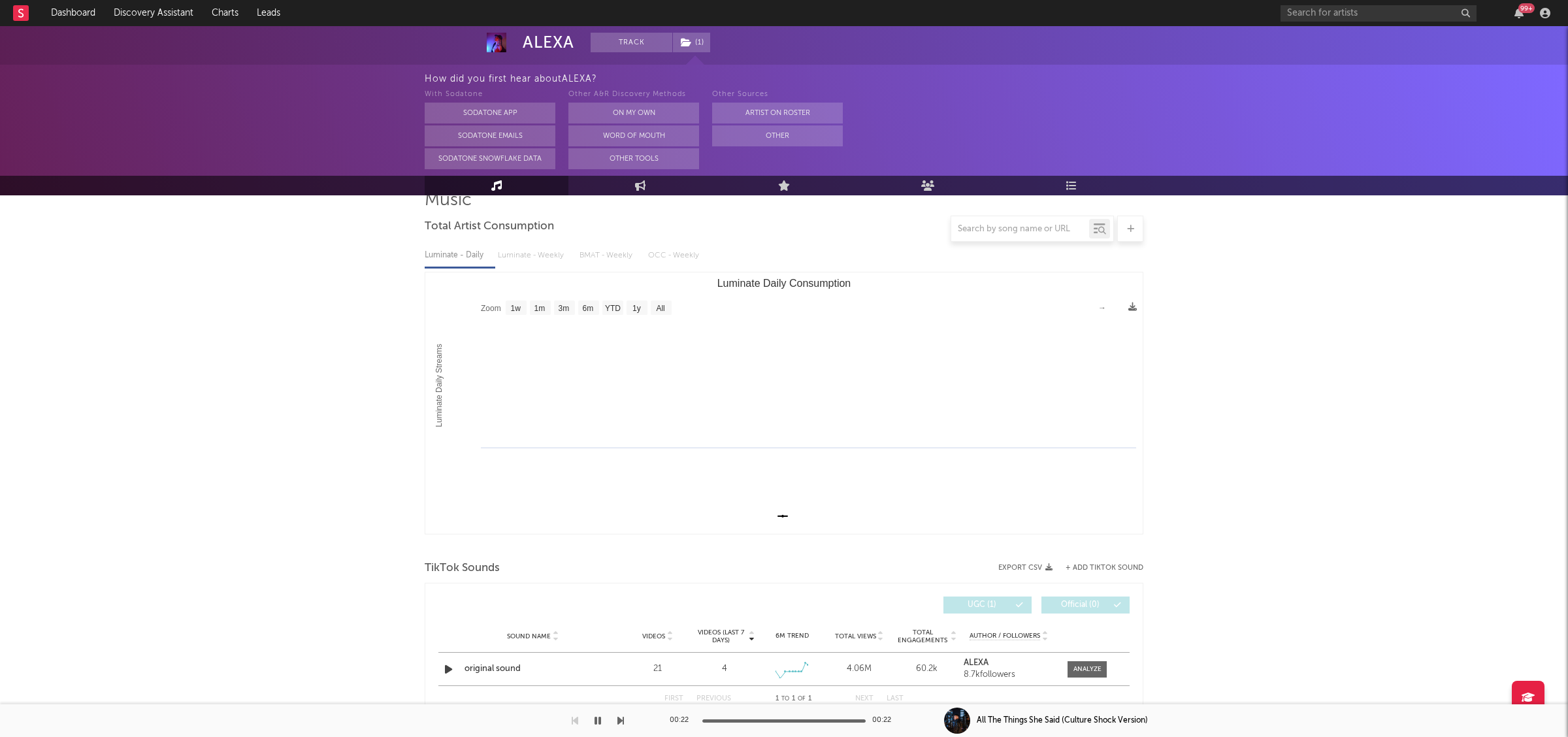
scroll to position [148, 0]
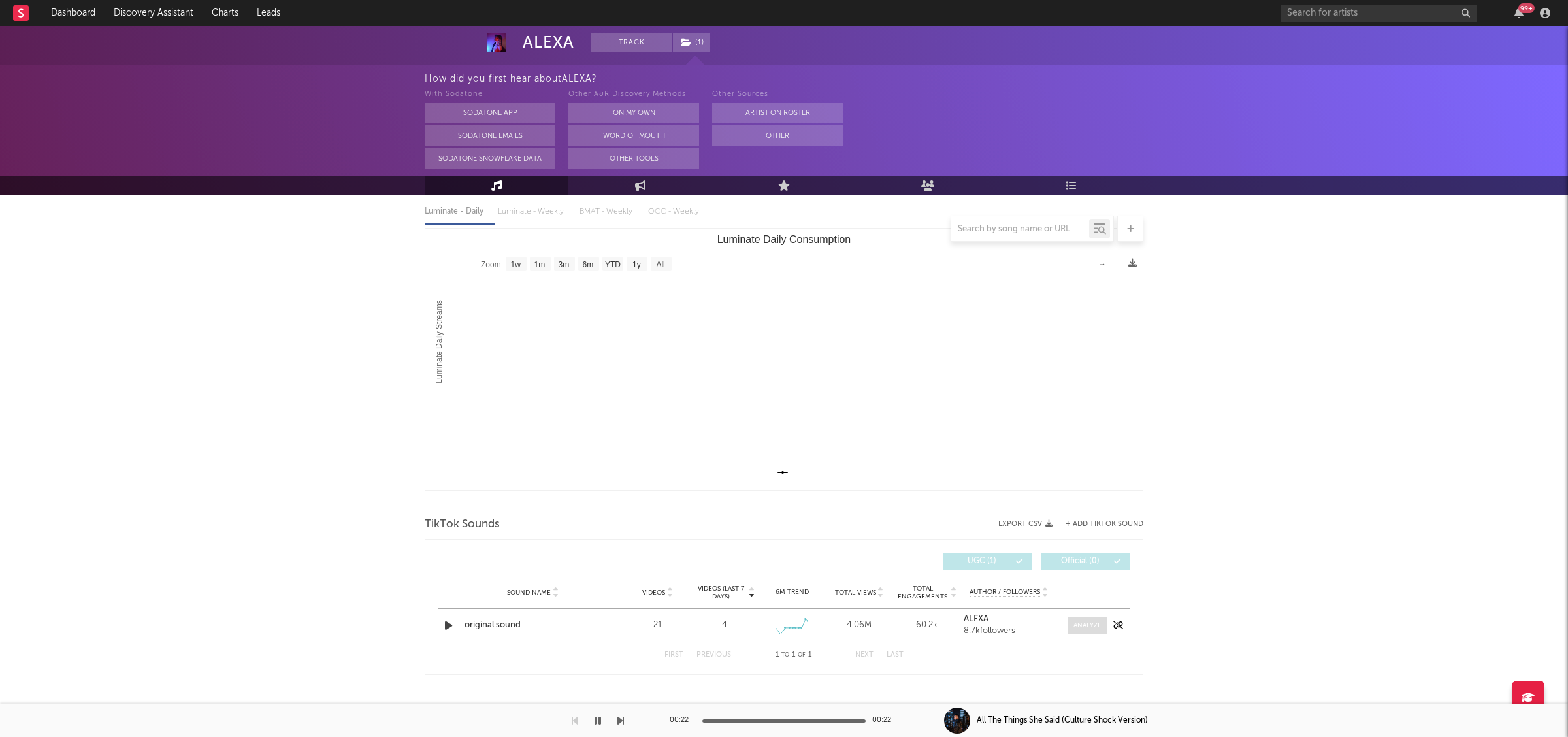
click at [1094, 628] on div at bounding box center [1087, 626] width 28 height 10
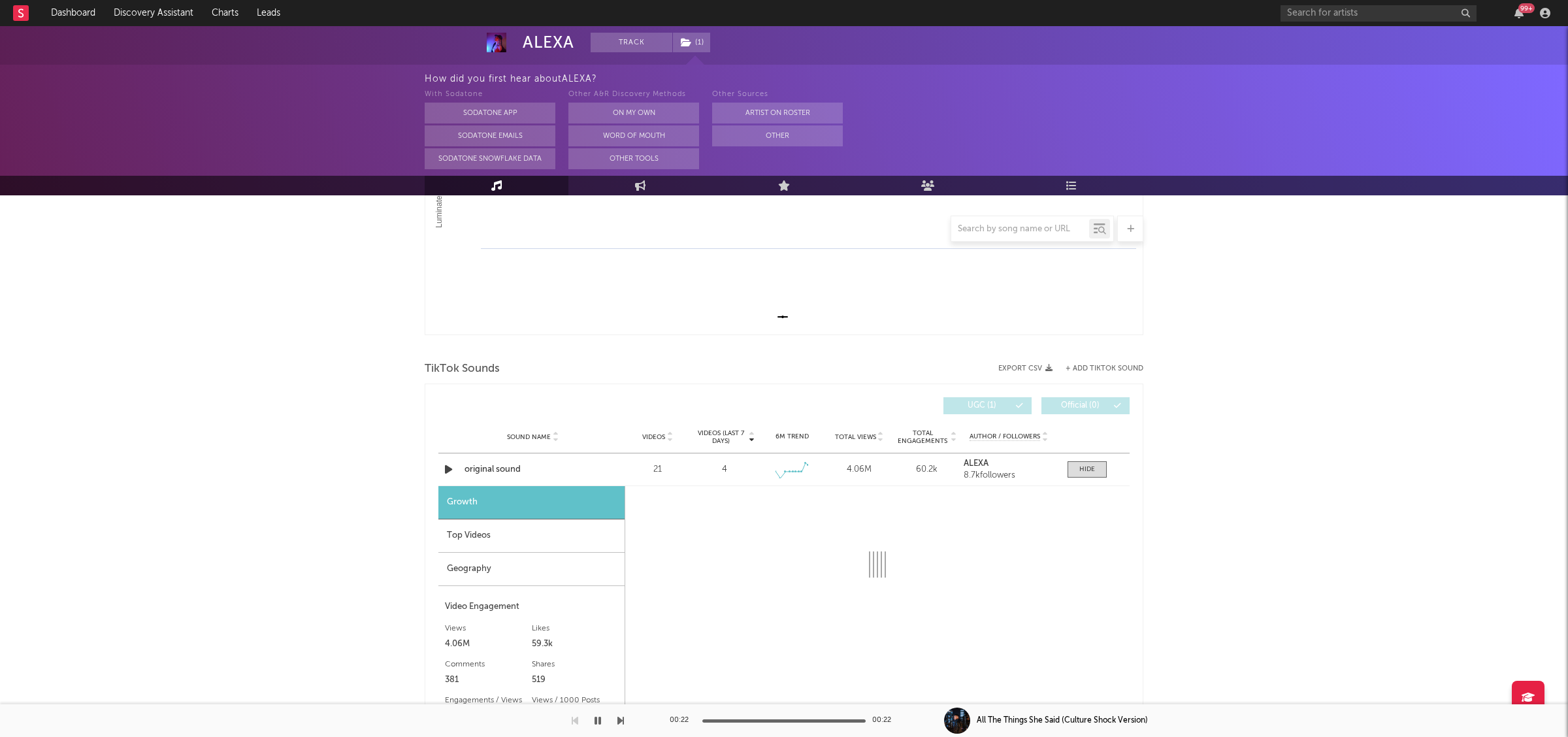
select select "1w"
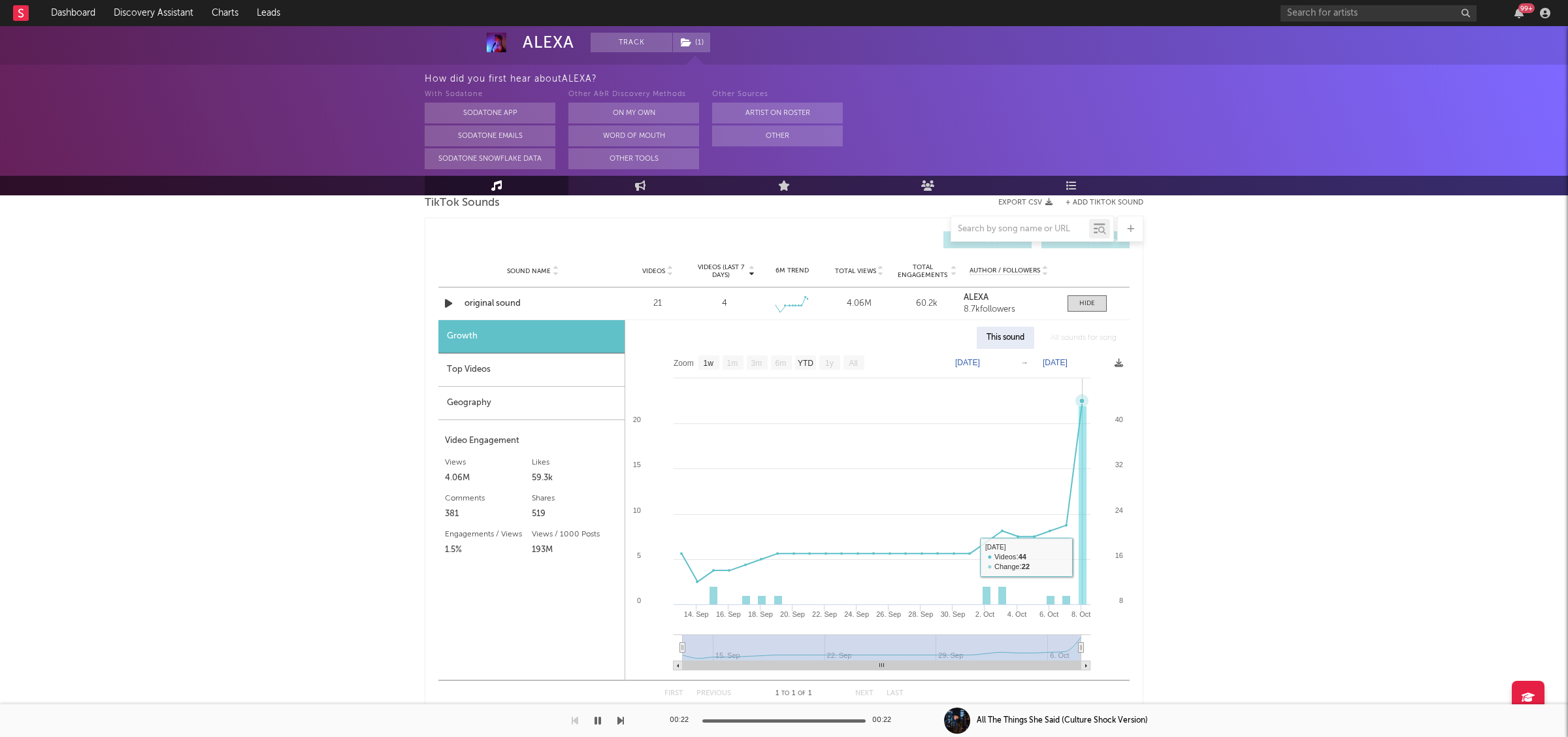
scroll to position [489, 0]
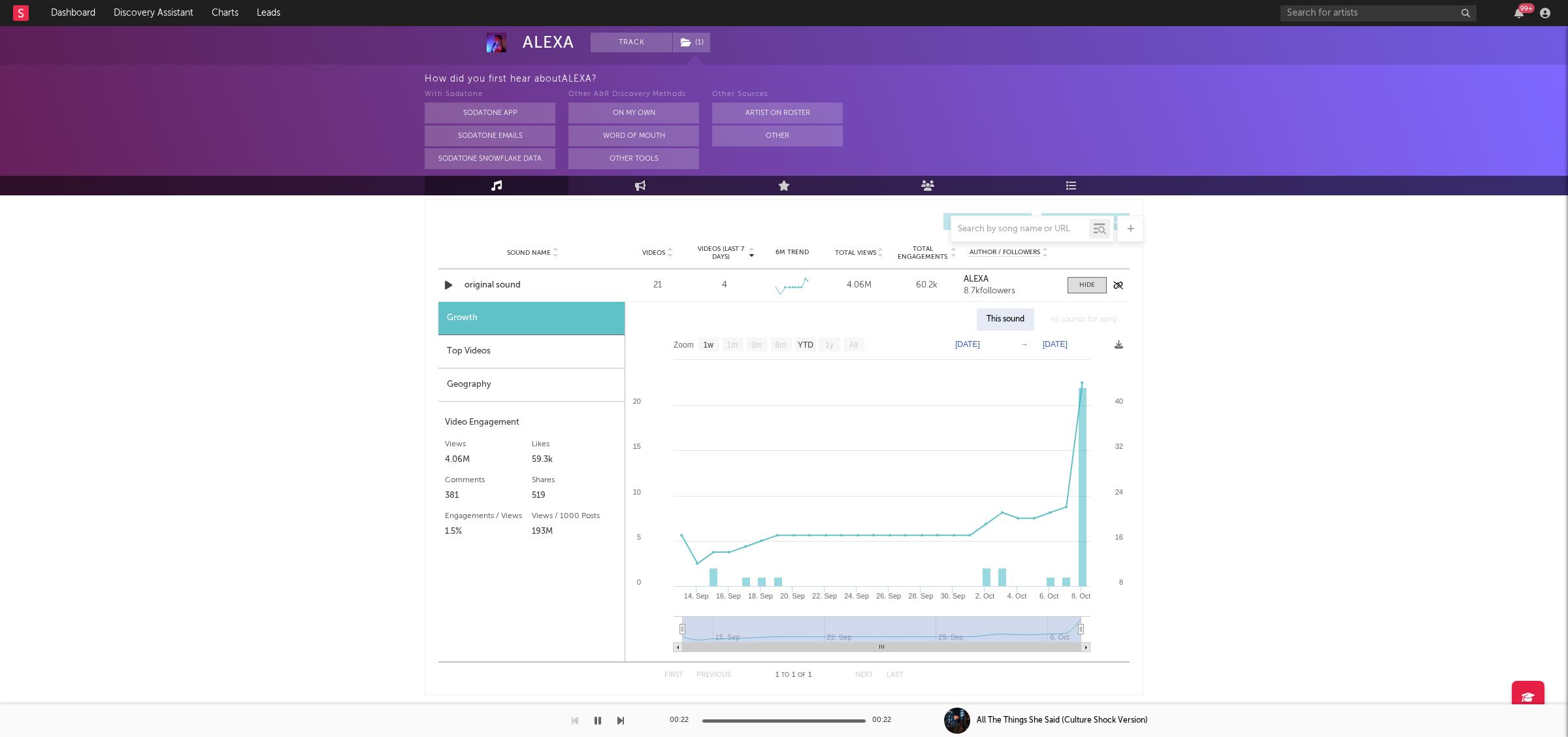
click at [449, 285] on icon "button" at bounding box center [449, 286] width 14 height 17
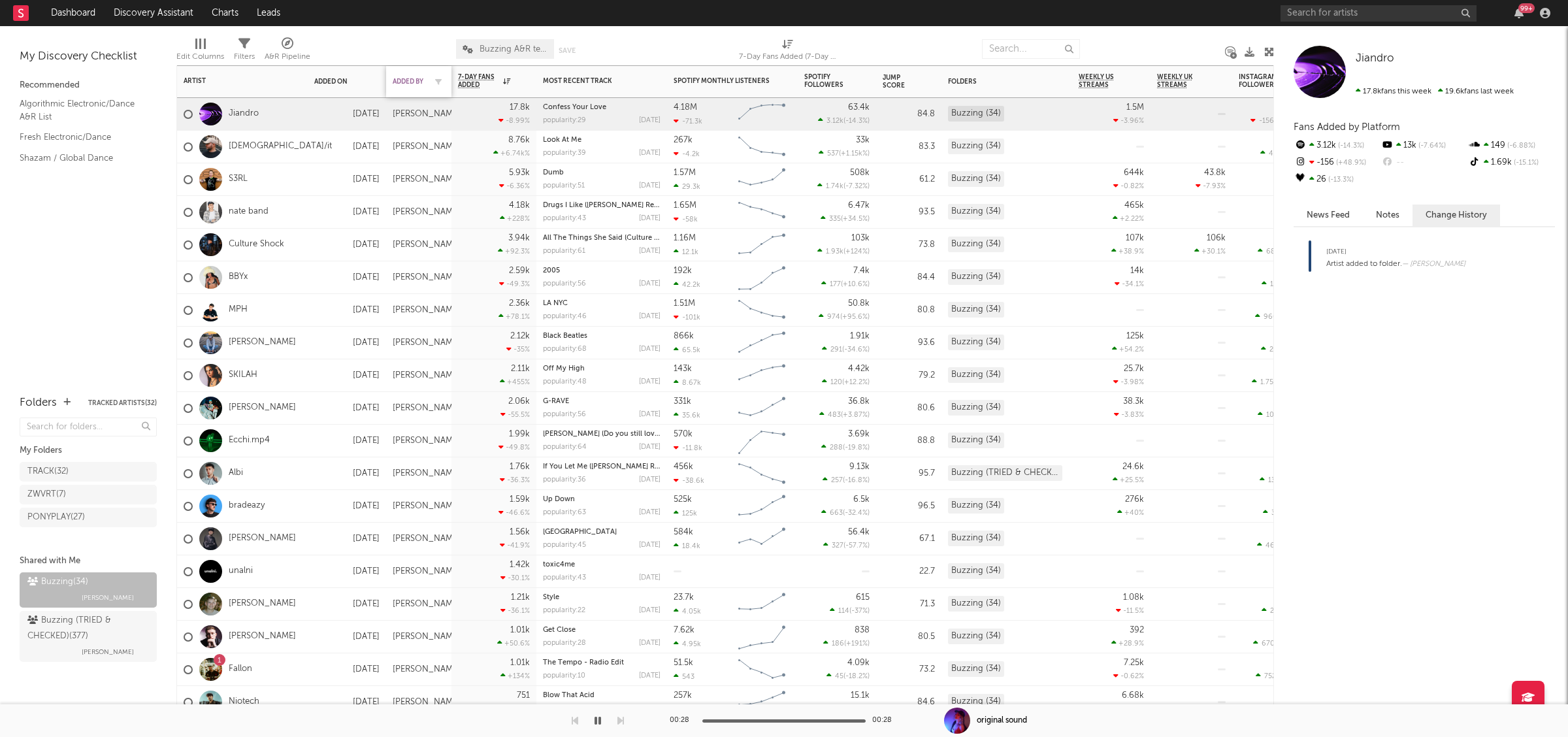
click at [421, 79] on div "Added By" at bounding box center [409, 82] width 32 height 7
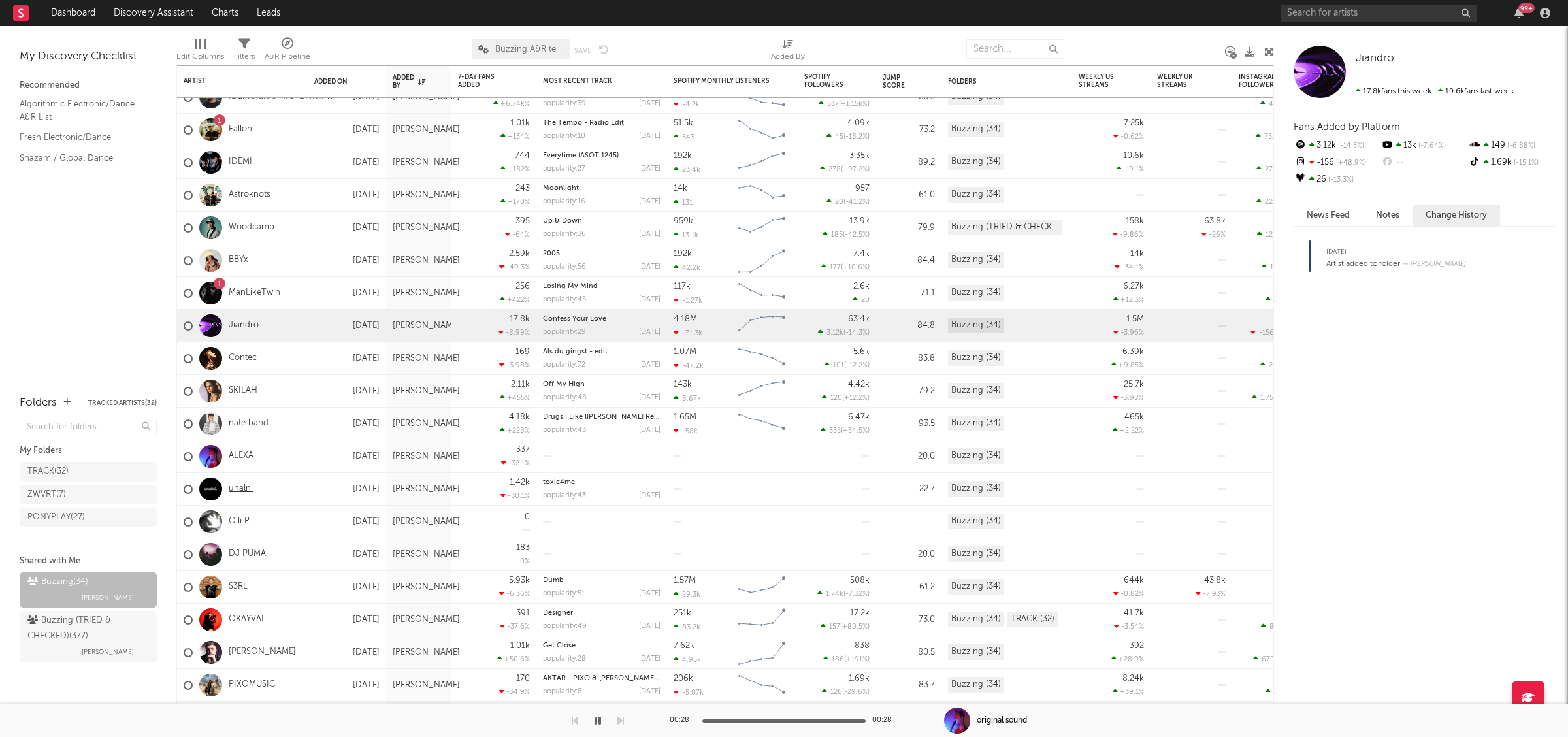
click at [245, 490] on link "unalni" at bounding box center [241, 489] width 24 height 11
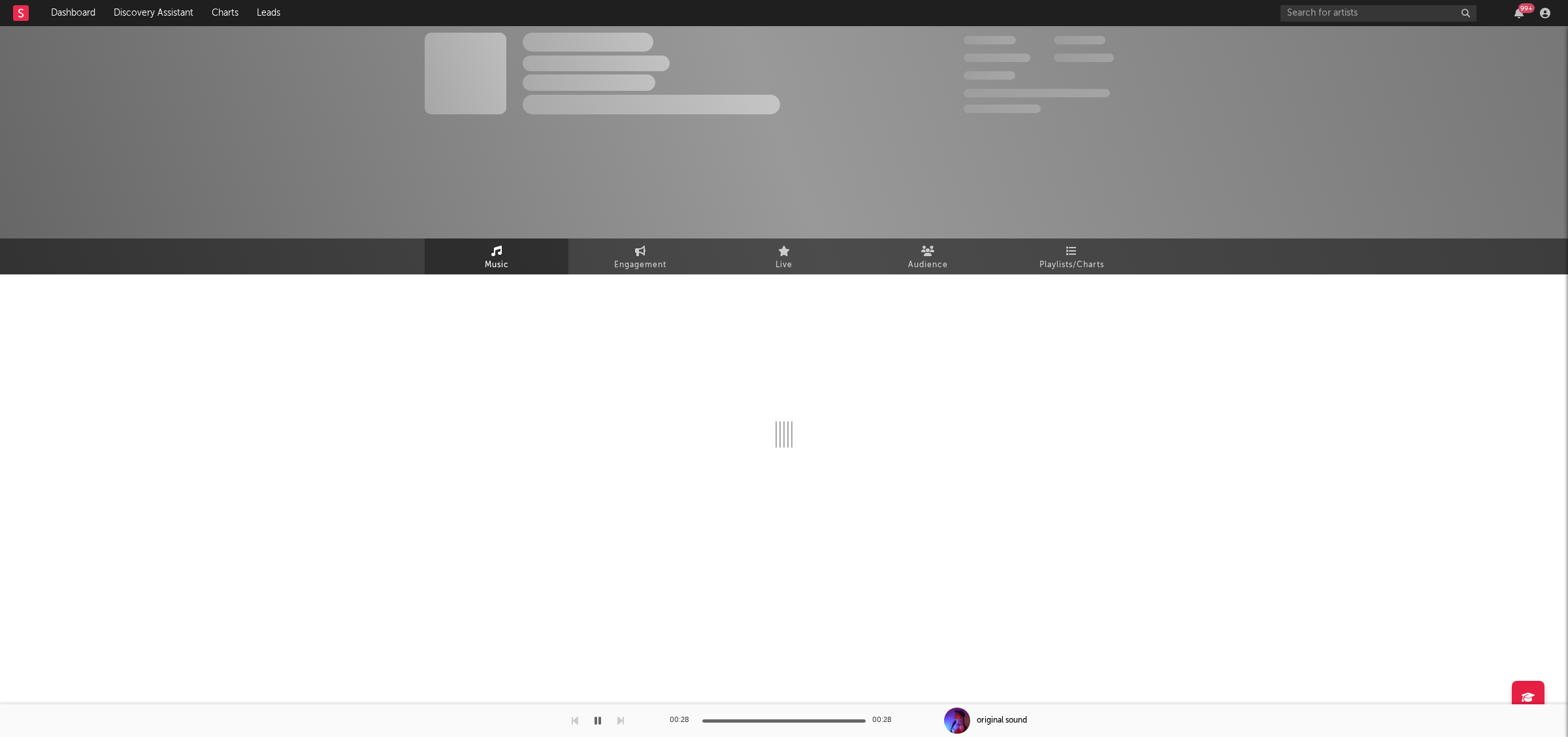
select select "1w"
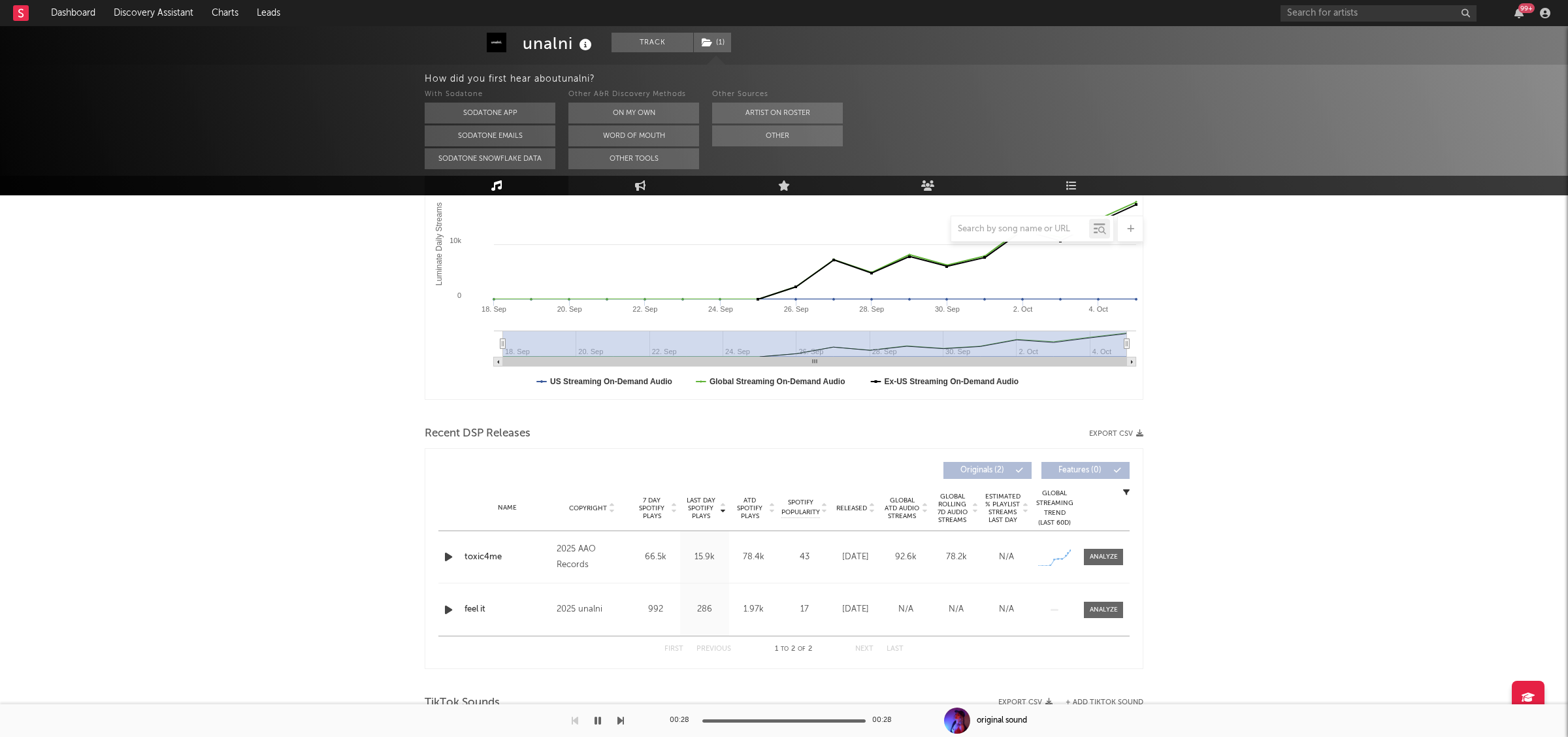
scroll to position [508, 0]
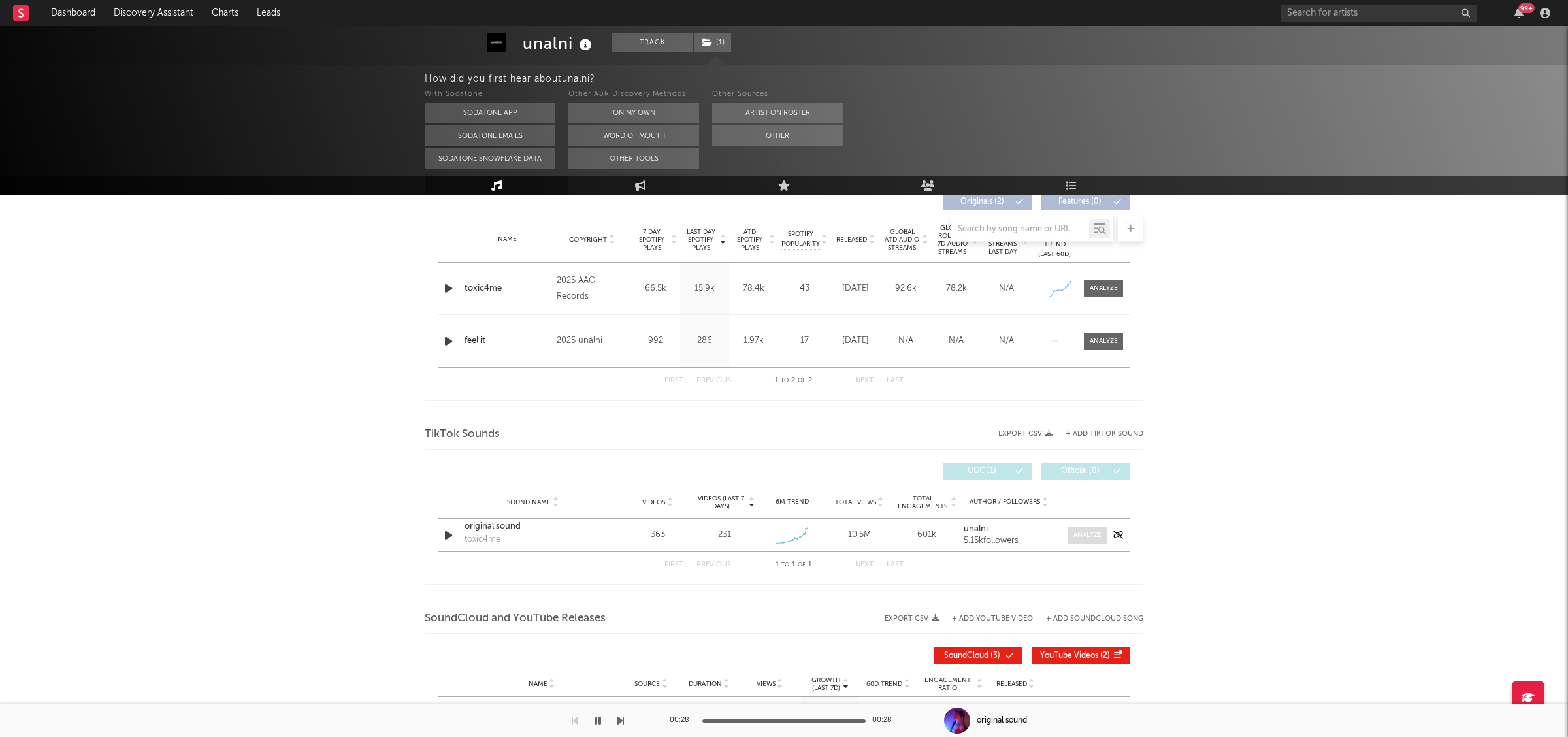
drag, startPoint x: 1088, startPoint y: 533, endPoint x: 1073, endPoint y: 535, distance: 15.1
click at [1087, 534] on div at bounding box center [1087, 536] width 28 height 10
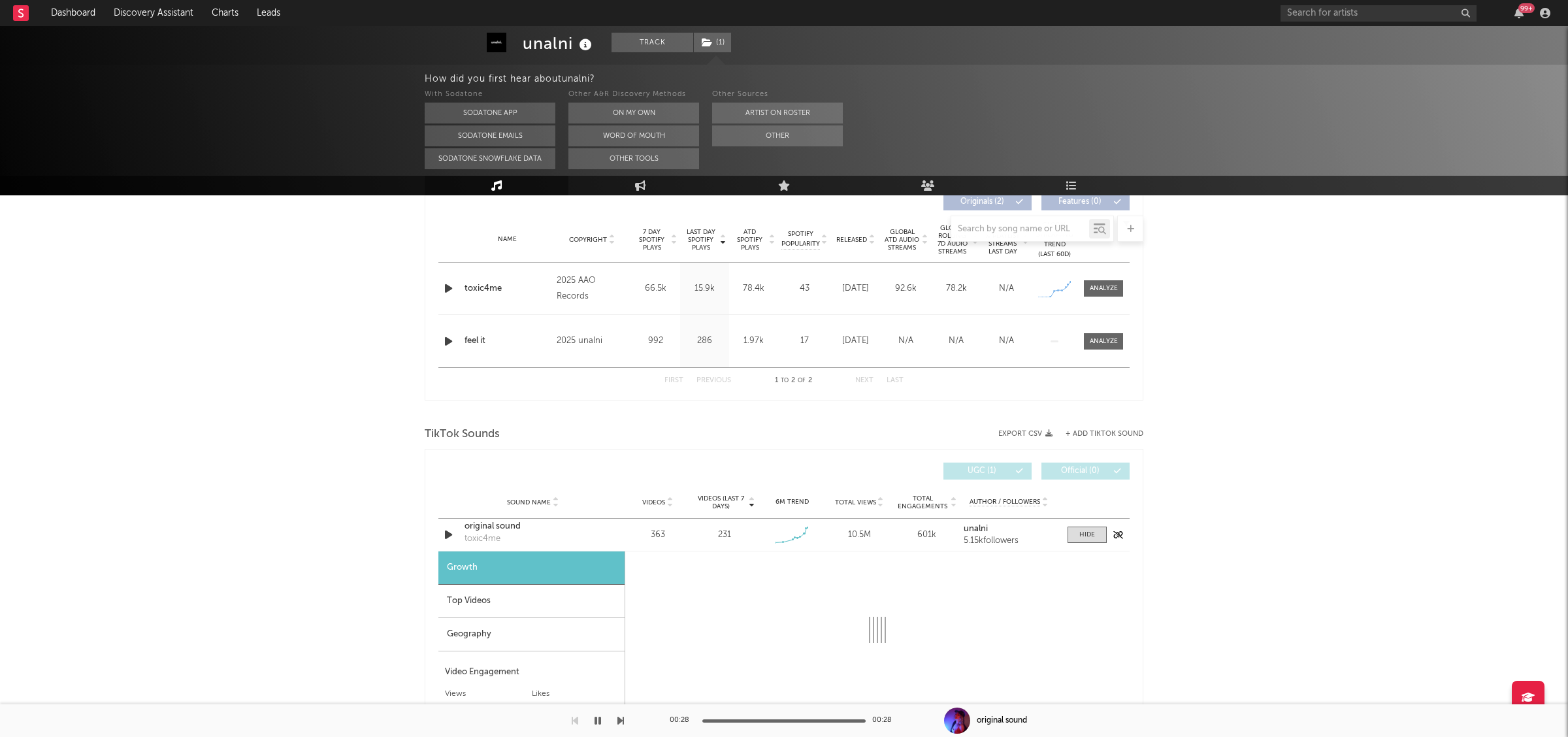
select select "1w"
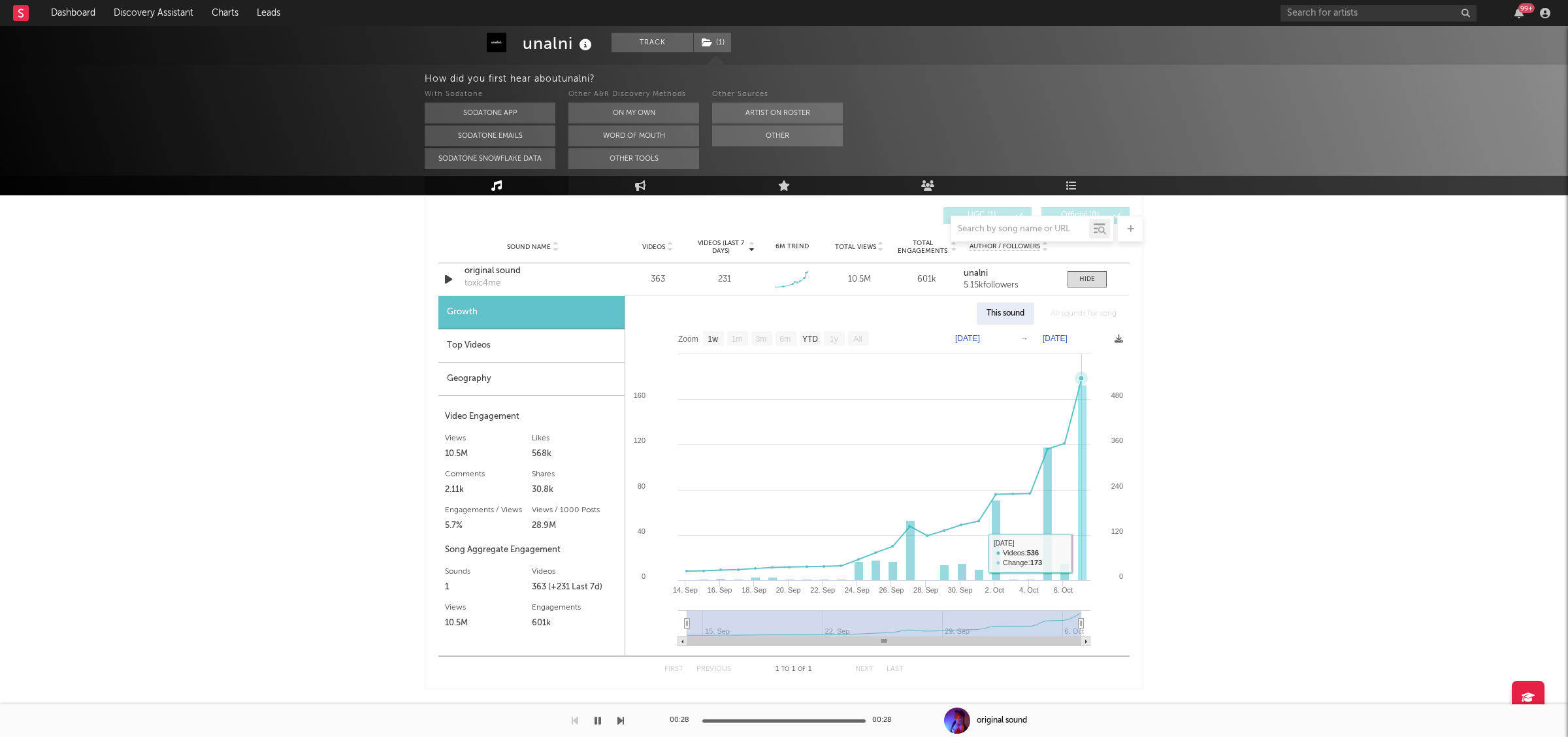
scroll to position [456, 0]
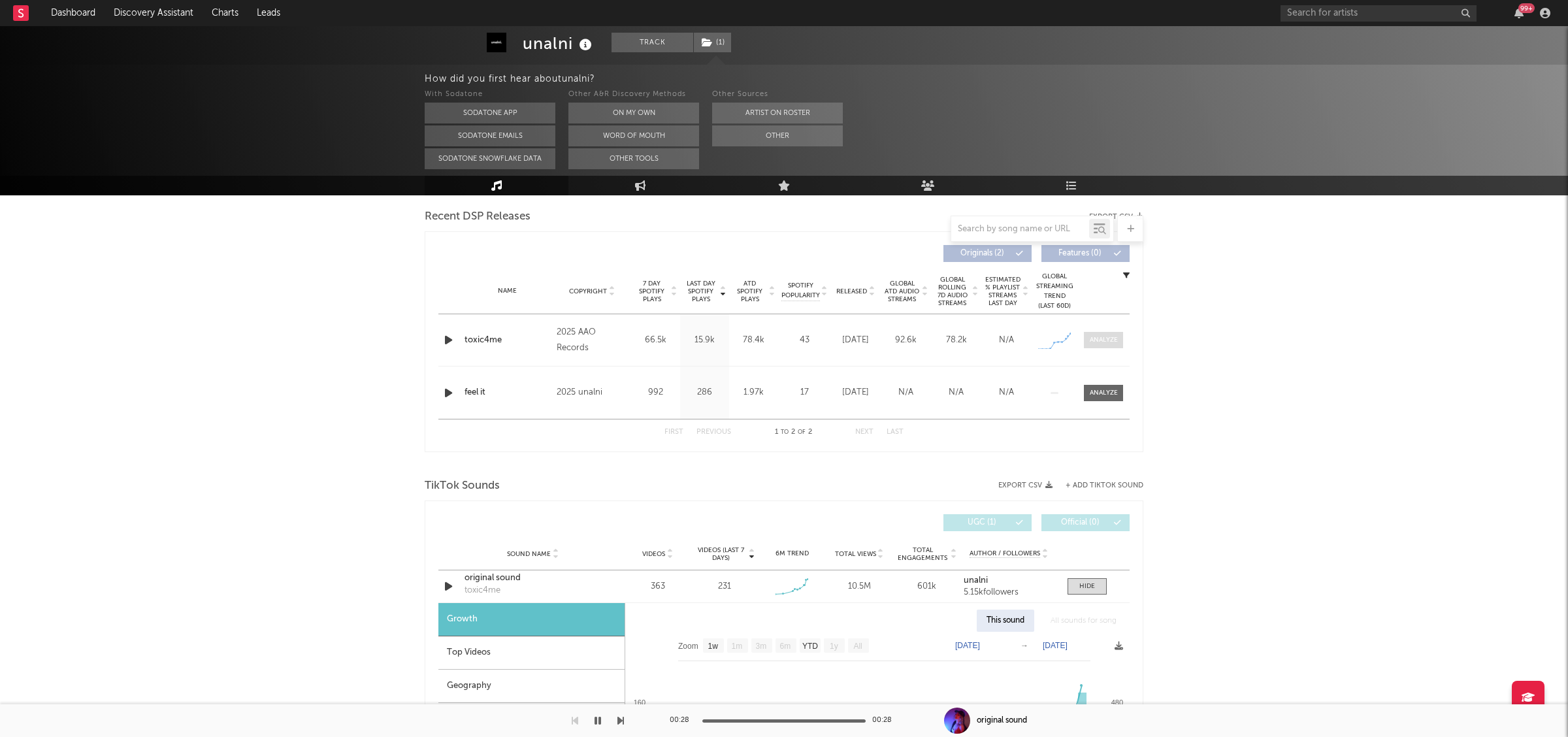
click at [1111, 341] on div at bounding box center [1104, 340] width 28 height 10
select select "1w"
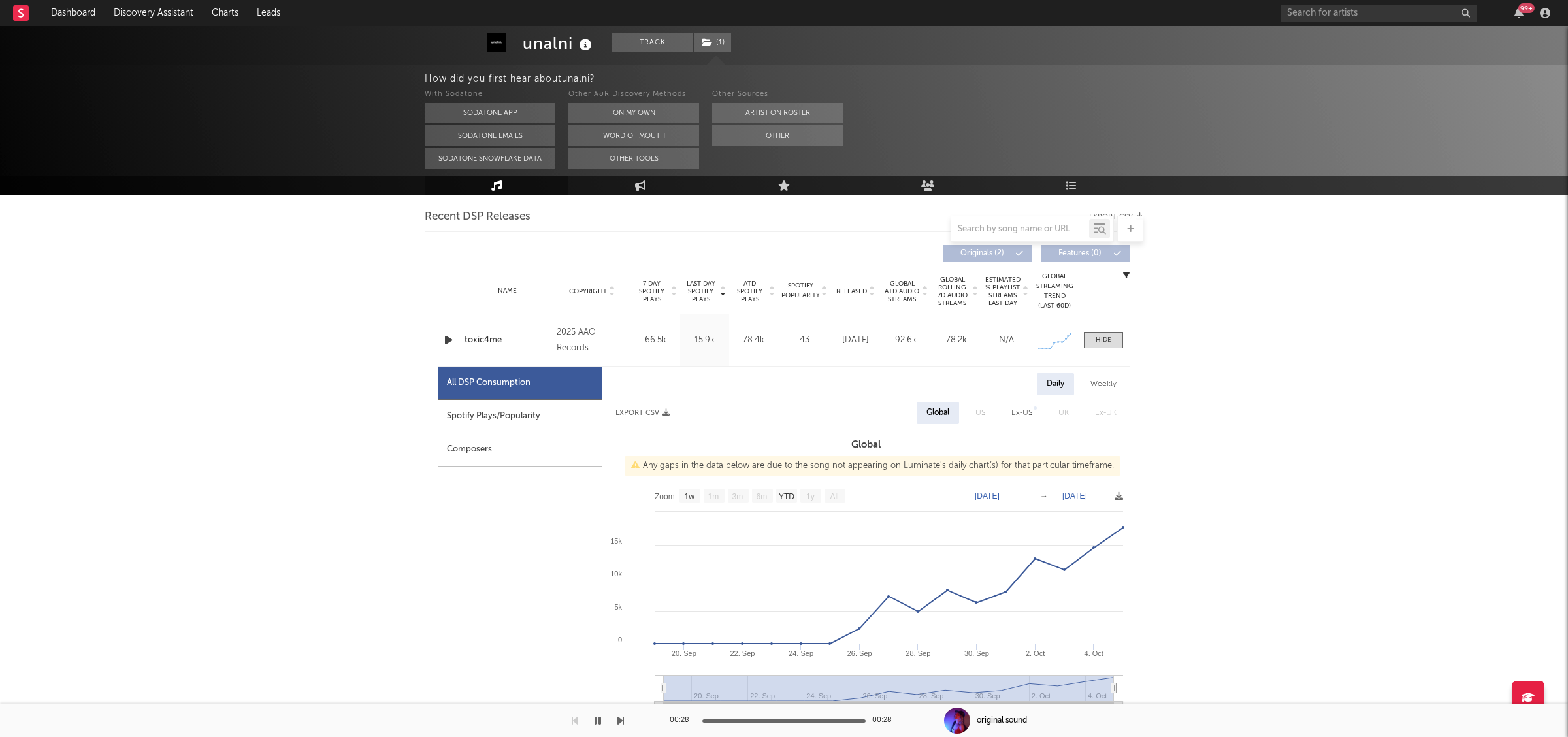
click at [532, 404] on div "Spotify Plays/Popularity" at bounding box center [520, 417] width 163 height 33
select select "1w"
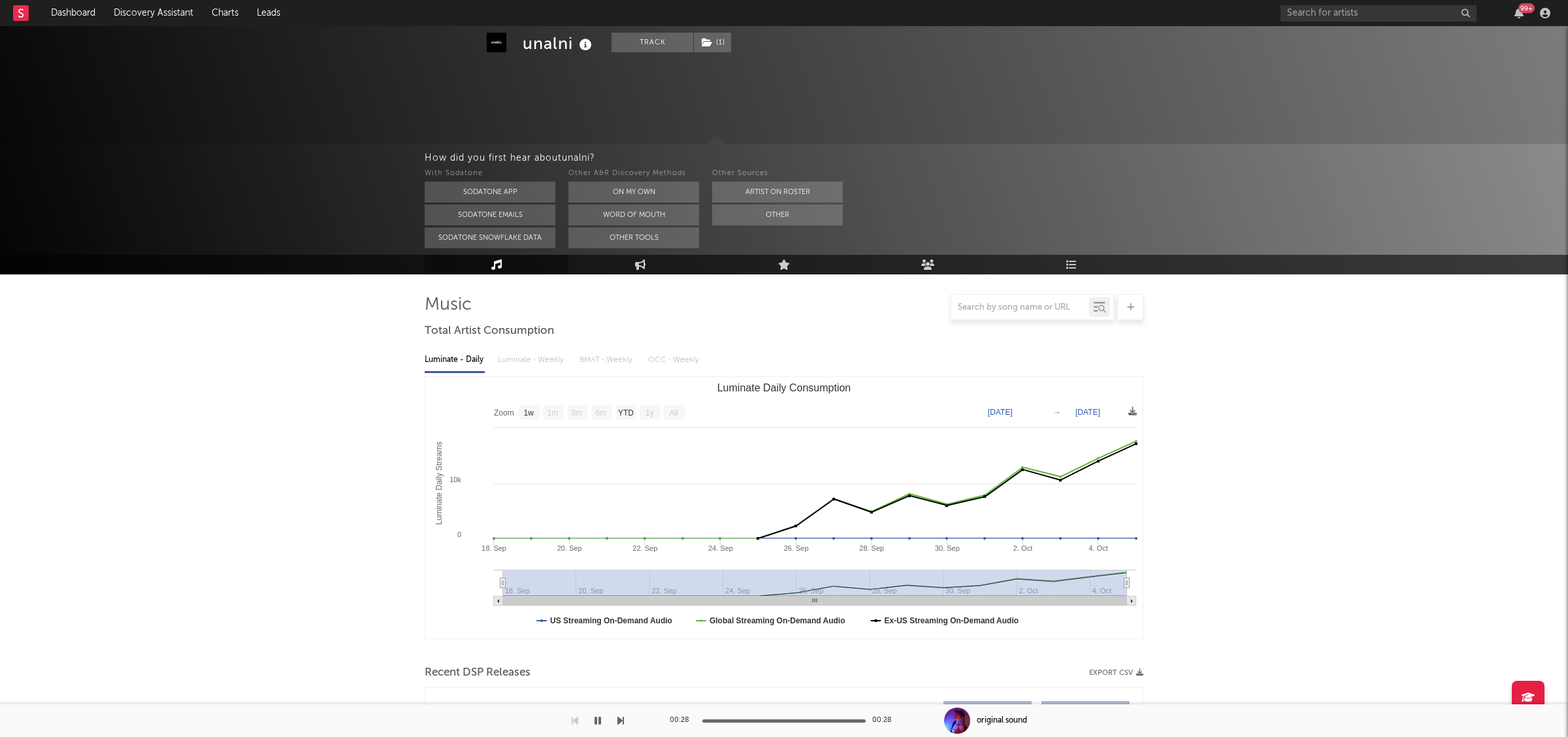
select select "1w"
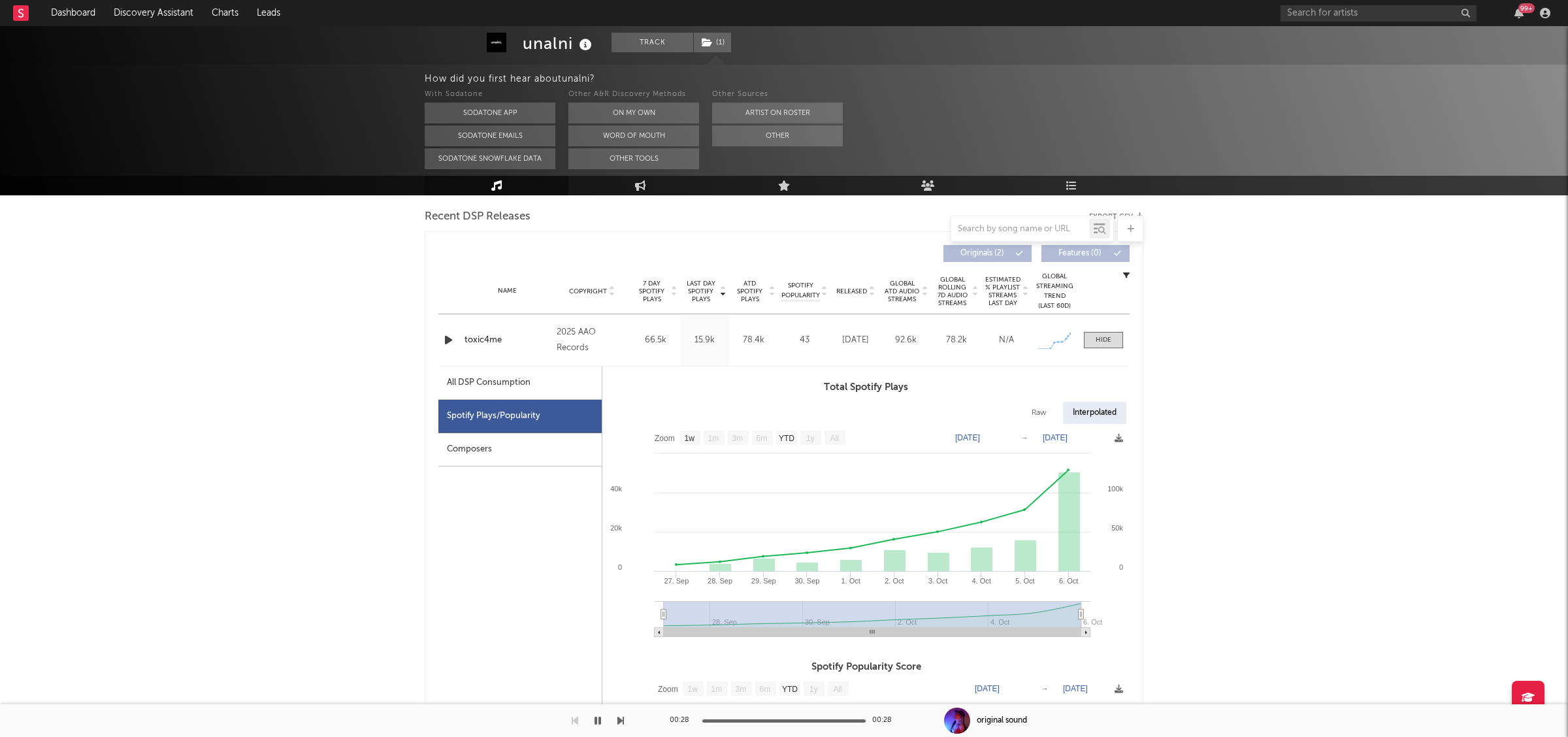
click at [445, 335] on icon "button" at bounding box center [449, 340] width 14 height 17
click at [450, 340] on icon "button" at bounding box center [448, 340] width 12 height 17
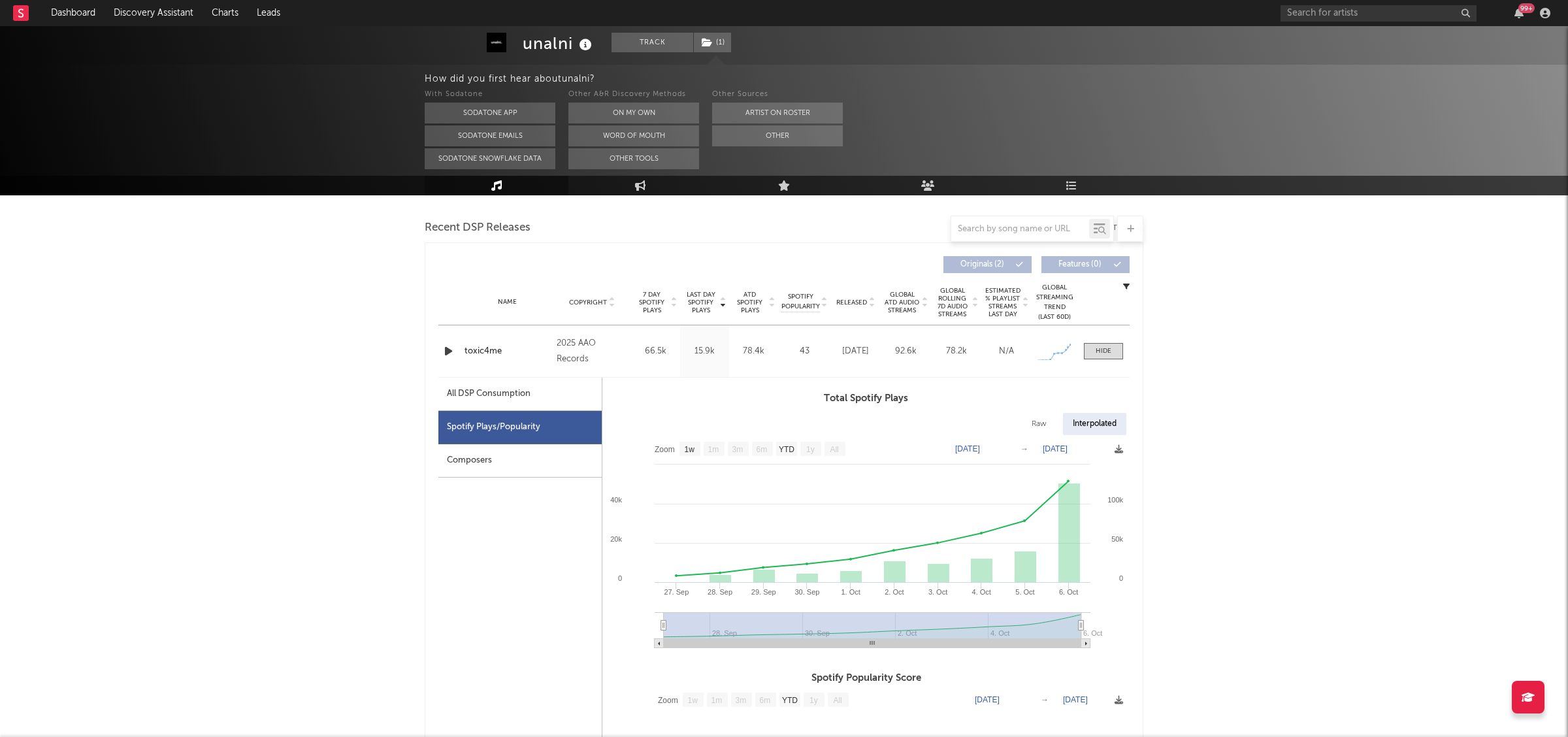
scroll to position [444, 0]
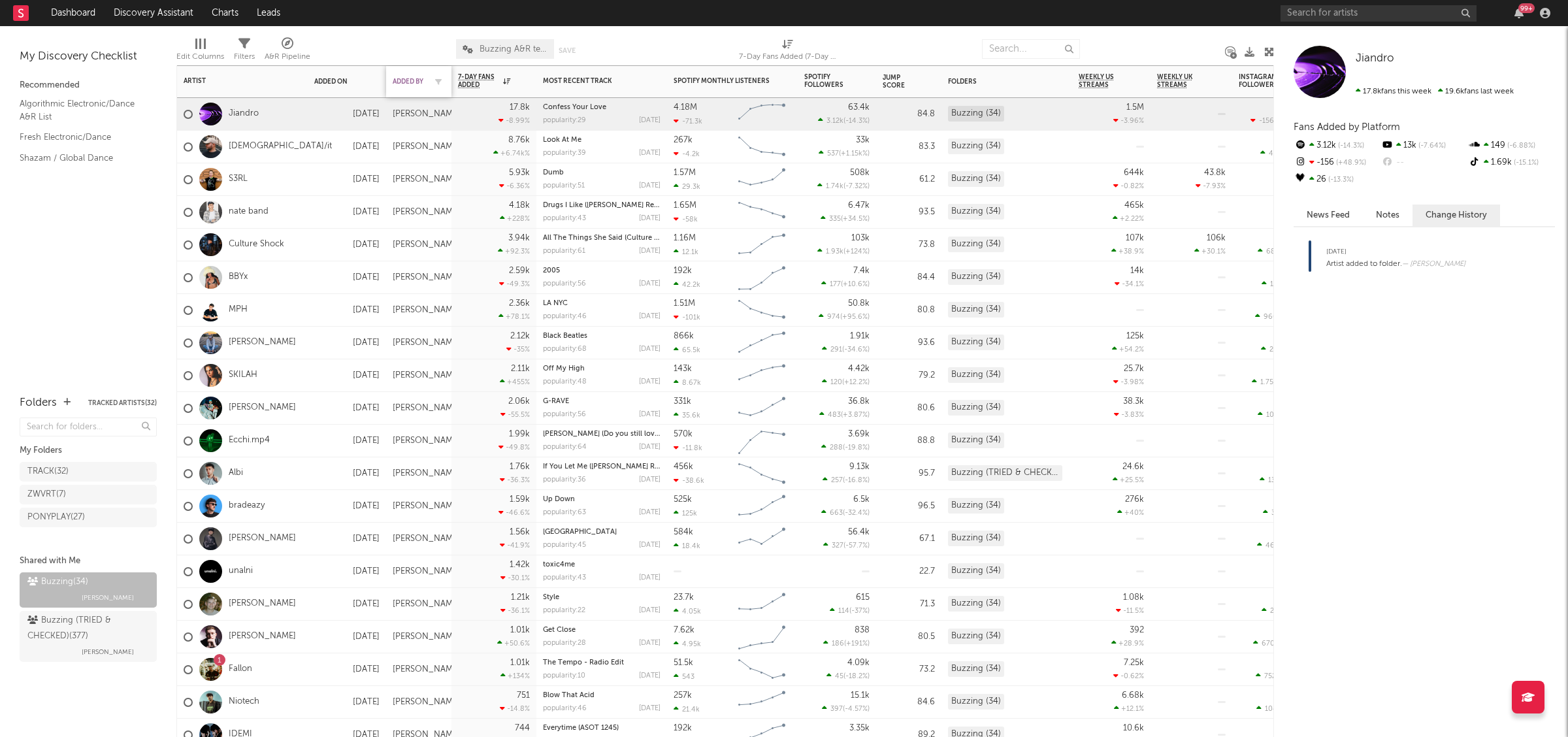
click at [420, 81] on div "Added By" at bounding box center [409, 82] width 32 height 7
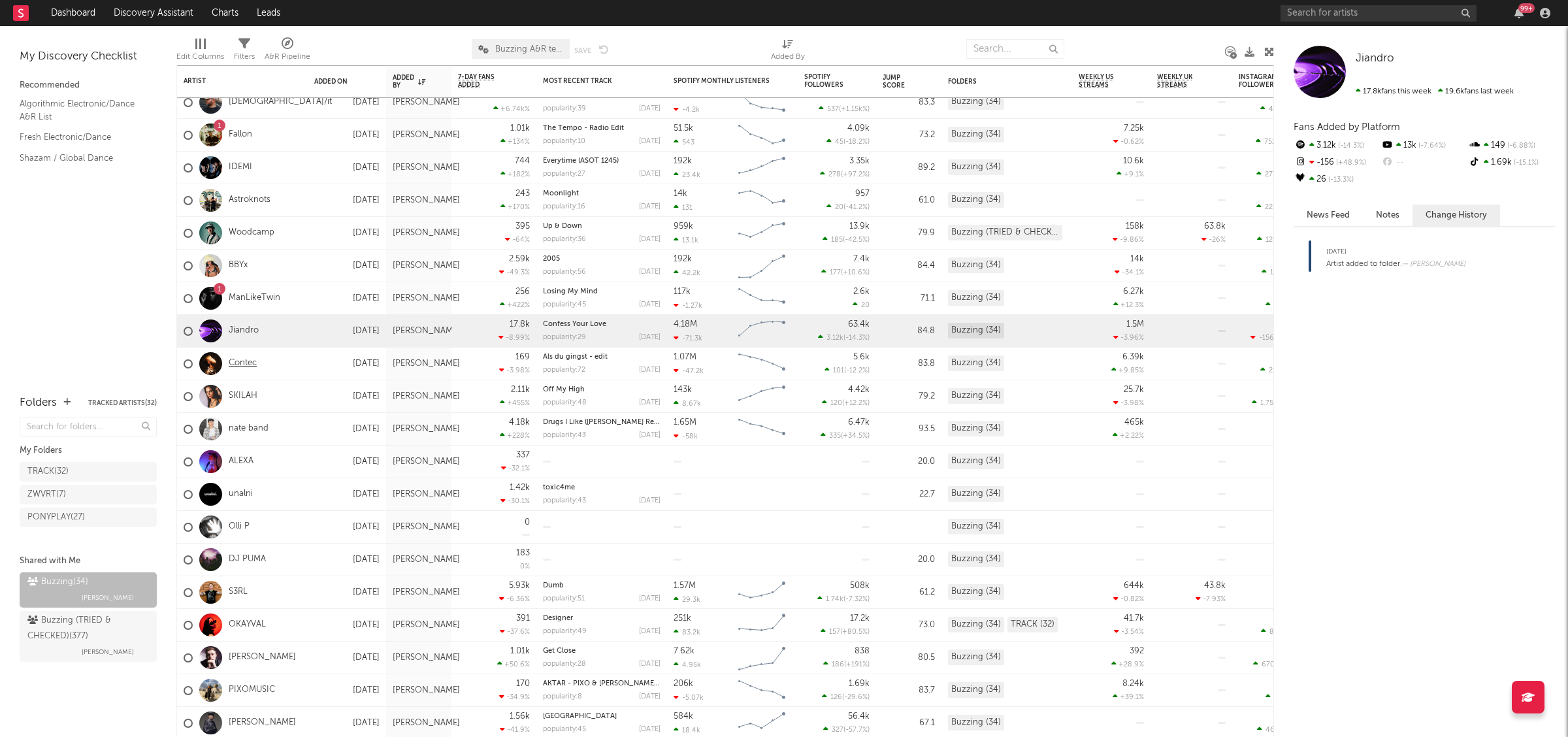
click at [245, 362] on link "Contec" at bounding box center [243, 363] width 28 height 11
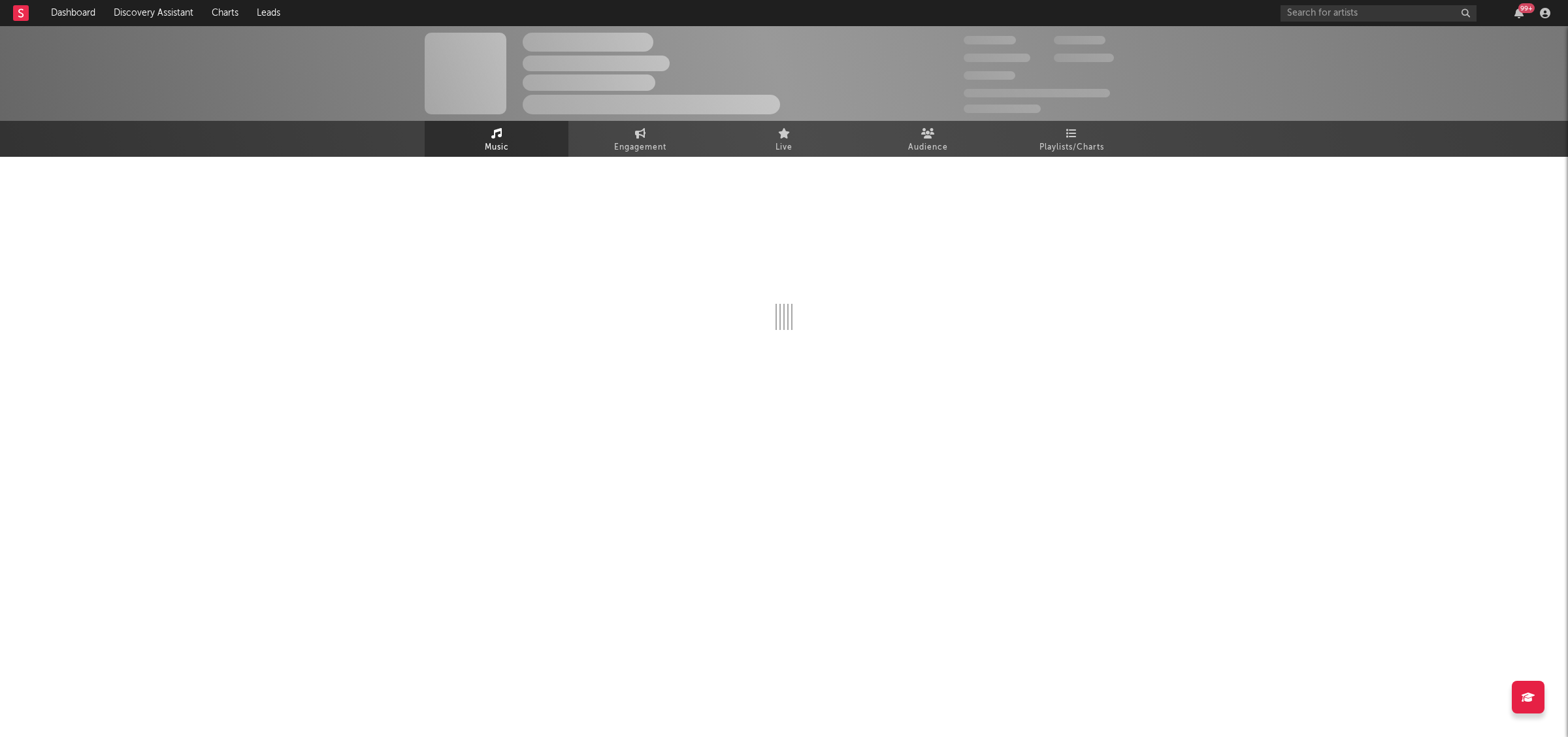
select select "1w"
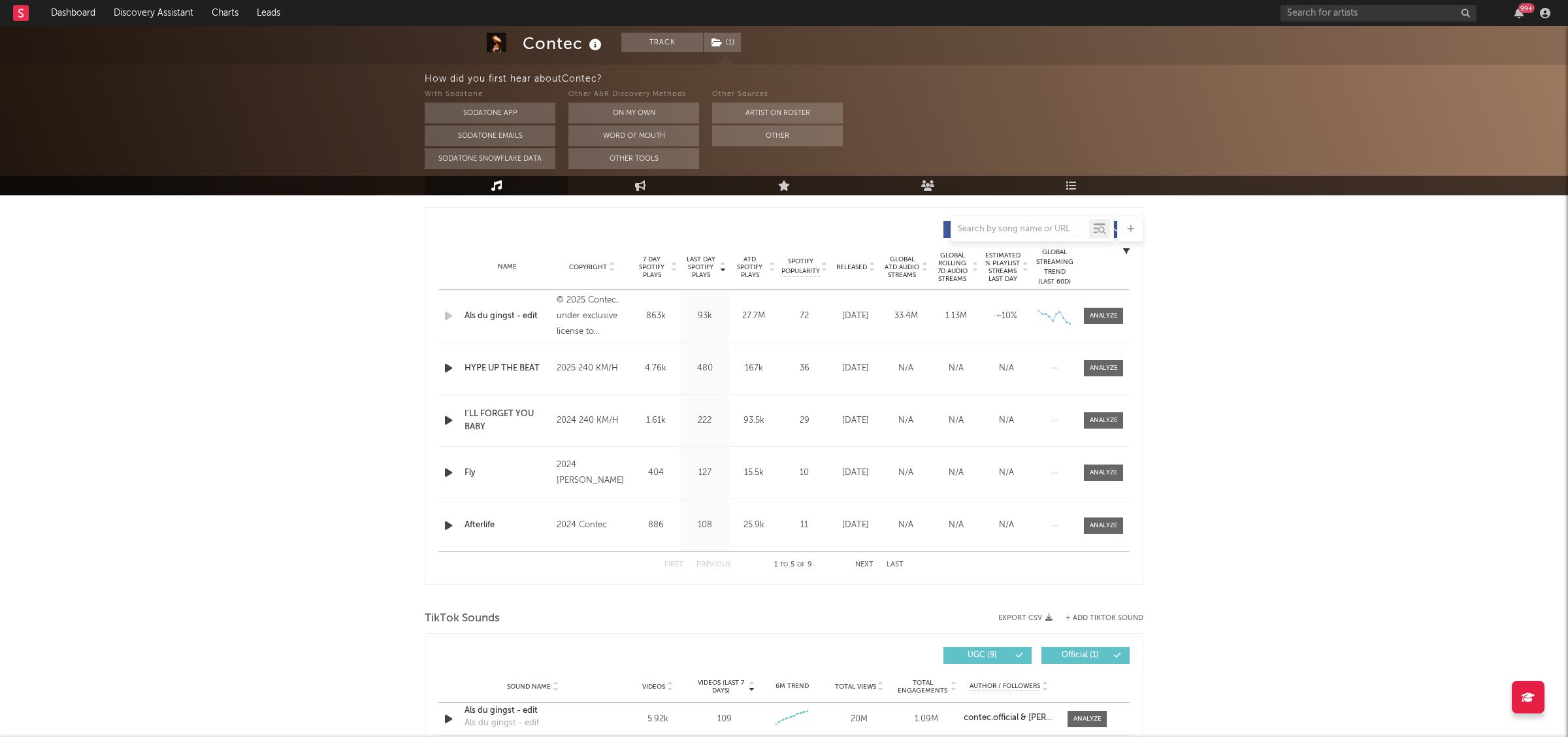
scroll to position [482, 0]
drag, startPoint x: 1109, startPoint y: 318, endPoint x: 834, endPoint y: 320, distance: 275.0
click at [1109, 318] on div at bounding box center [1104, 314] width 28 height 10
select select "1w"
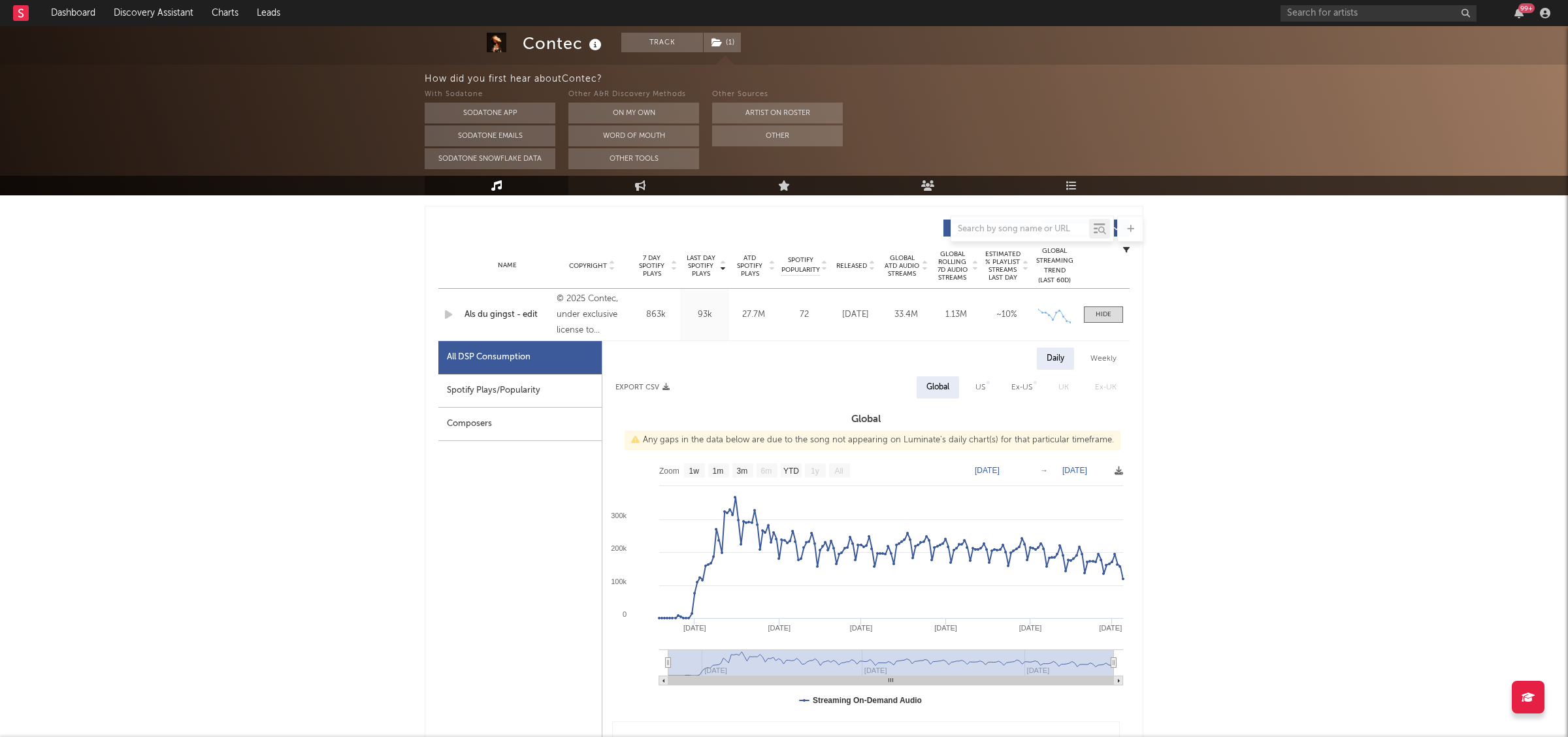
click at [555, 387] on div "Spotify Plays/Popularity" at bounding box center [520, 391] width 163 height 33
select select "1w"
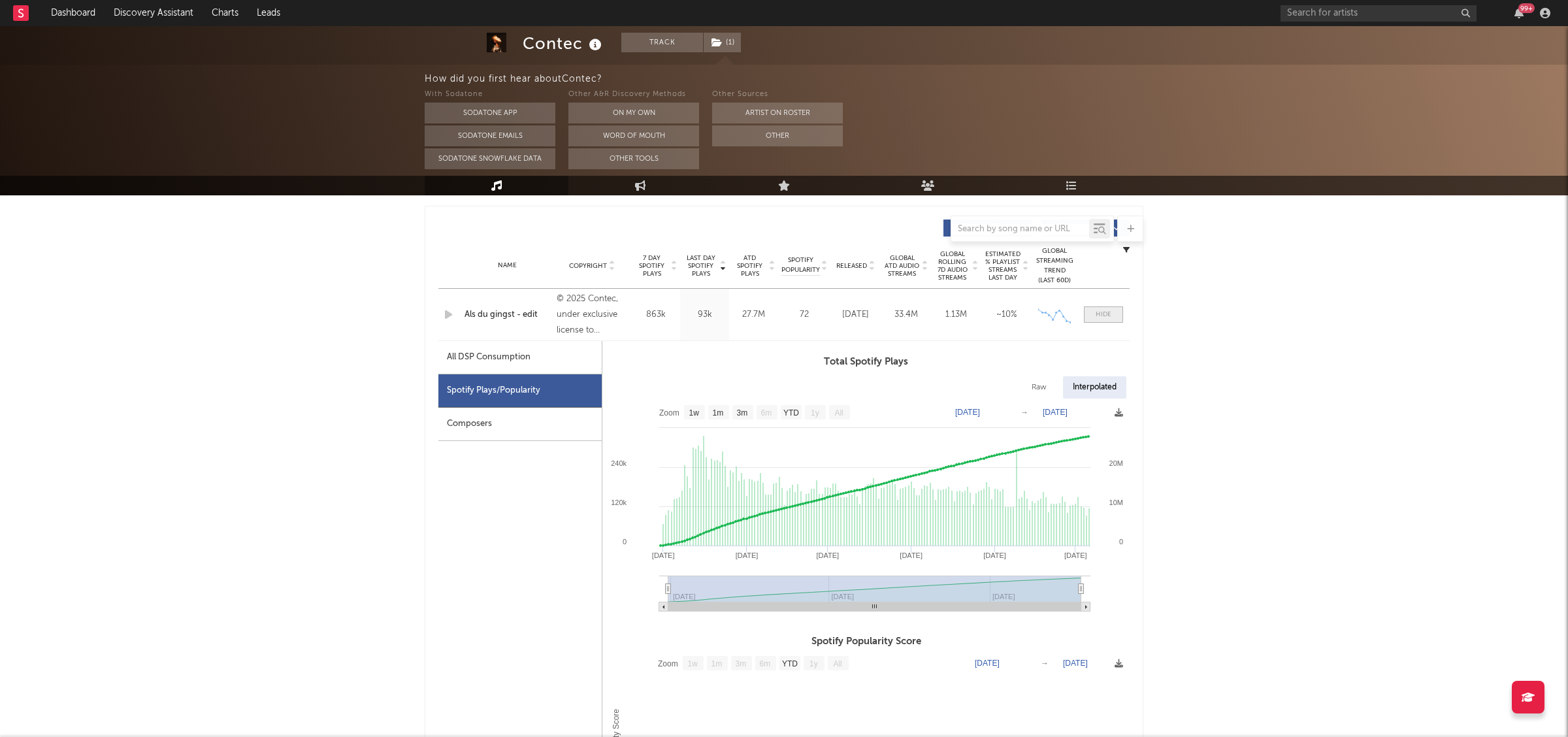
click at [1100, 315] on div at bounding box center [1103, 314] width 16 height 10
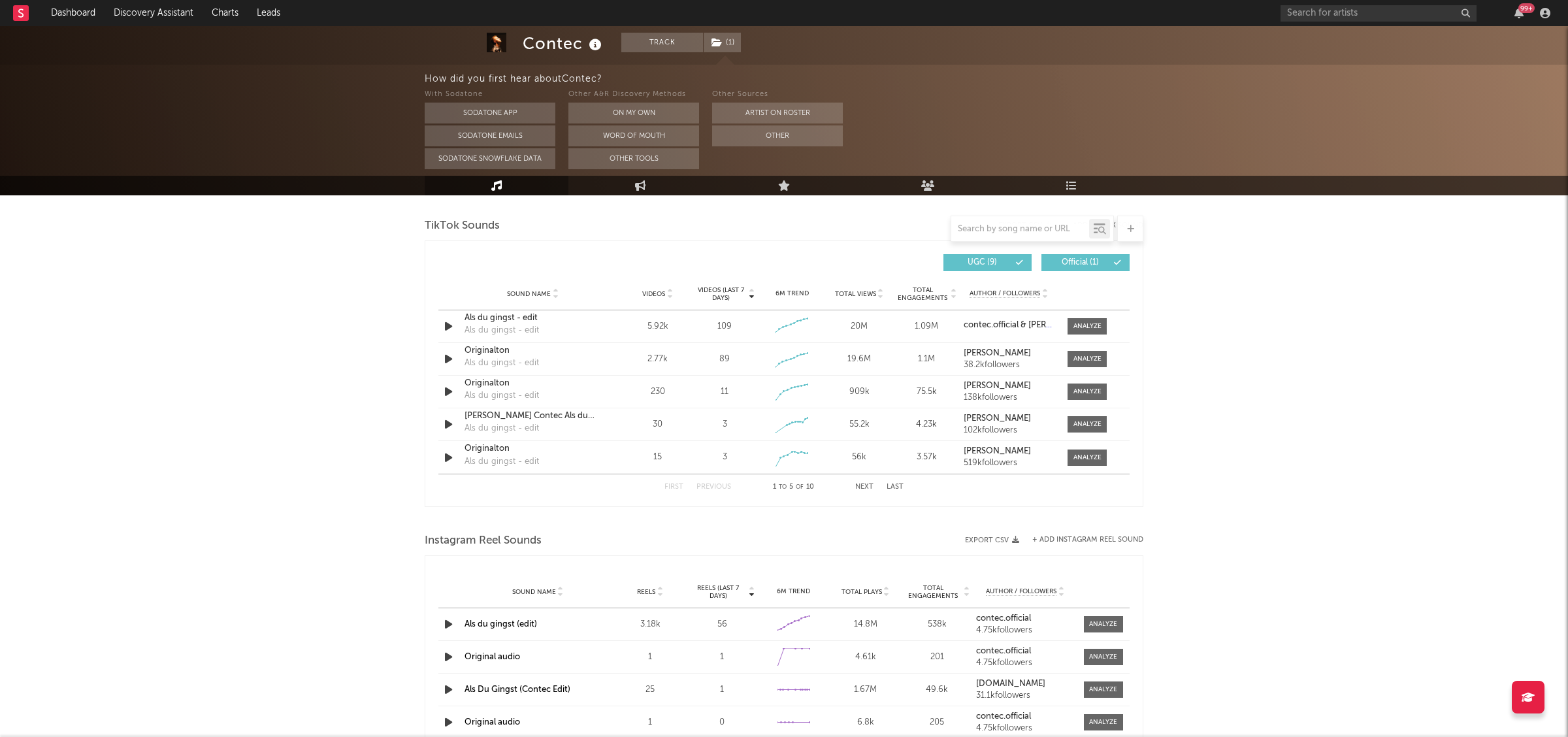
scroll to position [870, 0]
click at [442, 329] on icon "button" at bounding box center [449, 329] width 14 height 17
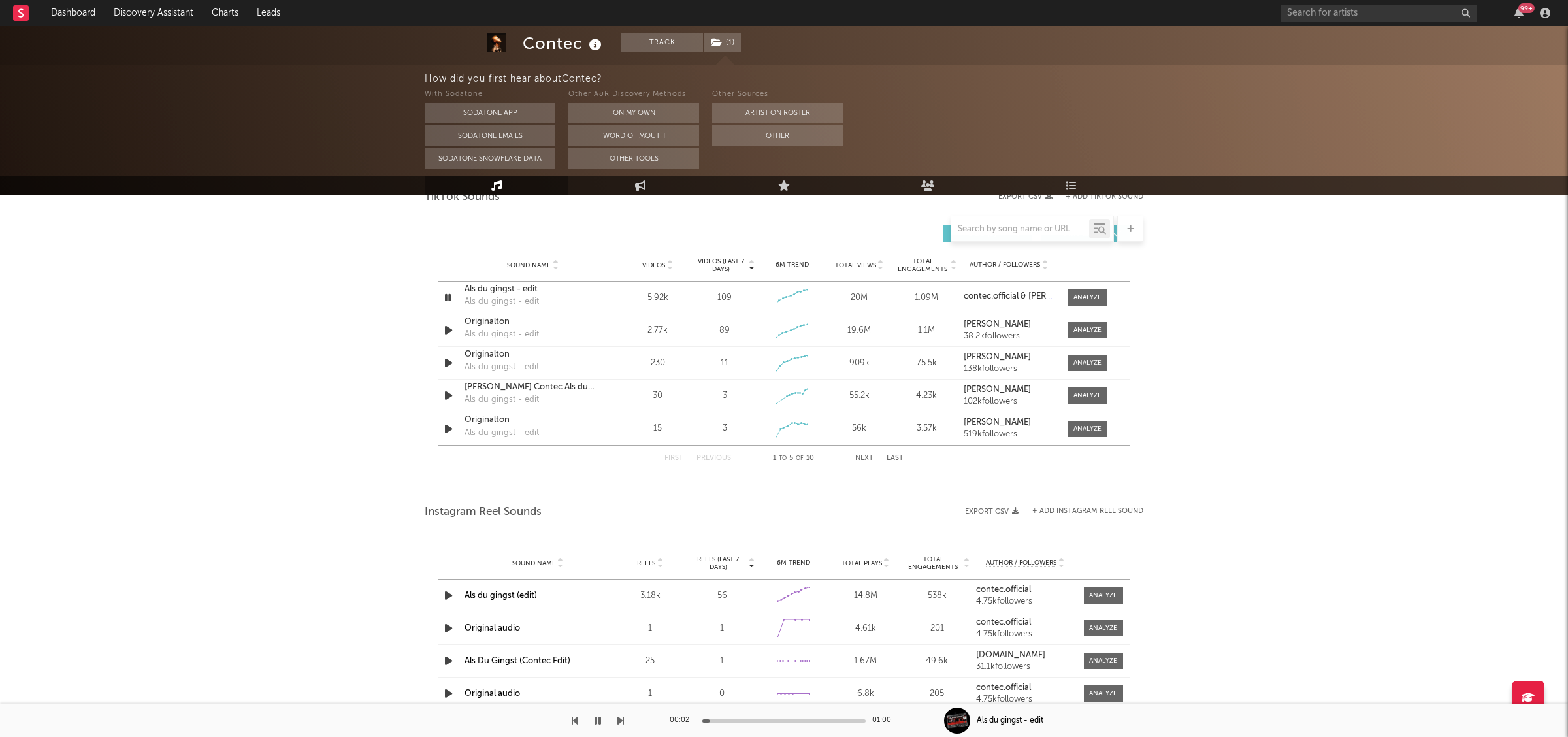
scroll to position [907, 0]
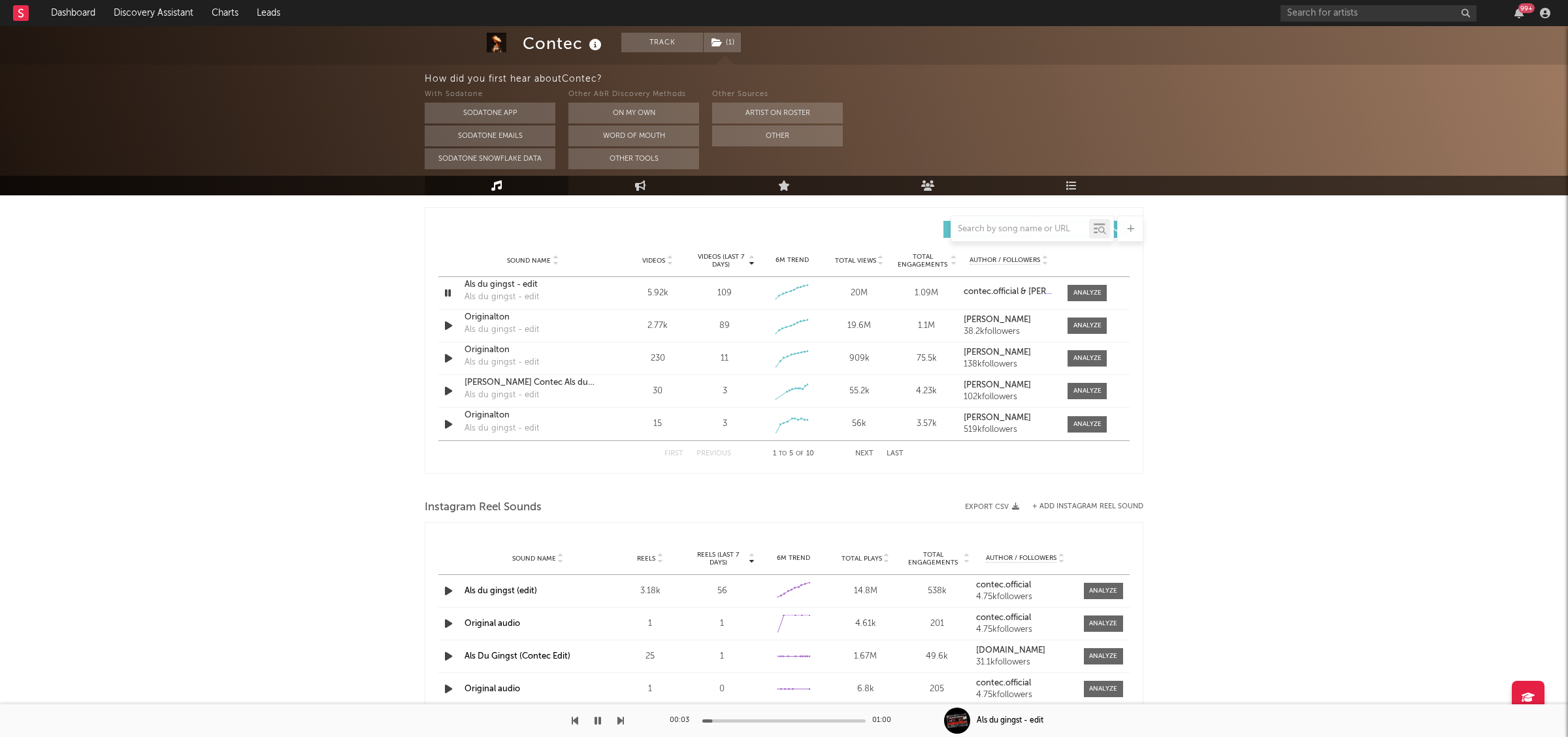
click at [1079, 594] on div at bounding box center [1104, 591] width 52 height 17
click at [1097, 591] on div at bounding box center [1103, 591] width 28 height 10
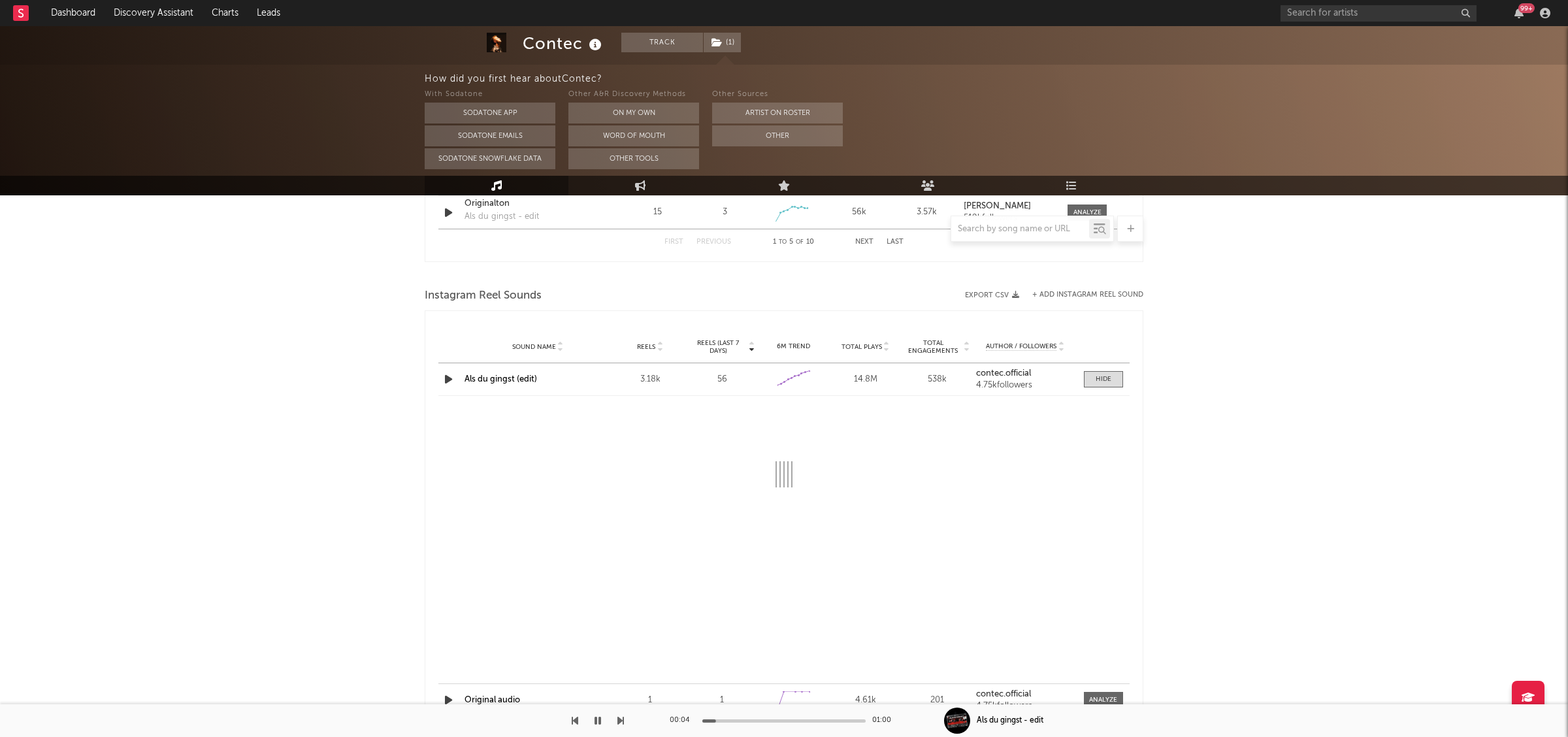
scroll to position [1122, 0]
select select "1w"
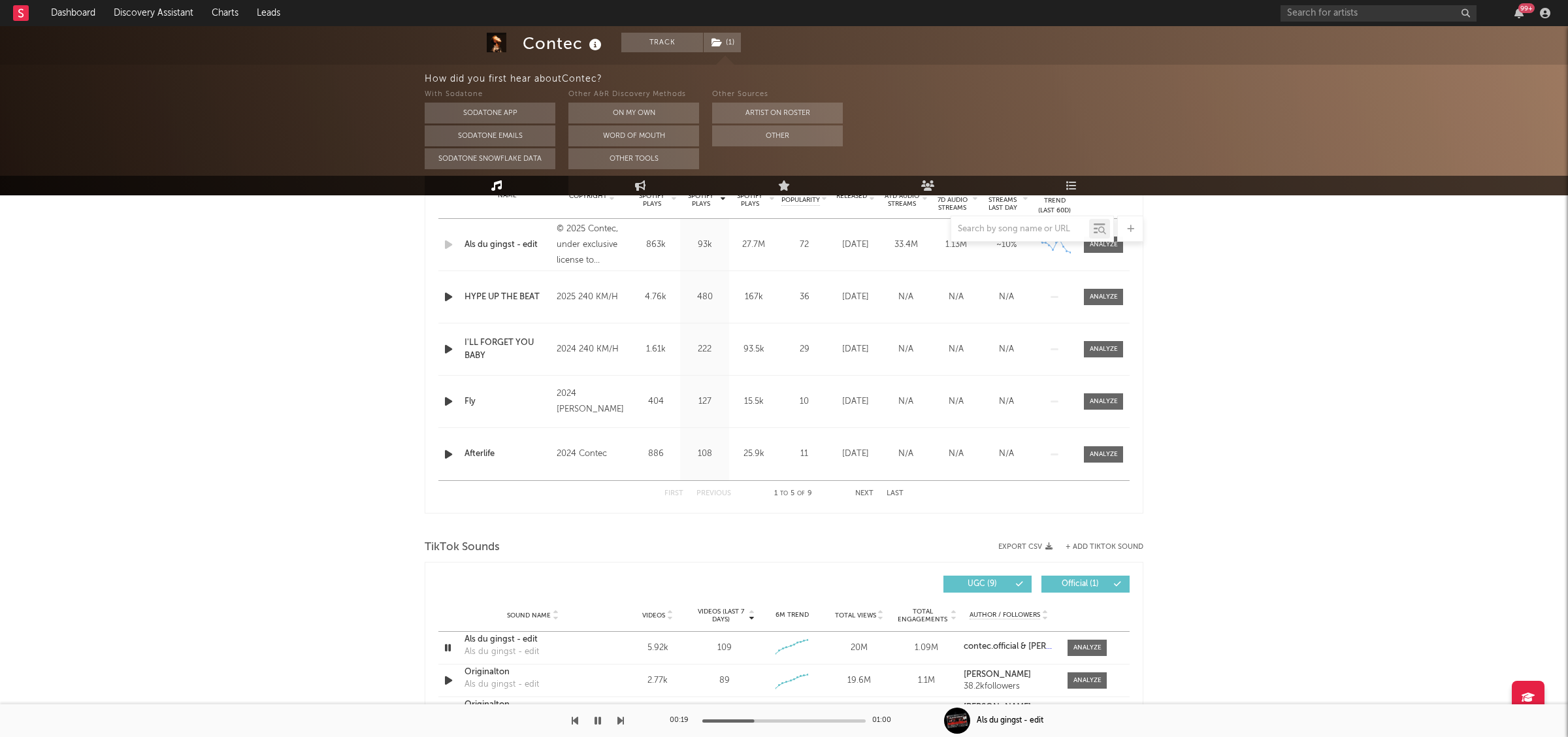
scroll to position [562, 0]
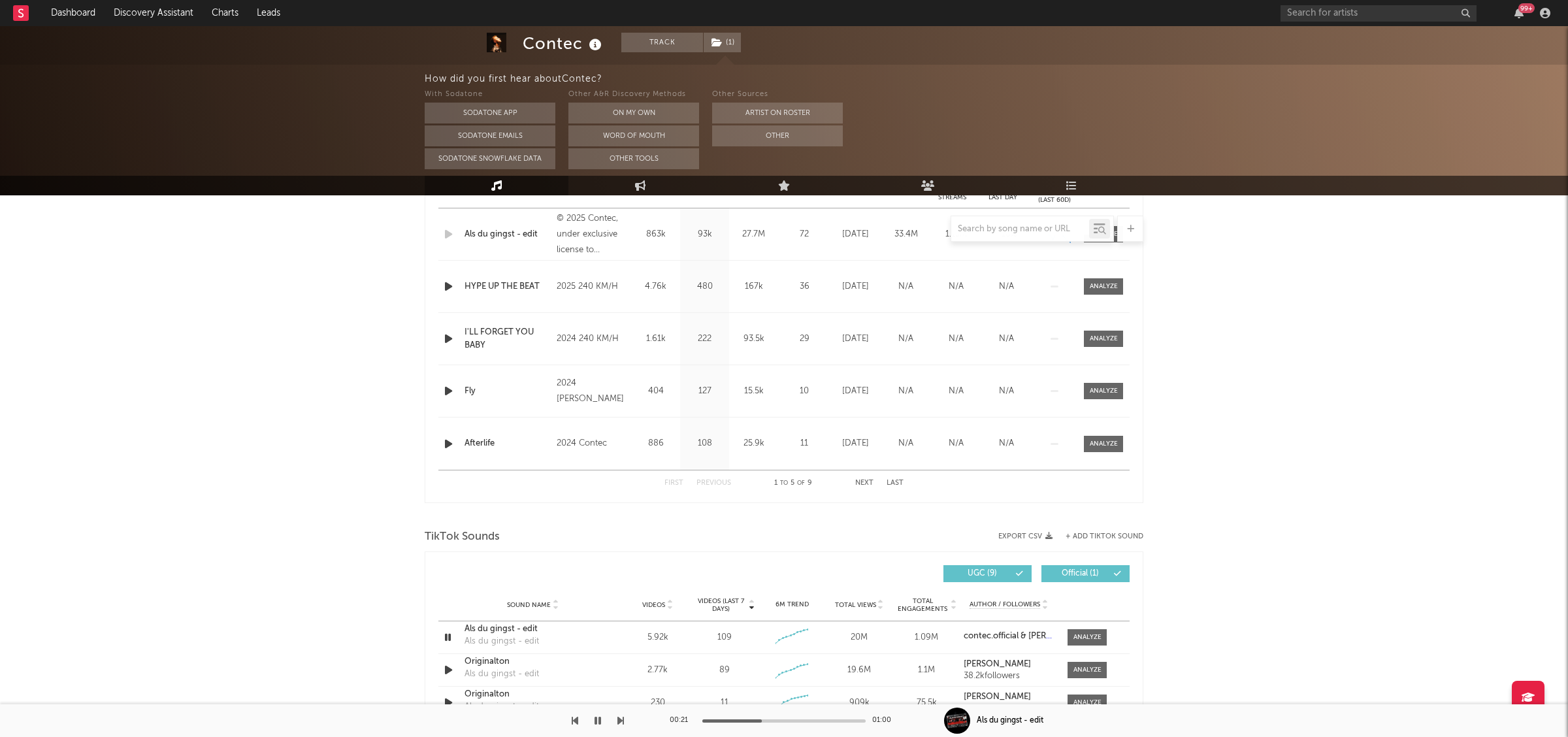
click at [809, 720] on div at bounding box center [784, 721] width 163 height 4
drag, startPoint x: 854, startPoint y: 721, endPoint x: 767, endPoint y: 726, distance: 87.1
click at [847, 720] on div at bounding box center [784, 721] width 163 height 4
click at [595, 720] on icon "button" at bounding box center [598, 720] width 6 height 10
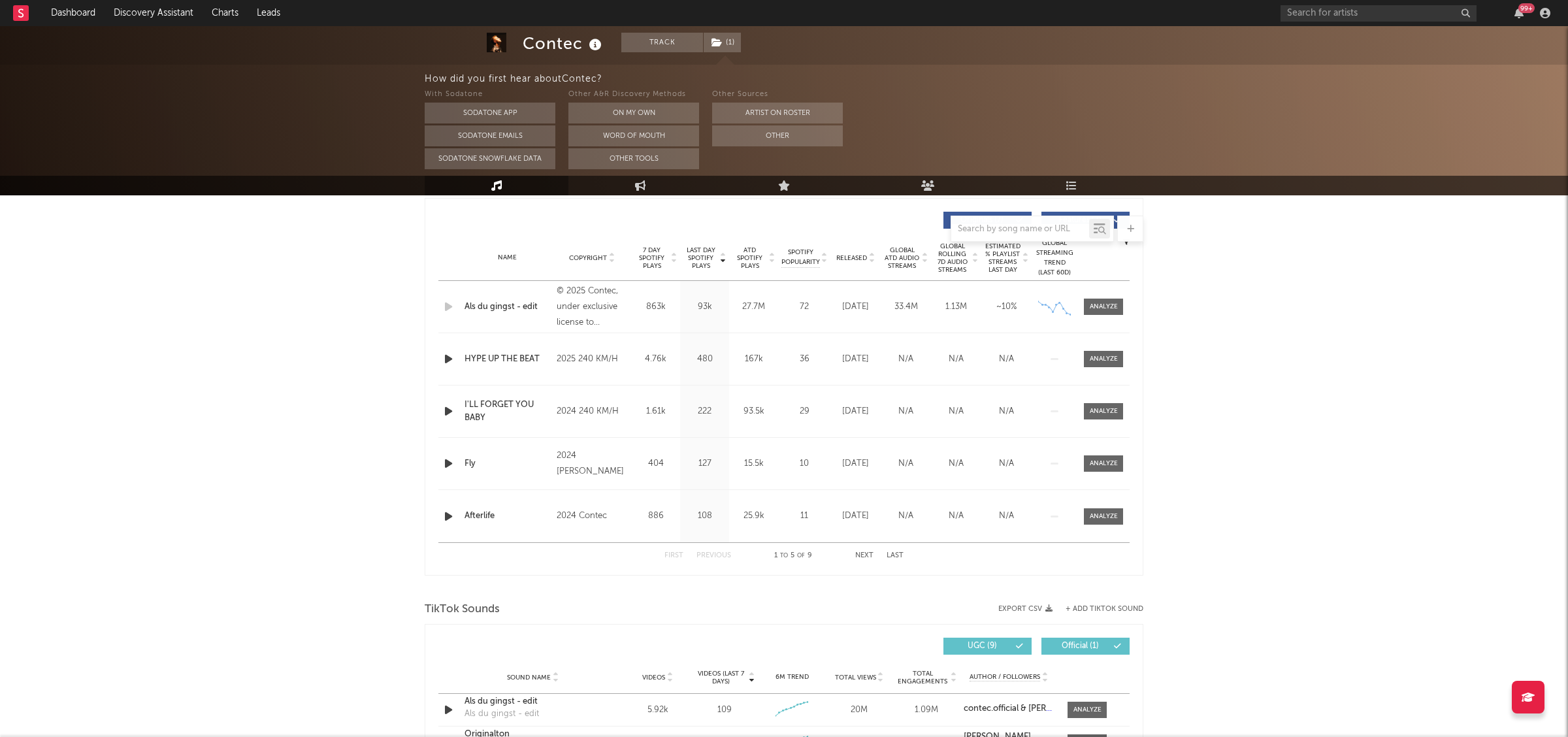
scroll to position [469, 0]
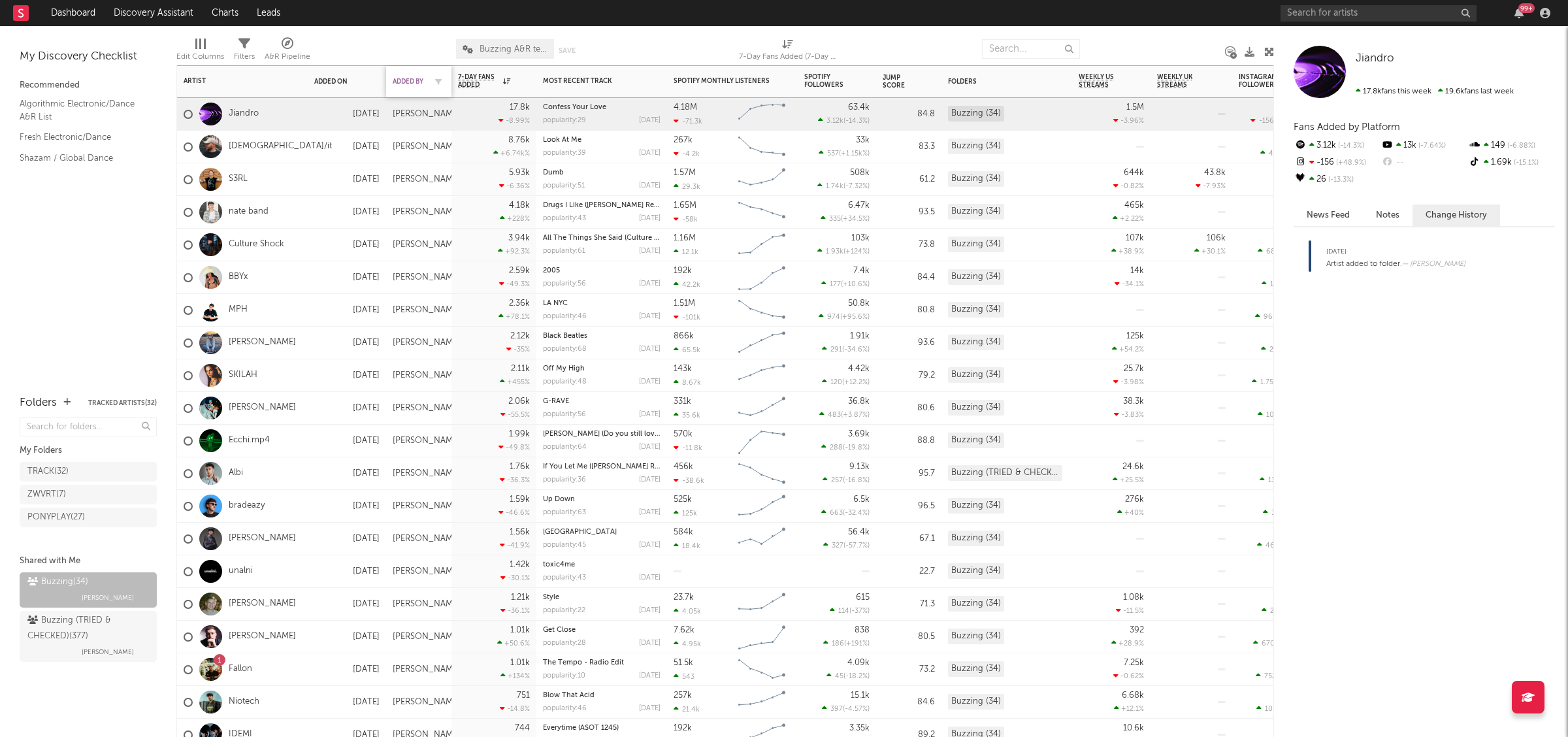
click at [420, 82] on div "Added By" at bounding box center [409, 82] width 32 height 7
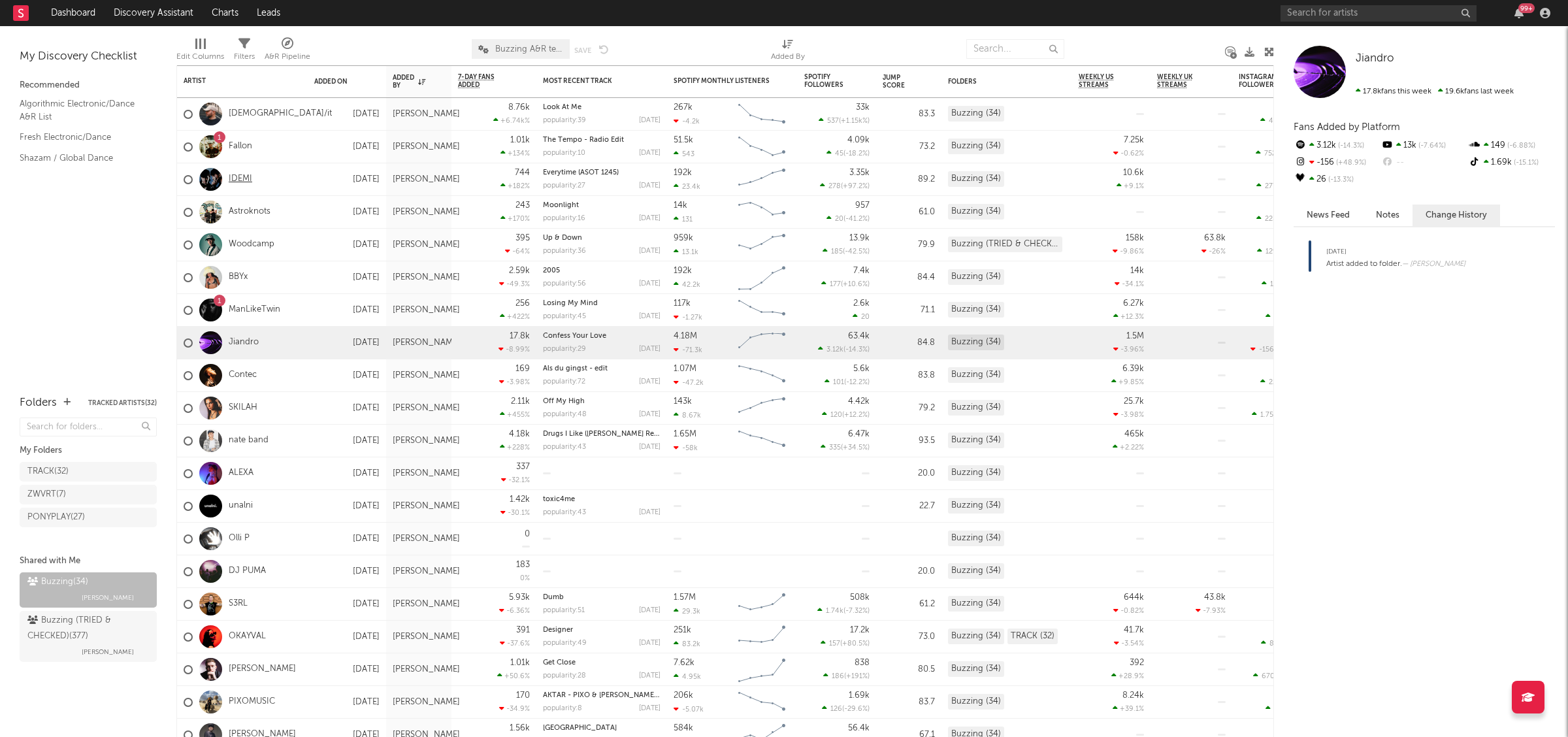
click at [234, 181] on link "IDEMI" at bounding box center [240, 180] width 23 height 11
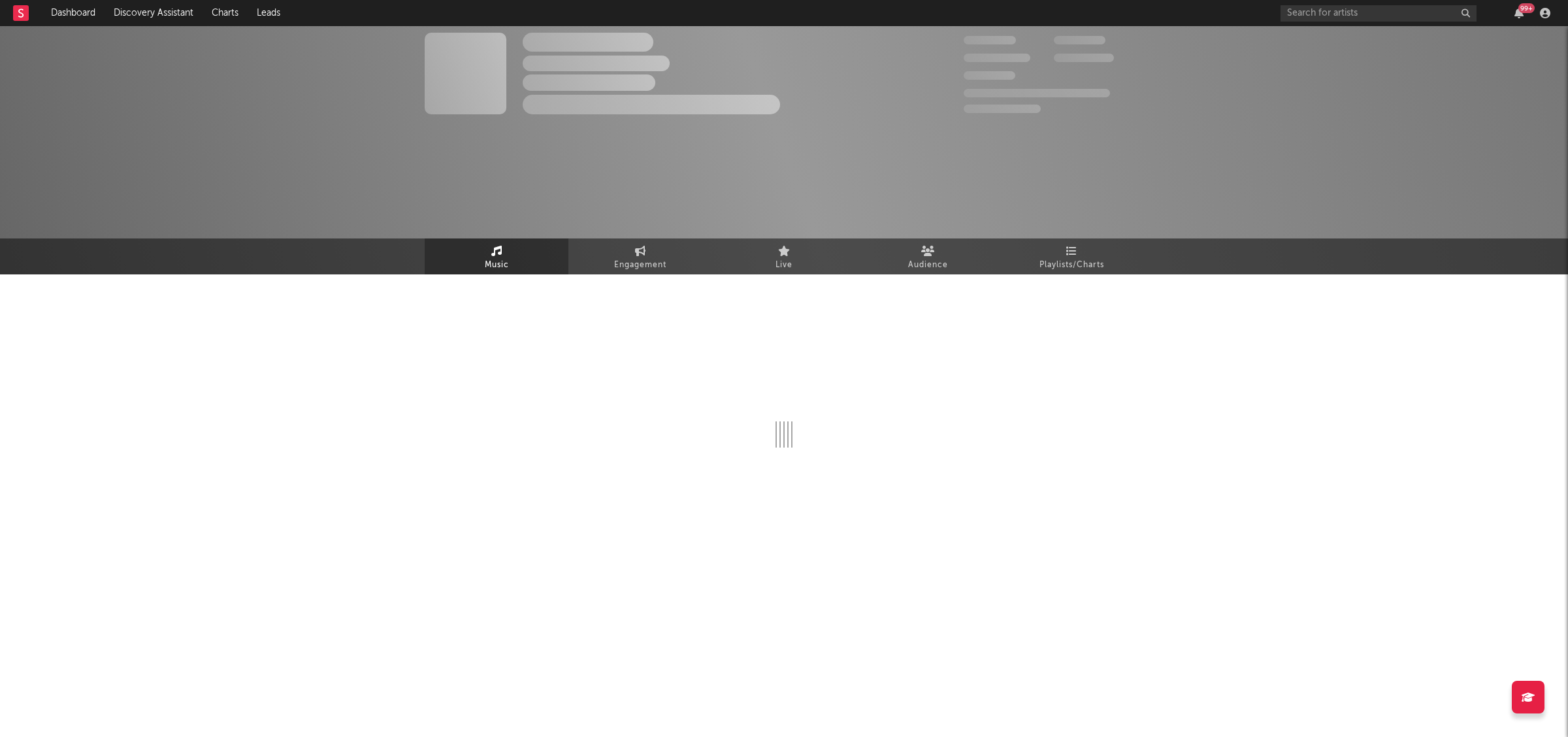
select select "1w"
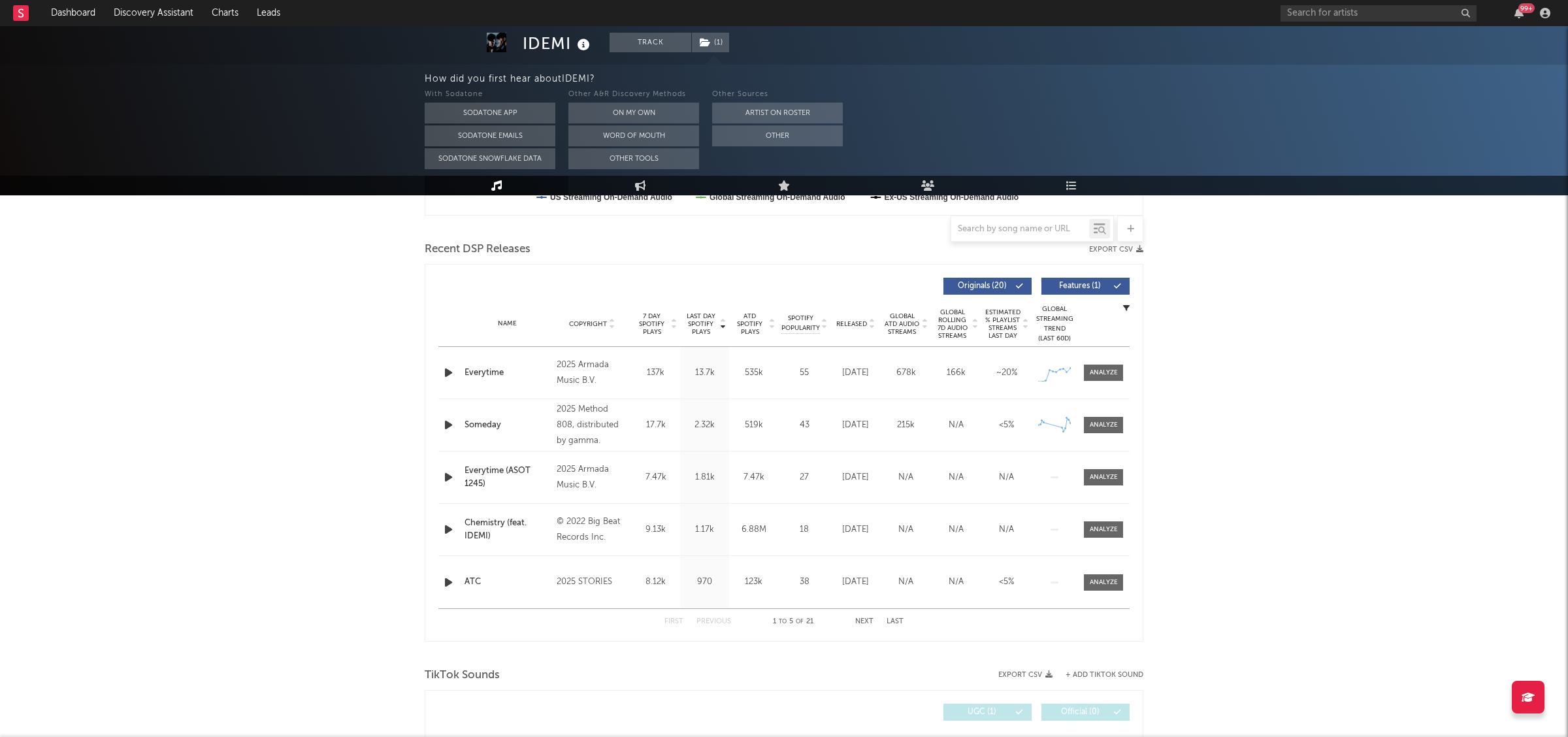
scroll to position [441, 0]
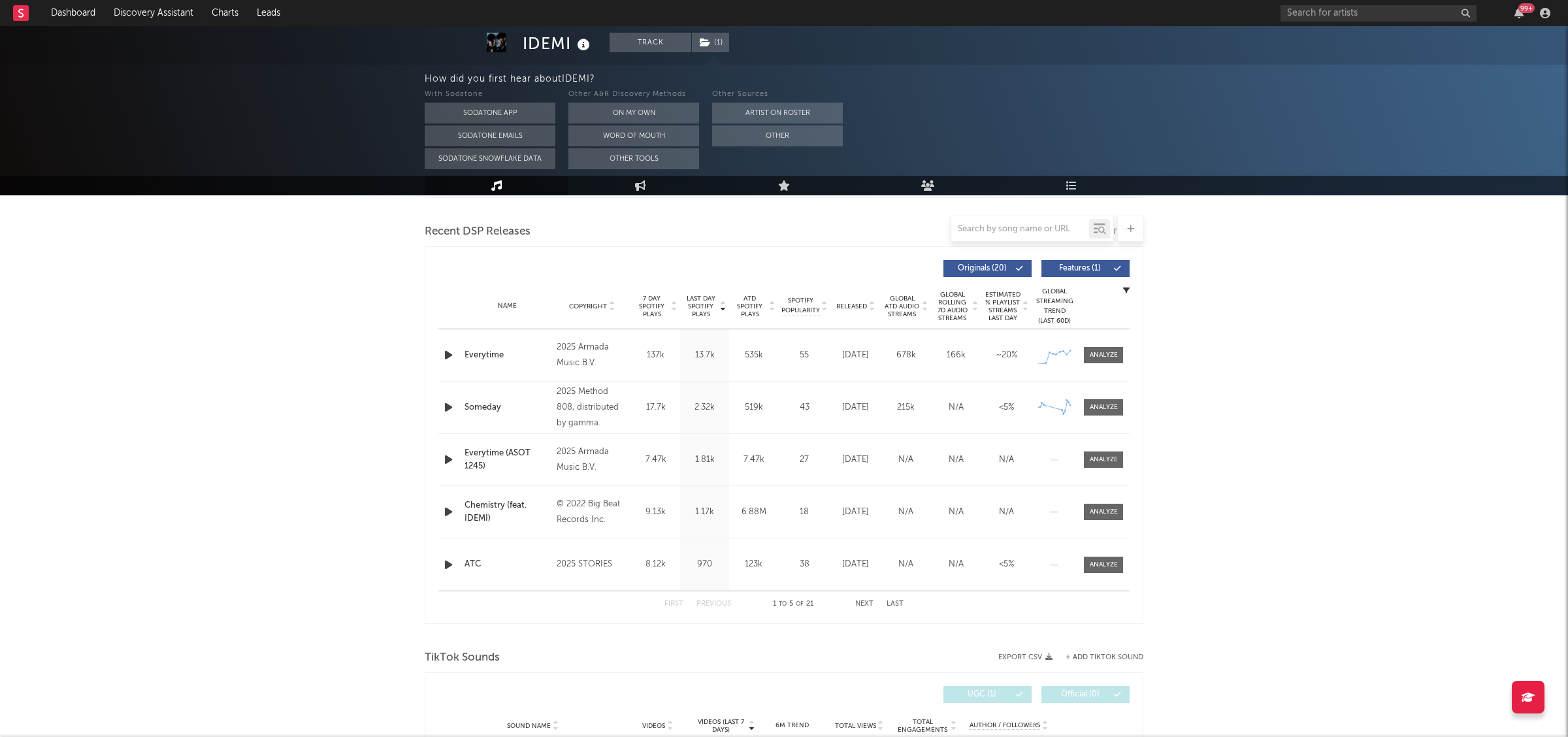
click at [1119, 356] on span at bounding box center [1104, 355] width 39 height 17
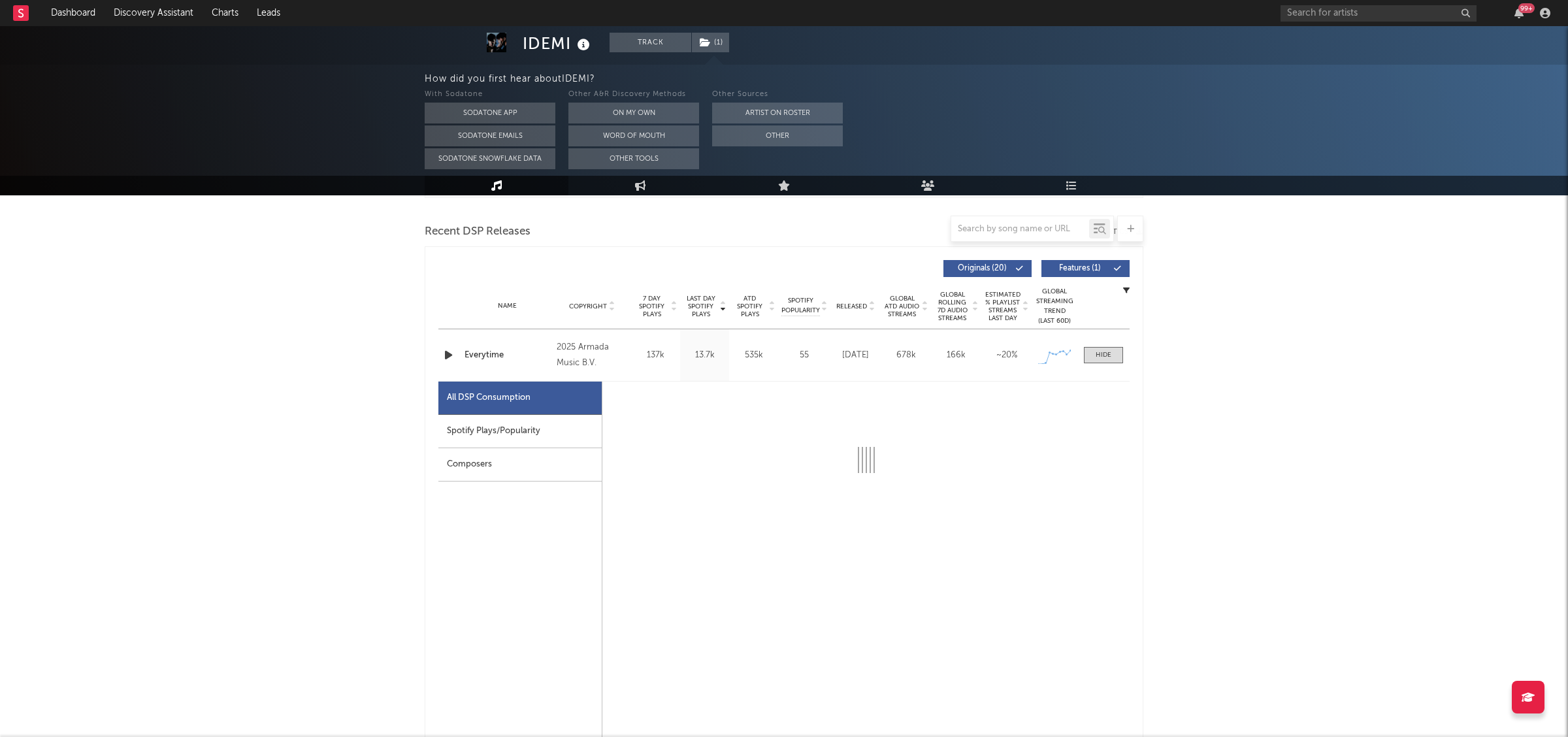
click at [467, 429] on div "Spotify Plays/Popularity" at bounding box center [520, 432] width 163 height 33
select select "1w"
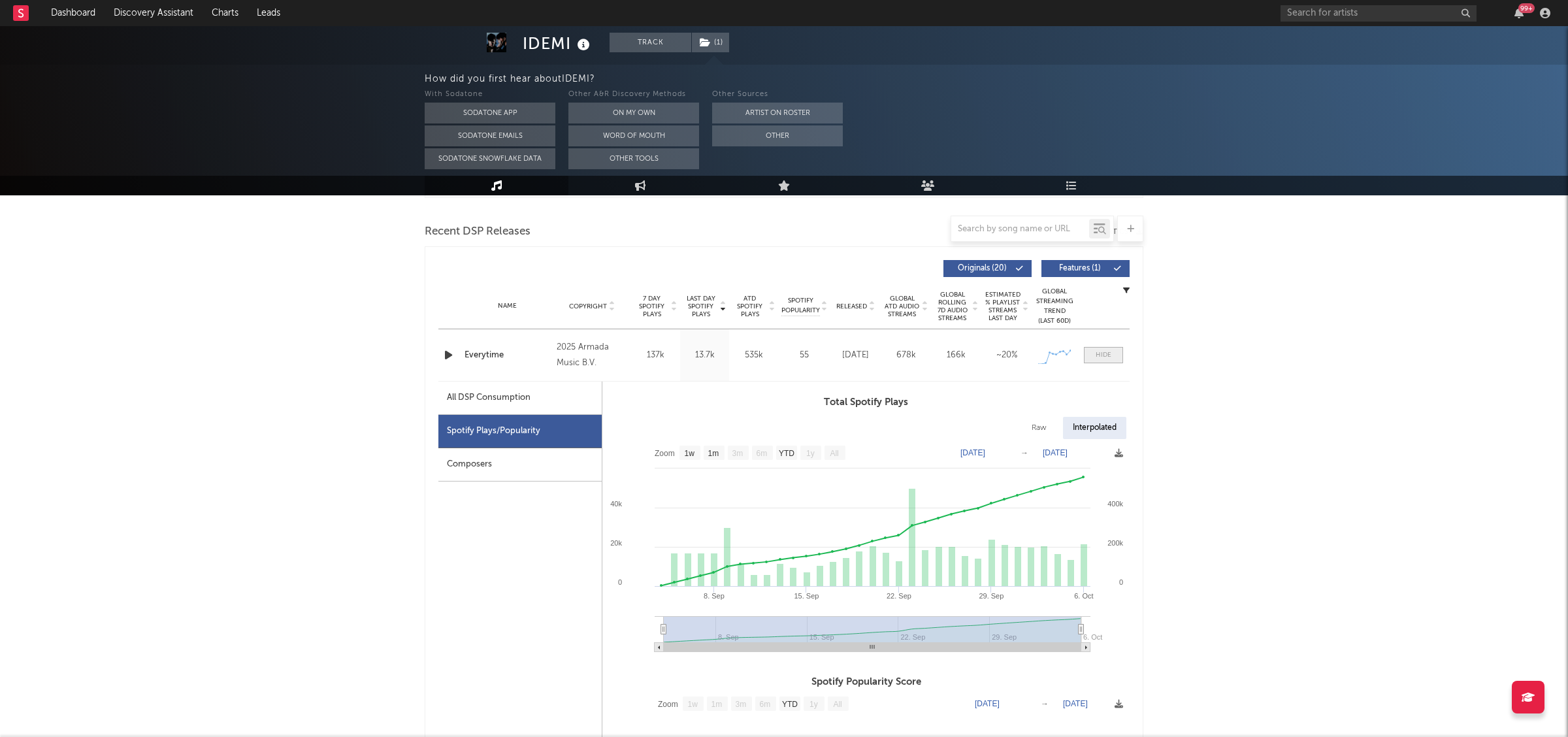
click at [1102, 350] on div at bounding box center [1103, 355] width 16 height 10
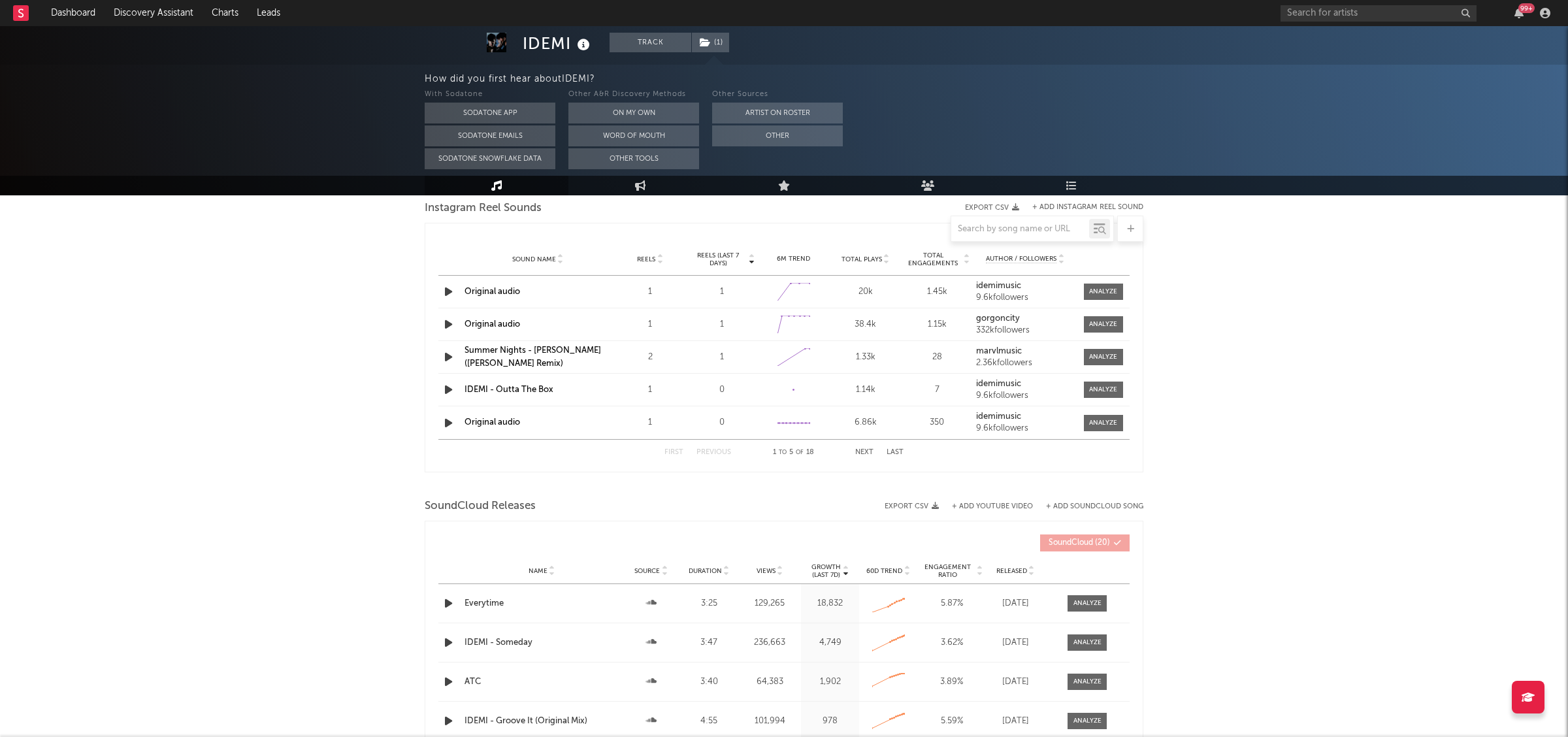
scroll to position [1078, 0]
click at [1082, 600] on div at bounding box center [1087, 600] width 28 height 10
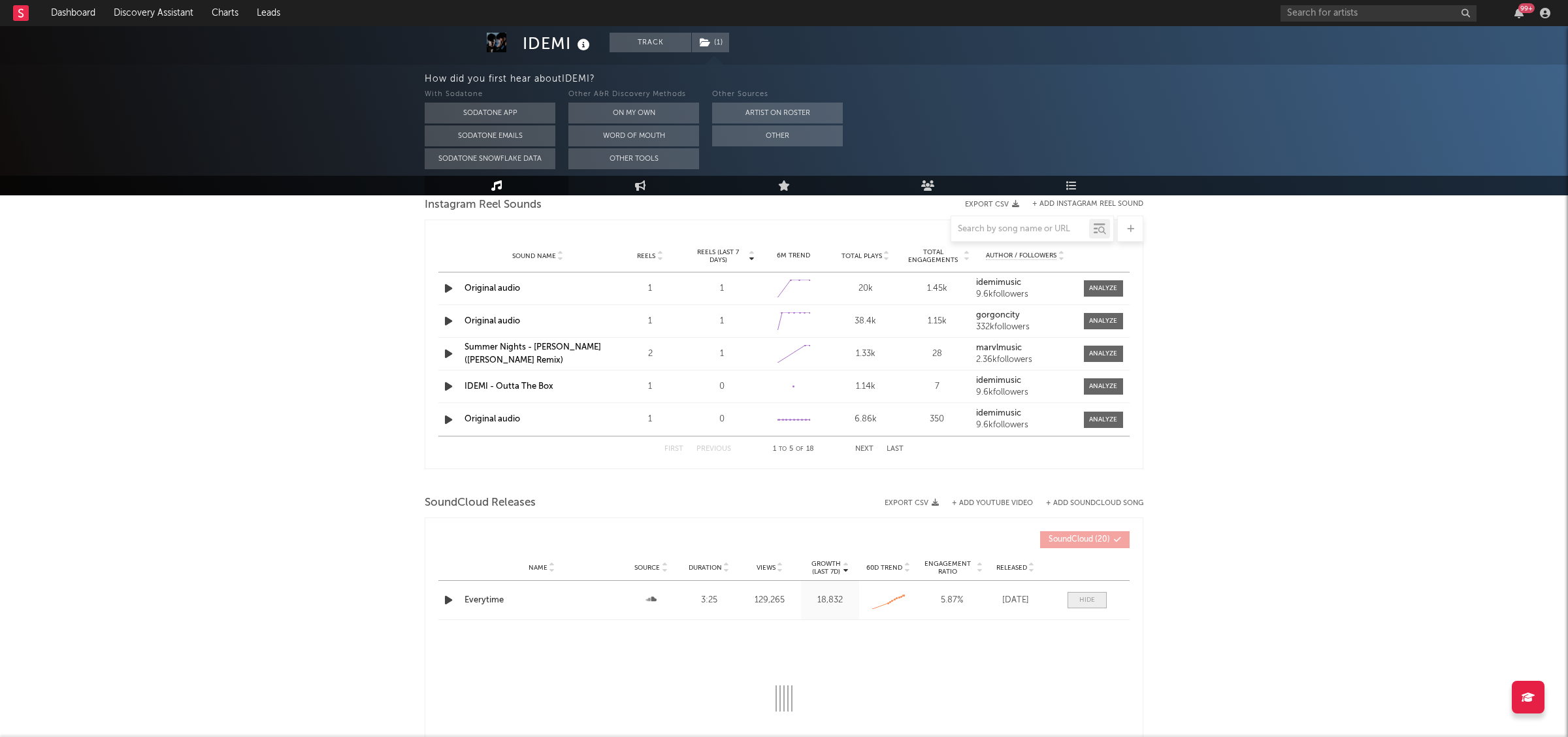
select select "All"
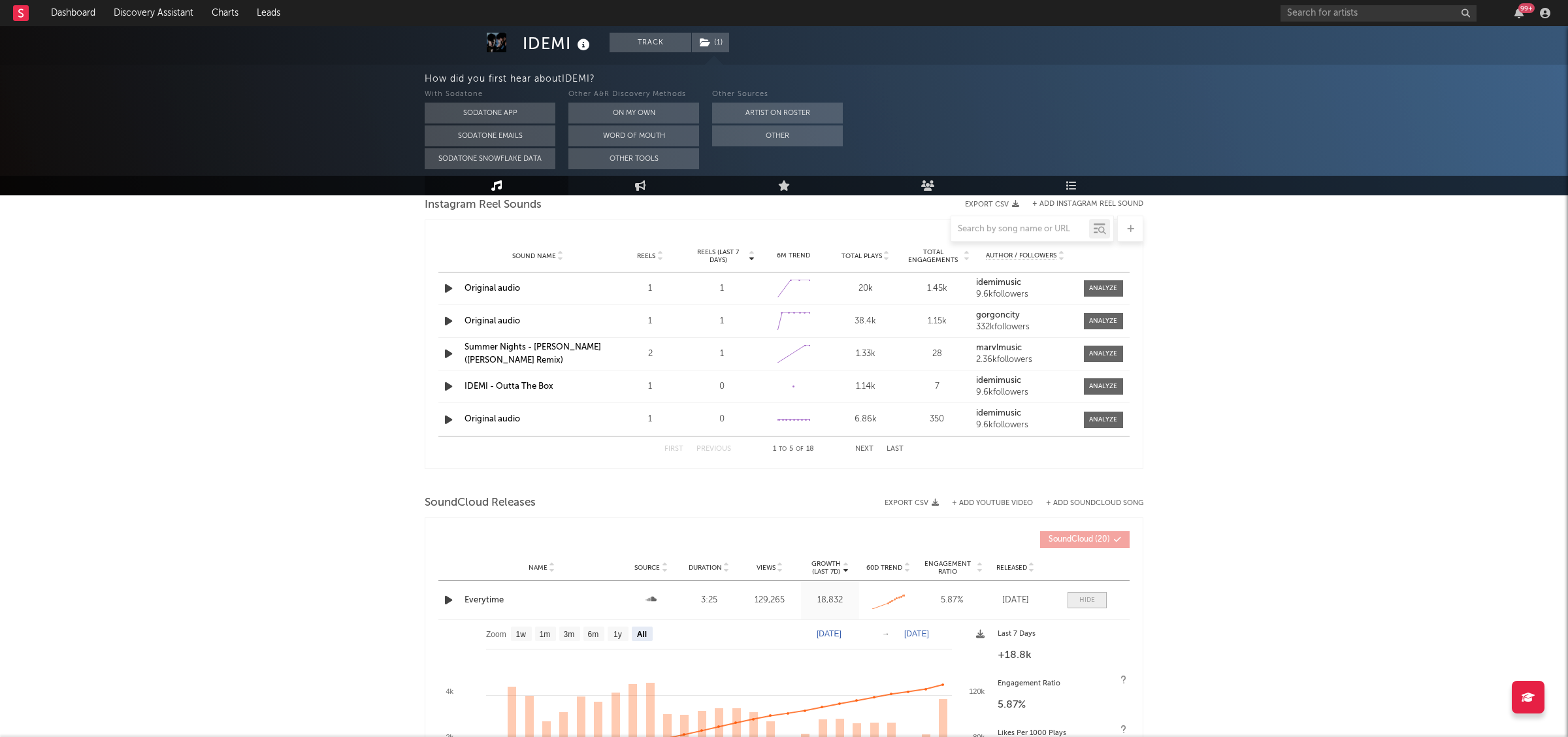
scroll to position [1249, 0]
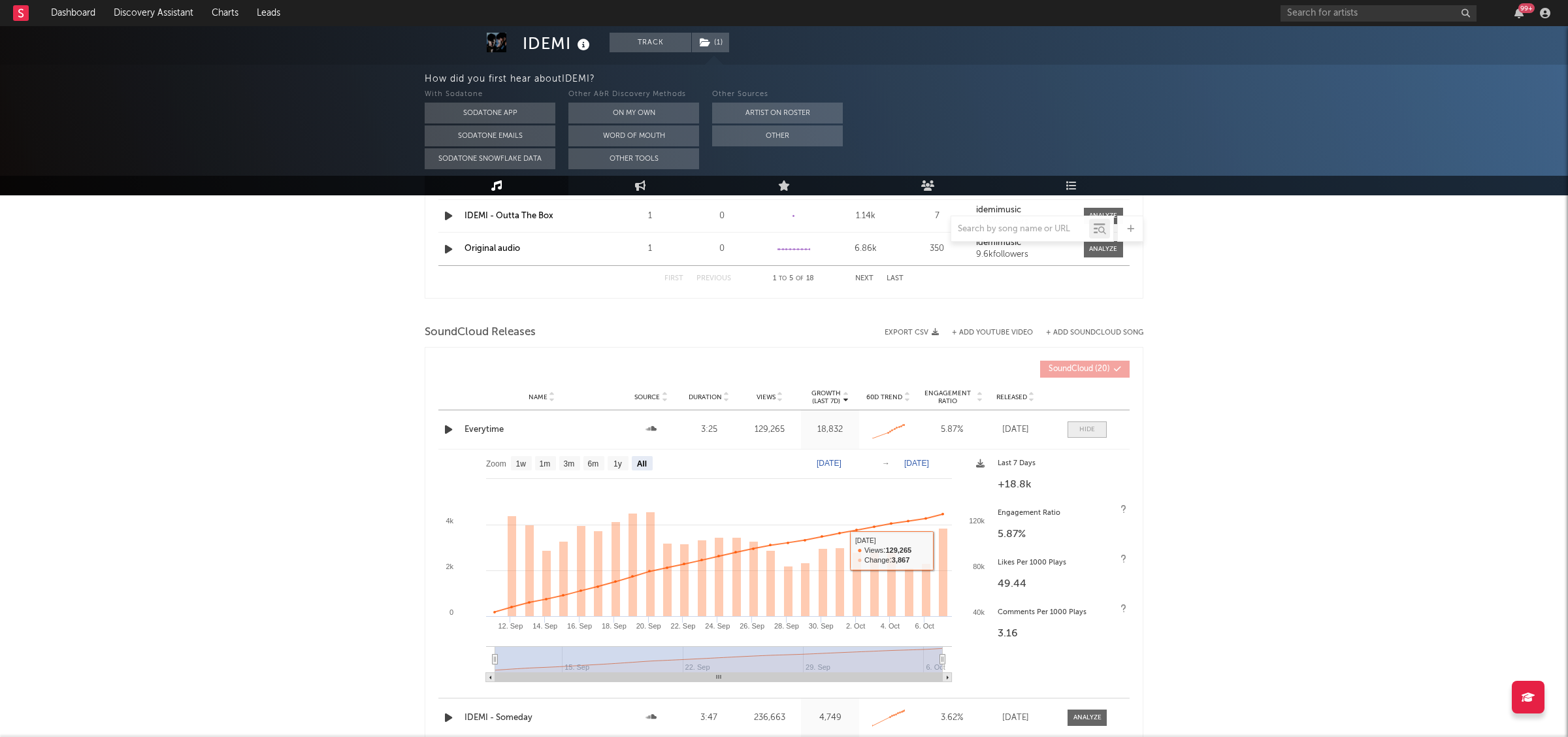
click at [1086, 429] on div at bounding box center [1087, 429] width 16 height 10
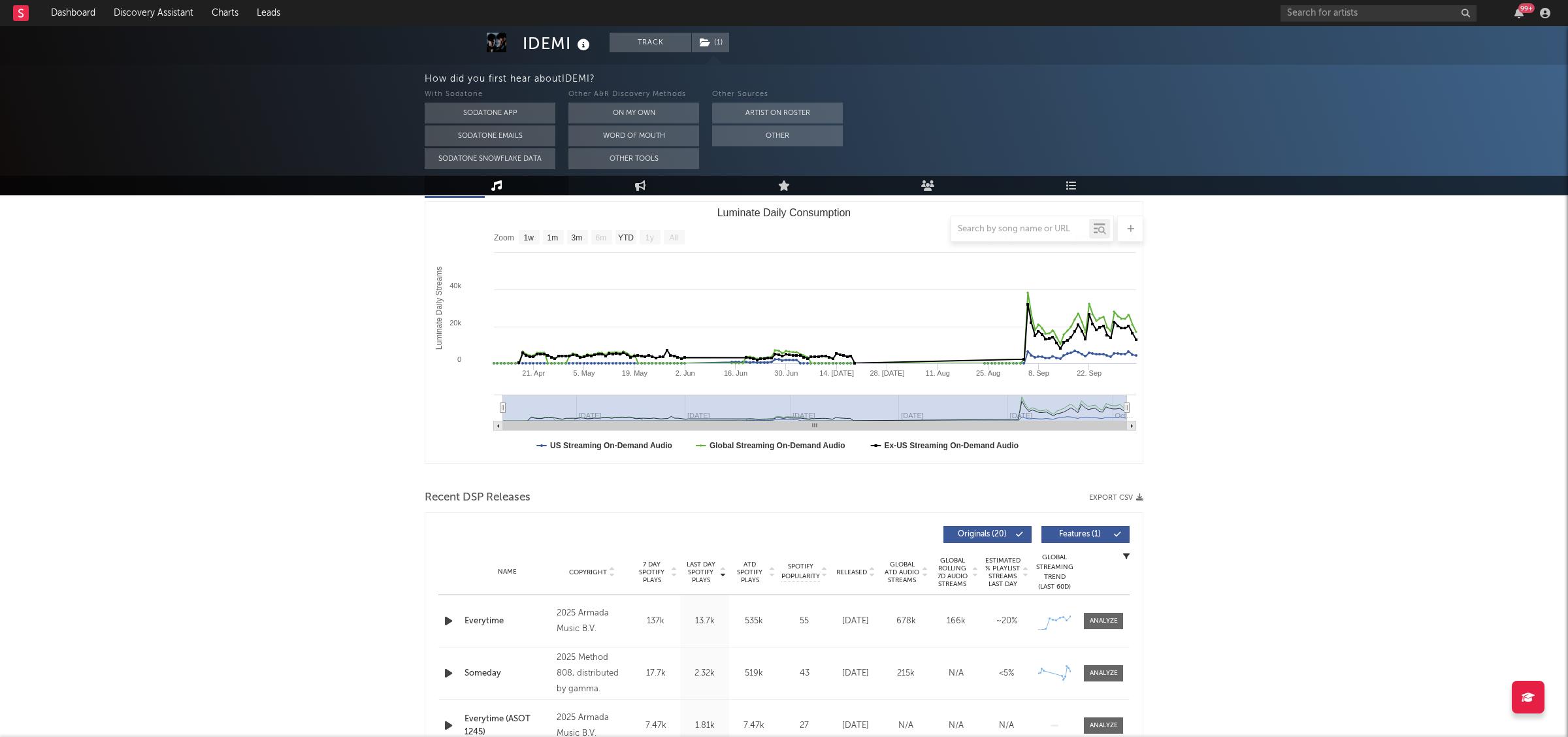
scroll to position [245, 0]
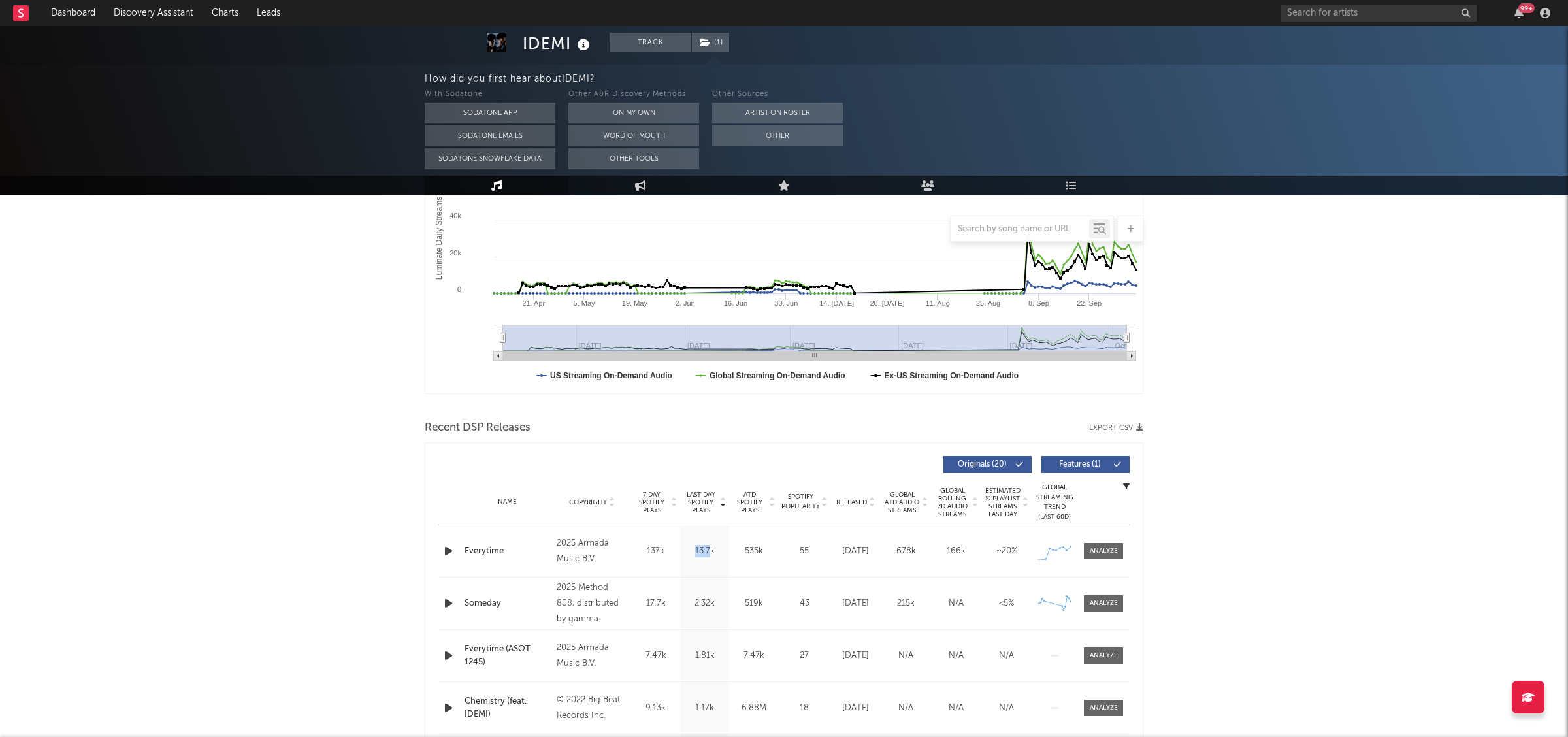
drag, startPoint x: 709, startPoint y: 555, endPoint x: 683, endPoint y: 553, distance: 26.1
click at [684, 553] on div "13.7k" at bounding box center [705, 552] width 43 height 13
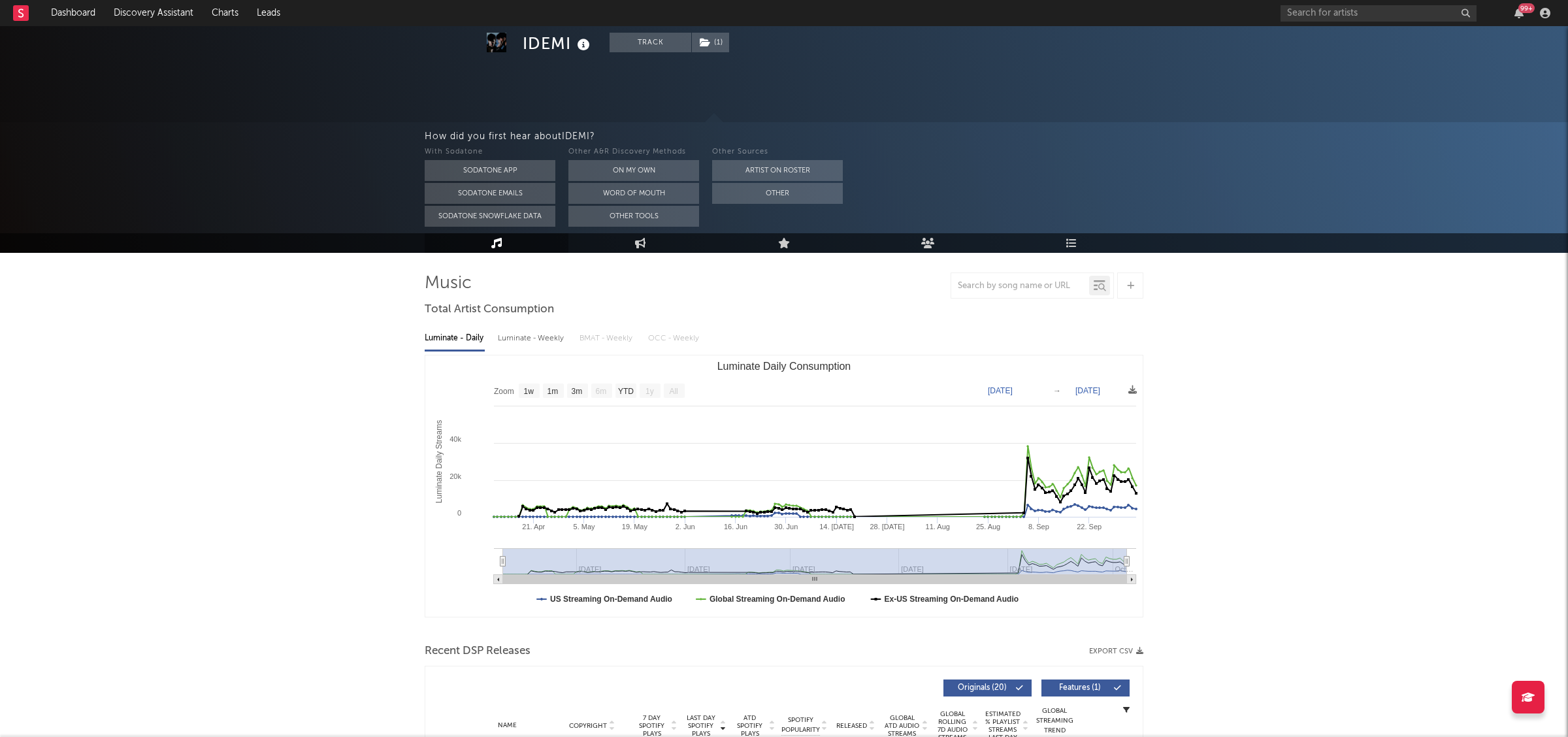
scroll to position [0, 0]
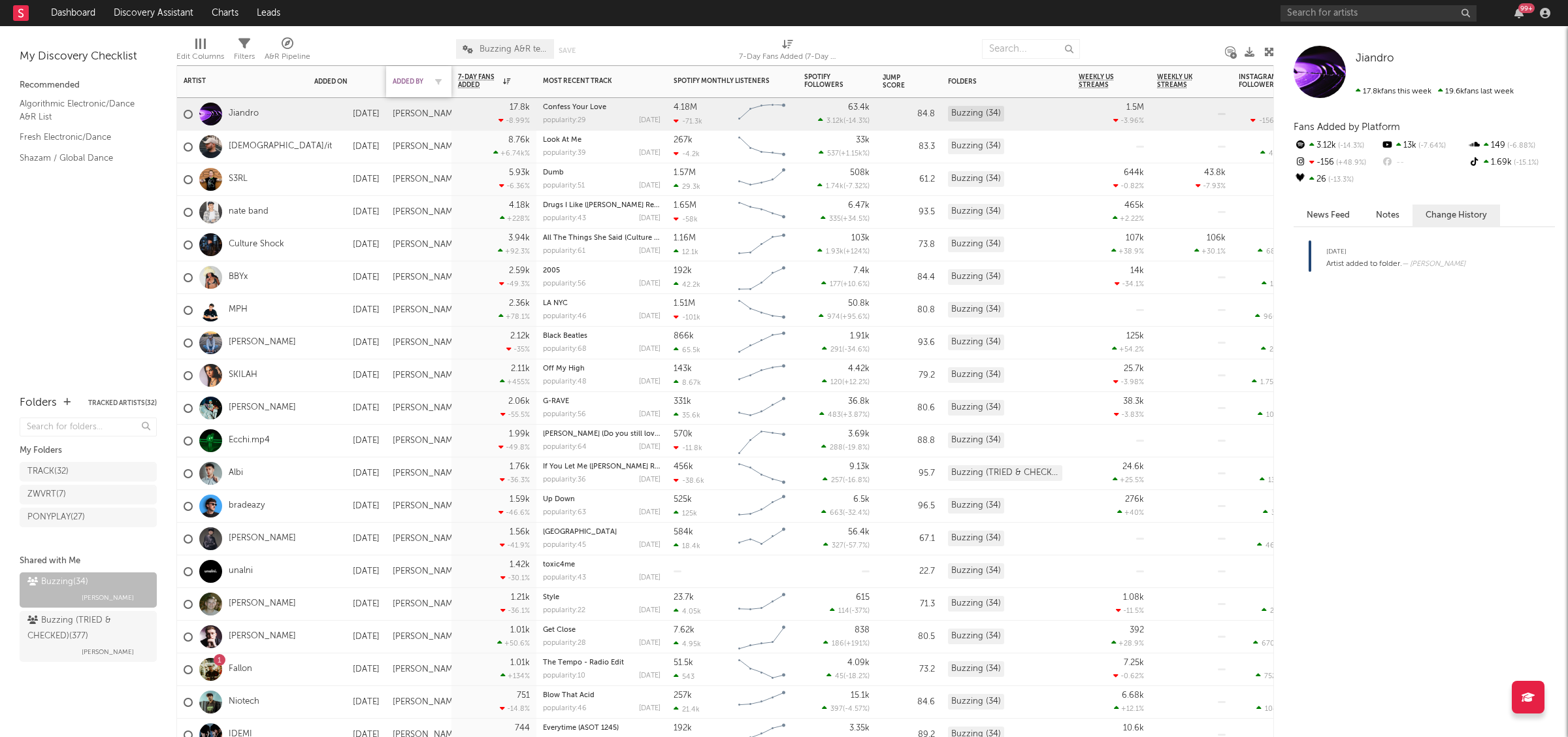
click at [403, 82] on div "Added By" at bounding box center [409, 82] width 32 height 7
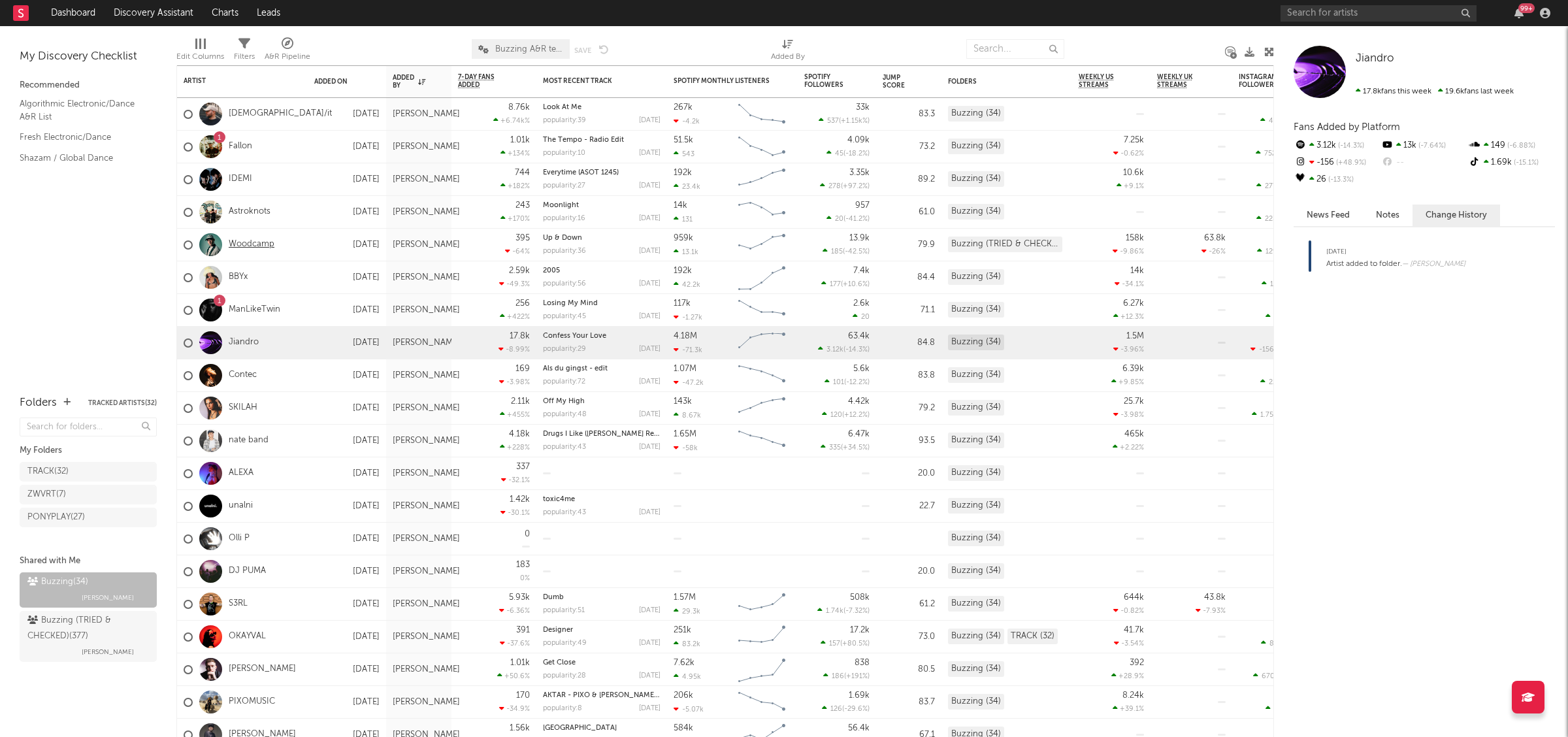
click at [259, 243] on link "Woodcamp" at bounding box center [251, 245] width 45 height 11
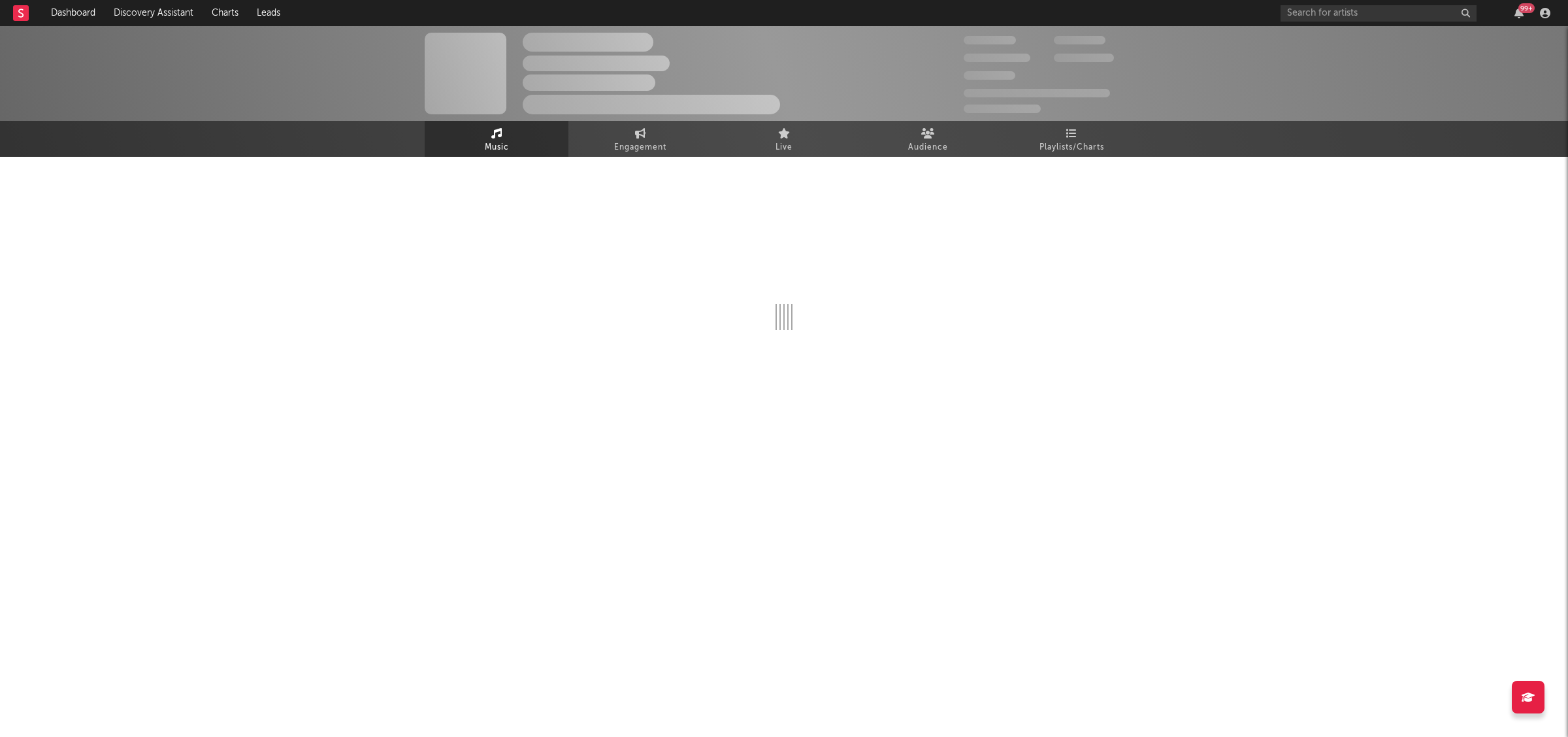
select select "6m"
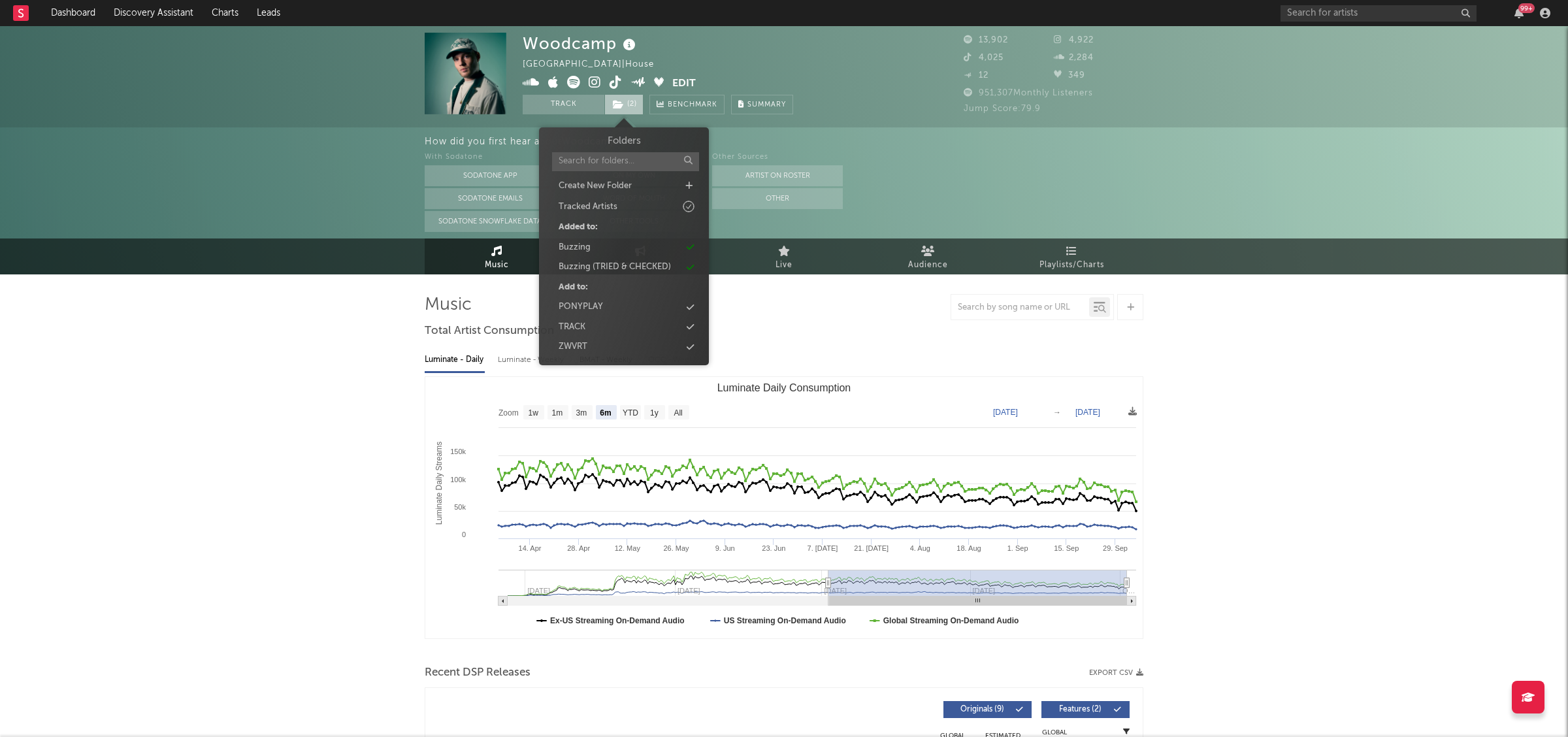
click at [622, 100] on icon at bounding box center [618, 105] width 11 height 9
drag, startPoint x: 626, startPoint y: 248, endPoint x: 441, endPoint y: 280, distance: 187.7
click at [626, 248] on div "Buzzing" at bounding box center [624, 248] width 150 height 17
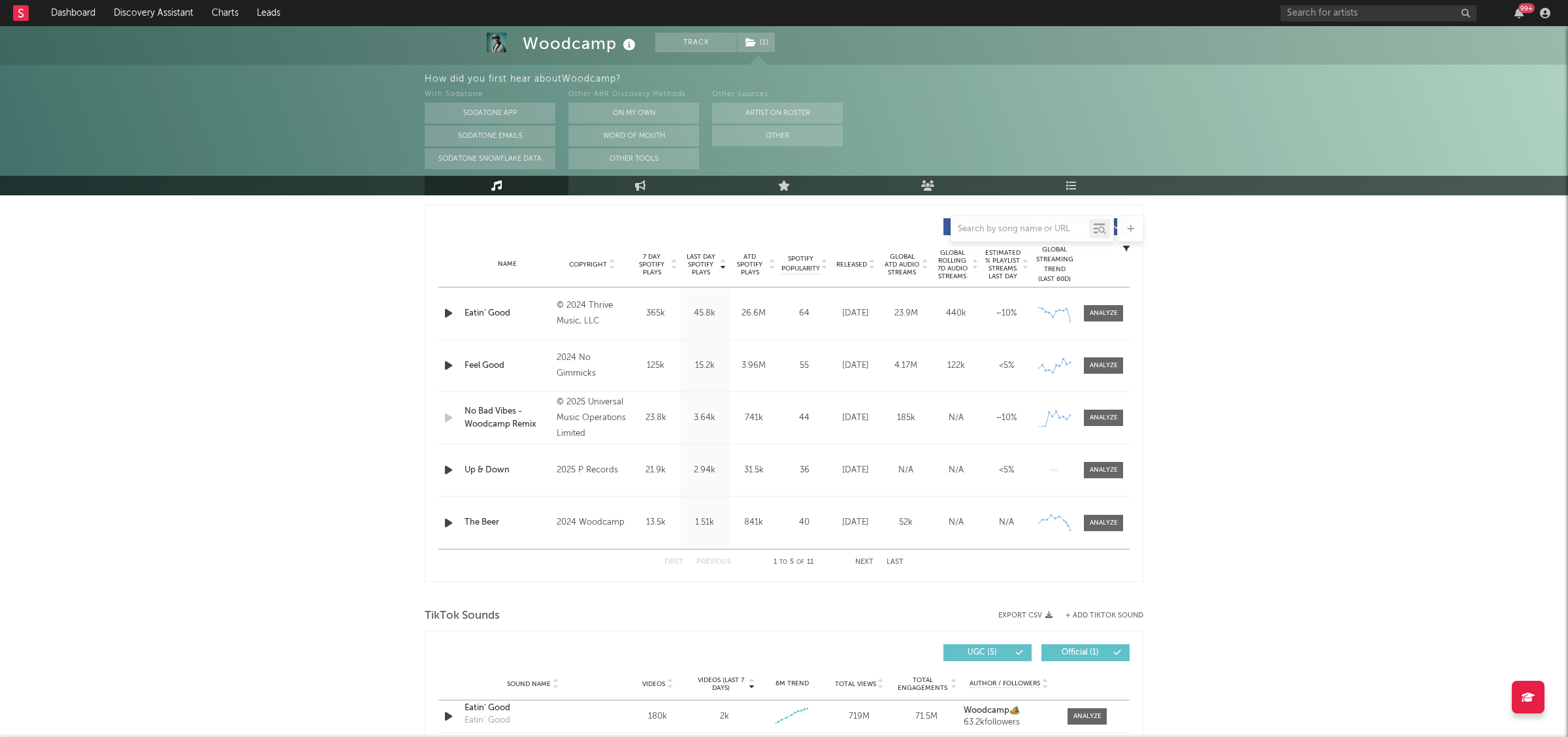
scroll to position [454, 0]
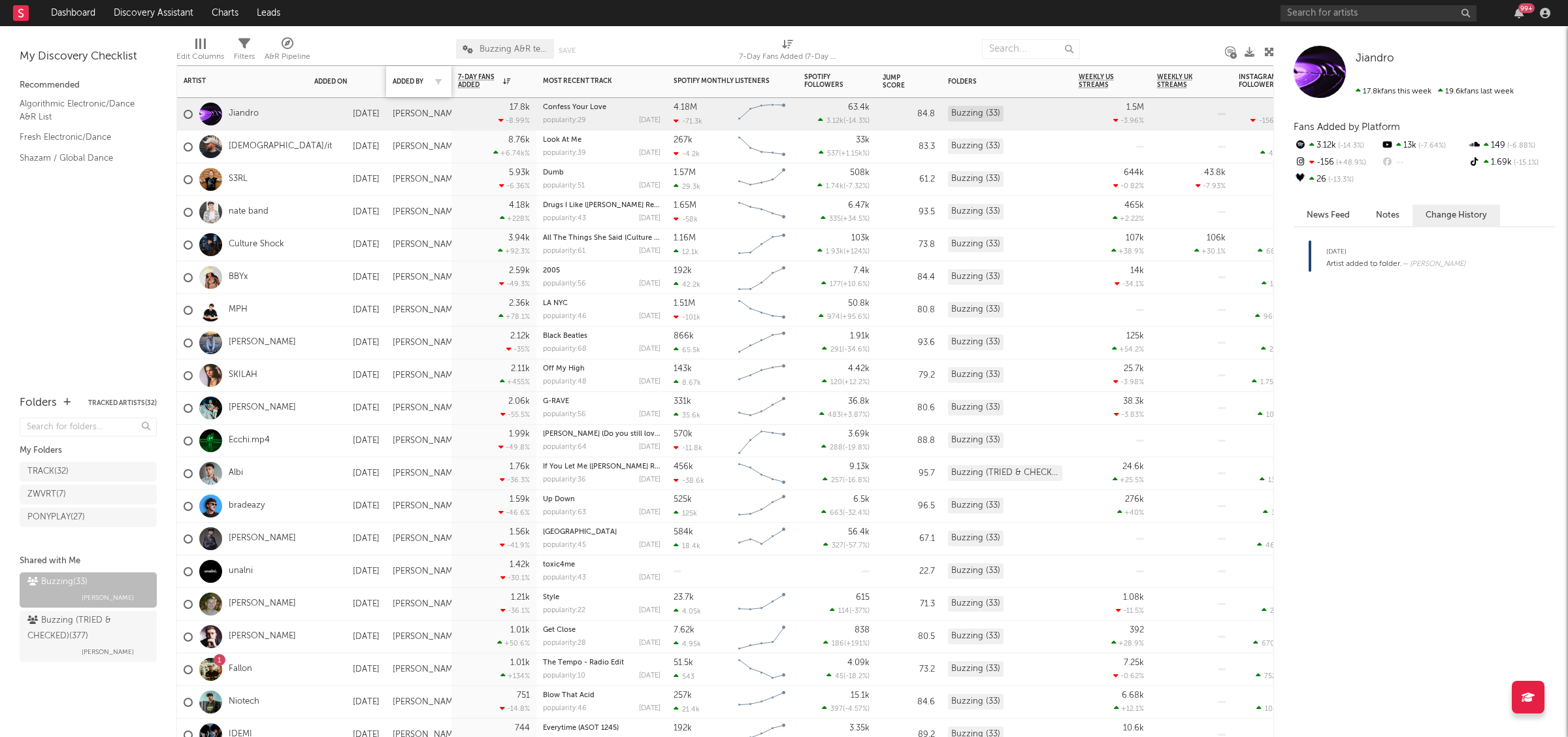
click at [411, 73] on div "Added By" at bounding box center [419, 82] width 52 height 28
click at [411, 81] on div "Added By" at bounding box center [409, 82] width 32 height 7
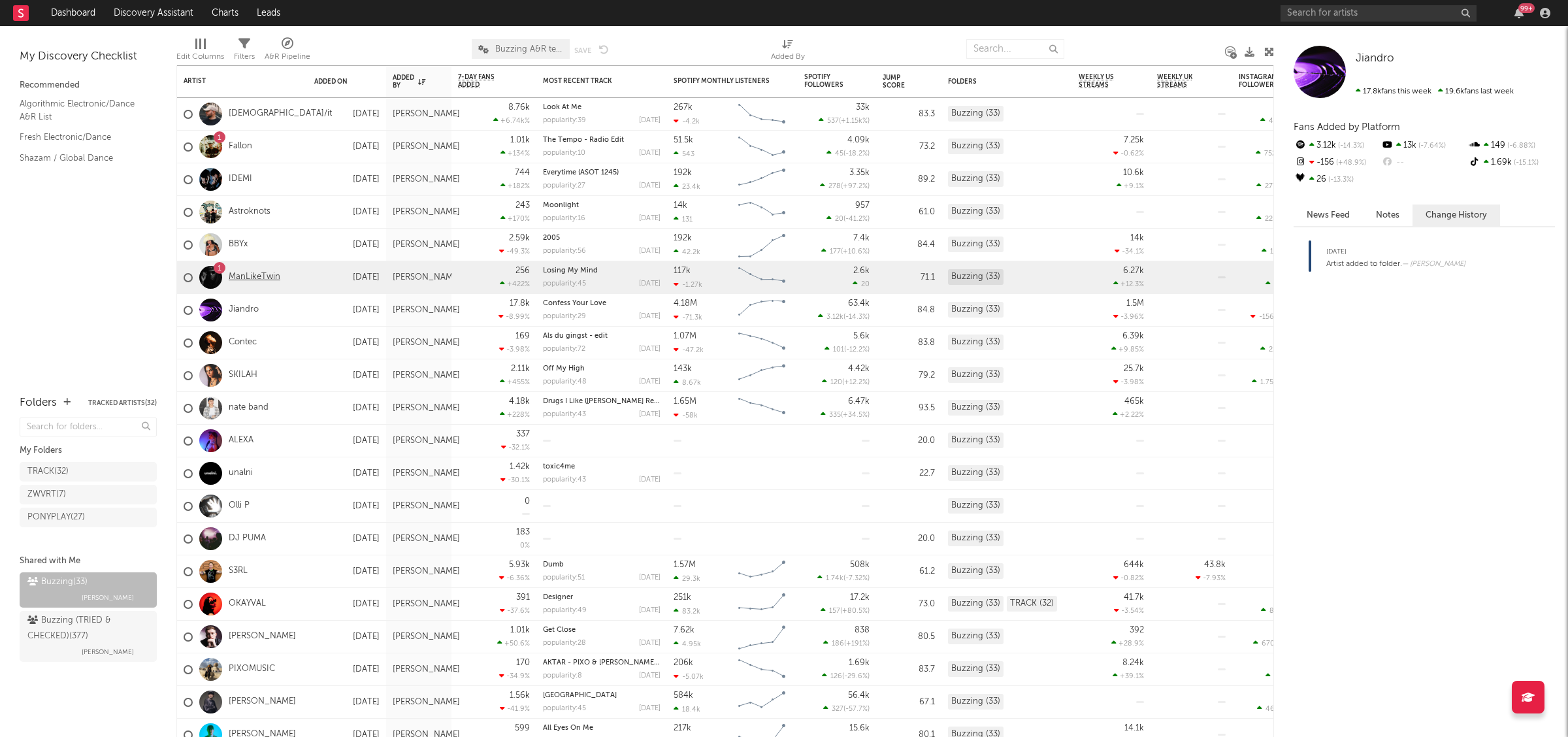
click at [267, 279] on link "ManLikeTwin" at bounding box center [255, 277] width 52 height 11
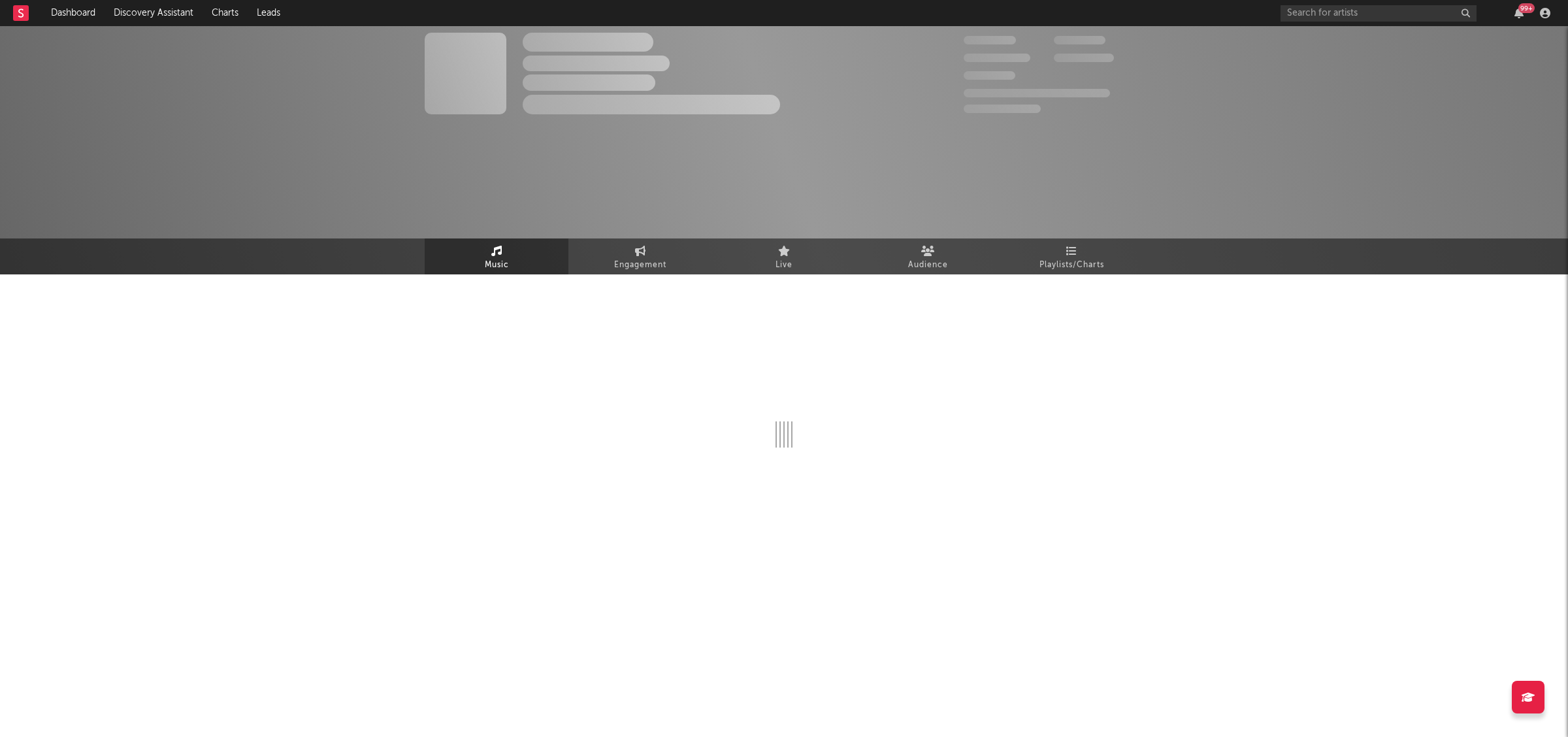
select select "6m"
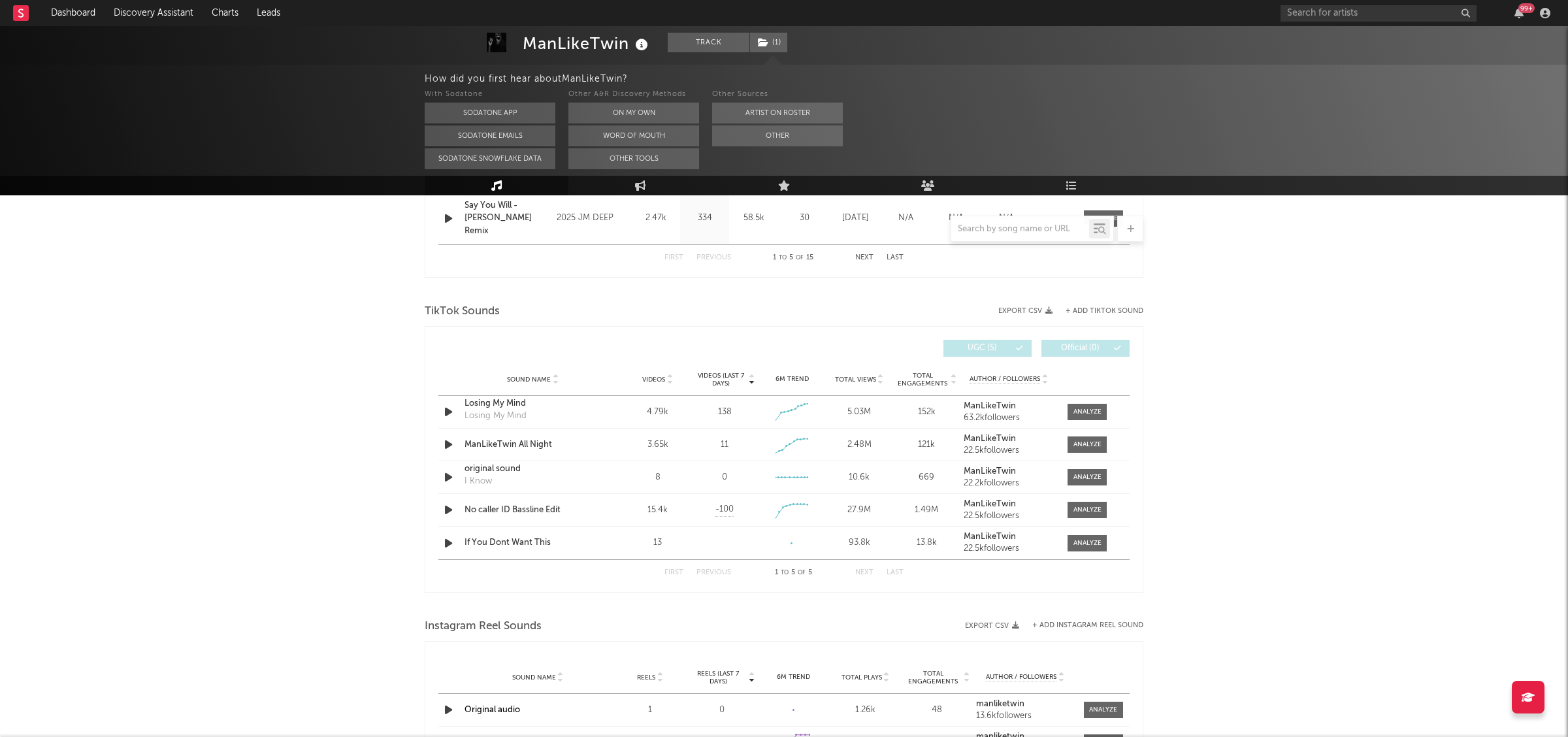
scroll to position [793, 0]
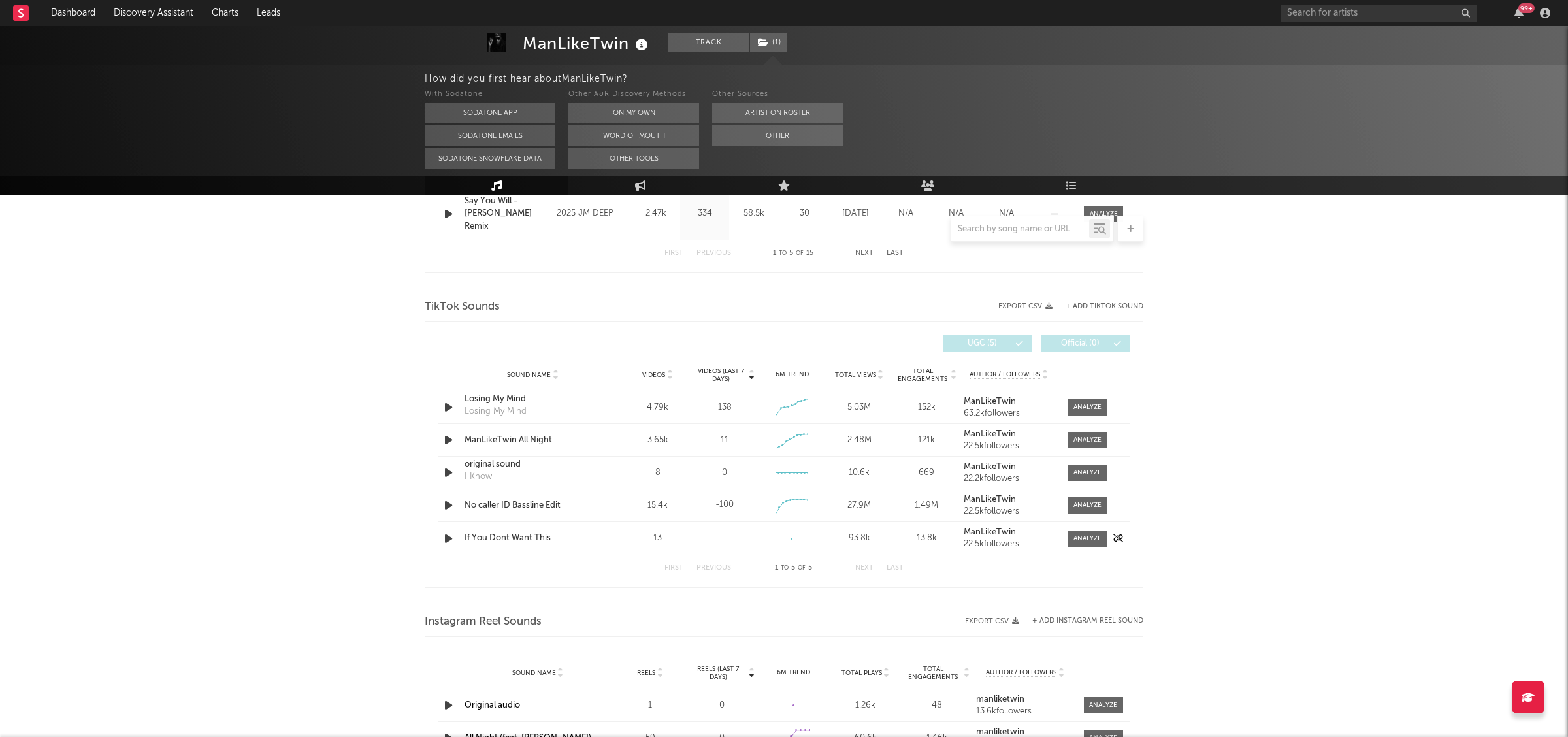
click at [447, 542] on icon "button" at bounding box center [449, 540] width 14 height 17
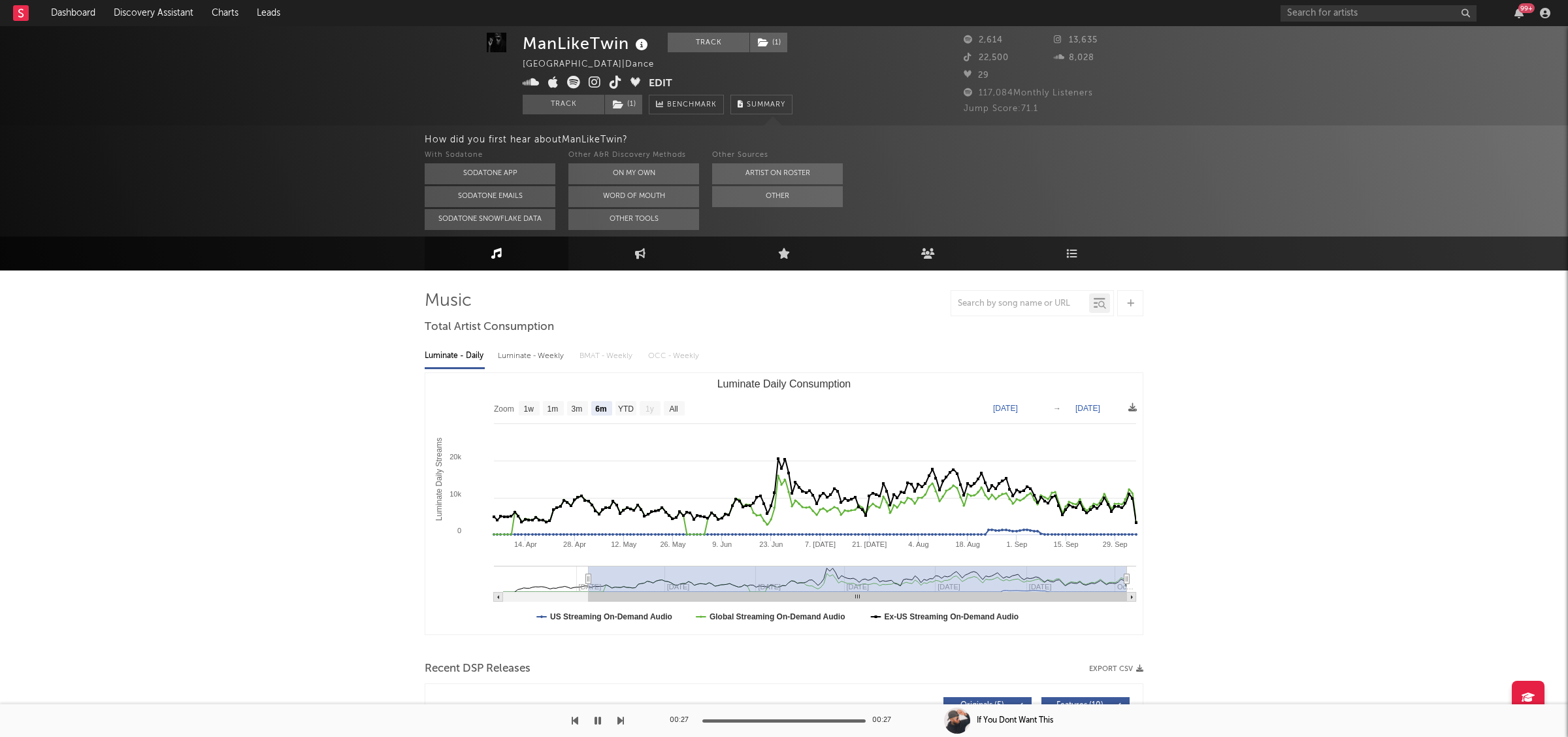
scroll to position [0, 0]
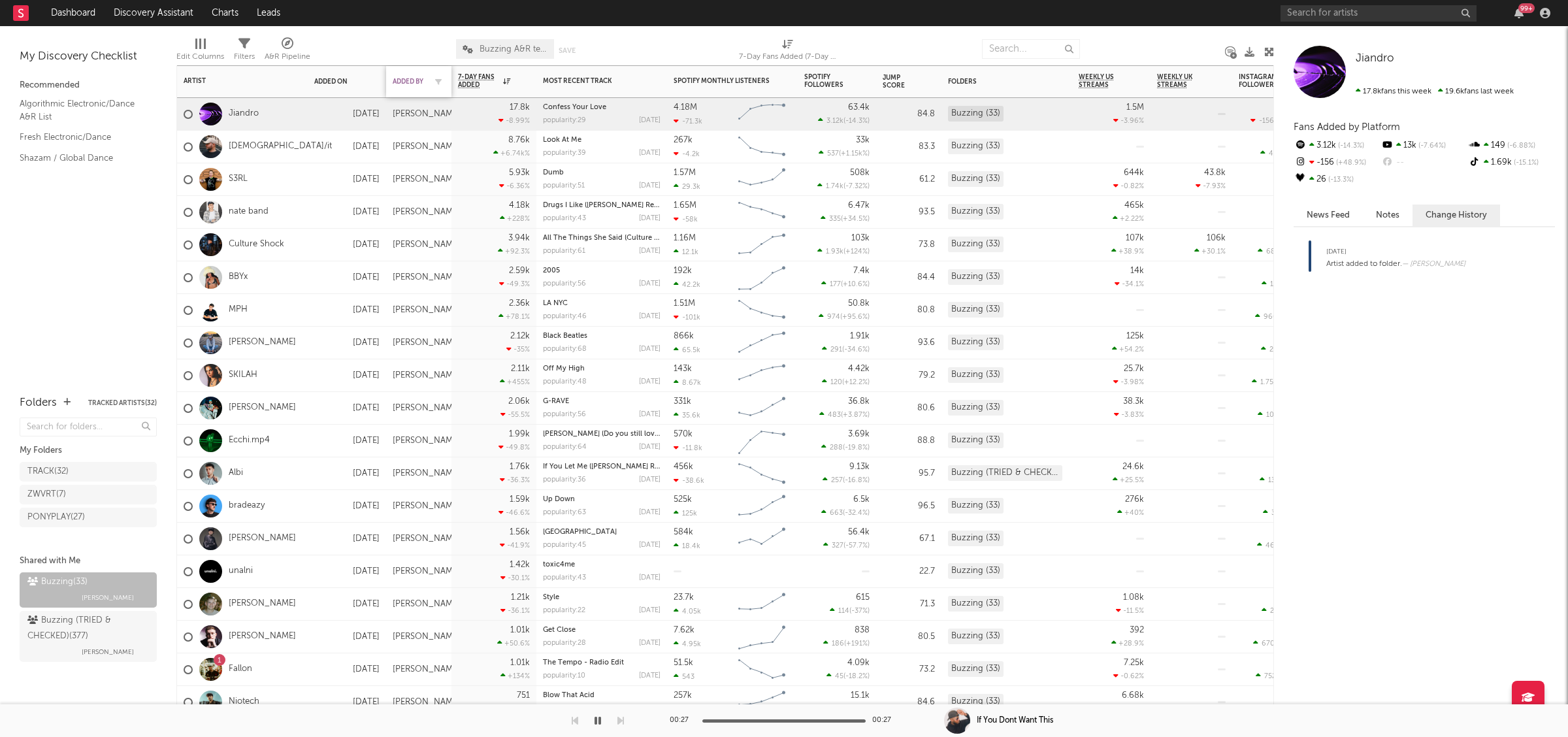
click at [422, 79] on div "Added By" at bounding box center [409, 82] width 32 height 7
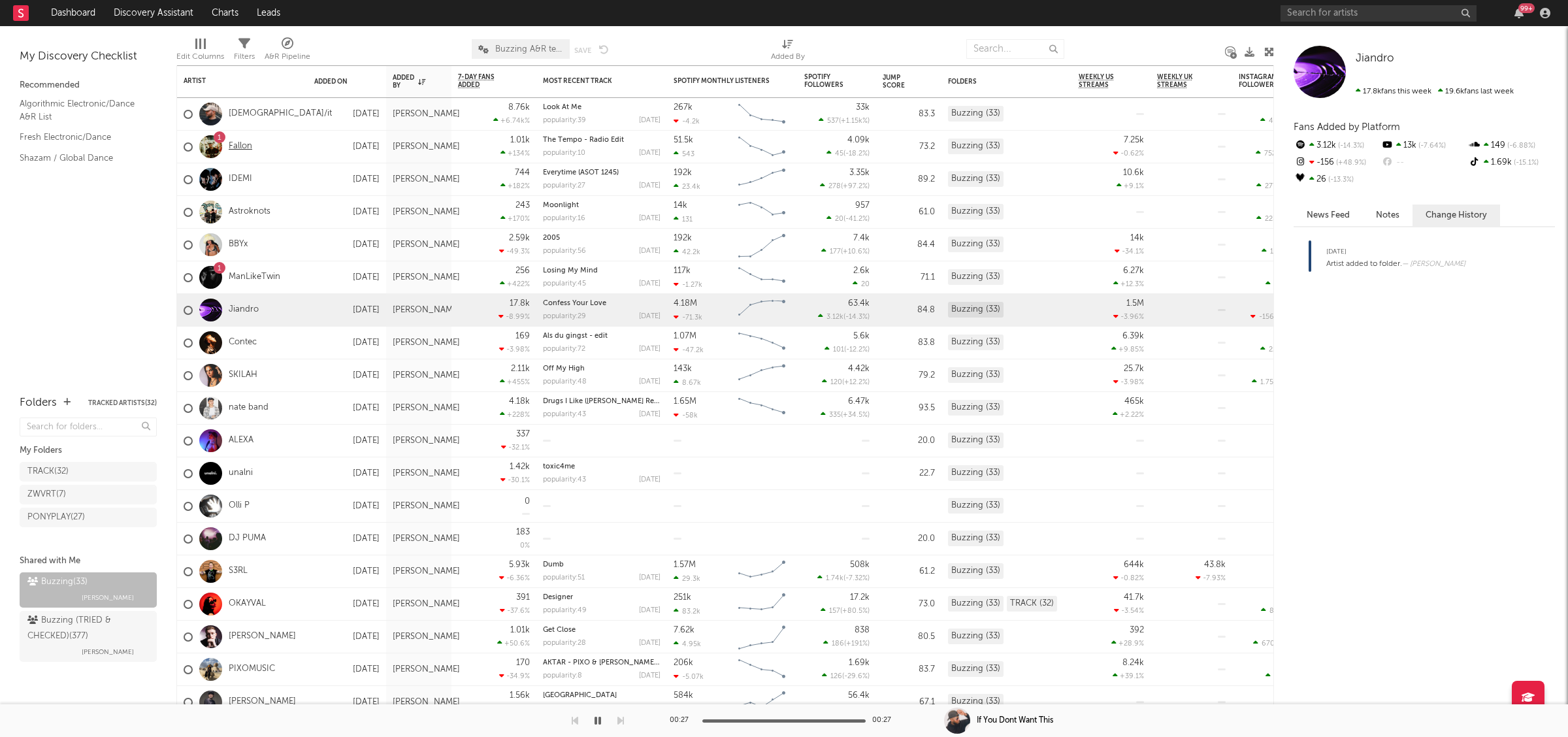
click at [238, 146] on link "Fallon" at bounding box center [240, 146] width 23 height 11
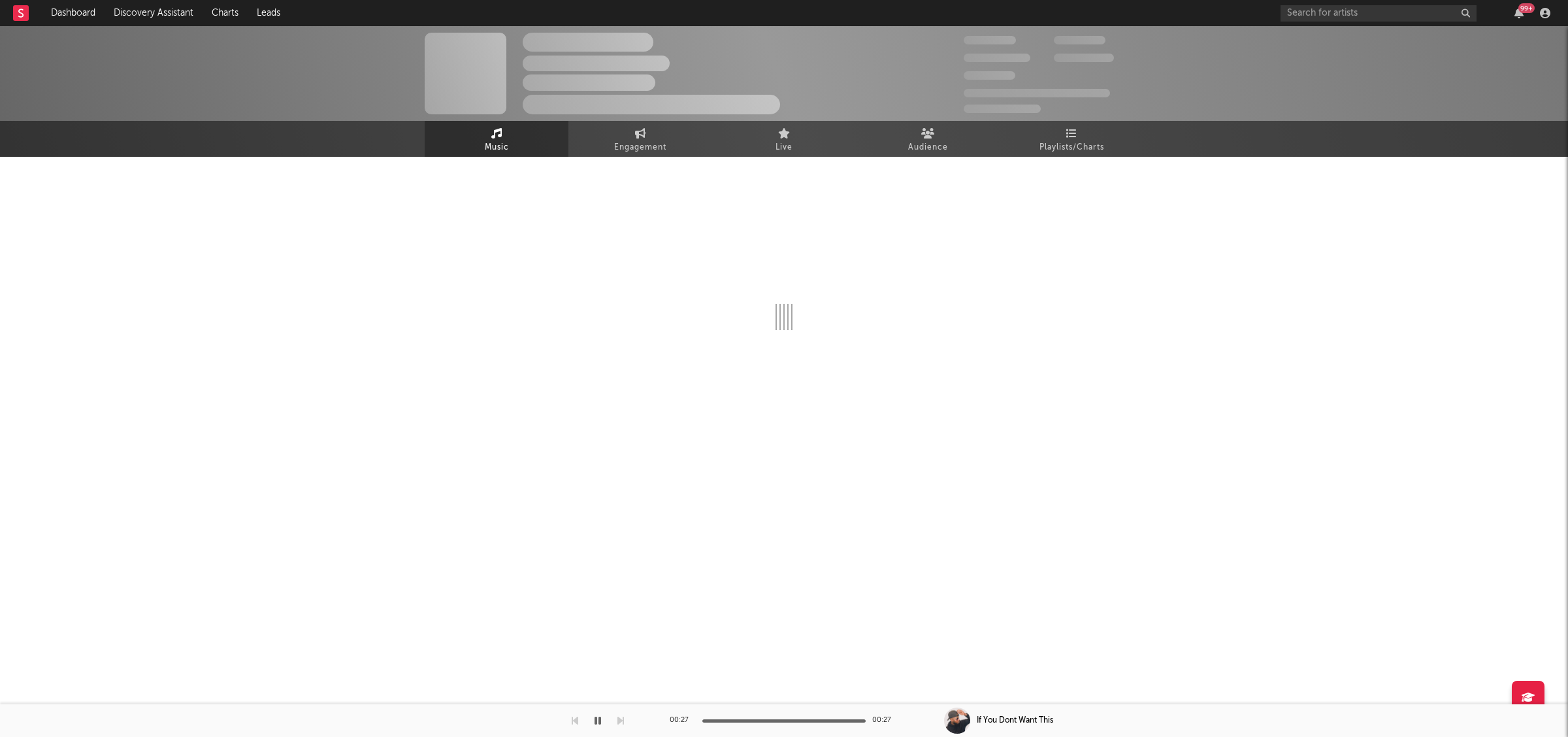
select select "6m"
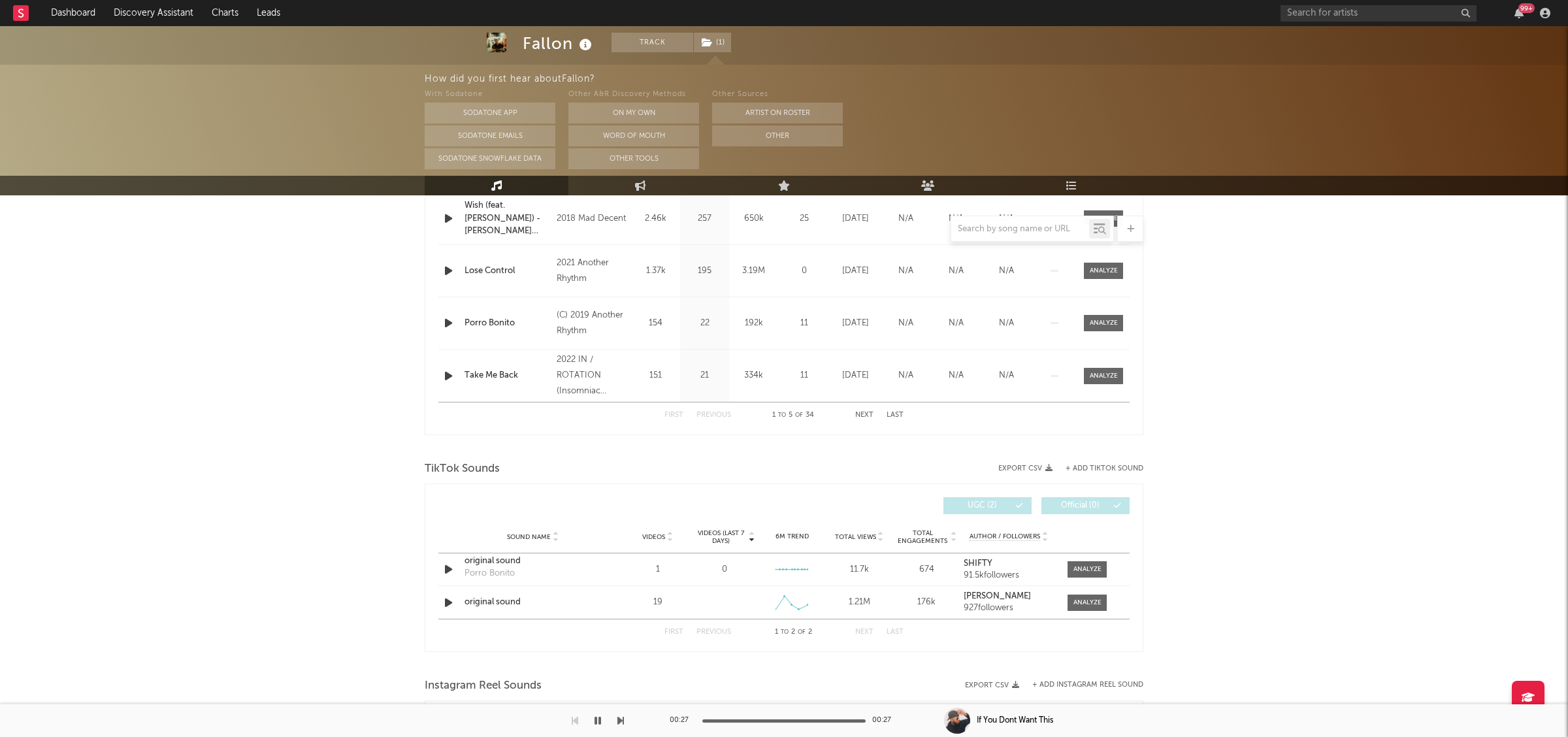
scroll to position [633, 0]
click at [449, 597] on icon "button" at bounding box center [449, 600] width 14 height 17
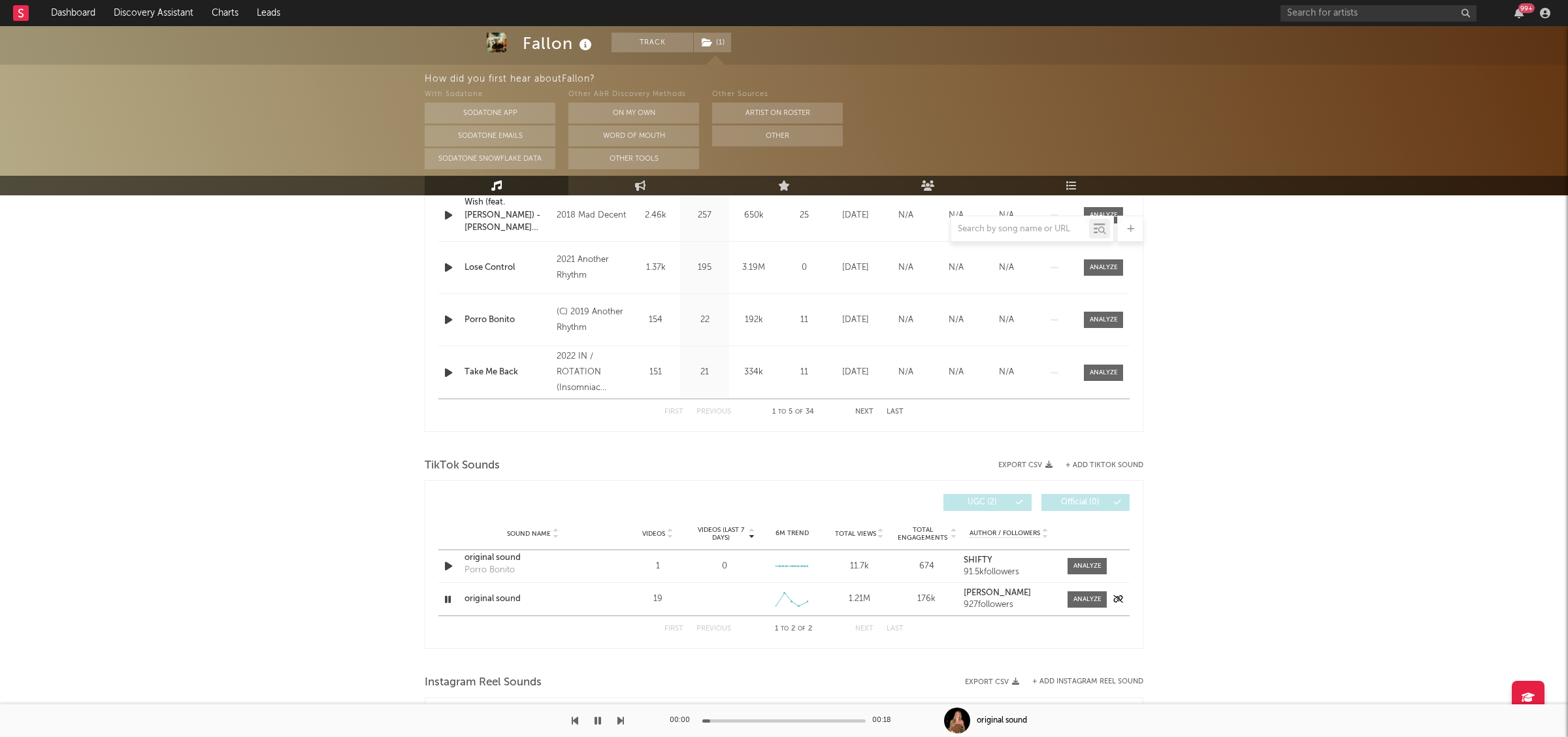
click at [450, 598] on icon "button" at bounding box center [448, 600] width 12 height 17
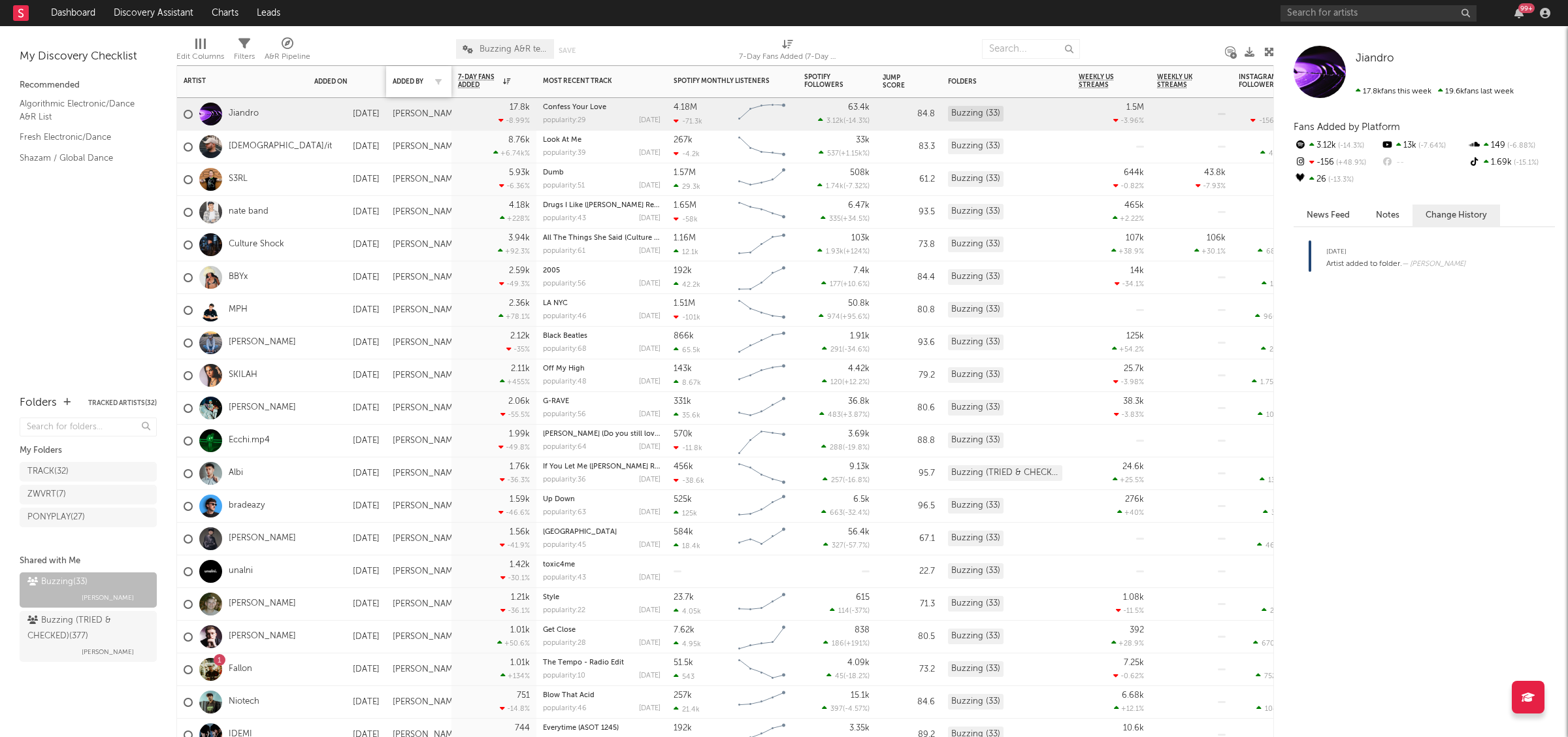
click at [402, 76] on div "Added By" at bounding box center [419, 82] width 52 height 28
click at [408, 81] on div "Added By" at bounding box center [409, 82] width 32 height 7
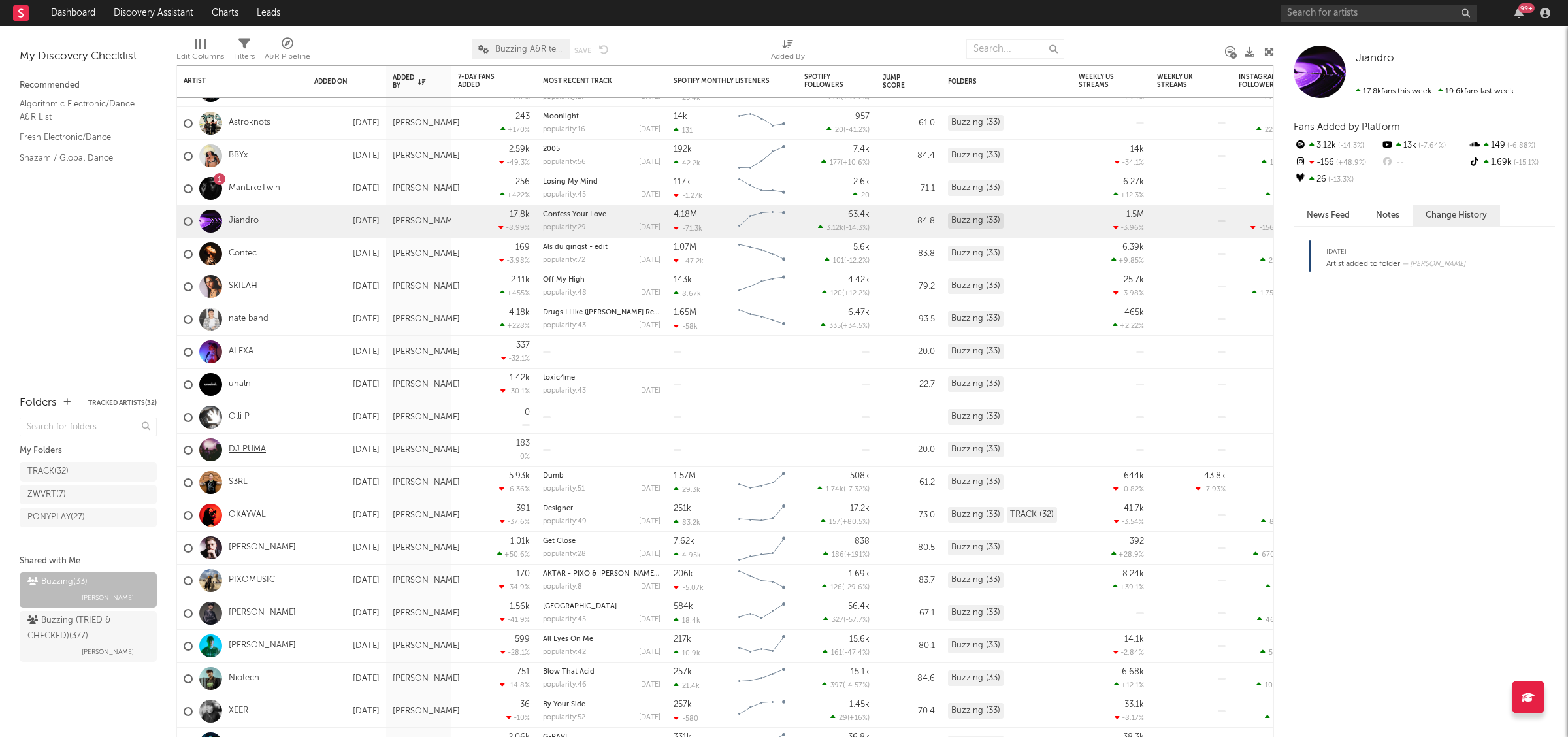
click at [234, 446] on link "DJ PUMA" at bounding box center [247, 450] width 37 height 11
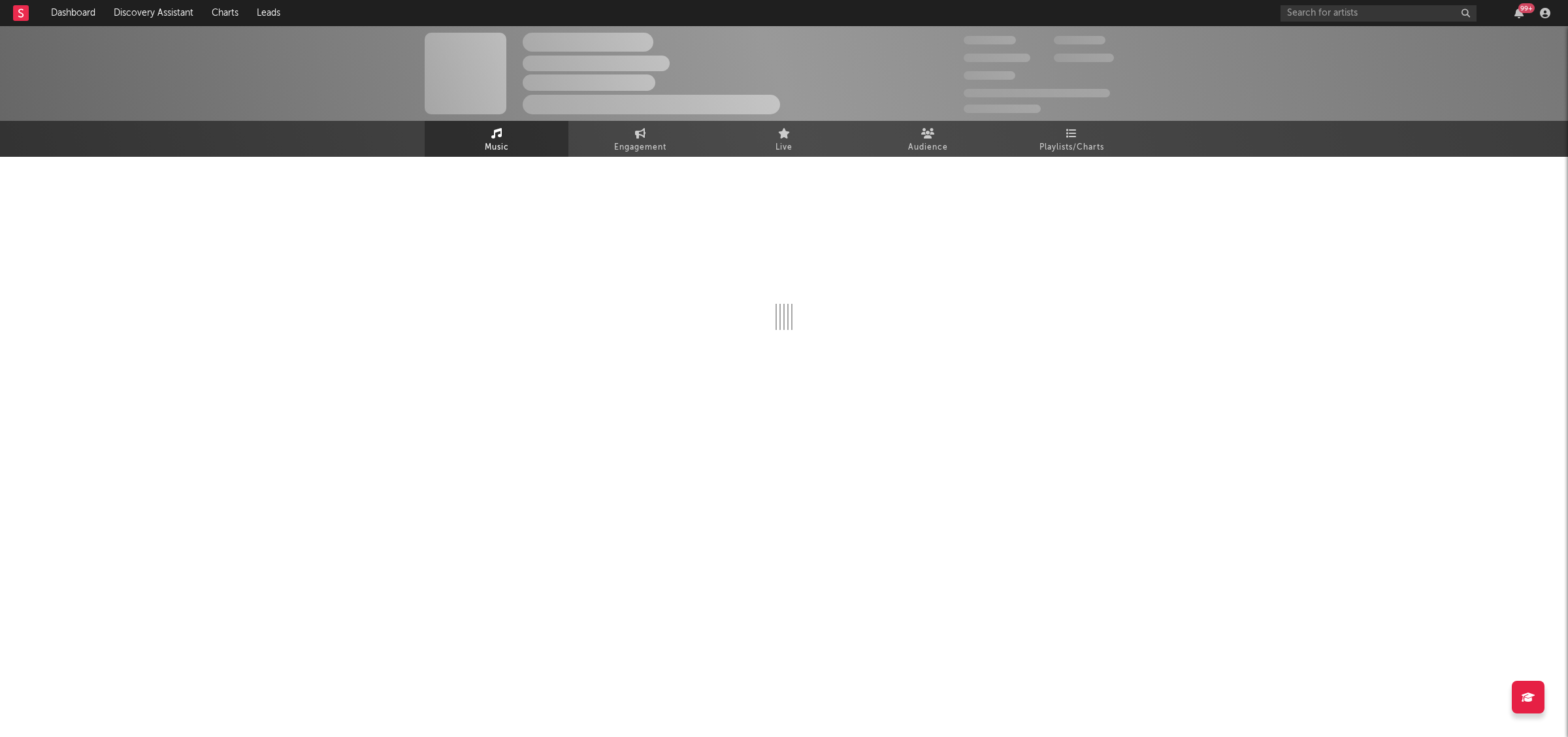
select select "1w"
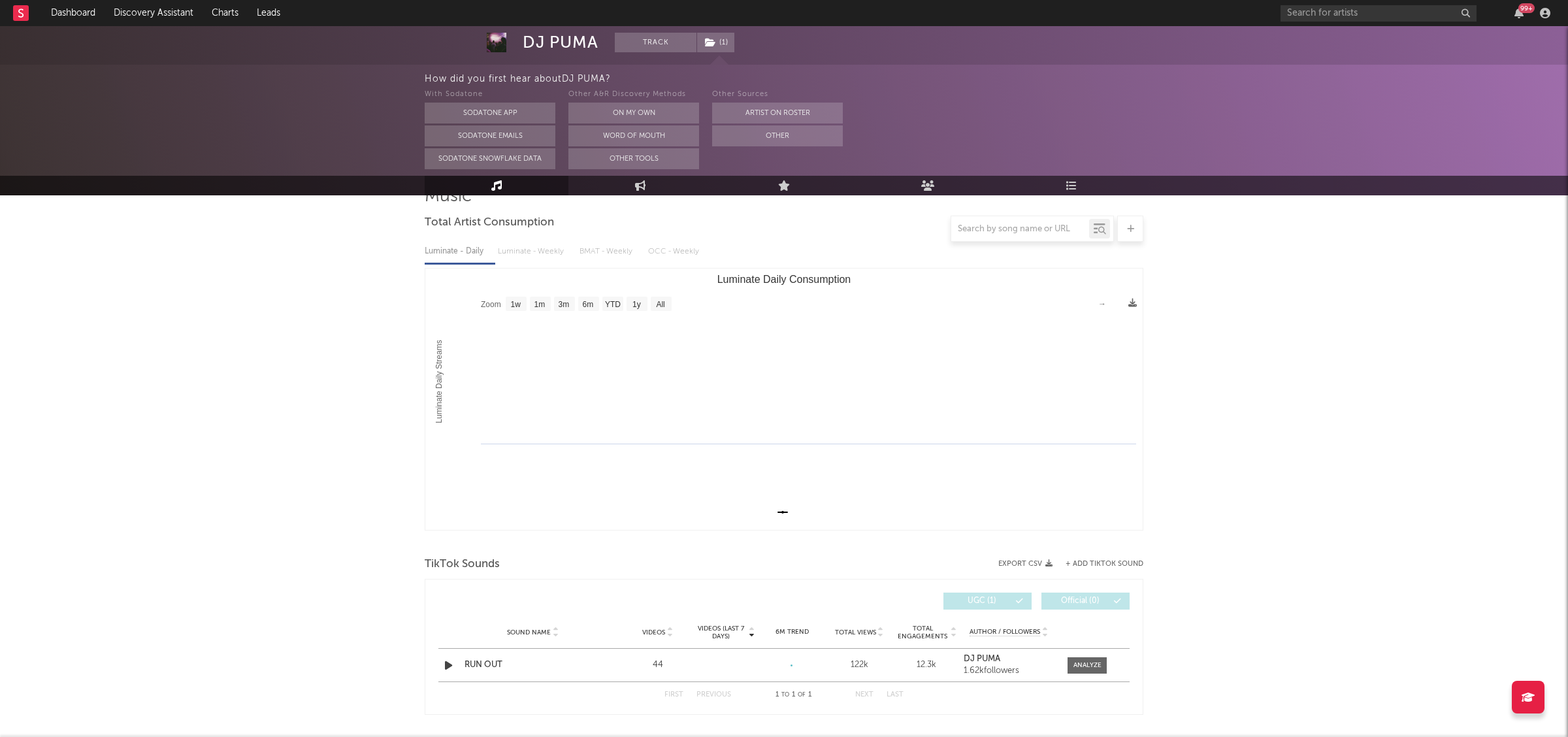
scroll to position [148, 0]
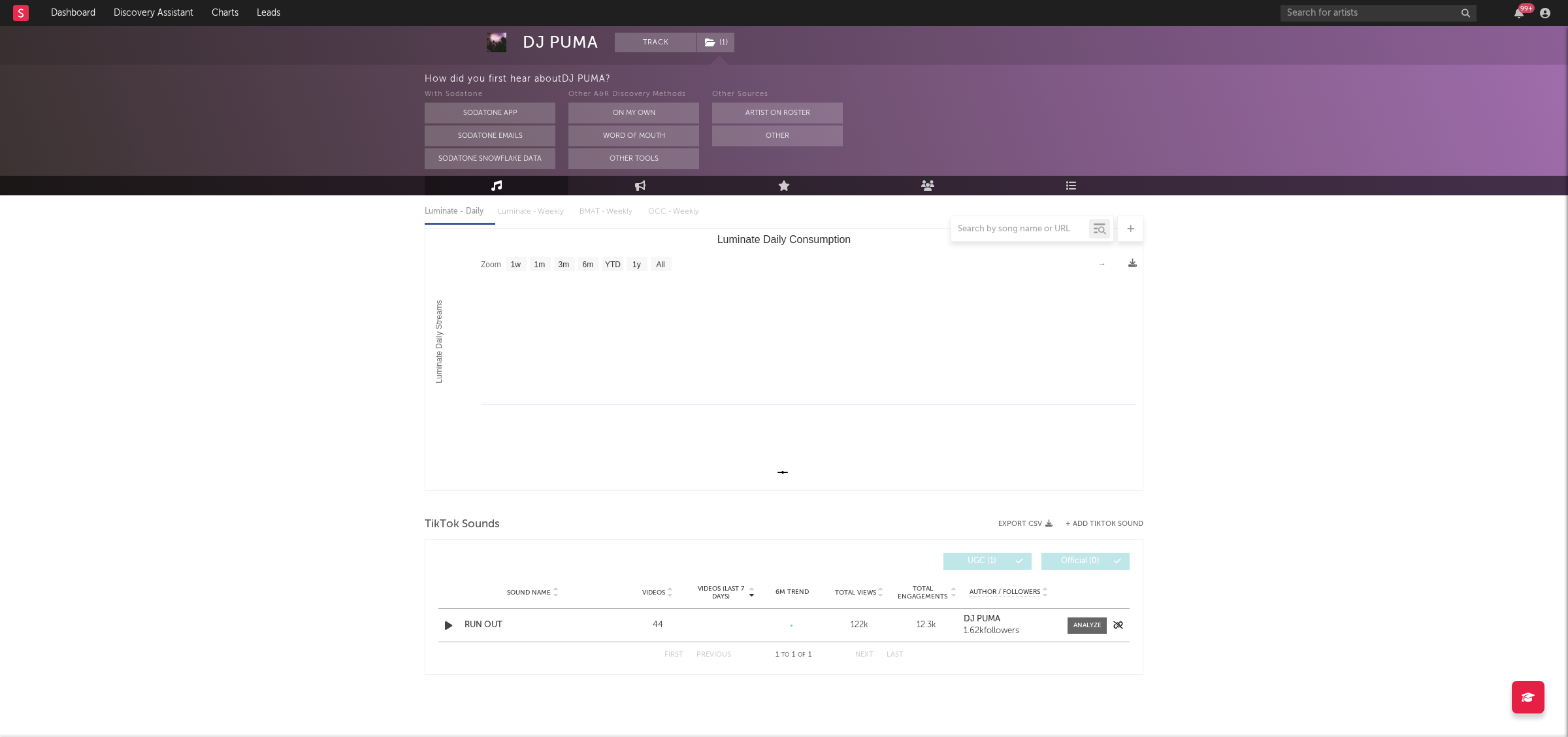
click at [444, 625] on icon "button" at bounding box center [449, 626] width 14 height 17
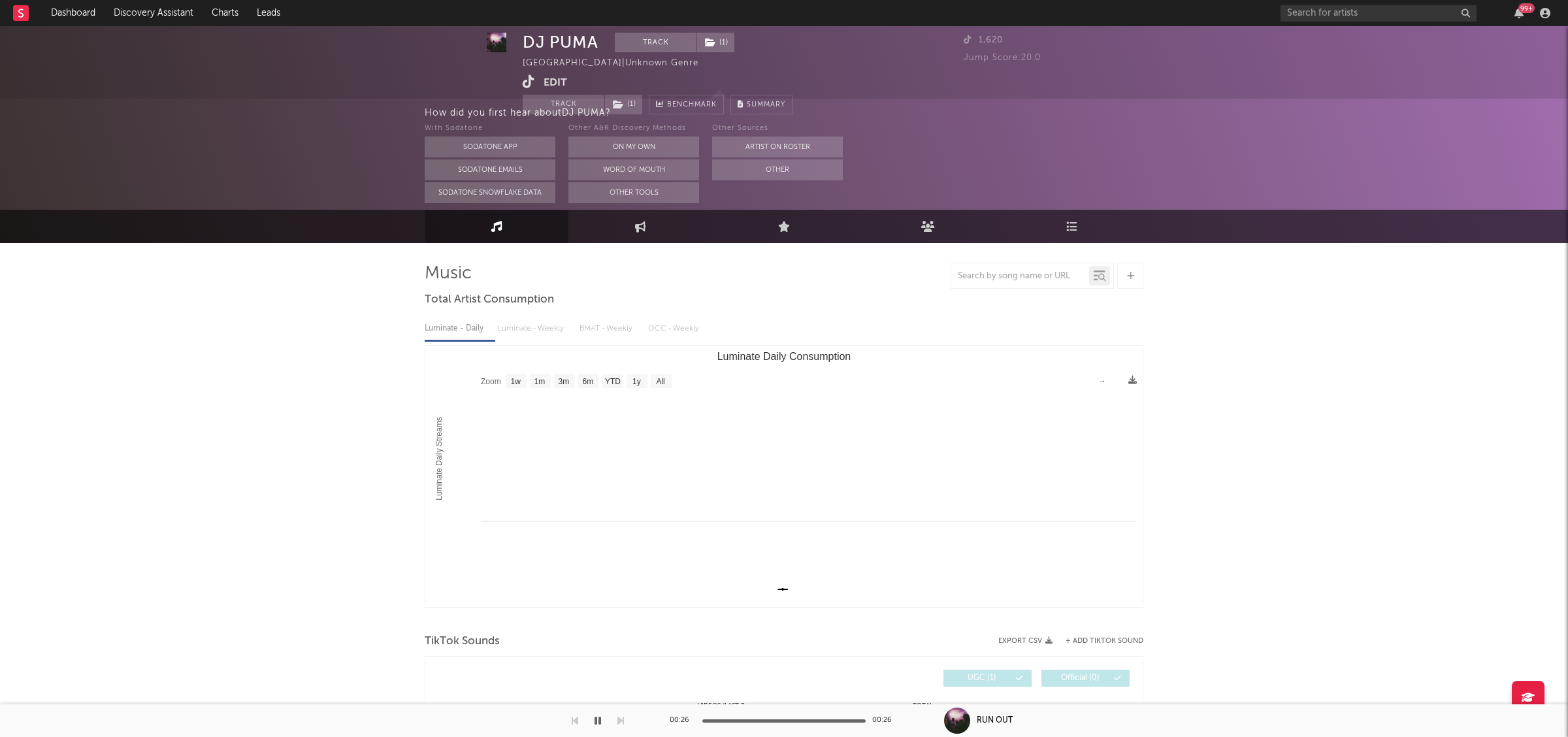
scroll to position [0, 0]
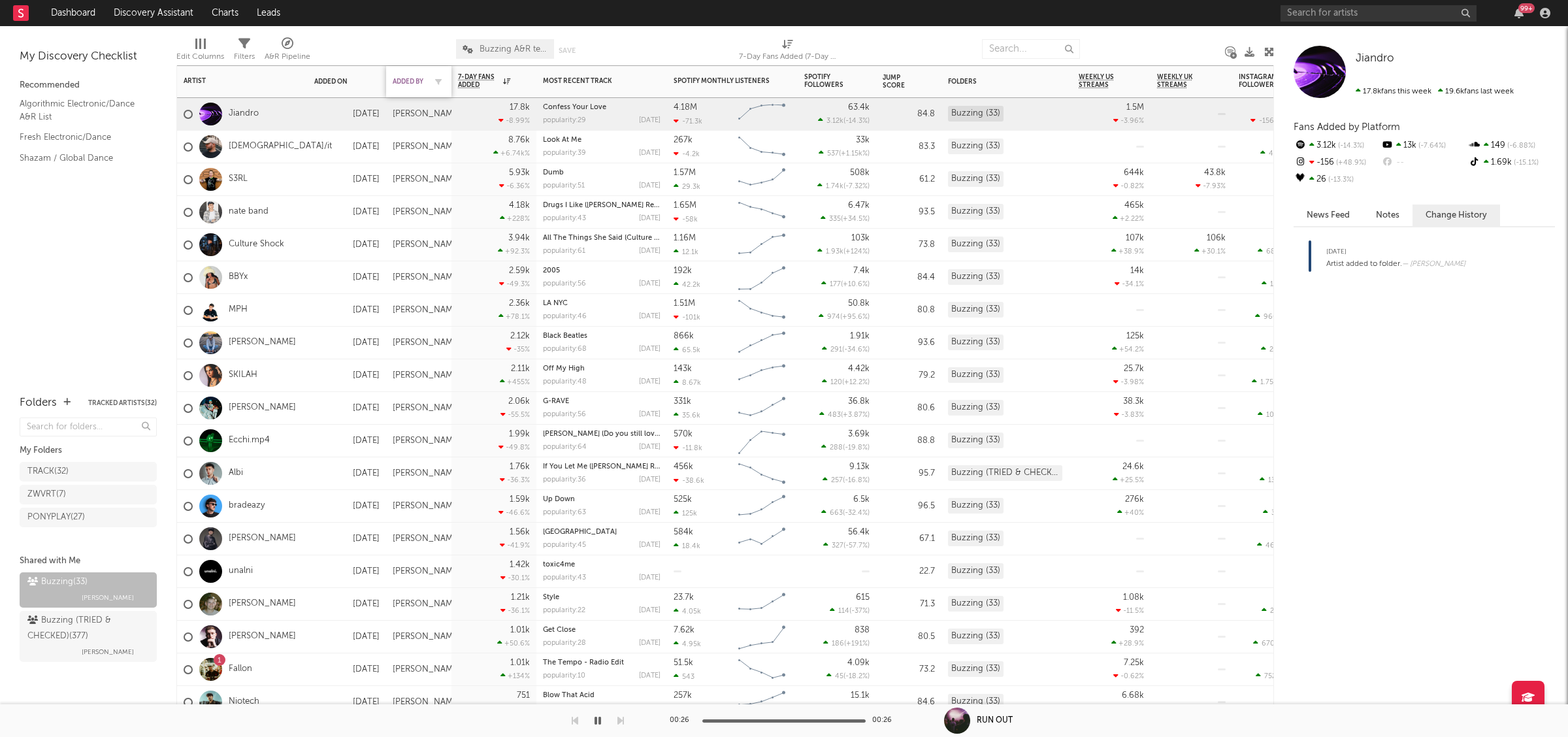
click at [409, 79] on div "Added By" at bounding box center [409, 82] width 32 height 7
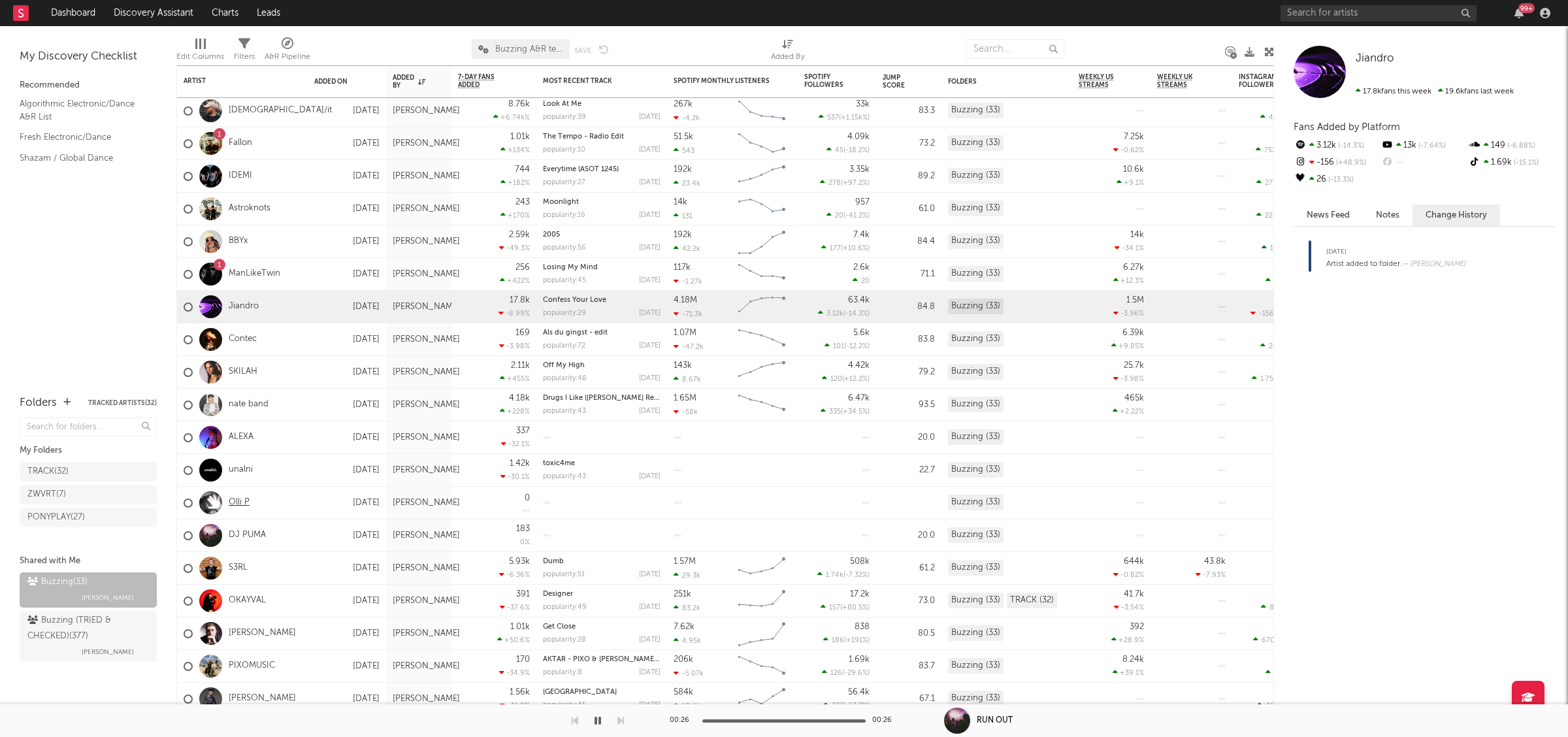
click at [240, 499] on link "Olli P" at bounding box center [239, 503] width 21 height 11
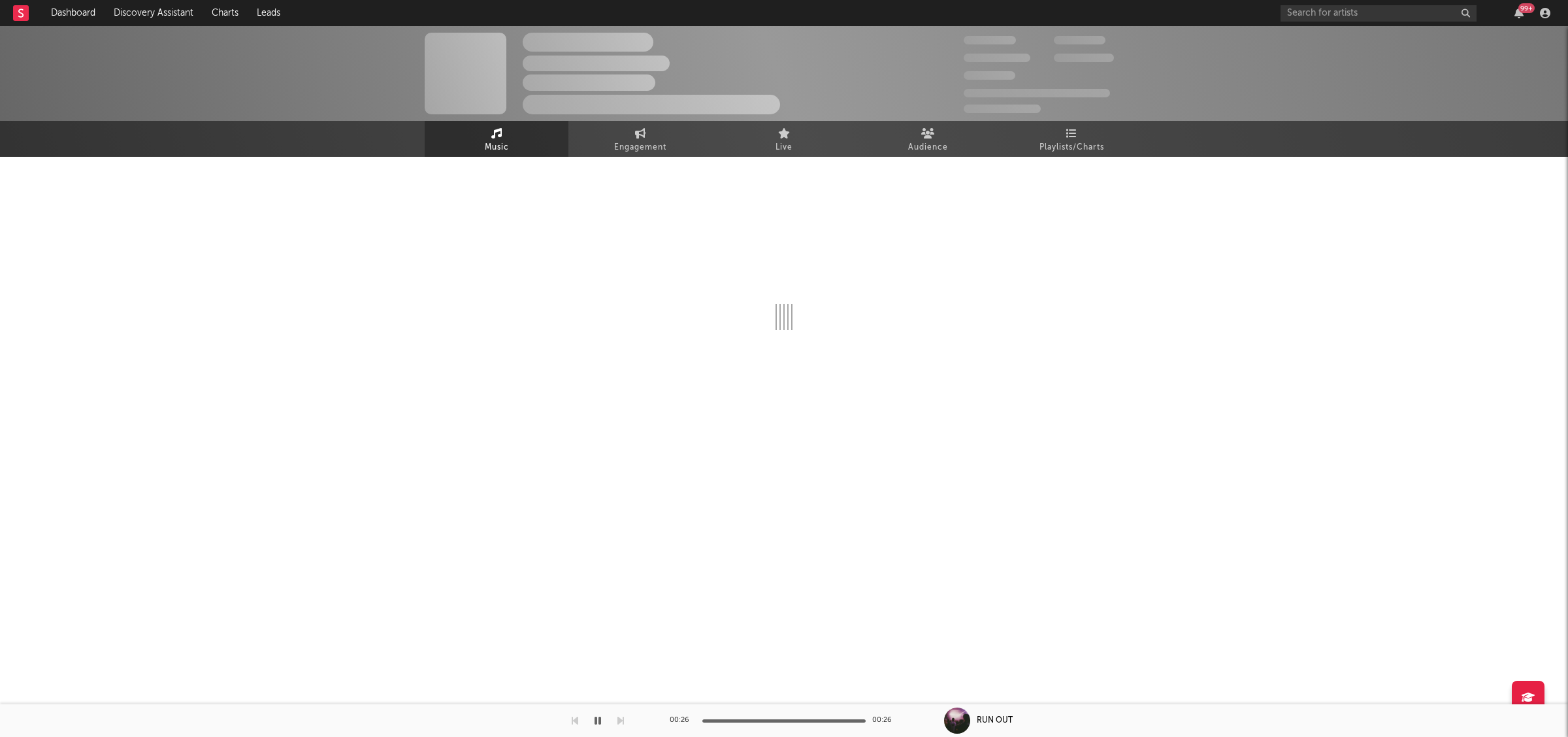
select select "1w"
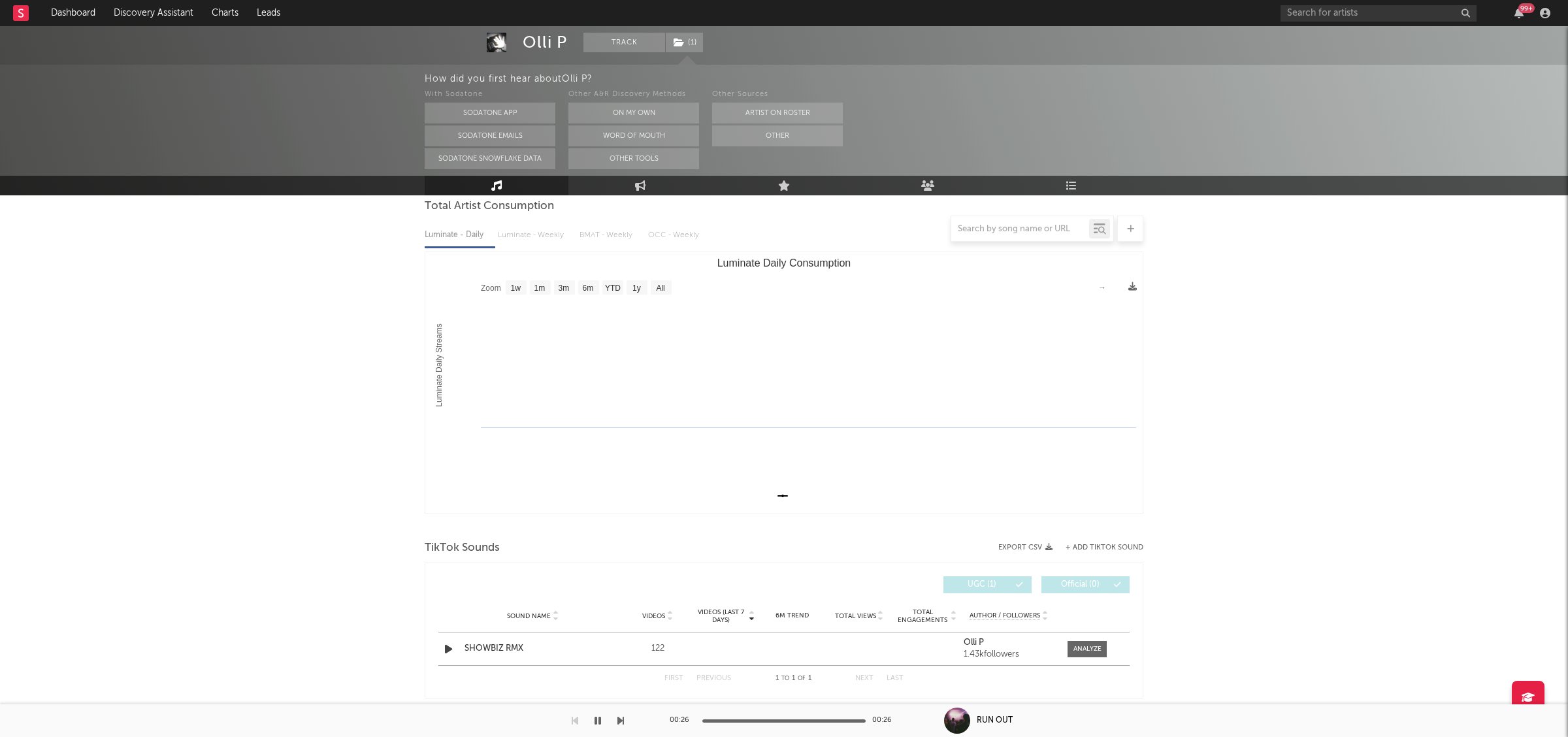
scroll to position [148, 0]
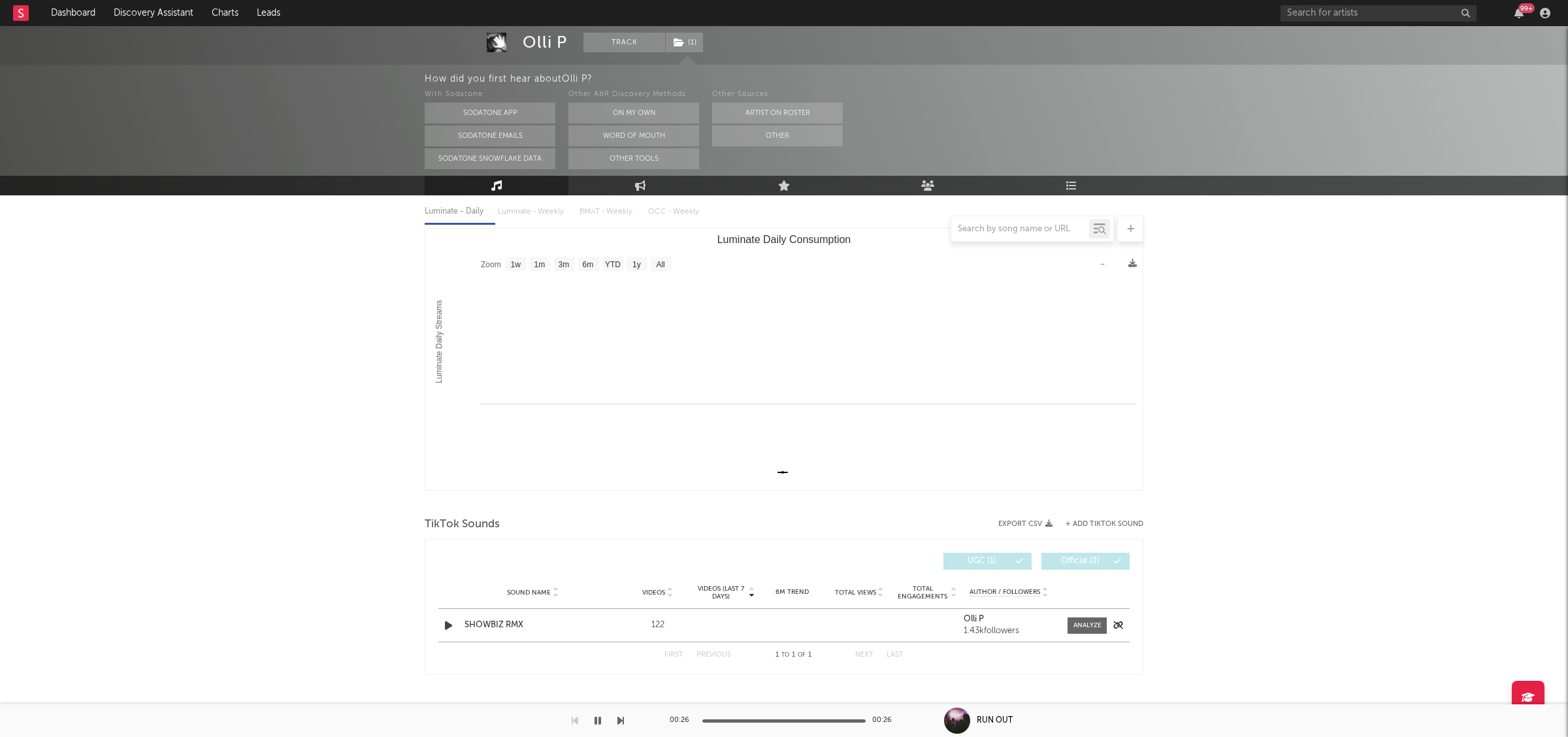
click at [447, 628] on icon "button" at bounding box center [449, 626] width 14 height 17
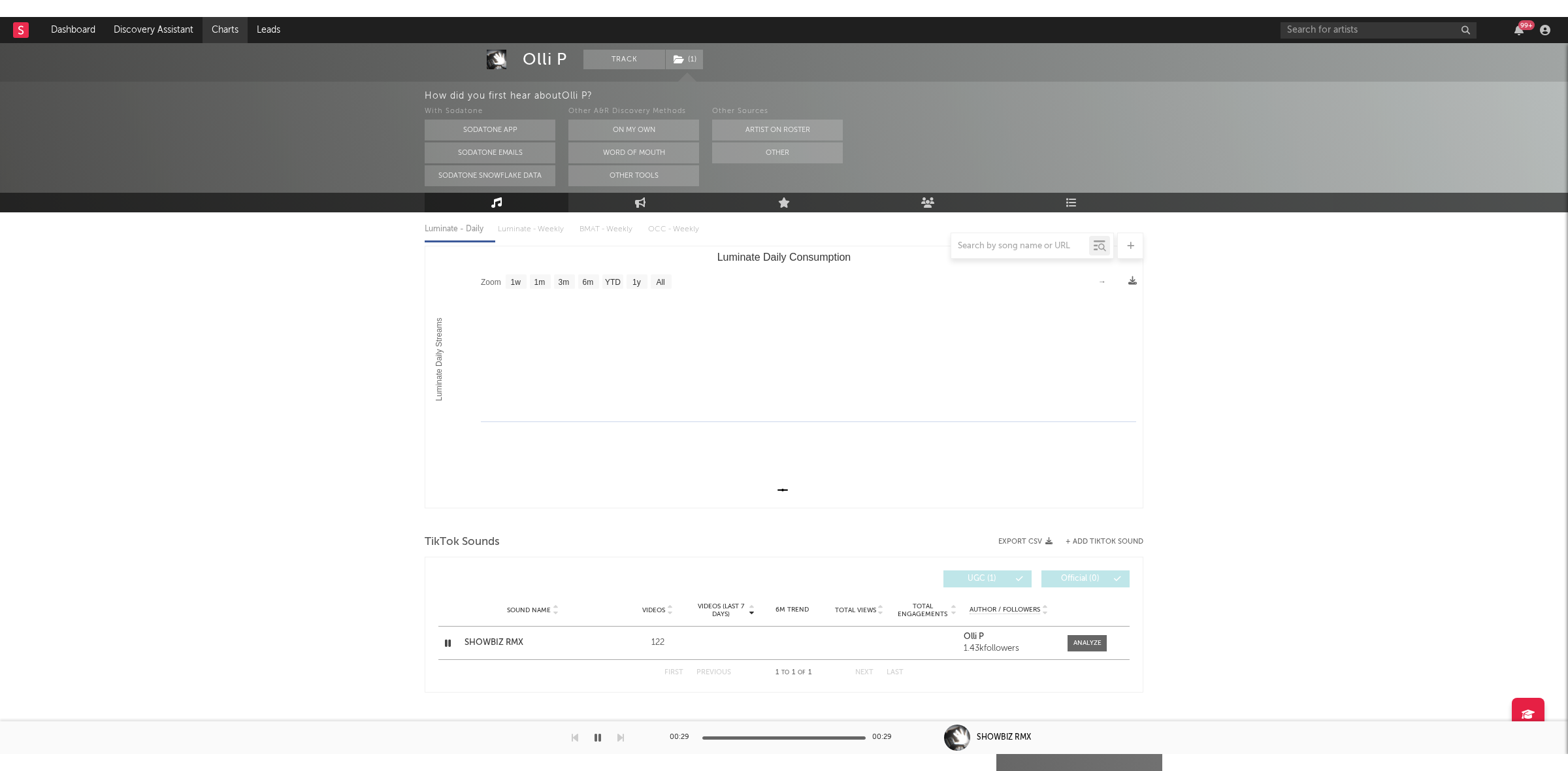
scroll to position [114, 0]
